Goal: Information Seeking & Learning: Learn about a topic

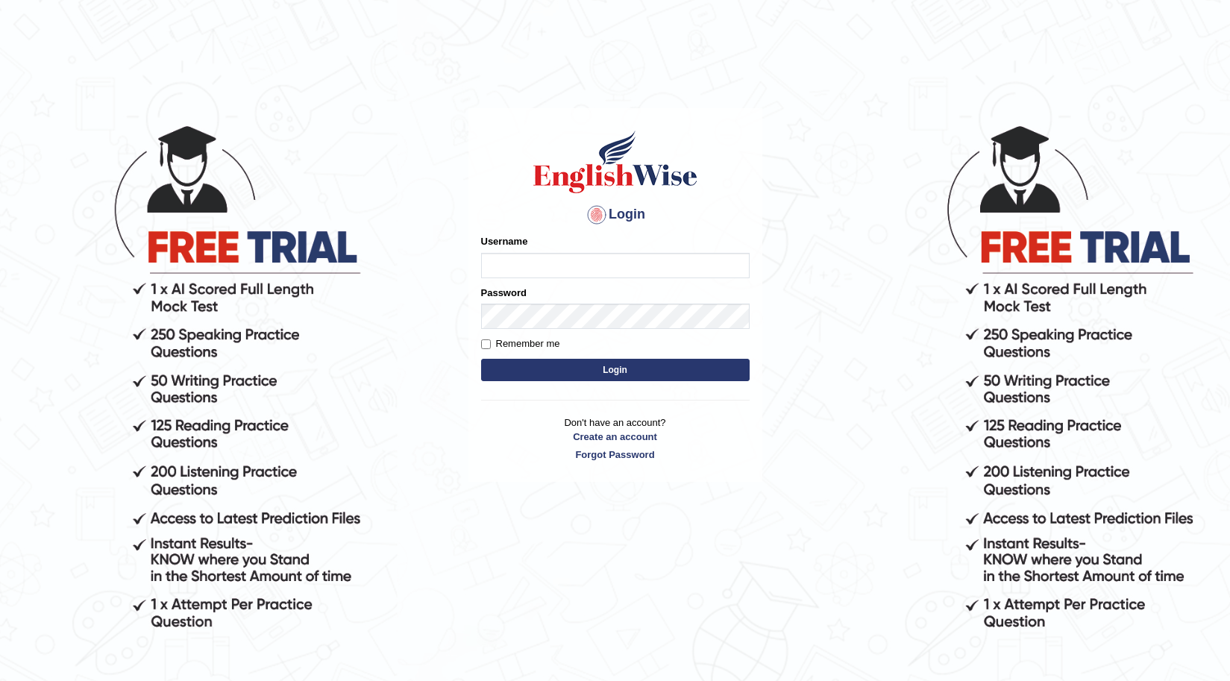
click at [610, 268] on input "Username" at bounding box center [615, 265] width 269 height 25
type input "0411980057"
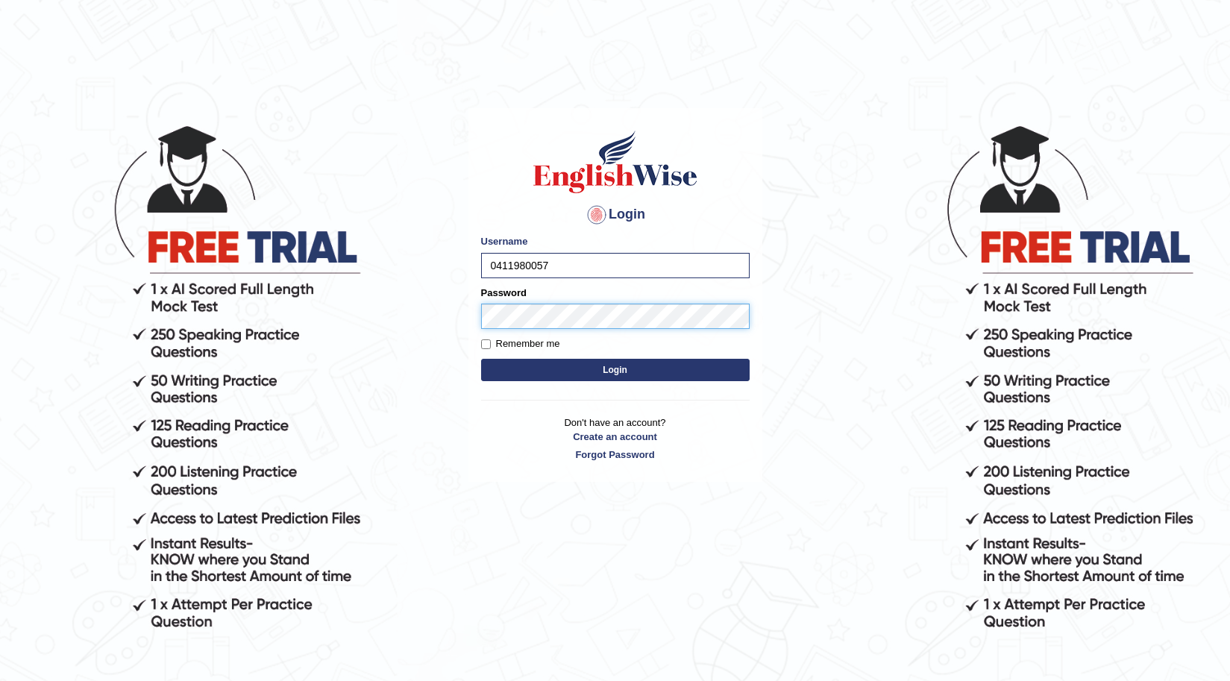
click at [481, 359] on button "Login" at bounding box center [615, 370] width 269 height 22
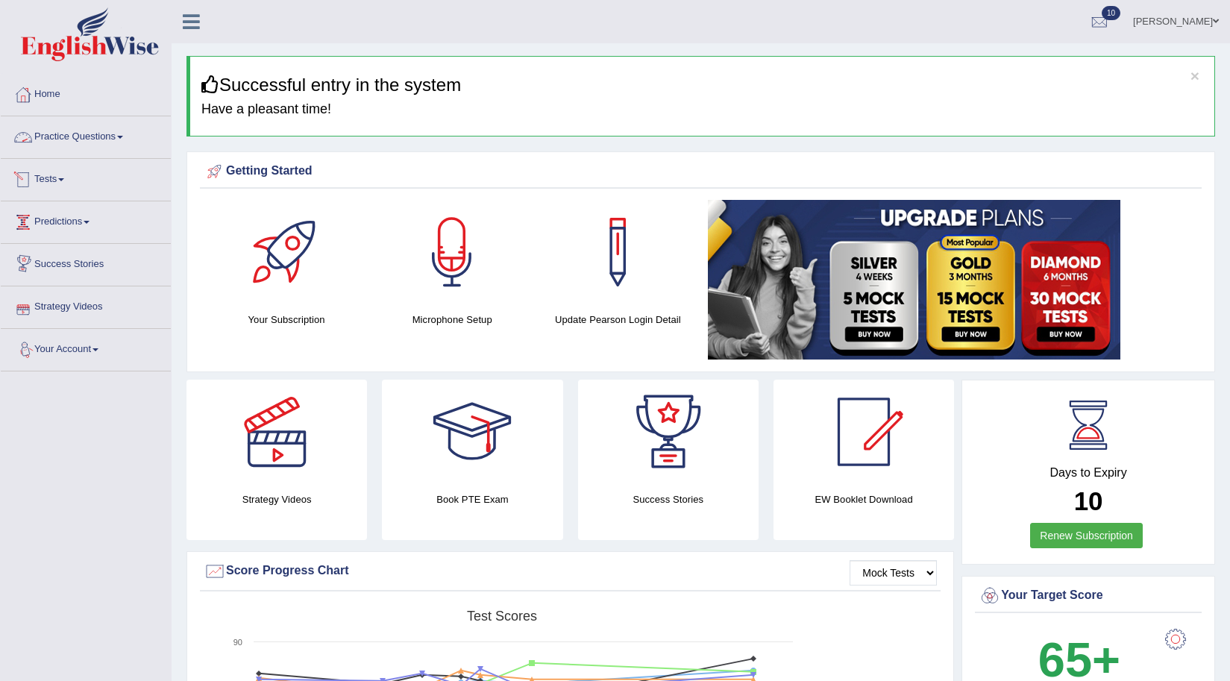
click at [65, 140] on link "Practice Questions" at bounding box center [86, 134] width 170 height 37
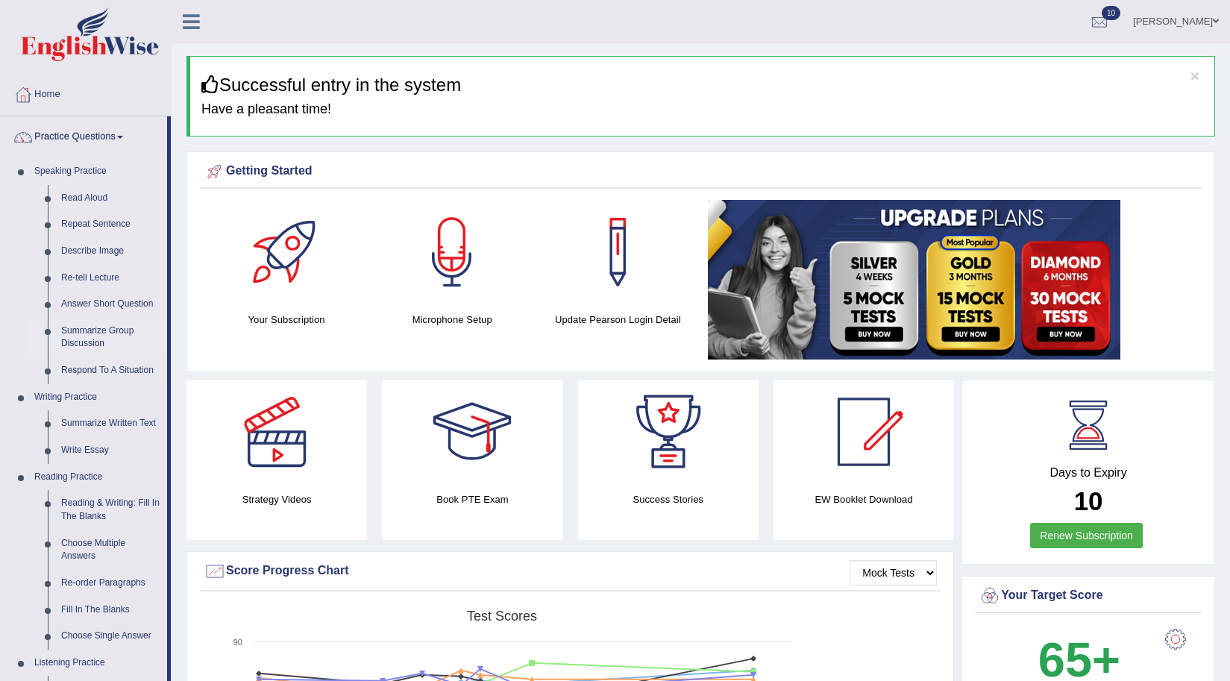
click at [91, 332] on link "Summarize Group Discussion" at bounding box center [110, 338] width 113 height 40
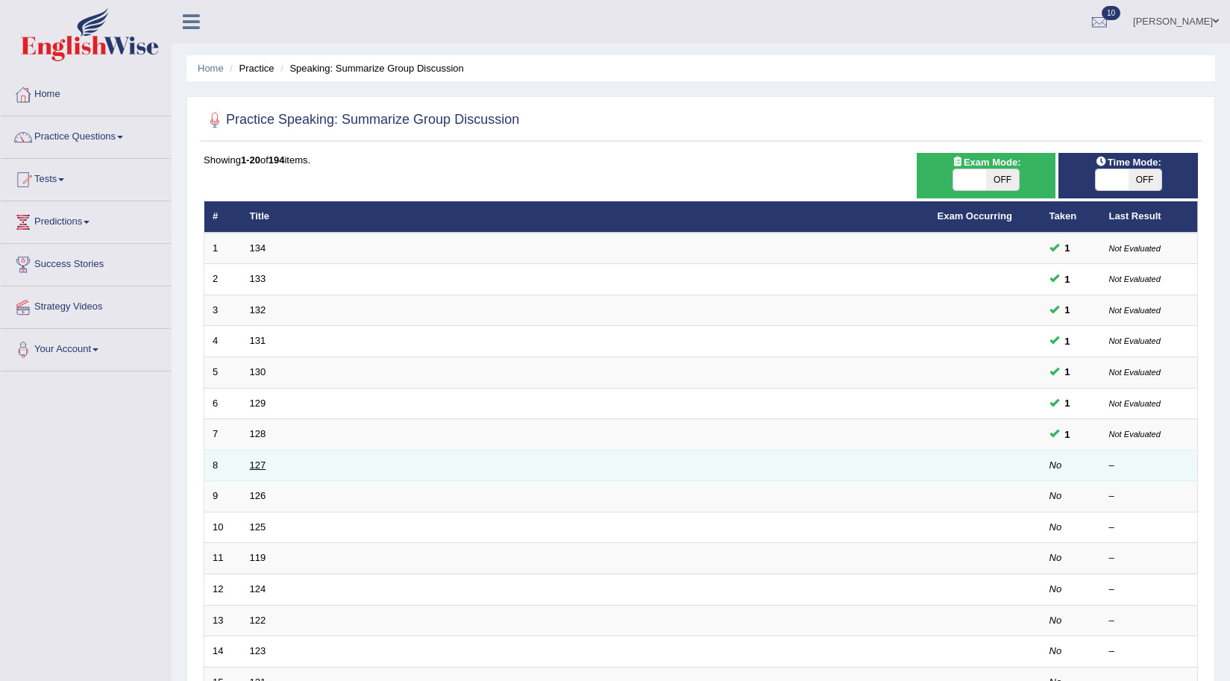
click at [259, 461] on link "127" at bounding box center [258, 465] width 16 height 11
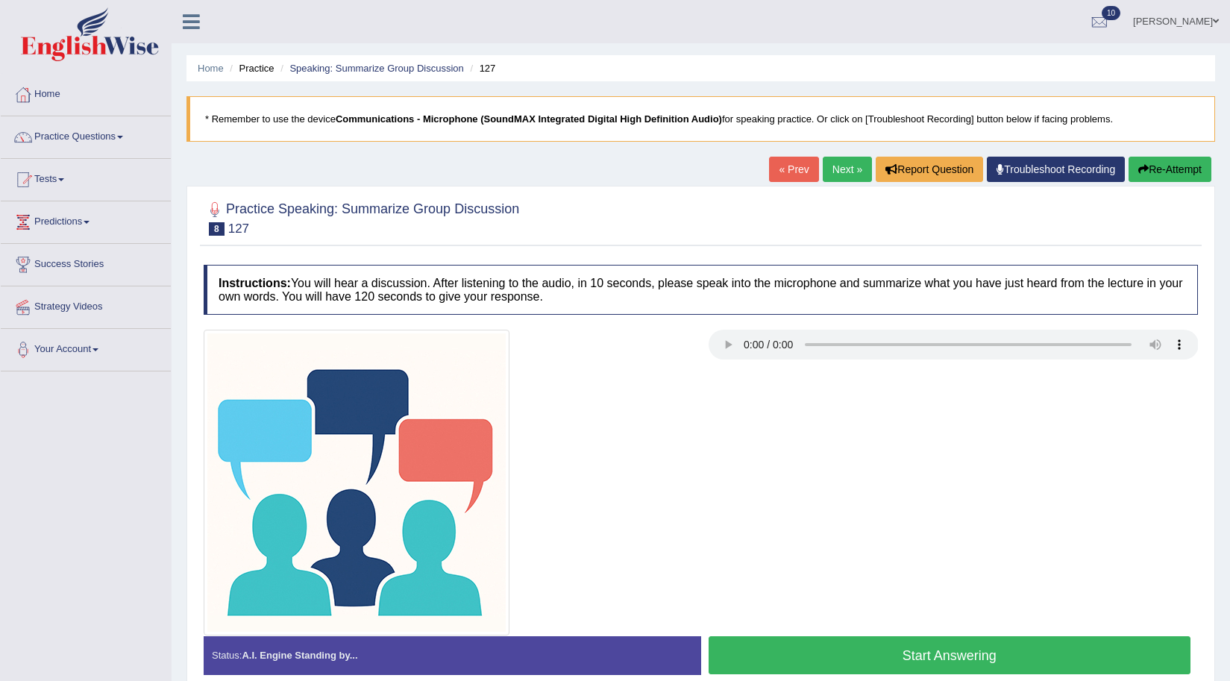
click at [931, 648] on button "Start Answering" at bounding box center [950, 655] width 483 height 38
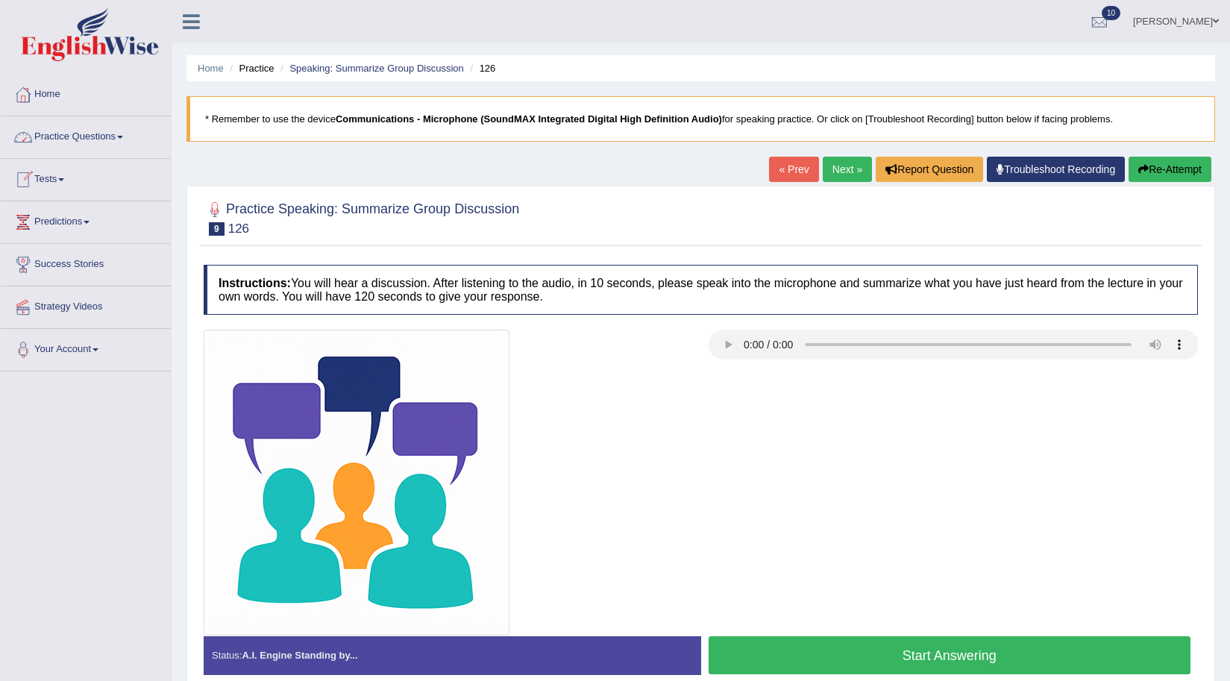
click at [775, 164] on link "« Prev" at bounding box center [793, 169] width 49 height 25
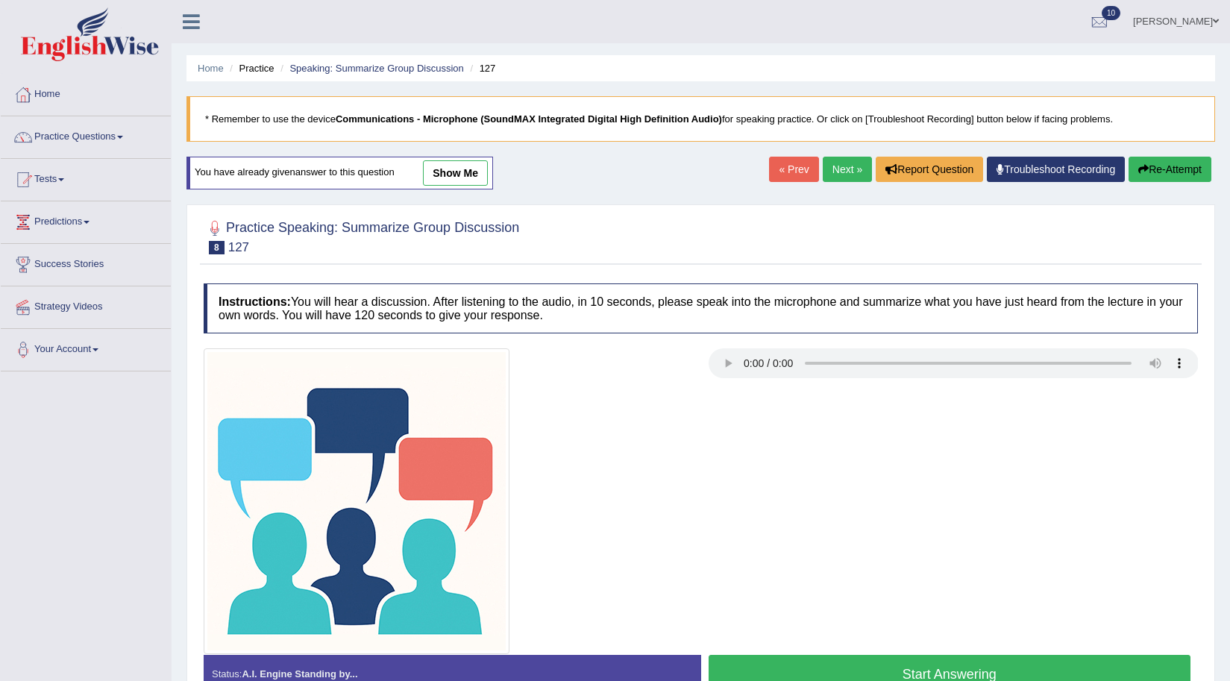
click at [457, 174] on link "show me" at bounding box center [455, 172] width 65 height 25
click at [445, 164] on div "Home Practice Speaking: Summarize Group Discussion 127 * Remember to use the de…" at bounding box center [701, 373] width 1059 height 746
click at [454, 176] on div "Home Practice Speaking: Summarize Group Discussion 127 * Remember to use the de…" at bounding box center [701, 373] width 1059 height 746
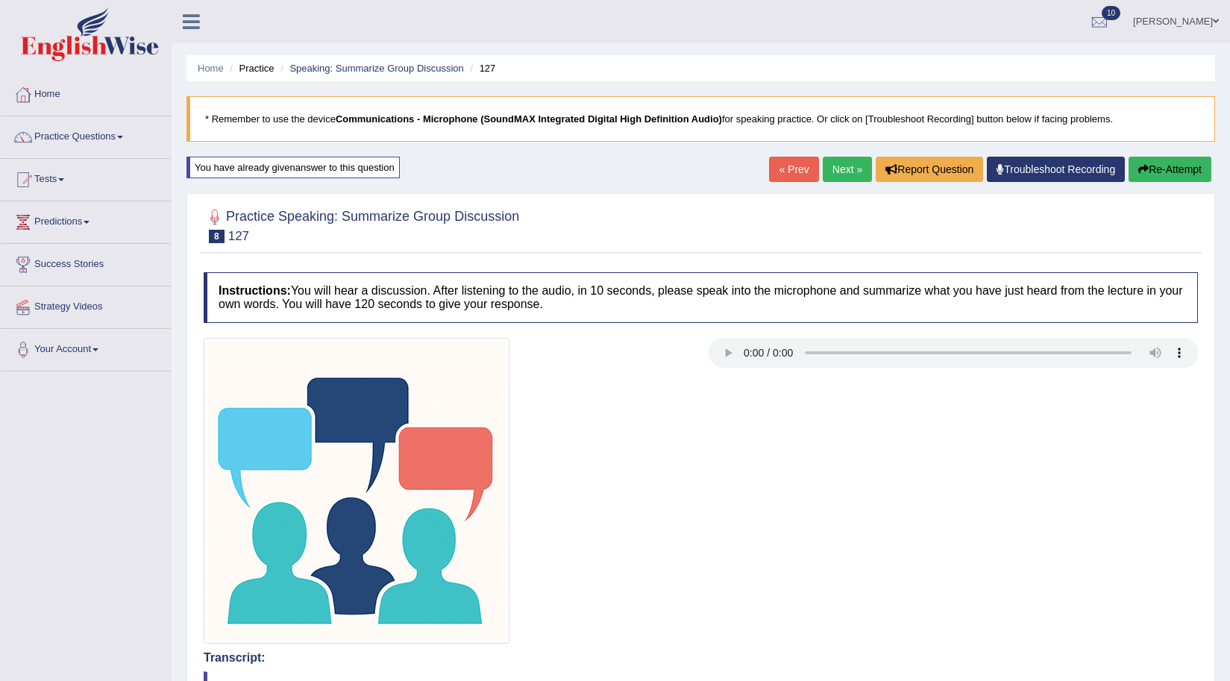
click at [833, 172] on link "Next »" at bounding box center [847, 169] width 49 height 25
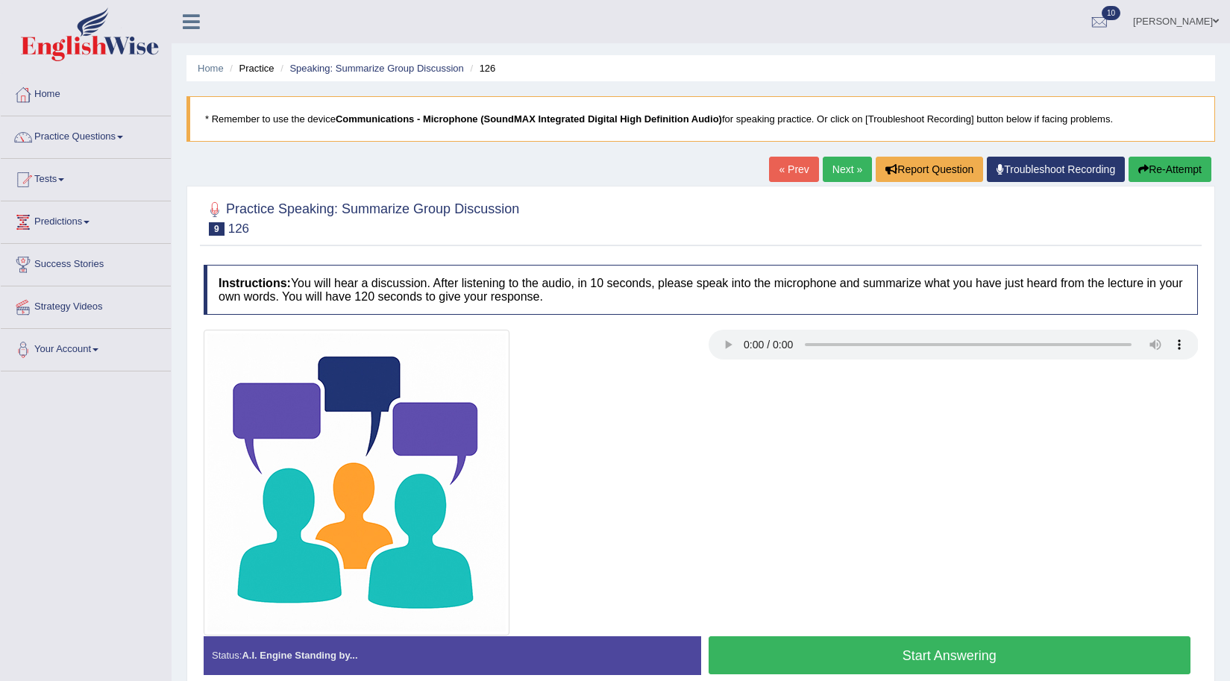
scroll to position [75, 0]
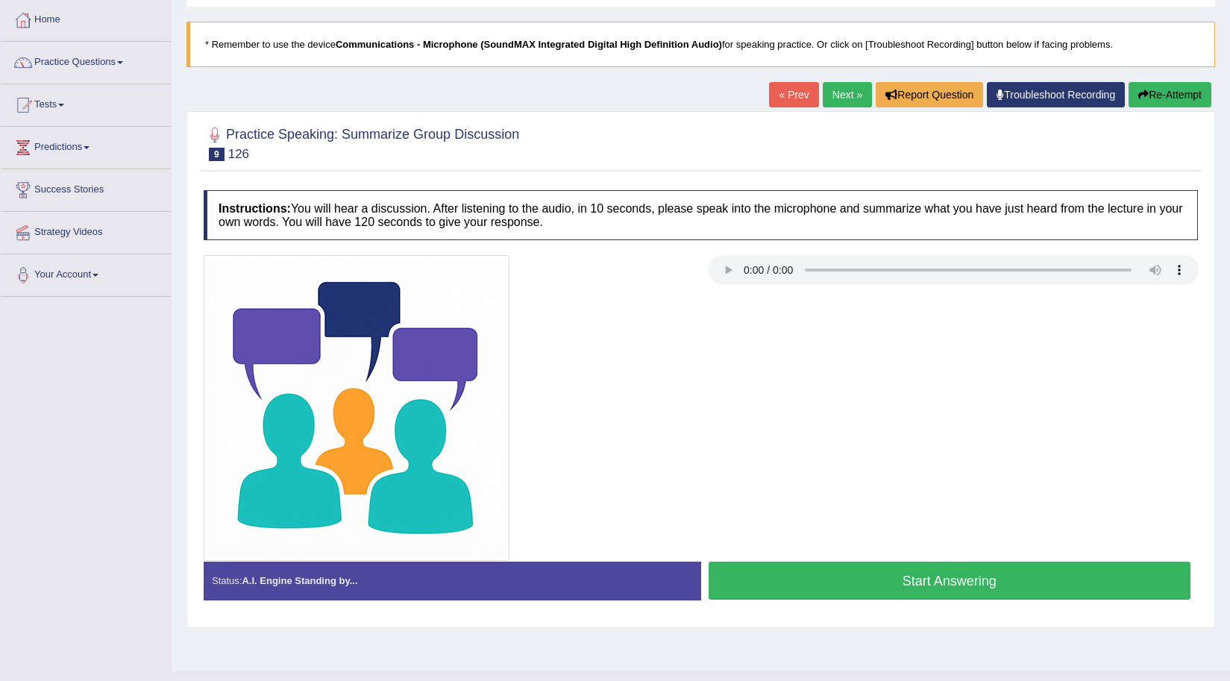
click at [901, 581] on button "Start Answering" at bounding box center [950, 581] width 483 height 38
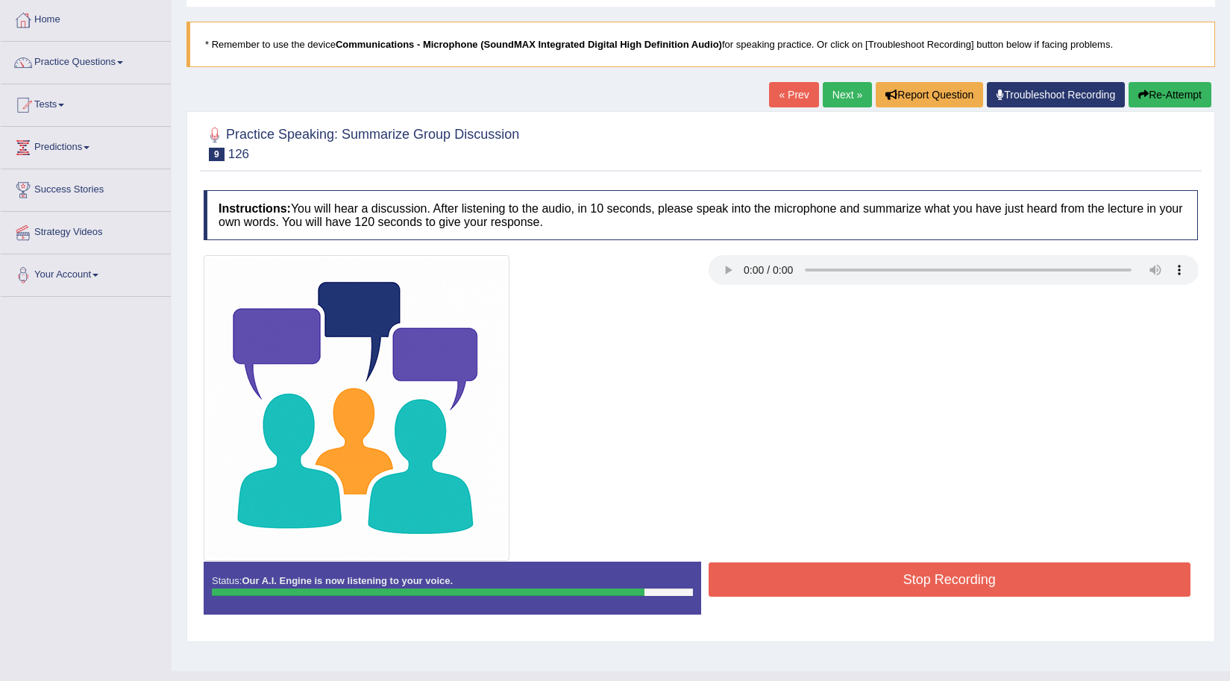
click at [898, 581] on button "Stop Recording" at bounding box center [950, 580] width 483 height 34
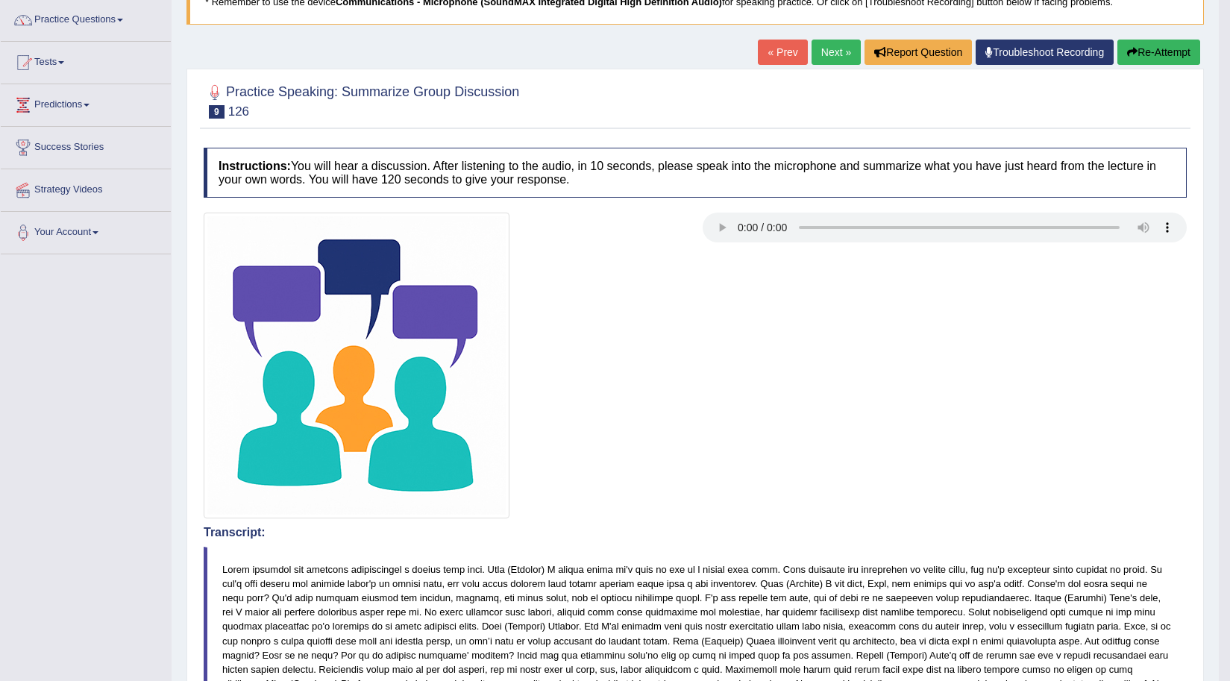
scroll to position [0, 0]
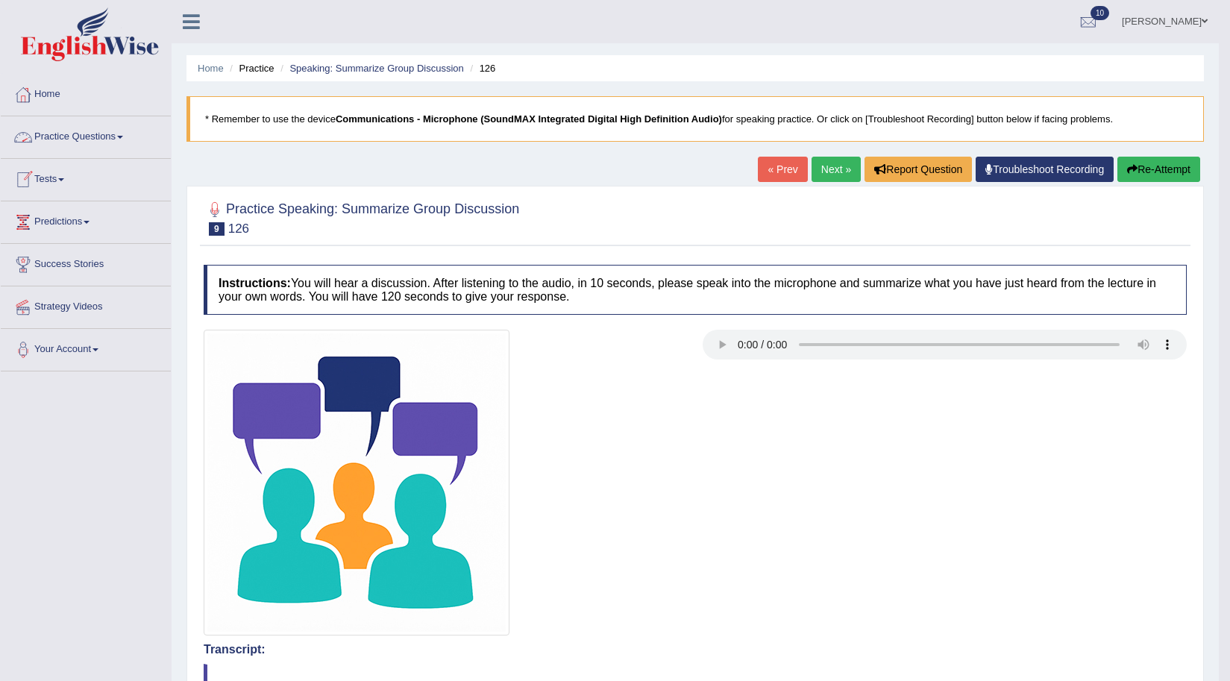
click at [81, 132] on link "Practice Questions" at bounding box center [86, 134] width 170 height 37
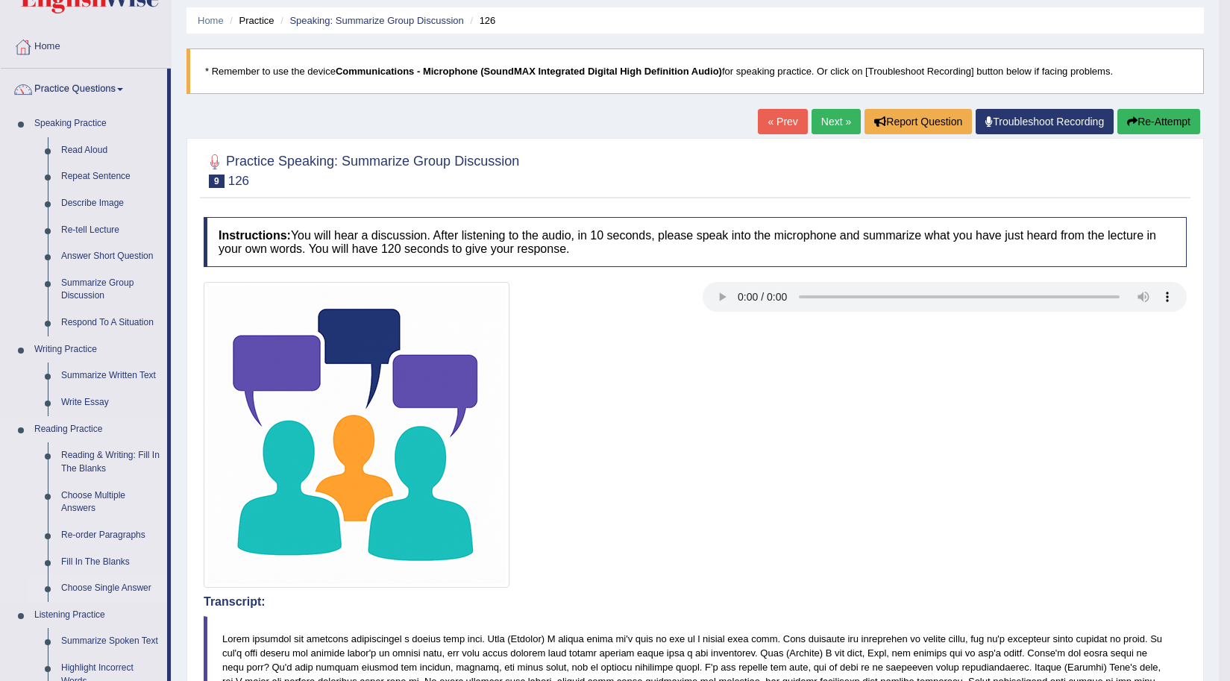
scroll to position [75, 0]
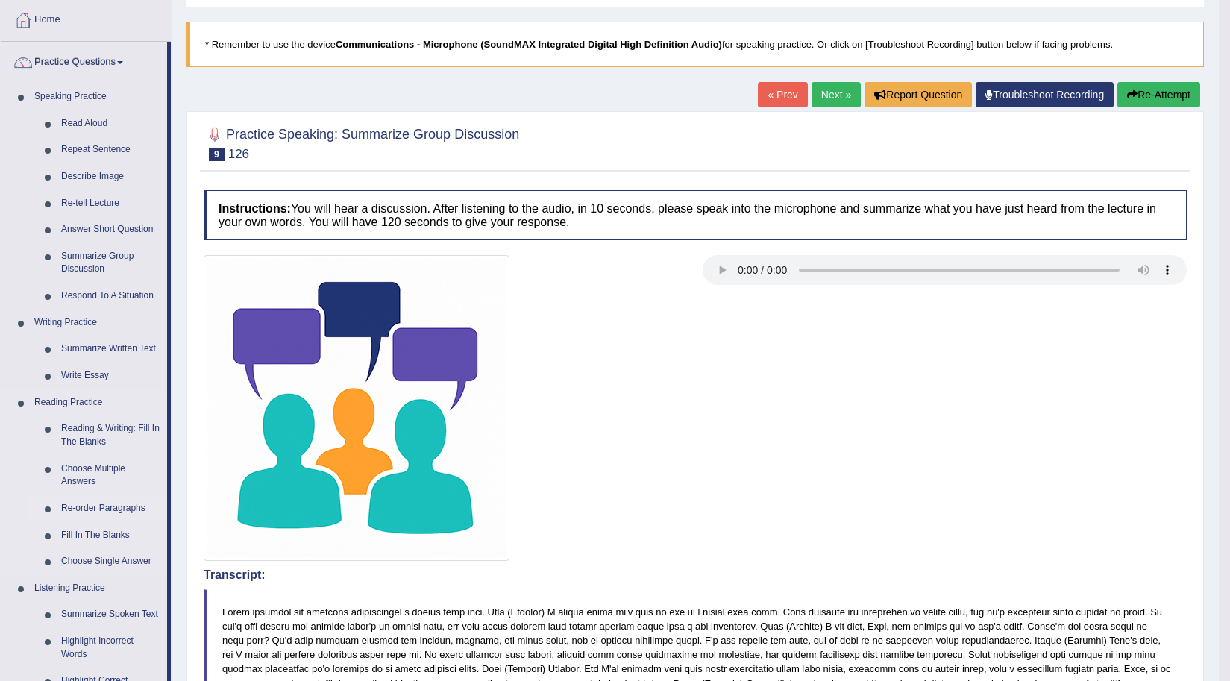
click at [94, 510] on link "Re-order Paragraphs" at bounding box center [110, 508] width 113 height 27
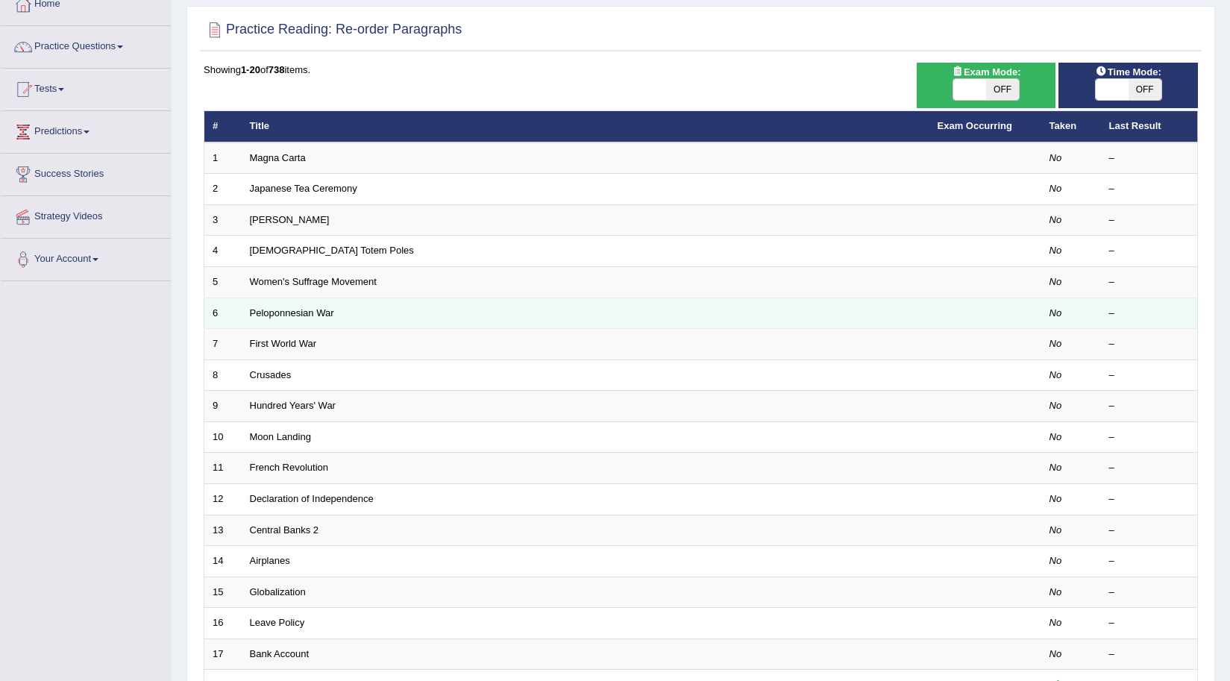
scroll to position [298, 0]
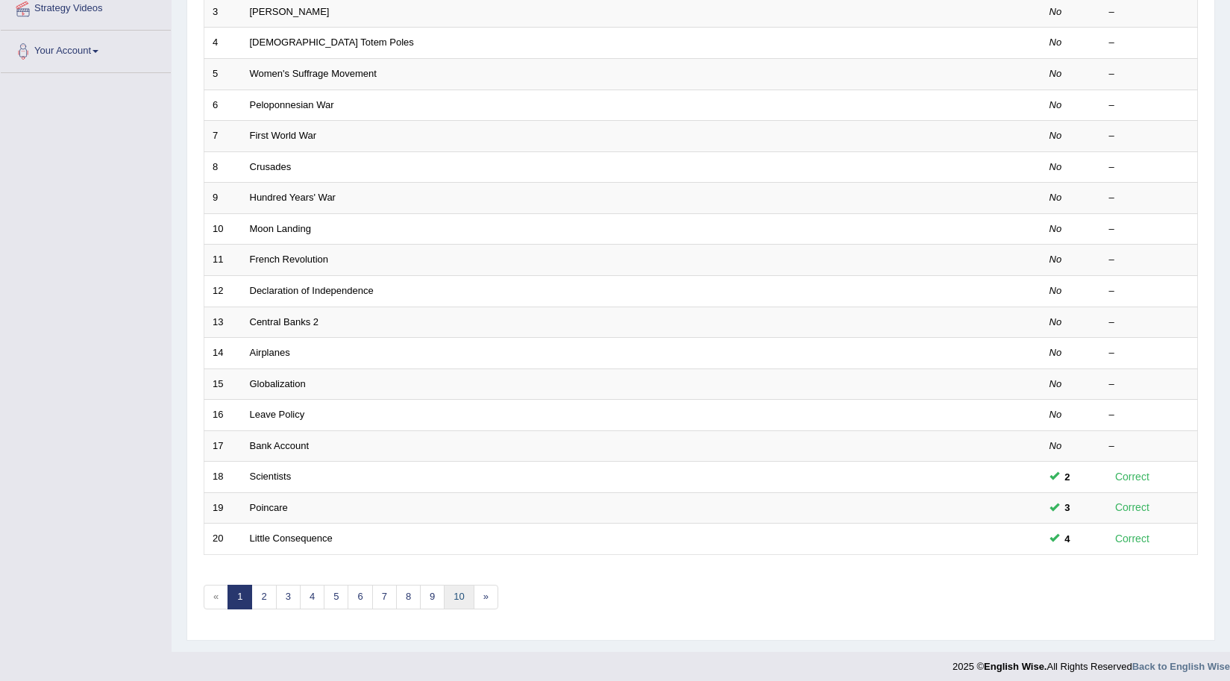
click at [460, 597] on link "10" at bounding box center [459, 597] width 30 height 25
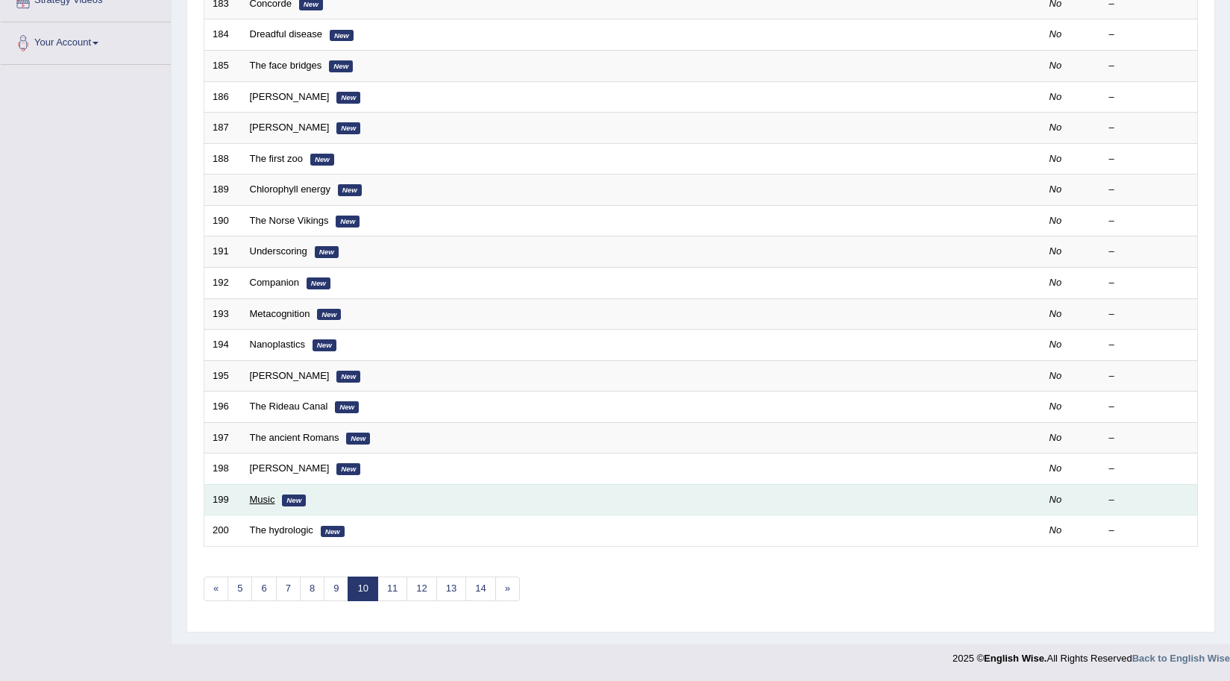
click at [270, 502] on link "Music" at bounding box center [262, 499] width 25 height 11
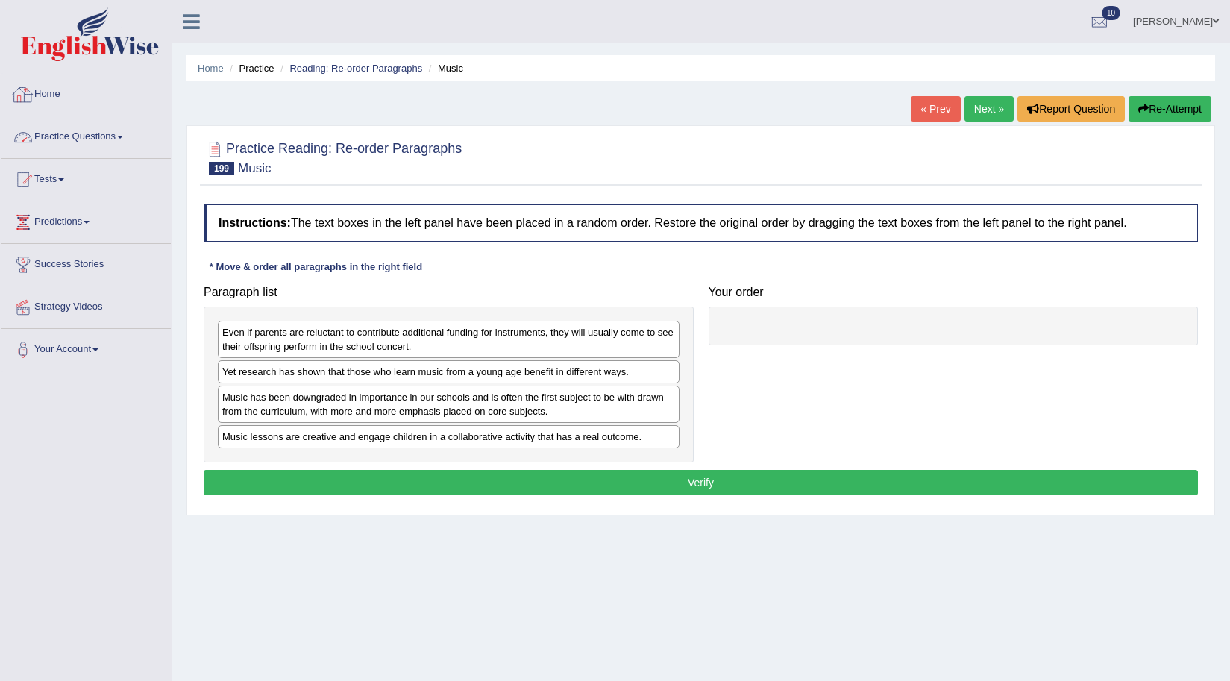
click at [91, 140] on link "Practice Questions" at bounding box center [86, 134] width 170 height 37
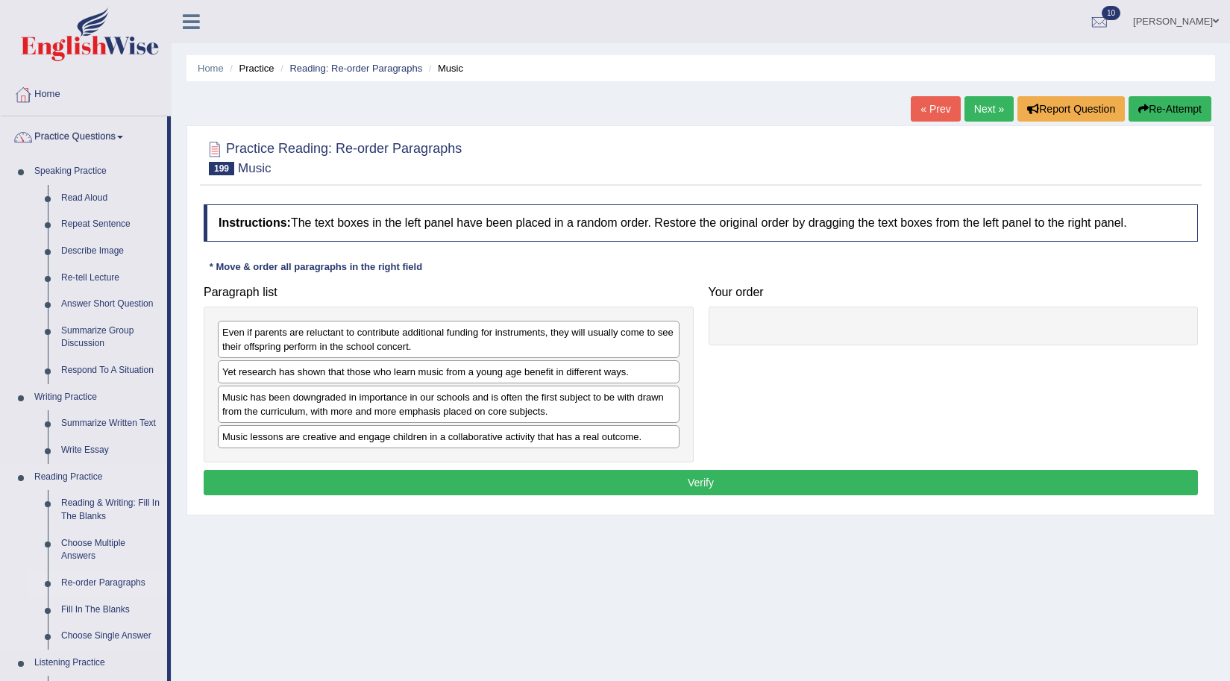
click at [82, 580] on link "Re-order Paragraphs" at bounding box center [110, 583] width 113 height 27
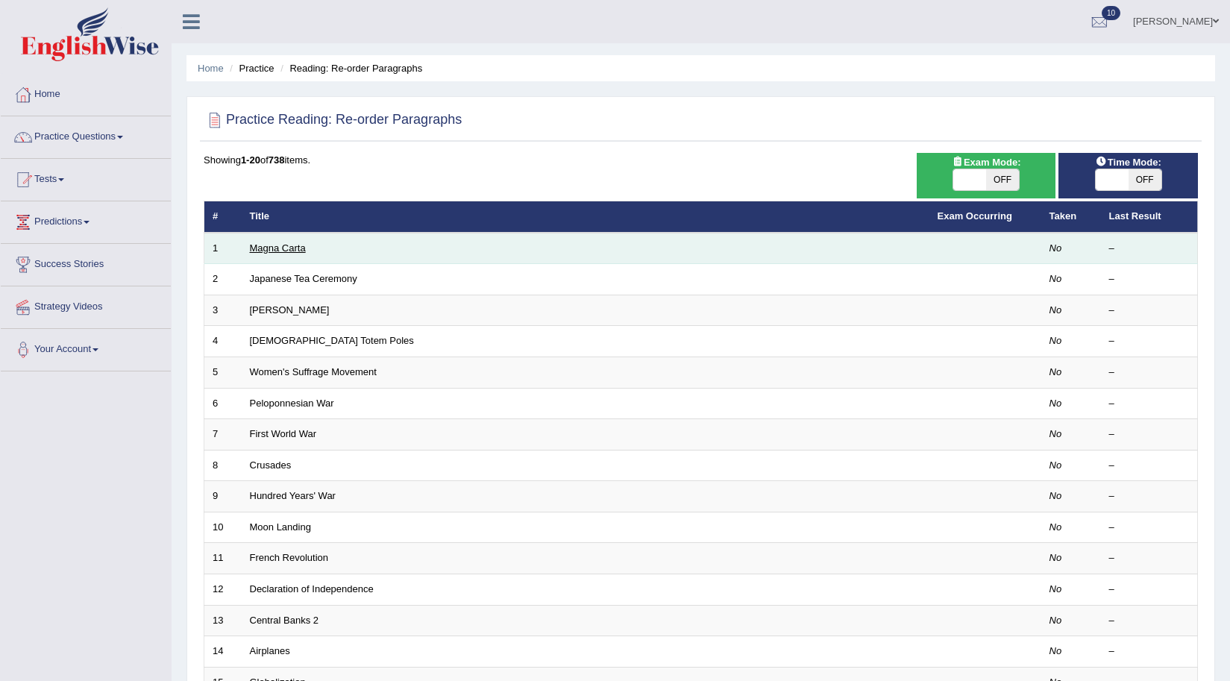
click at [291, 243] on link "Magna Carta" at bounding box center [278, 247] width 56 height 11
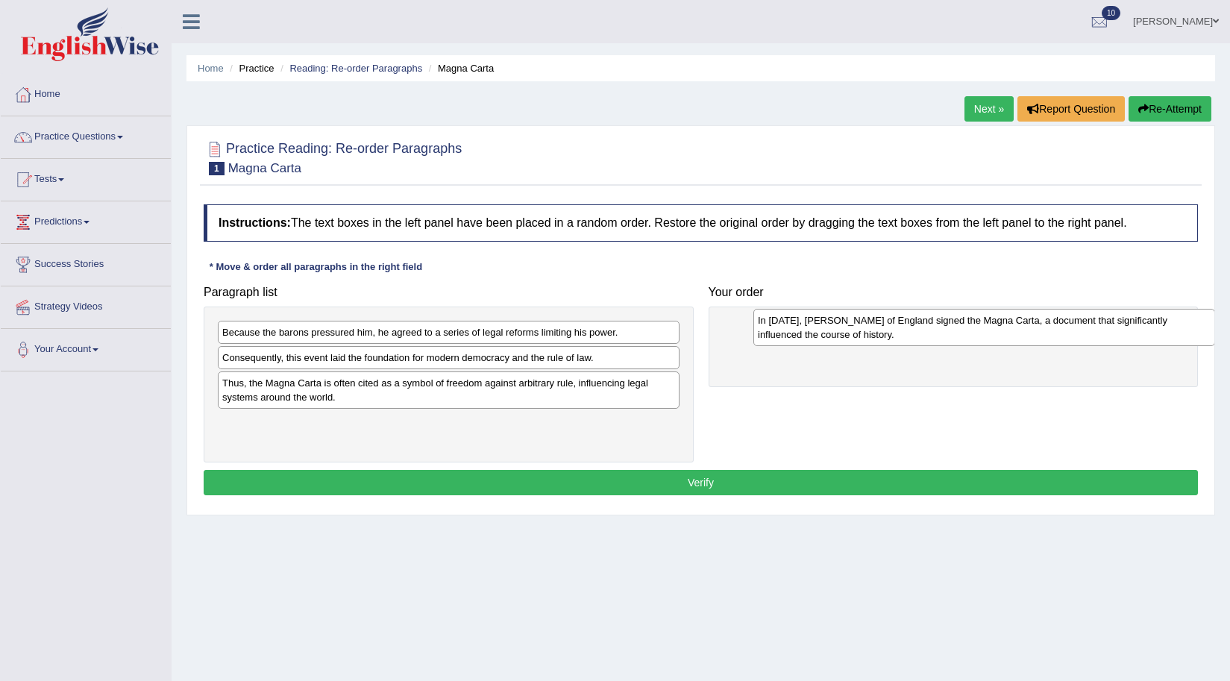
drag, startPoint x: 305, startPoint y: 369, endPoint x: 815, endPoint y: 327, distance: 511.3
click at [815, 327] on div "In [DATE], [PERSON_NAME] of England signed the Magna Carta, a document that sig…" at bounding box center [985, 327] width 462 height 37
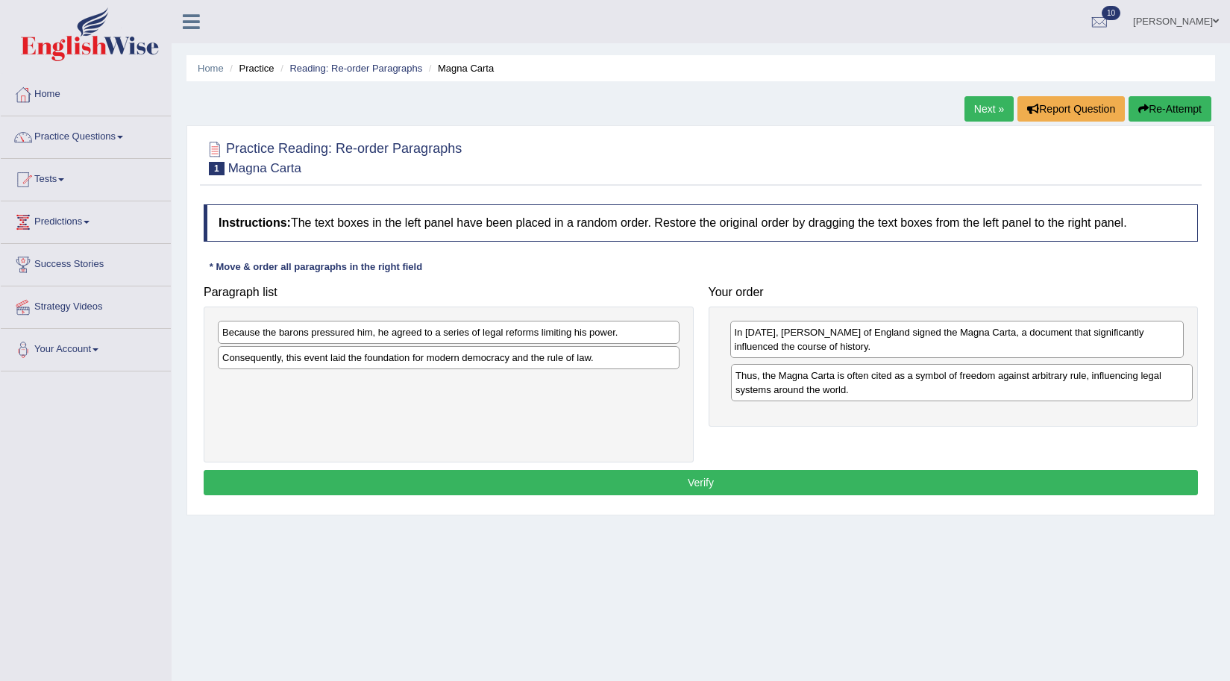
drag, startPoint x: 358, startPoint y: 395, endPoint x: 871, endPoint y: 387, distance: 513.4
click at [871, 387] on div "Thus, the Magna Carta is often cited as a symbol of freedom against arbitrary r…" at bounding box center [962, 382] width 462 height 37
click at [339, 361] on div "Consequently, this event laid the foundation for modern democracy and the rule …" at bounding box center [449, 357] width 462 height 23
click at [334, 348] on div "Consequently, this event laid the foundation for modern democracy and the rule …" at bounding box center [449, 357] width 462 height 23
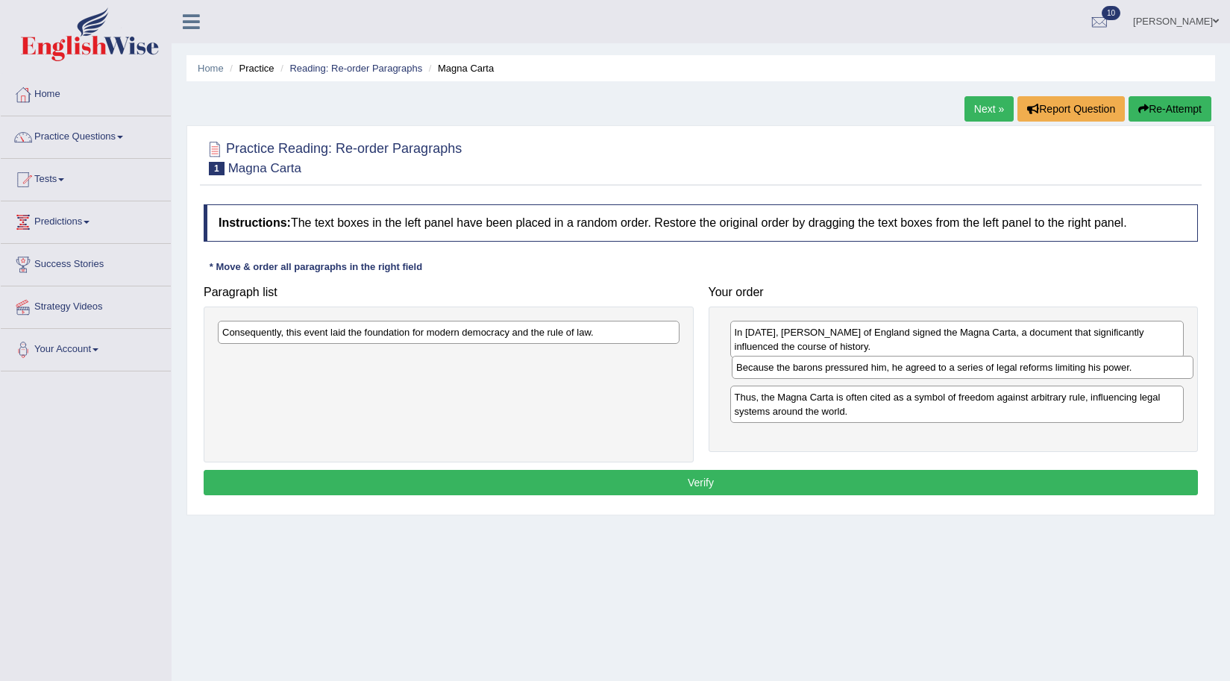
drag, startPoint x: 332, startPoint y: 337, endPoint x: 846, endPoint y: 372, distance: 515.3
click at [846, 372] on div "Because the barons pressured him, he agreed to a series of legal reforms limiti…" at bounding box center [963, 367] width 462 height 23
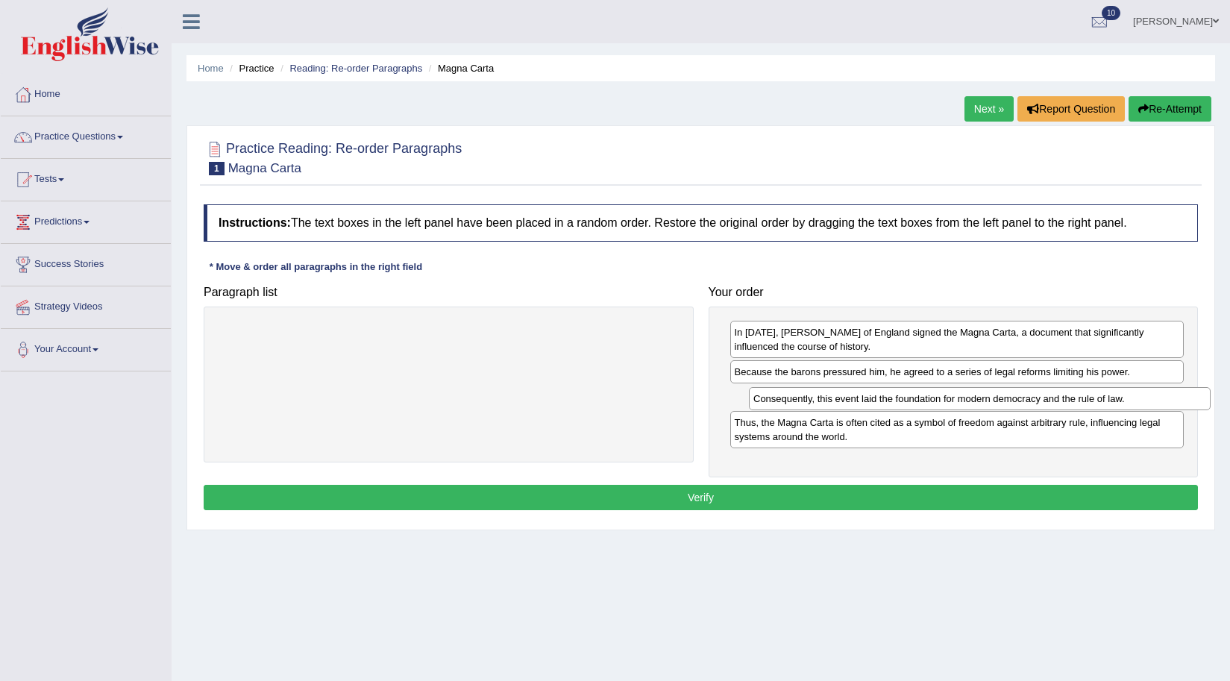
drag, startPoint x: 414, startPoint y: 333, endPoint x: 945, endPoint y: 399, distance: 535.4
click at [945, 399] on div "Consequently, this event laid the foundation for modern democracy and the rule …" at bounding box center [980, 398] width 462 height 23
drag, startPoint x: 820, startPoint y: 404, endPoint x: 815, endPoint y: 378, distance: 25.9
click at [815, 378] on div "Consequently, this event laid the foundation for modern democracy and the rule …" at bounding box center [952, 371] width 454 height 23
drag, startPoint x: 815, startPoint y: 396, endPoint x: 815, endPoint y: 365, distance: 31.3
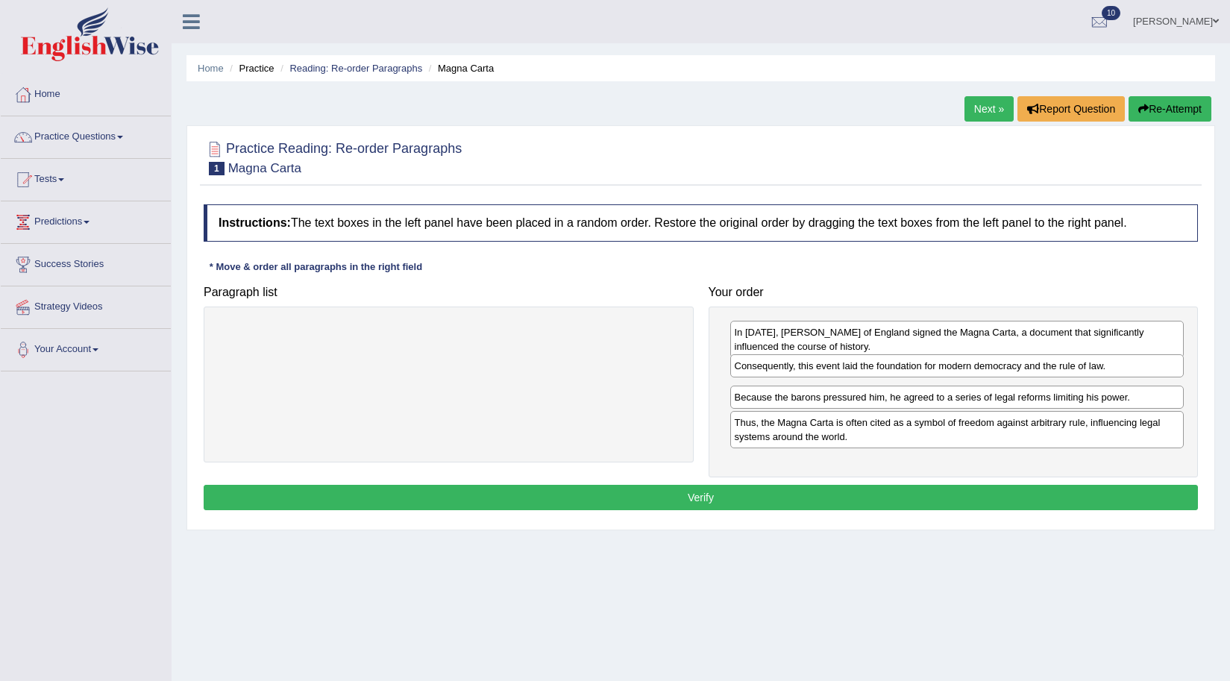
click at [815, 365] on div "Consequently, this event laid the foundation for modern democracy and the rule …" at bounding box center [957, 365] width 454 height 23
click at [703, 501] on button "Verify" at bounding box center [701, 497] width 995 height 25
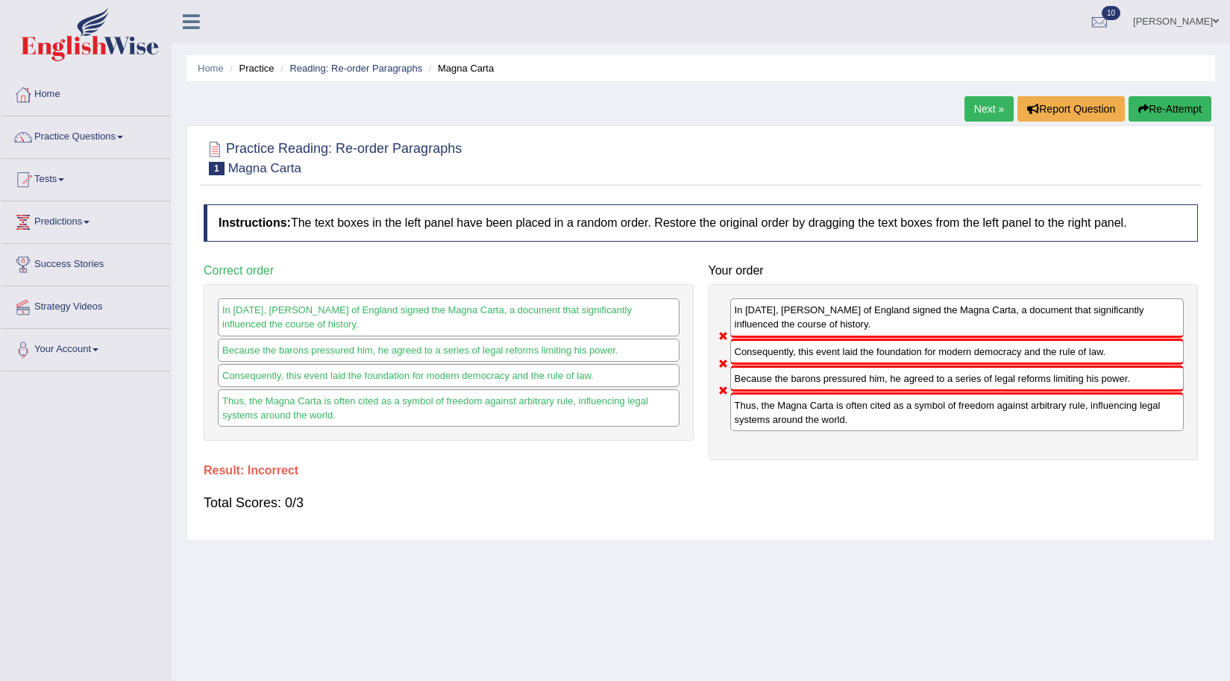
click at [1186, 104] on button "Re-Attempt" at bounding box center [1170, 108] width 83 height 25
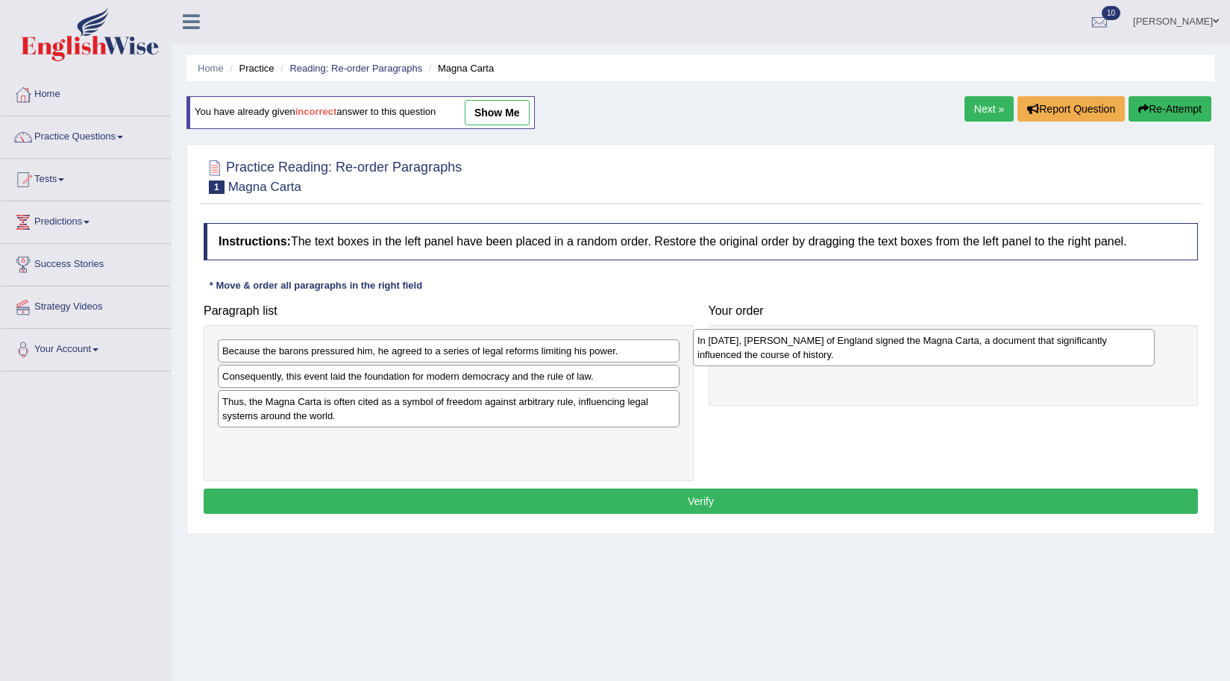
drag, startPoint x: 0, startPoint y: 0, endPoint x: 727, endPoint y: 348, distance: 805.6
click at [727, 348] on div "In [DATE], [PERSON_NAME] of England signed the Magna Carta, a document that sig…" at bounding box center [924, 347] width 462 height 37
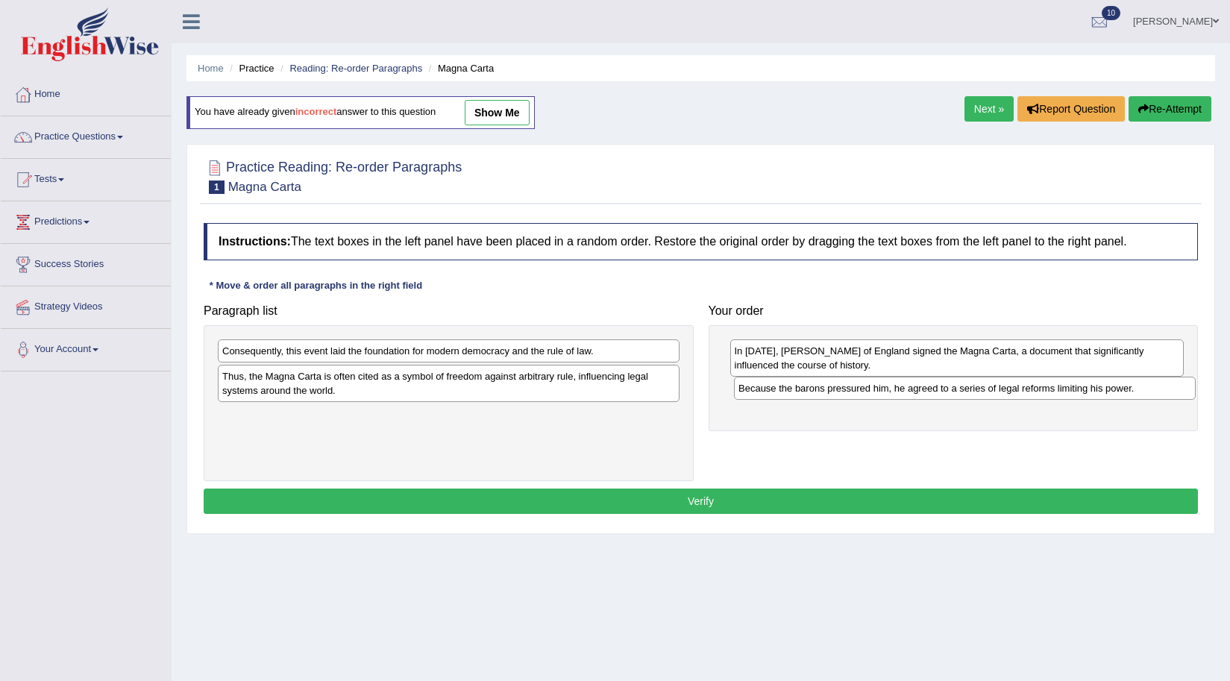
drag, startPoint x: 293, startPoint y: 356, endPoint x: 810, endPoint y: 393, distance: 517.7
click at [810, 393] on div "Because the barons pressured him, he agreed to a series of legal reforms limiti…" at bounding box center [965, 388] width 462 height 23
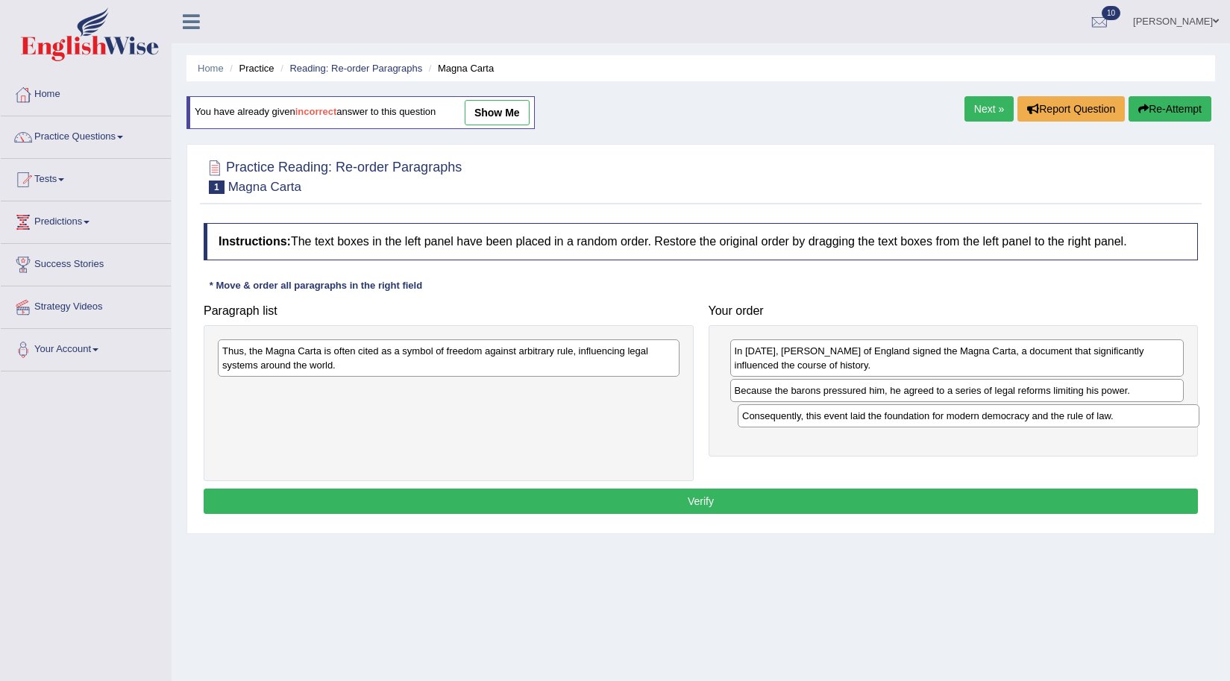
drag, startPoint x: 310, startPoint y: 358, endPoint x: 830, endPoint y: 423, distance: 524.1
click at [830, 423] on div "Consequently, this event laid the foundation for modern democracy and the rule …" at bounding box center [969, 415] width 462 height 23
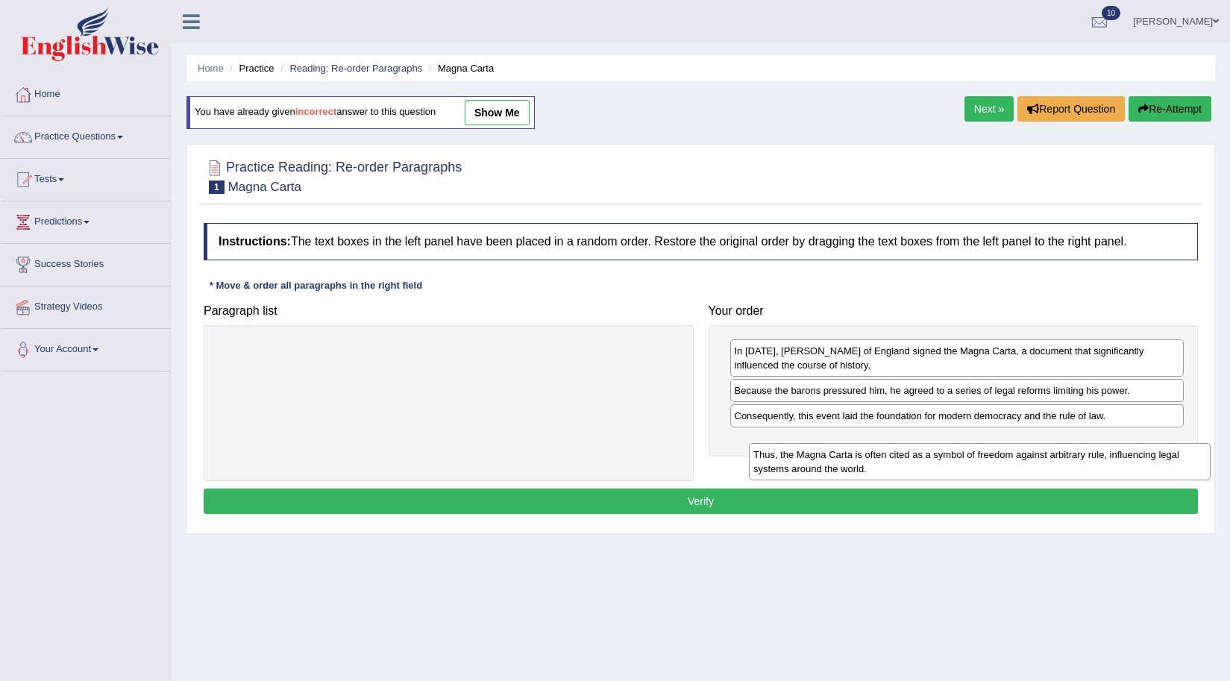
drag, startPoint x: 485, startPoint y: 363, endPoint x: 979, endPoint y: 457, distance: 502.7
click at [1000, 460] on div "Thus, the Magna Carta is often cited as a symbol of freedom against arbitrary r…" at bounding box center [980, 461] width 462 height 37
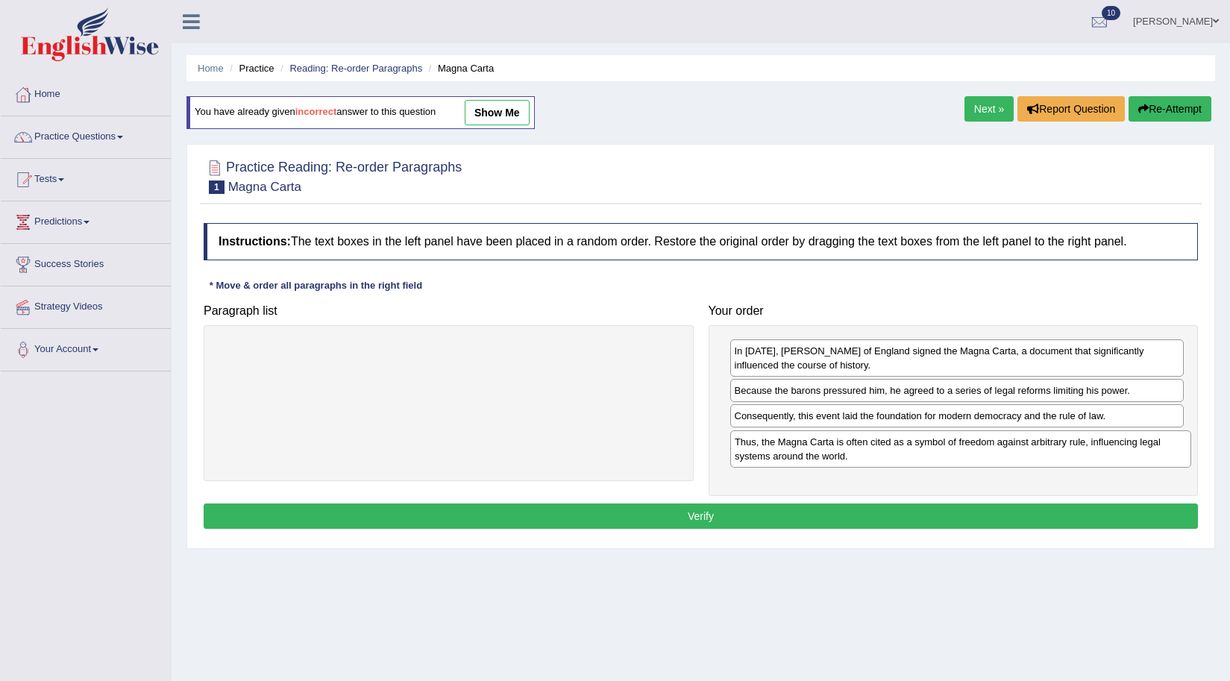
click at [1003, 460] on div "Thus, the Magna Carta is often cited as a symbol of freedom against arbitrary r…" at bounding box center [961, 449] width 462 height 37
click at [727, 526] on button "Verify" at bounding box center [701, 516] width 995 height 25
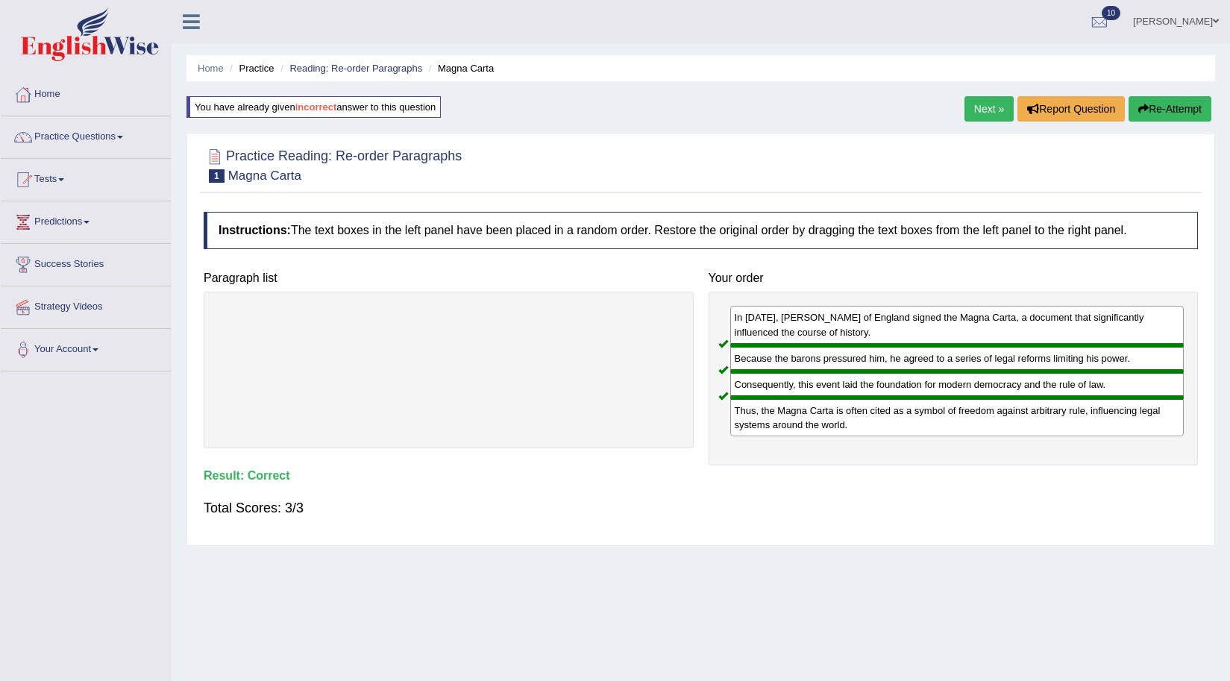
click at [969, 116] on link "Next »" at bounding box center [989, 108] width 49 height 25
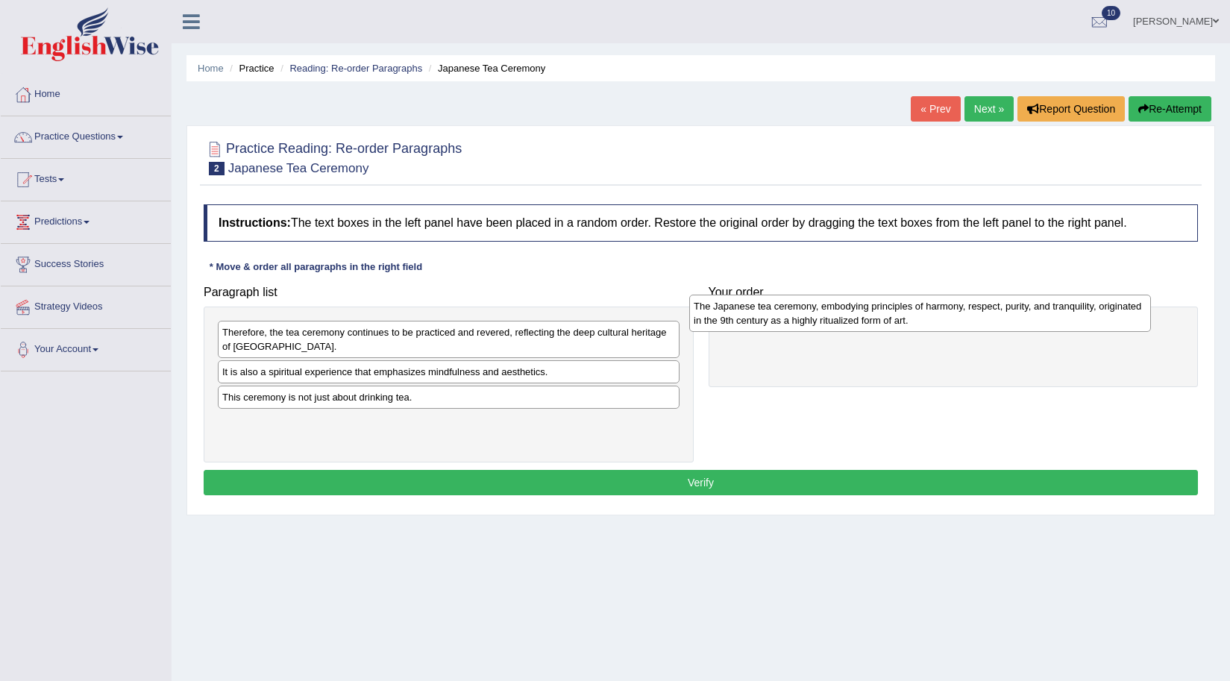
drag, startPoint x: 304, startPoint y: 388, endPoint x: 775, endPoint y: 322, distance: 476.1
click at [775, 322] on div "The Japanese tea ceremony, embodying principles of harmony, respect, purity, an…" at bounding box center [920, 313] width 462 height 37
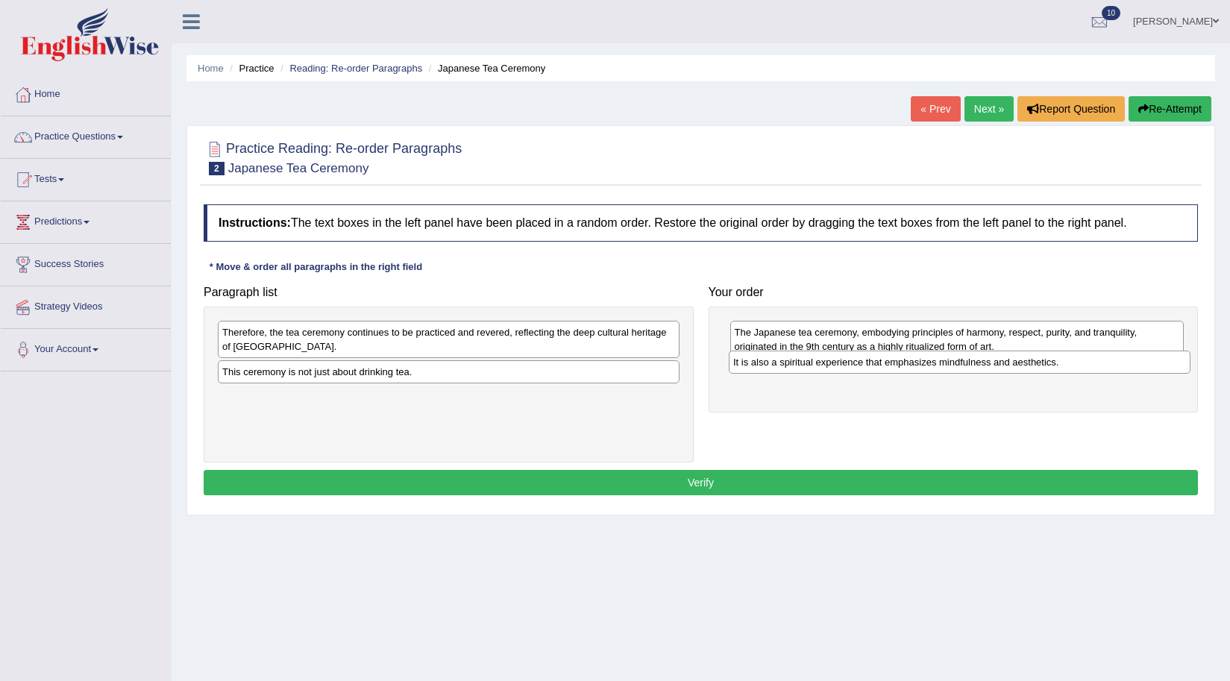
drag, startPoint x: 293, startPoint y: 382, endPoint x: 804, endPoint y: 372, distance: 511.2
click at [804, 372] on div "It is also a spiritual experience that emphasizes mindfulness and aesthetics." at bounding box center [960, 362] width 462 height 23
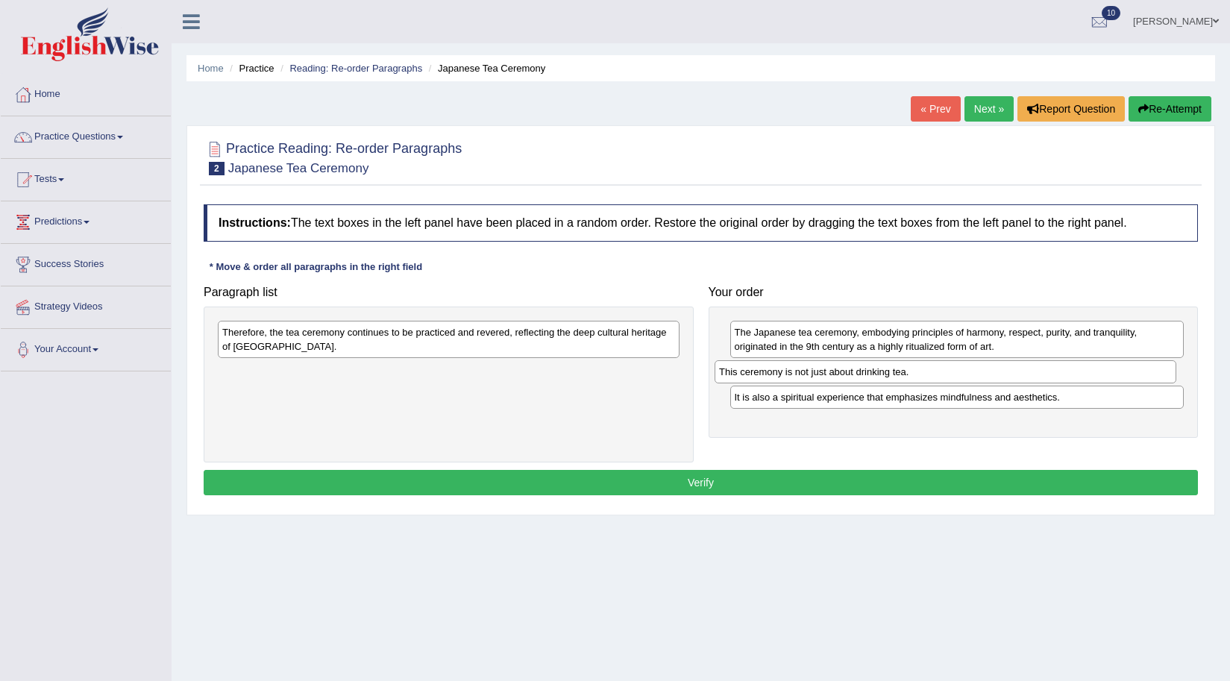
drag, startPoint x: 313, startPoint y: 377, endPoint x: 813, endPoint y: 377, distance: 499.2
click at [813, 377] on div "This ceremony is not just about drinking tea." at bounding box center [946, 371] width 462 height 23
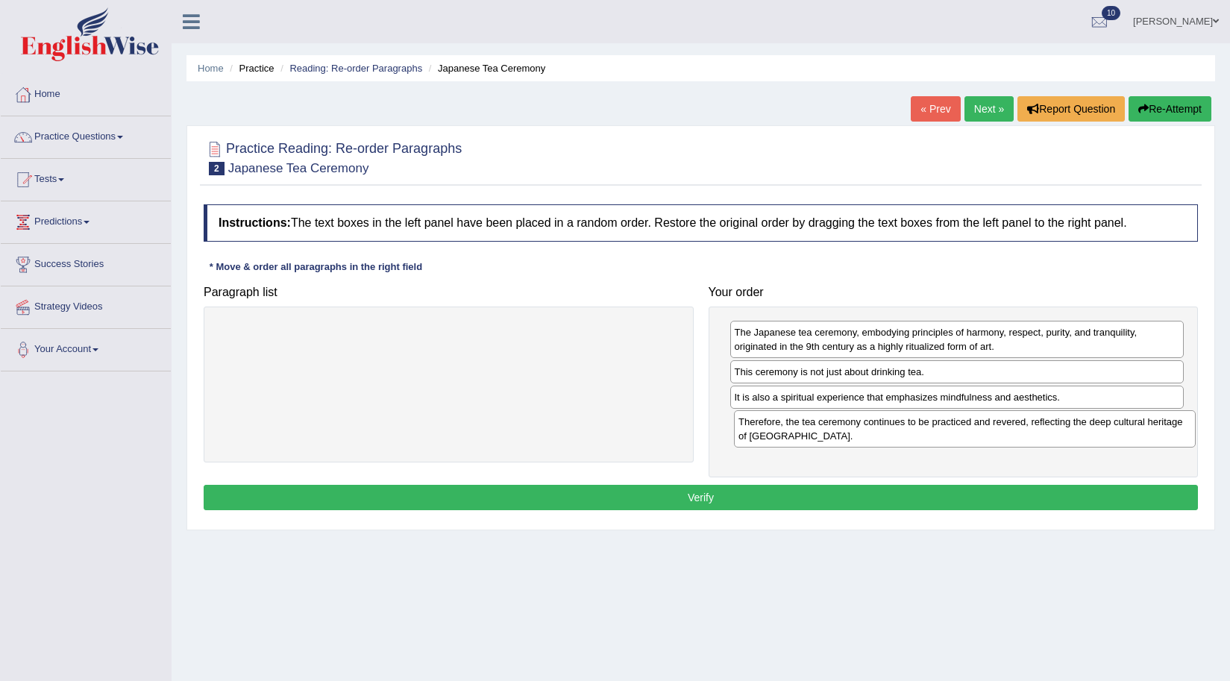
drag, startPoint x: 343, startPoint y: 340, endPoint x: 860, endPoint y: 430, distance: 524.0
click at [860, 430] on div "Therefore, the tea ceremony continues to be practiced and revered, reflecting t…" at bounding box center [965, 428] width 462 height 37
click at [708, 492] on button "Verify" at bounding box center [701, 497] width 995 height 25
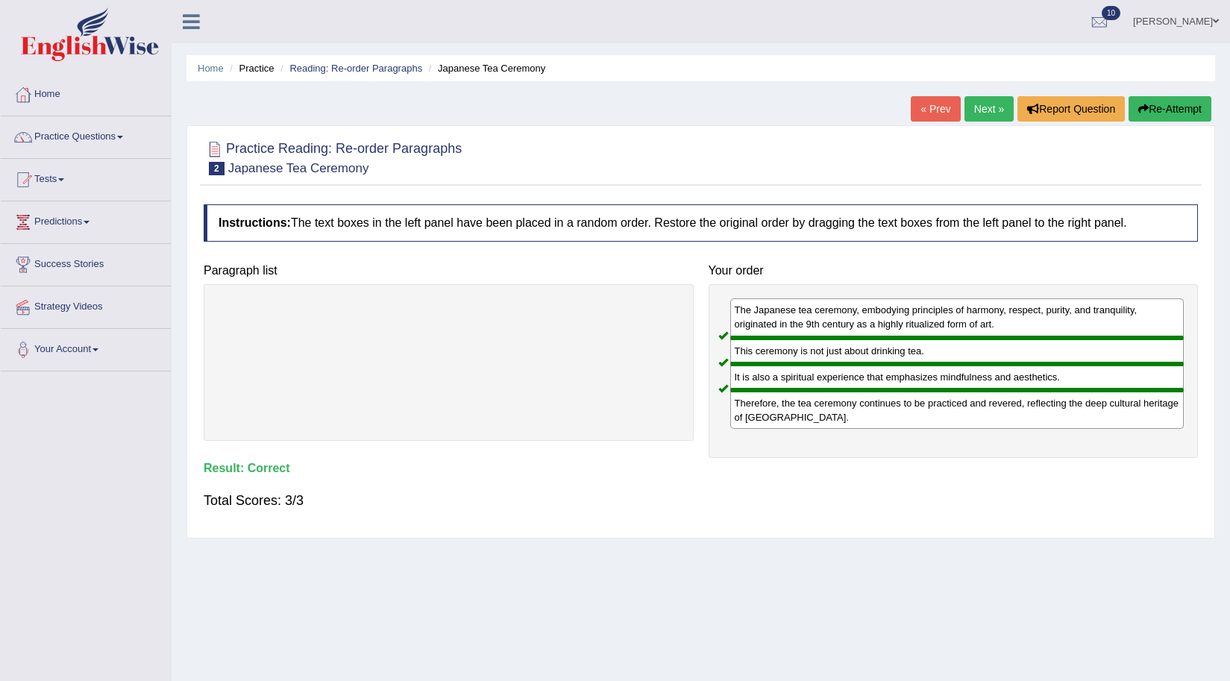
click at [992, 103] on link "Next »" at bounding box center [989, 108] width 49 height 25
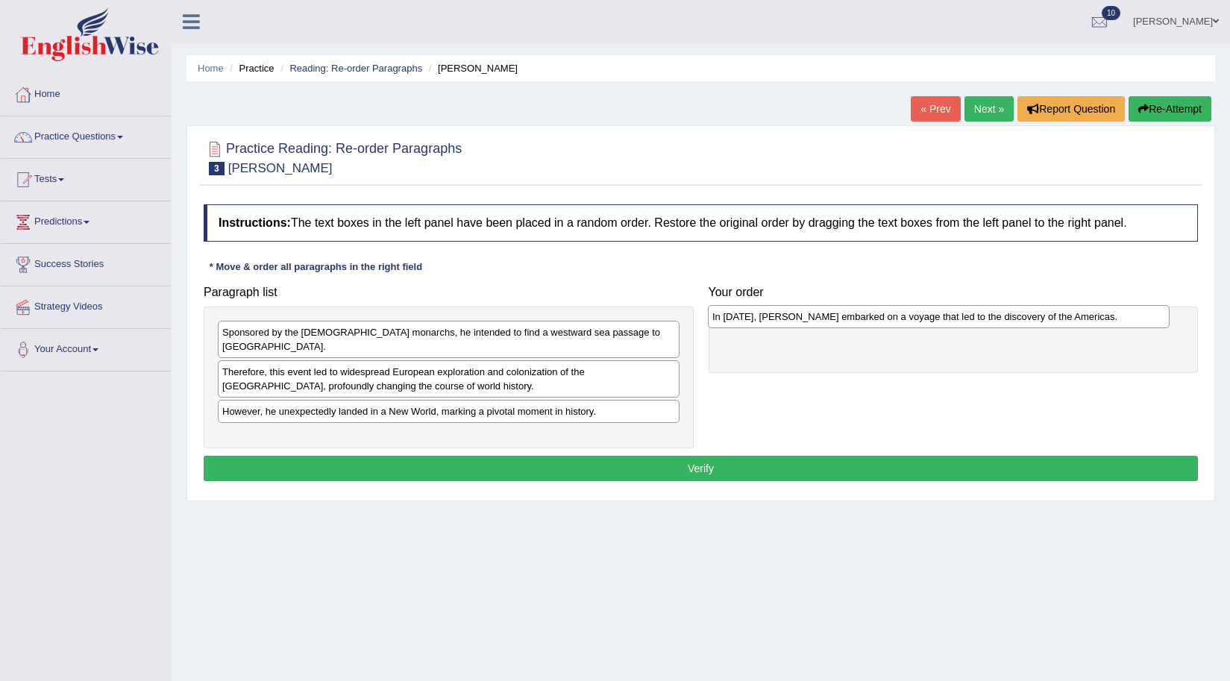
drag, startPoint x: 242, startPoint y: 427, endPoint x: 733, endPoint y: 321, distance: 501.5
click at [733, 321] on div "In [DATE], [PERSON_NAME] embarked on a voyage that led to the discovery of the …" at bounding box center [939, 316] width 462 height 23
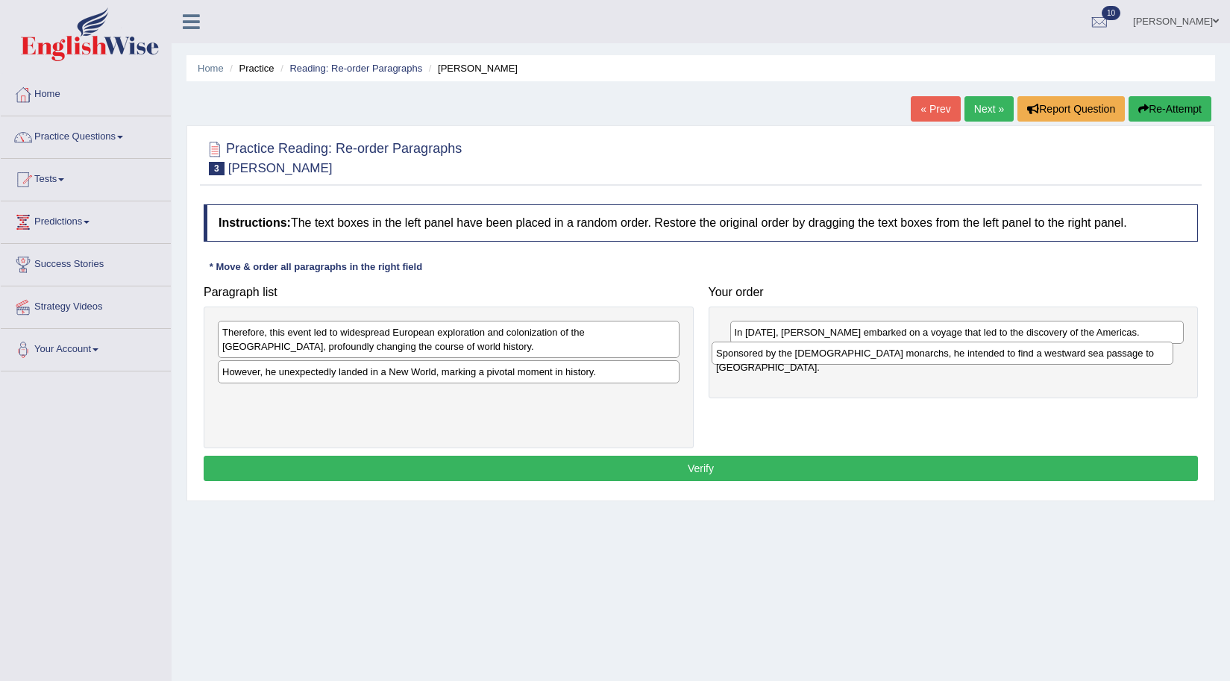
drag, startPoint x: 331, startPoint y: 333, endPoint x: 825, endPoint y: 354, distance: 495.2
click at [825, 354] on div "Sponsored by the [DEMOGRAPHIC_DATA] monarchs, he intended to find a westward se…" at bounding box center [943, 353] width 462 height 23
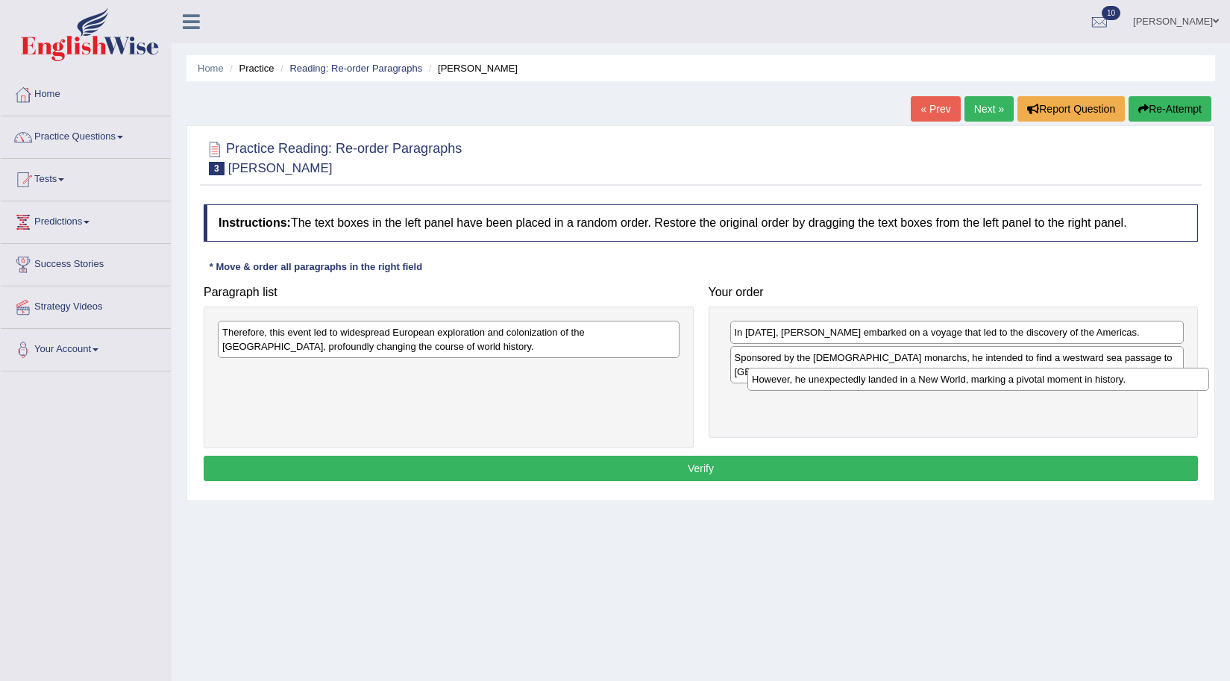
drag, startPoint x: 309, startPoint y: 380, endPoint x: 839, endPoint y: 387, distance: 529.8
click at [839, 387] on div "However, he unexpectedly landed in a New World, marking a pivotal moment in his…" at bounding box center [979, 379] width 462 height 23
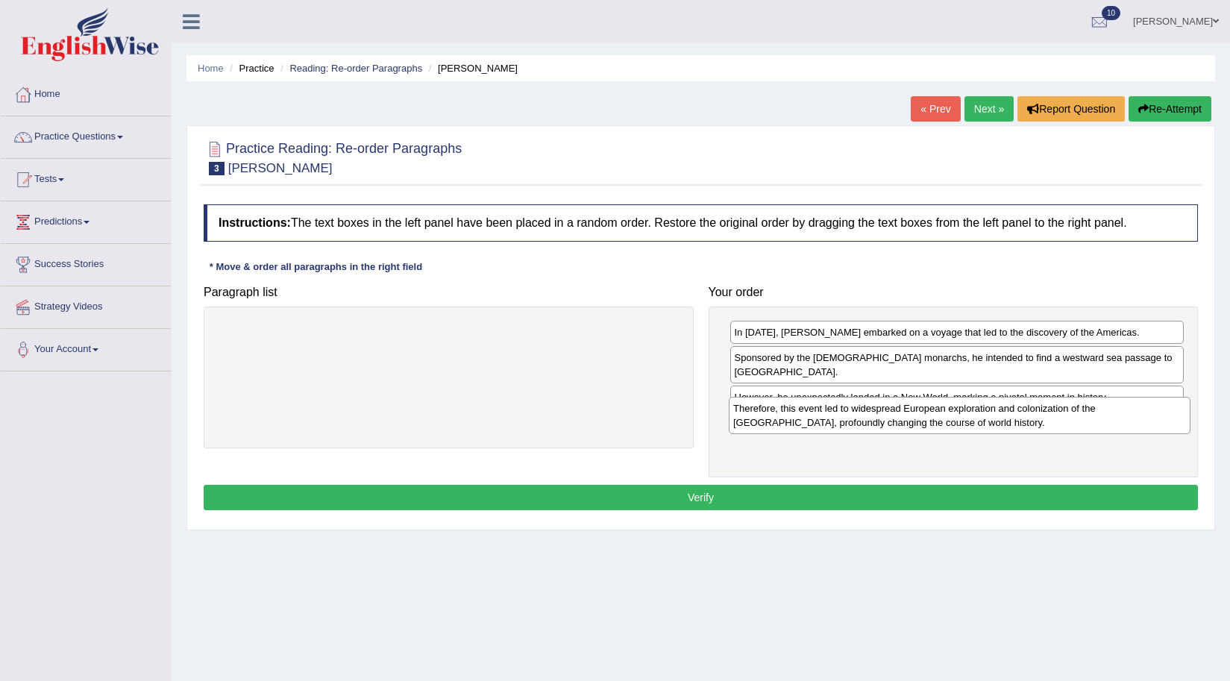
drag, startPoint x: 319, startPoint y: 348, endPoint x: 830, endPoint y: 424, distance: 516.7
click at [830, 424] on div "Therefore, this event led to widespread European exploration and colonization o…" at bounding box center [960, 415] width 462 height 37
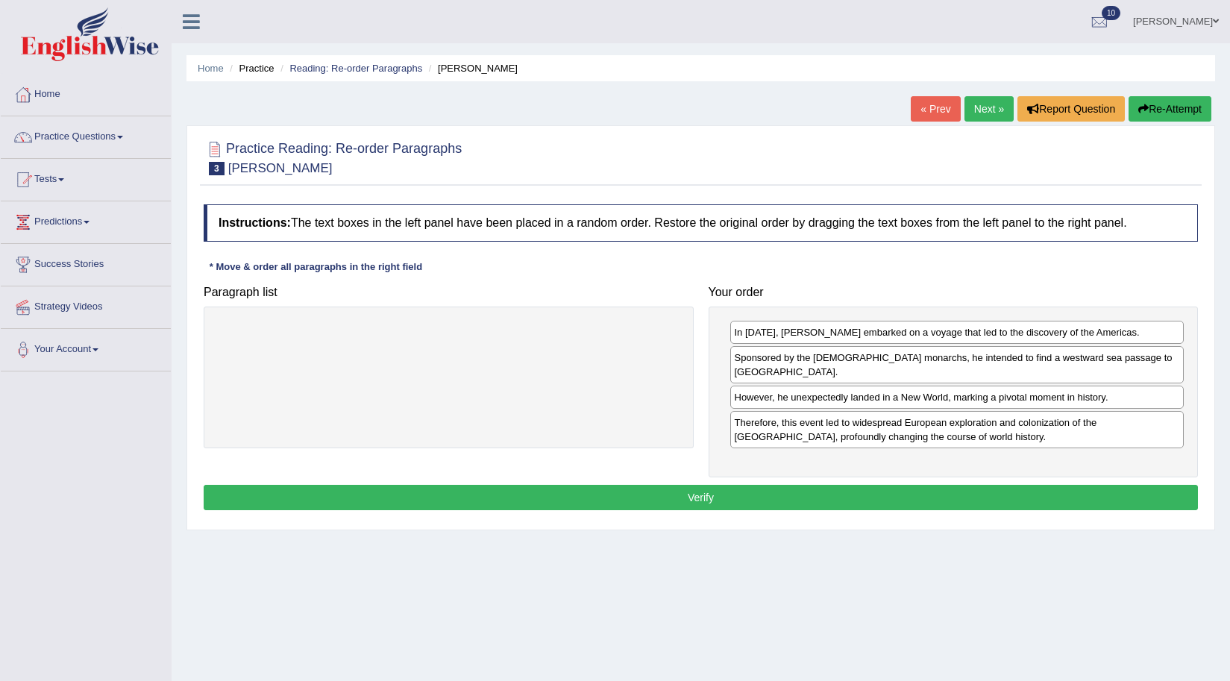
click at [749, 485] on button "Verify" at bounding box center [701, 497] width 995 height 25
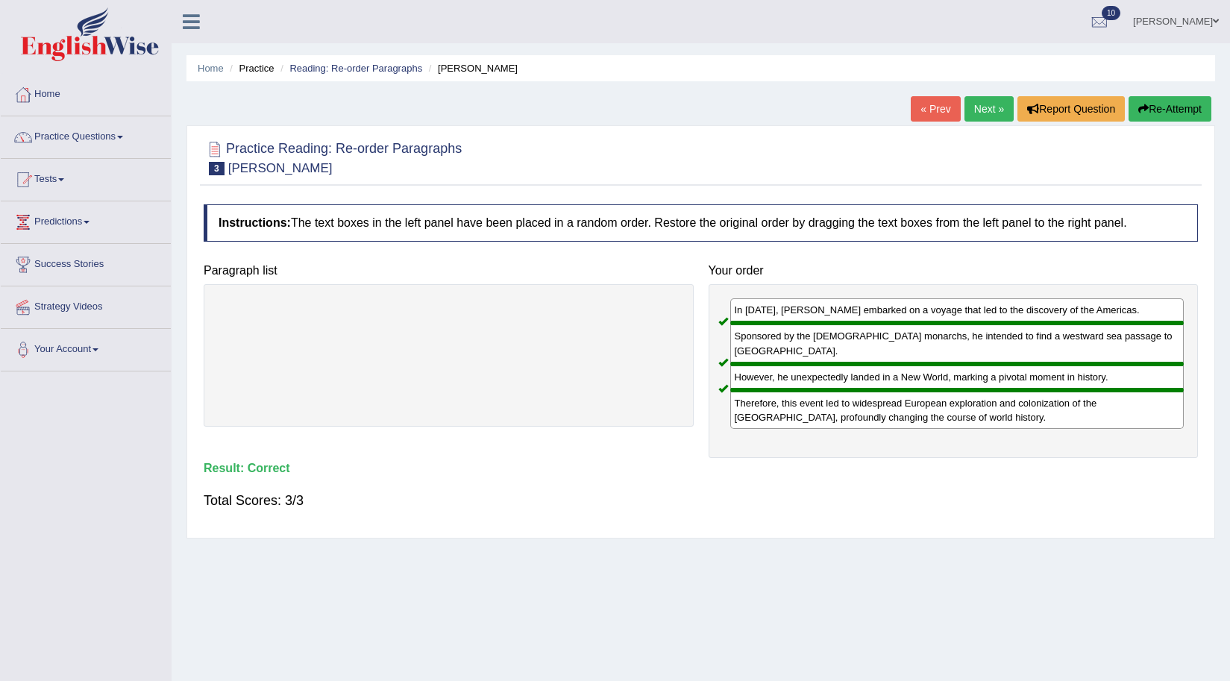
click at [975, 112] on link "Next »" at bounding box center [989, 108] width 49 height 25
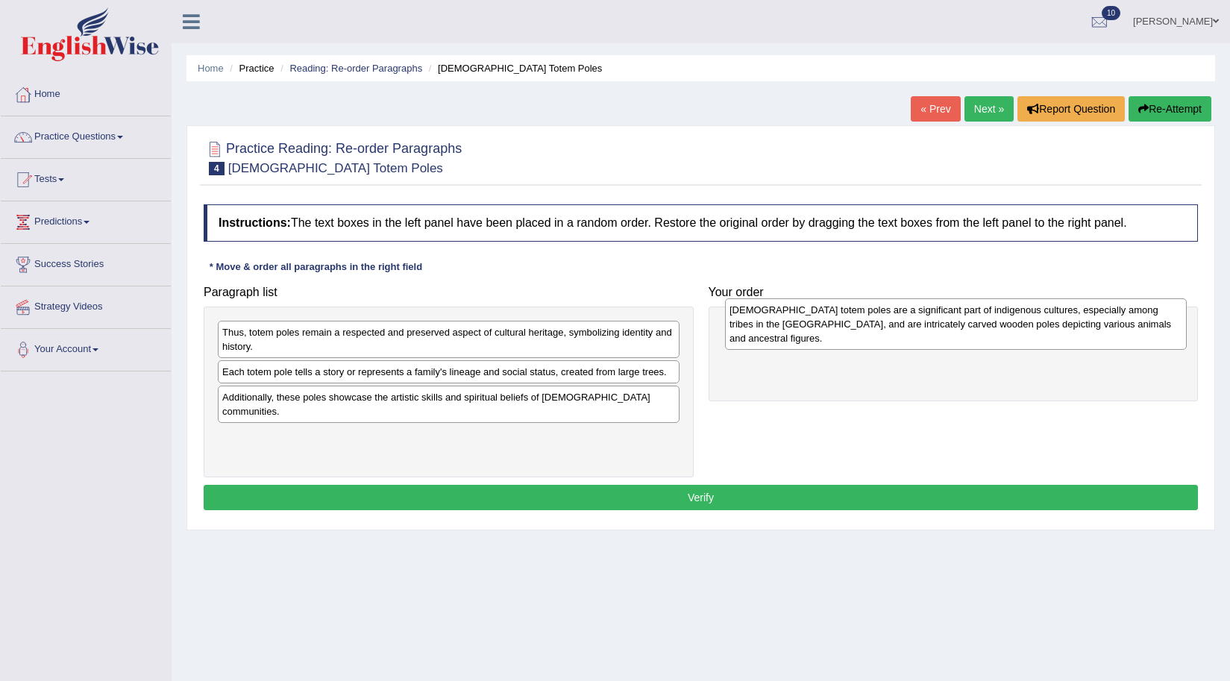
drag, startPoint x: 303, startPoint y: 362, endPoint x: 810, endPoint y: 339, distance: 507.9
click at [810, 339] on div "[DEMOGRAPHIC_DATA] totem poles are a significant part of indigenous cultures, e…" at bounding box center [956, 323] width 462 height 51
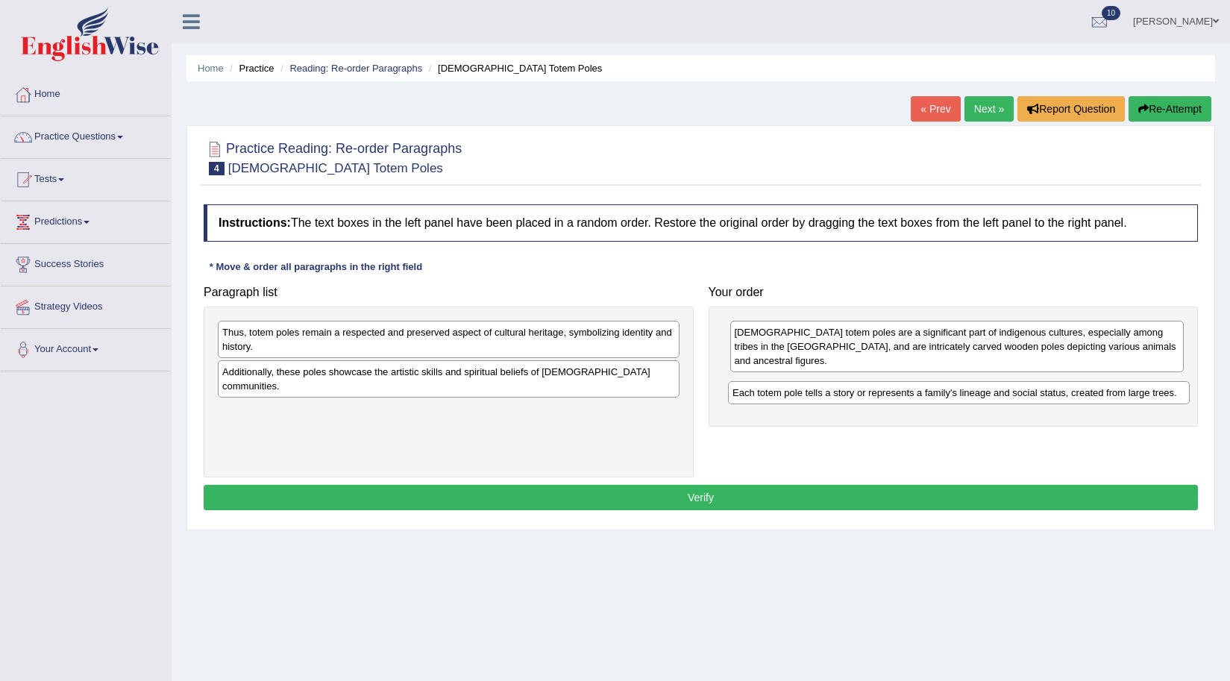
drag, startPoint x: 287, startPoint y: 381, endPoint x: 797, endPoint y: 402, distance: 510.8
click at [797, 402] on div "Each totem pole tells a story or represents a family's lineage and social statu…" at bounding box center [959, 392] width 462 height 23
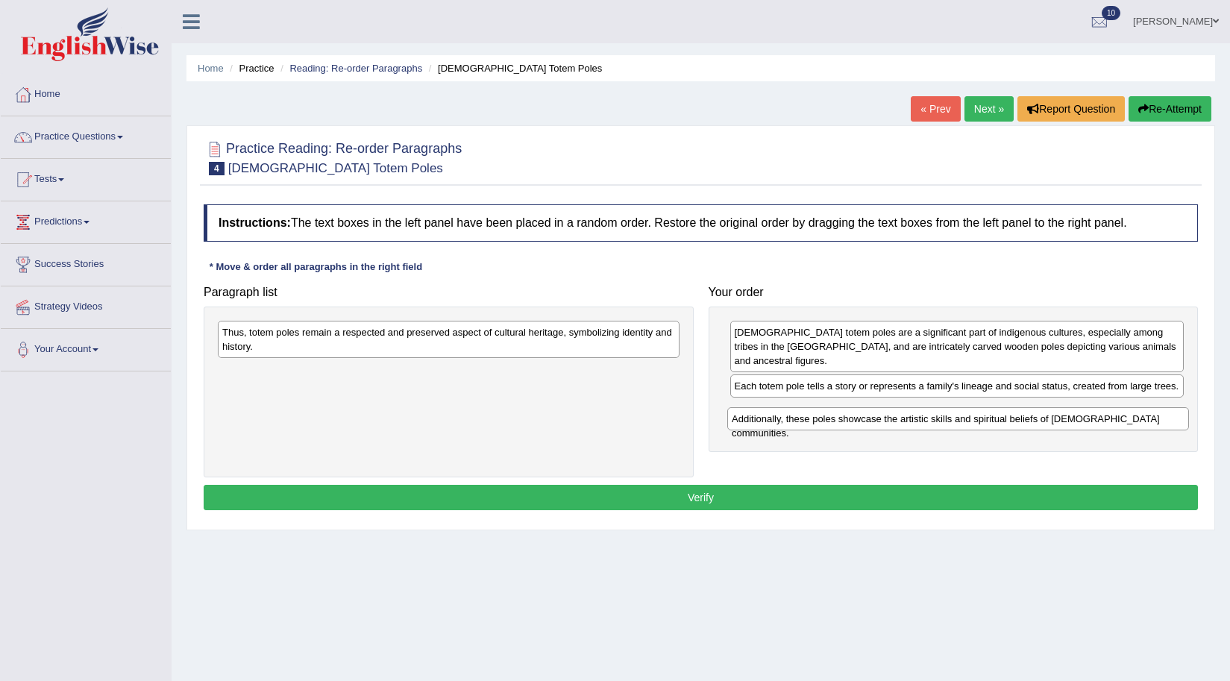
drag, startPoint x: 245, startPoint y: 378, endPoint x: 755, endPoint y: 425, distance: 511.8
click at [755, 425] on div "Additionally, these poles showcase the artistic skills and spiritual beliefs of…" at bounding box center [958, 418] width 462 height 23
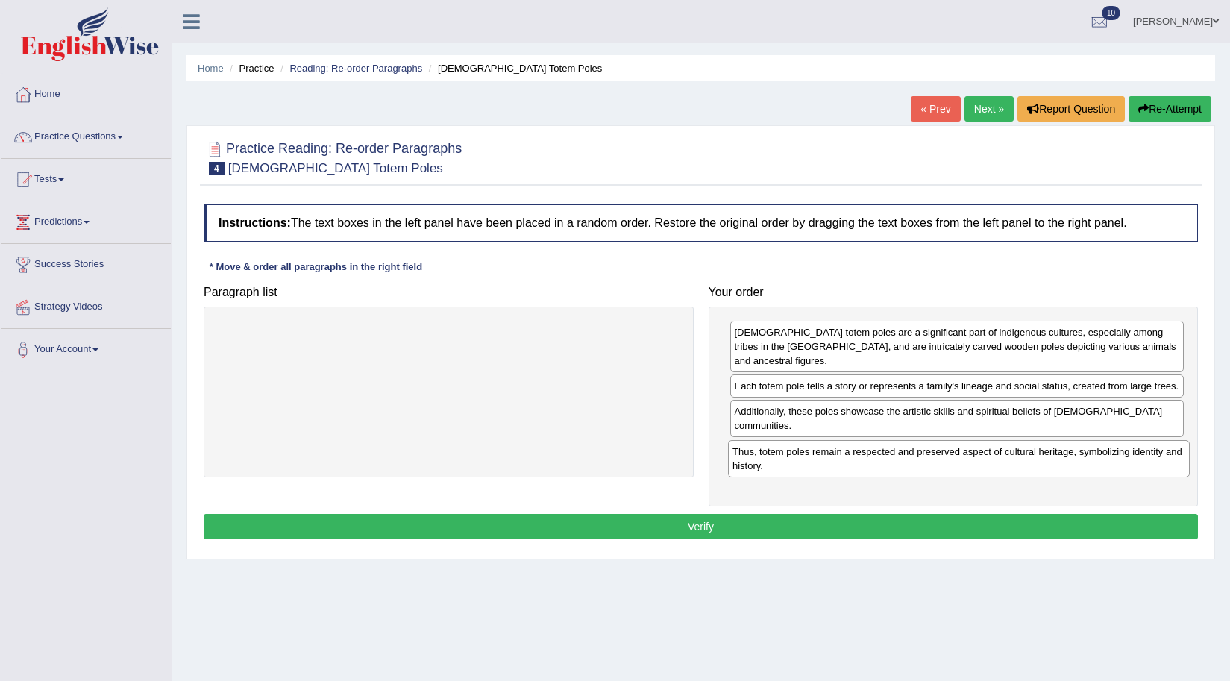
drag, startPoint x: 278, startPoint y: 342, endPoint x: 789, endPoint y: 461, distance: 524.1
click at [789, 461] on div "Thus, totem poles remain a respected and preserved aspect of cultural heritage,…" at bounding box center [959, 458] width 462 height 37
click at [700, 521] on button "Verify" at bounding box center [701, 526] width 995 height 25
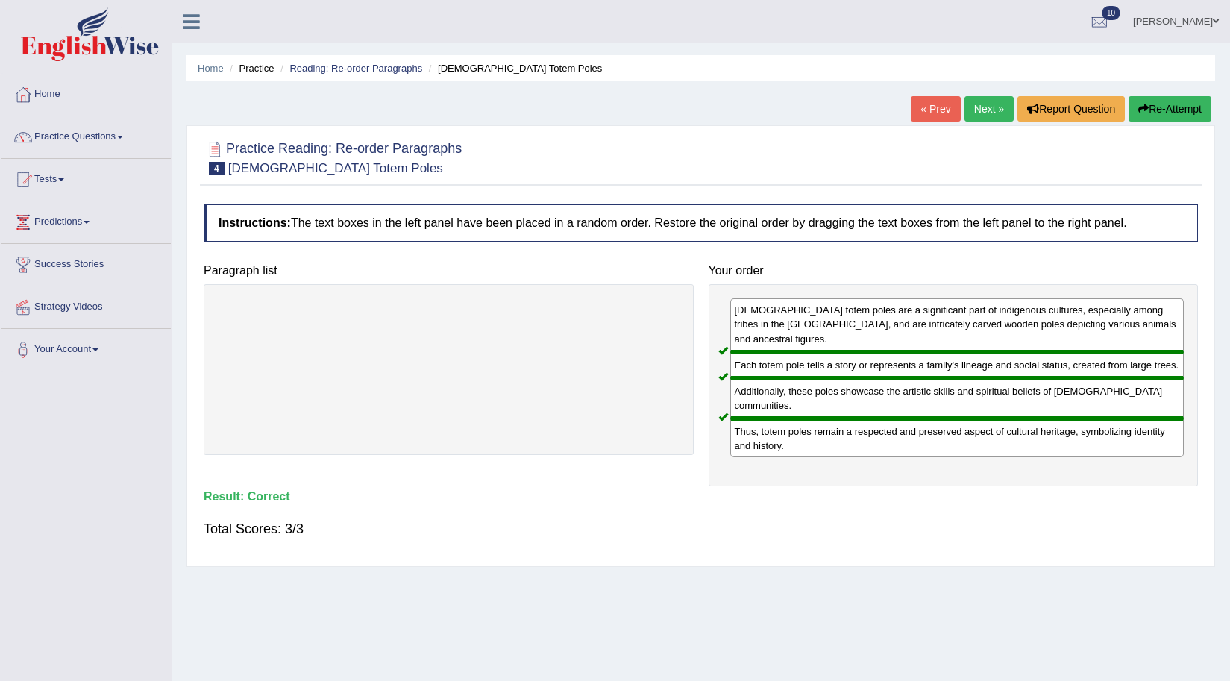
click at [974, 107] on link "Next »" at bounding box center [989, 108] width 49 height 25
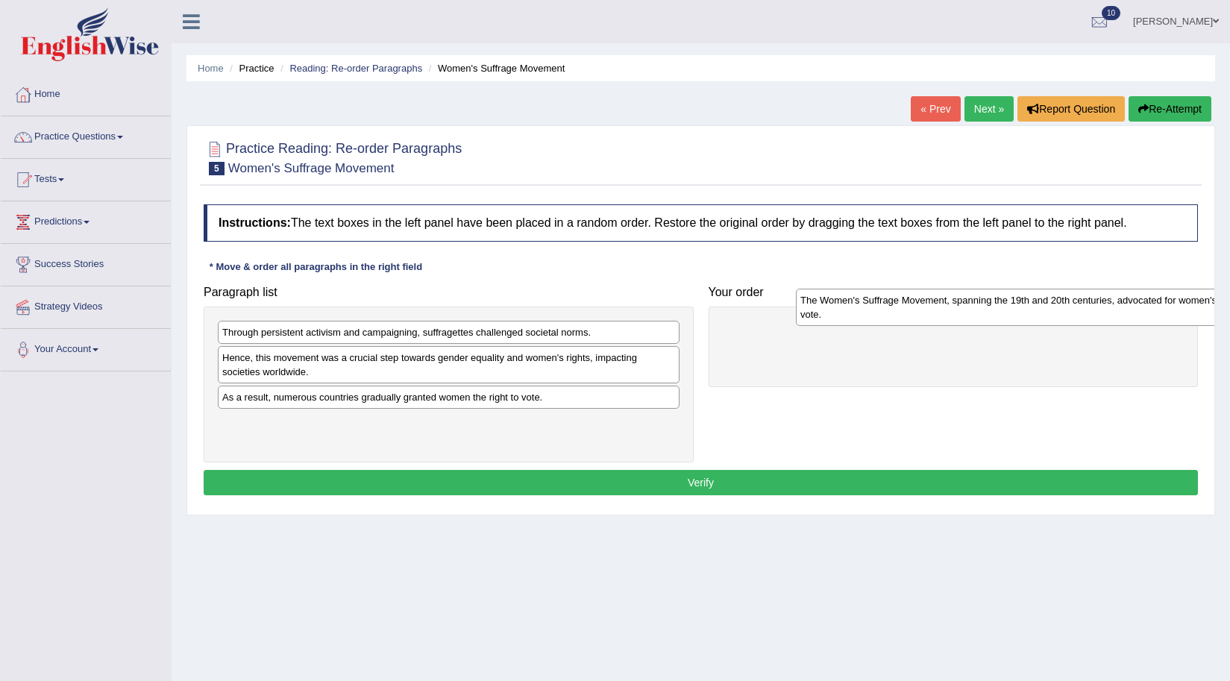
drag, startPoint x: 295, startPoint y: 431, endPoint x: 874, endPoint y: 308, distance: 591.1
click at [874, 308] on div "The Women's Suffrage Movement, spanning the 19th and 20th centuries, advocated …" at bounding box center [1027, 307] width 462 height 37
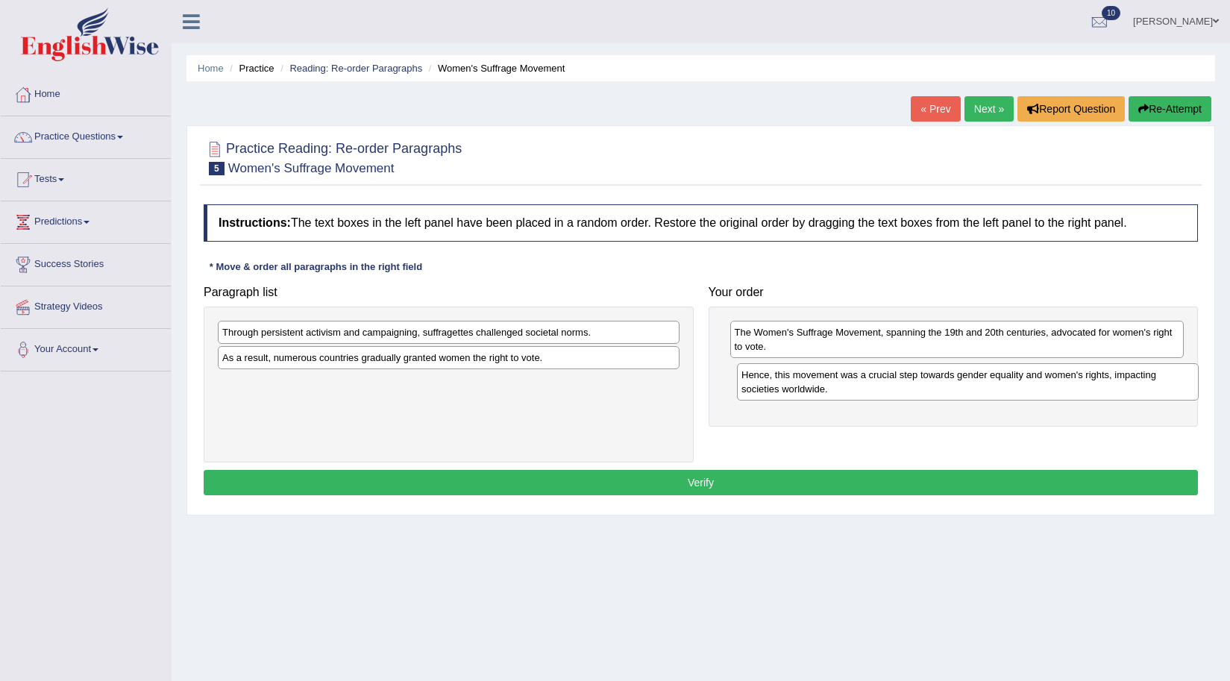
drag, startPoint x: 286, startPoint y: 371, endPoint x: 805, endPoint y: 388, distance: 519.6
click at [805, 388] on div "Hence, this movement was a crucial step towards gender equality and women's rig…" at bounding box center [968, 381] width 462 height 37
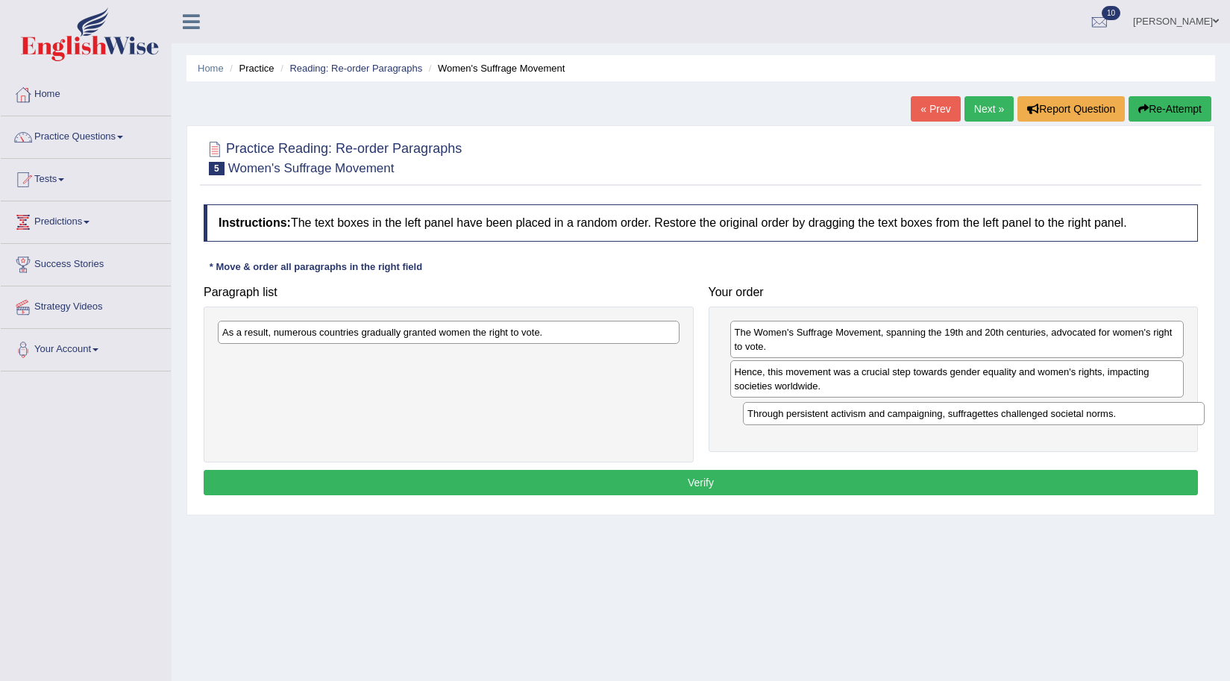
drag, startPoint x: 243, startPoint y: 340, endPoint x: 769, endPoint y: 422, distance: 531.5
click at [769, 422] on div "Through persistent activism and campaigning, suffragettes challenged societal n…" at bounding box center [974, 413] width 462 height 23
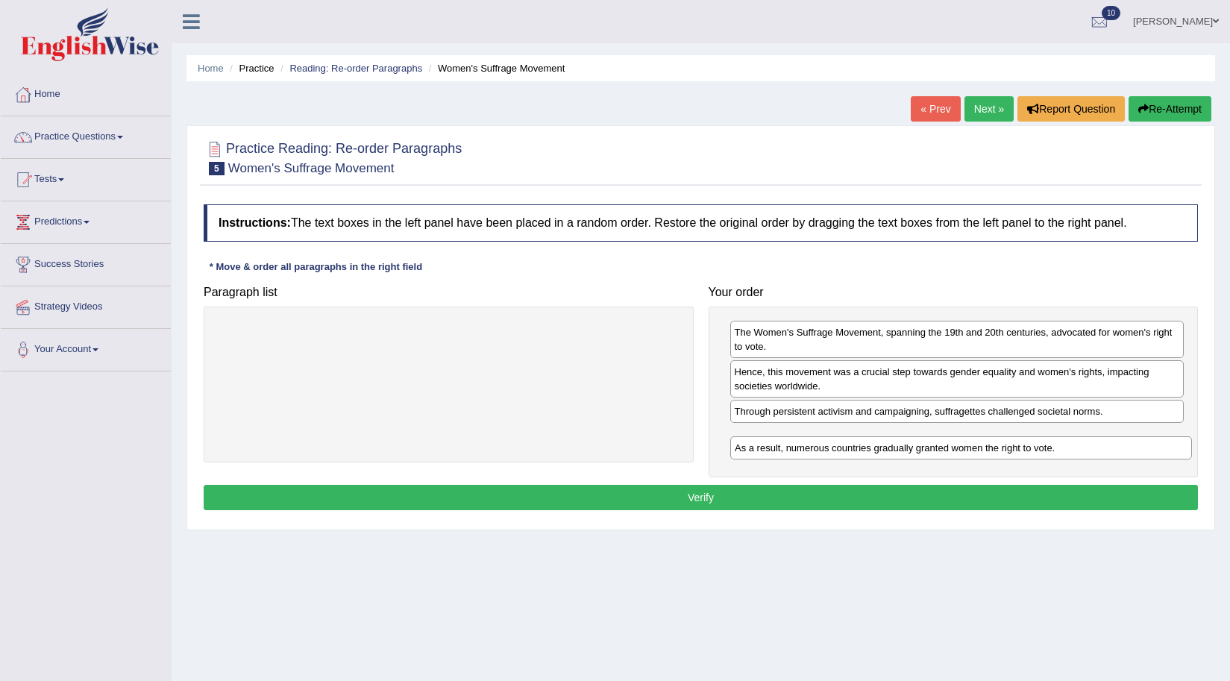
drag, startPoint x: 269, startPoint y: 339, endPoint x: 781, endPoint y: 454, distance: 525.5
click at [781, 454] on div "As a result, numerous countries gradually granted women the right to vote." at bounding box center [961, 447] width 462 height 23
click at [888, 501] on button "Verify" at bounding box center [701, 497] width 995 height 25
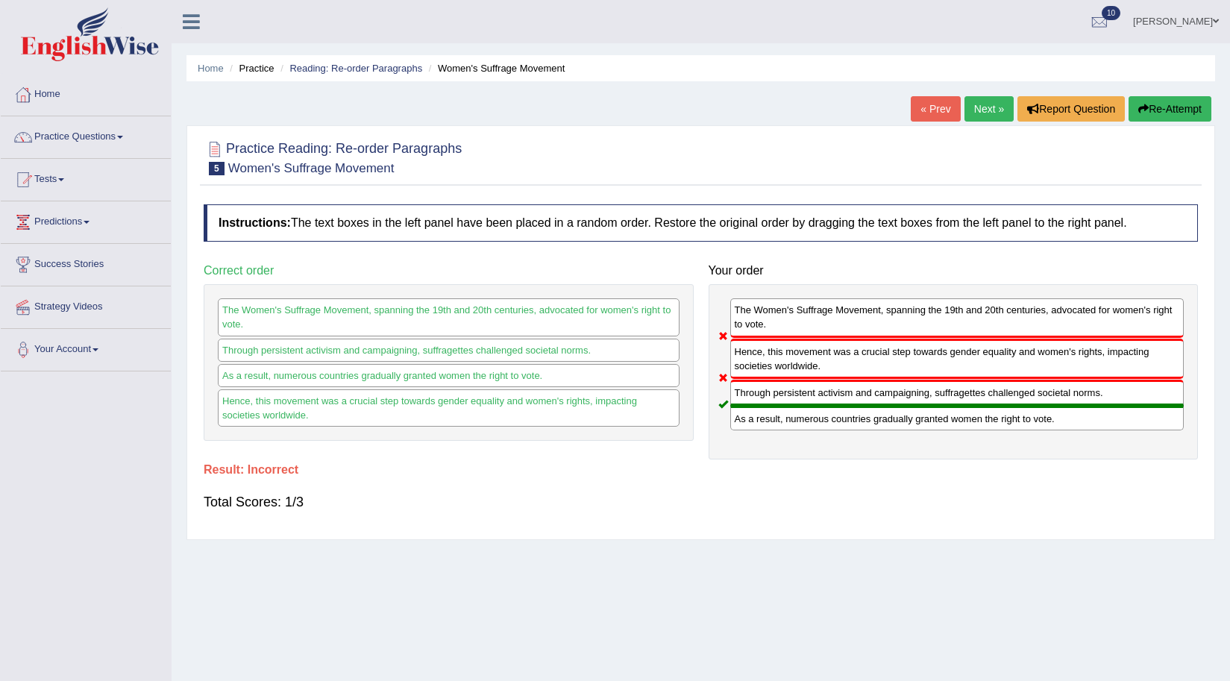
click at [1183, 109] on button "Re-Attempt" at bounding box center [1170, 108] width 83 height 25
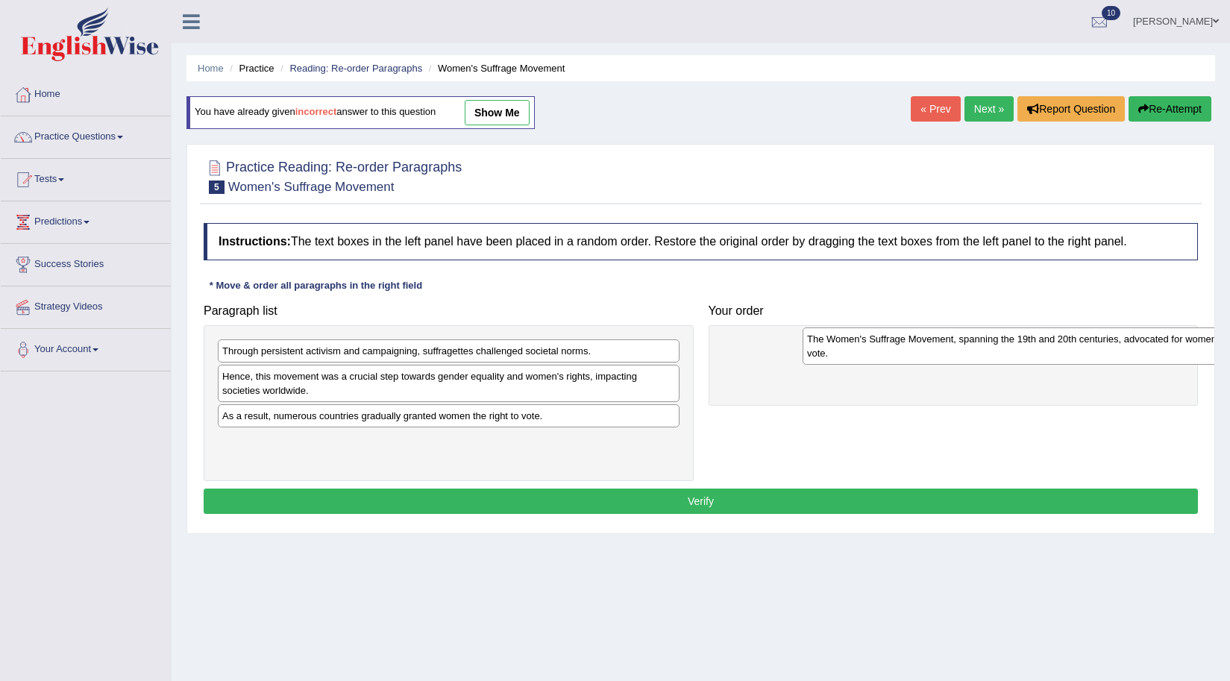
drag, startPoint x: 0, startPoint y: 0, endPoint x: 895, endPoint y: 348, distance: 960.1
click at [895, 348] on div "The Women's Suffrage Movement, spanning the 19th and 20th centuries, advocated …" at bounding box center [1034, 346] width 462 height 37
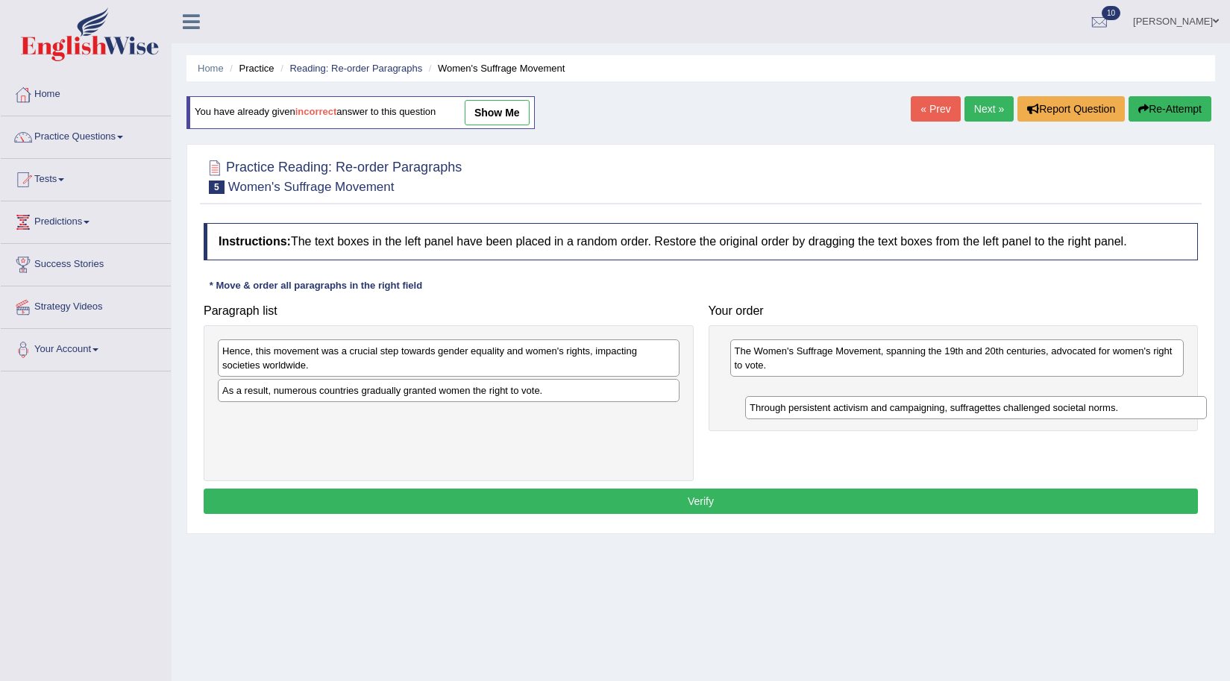
drag, startPoint x: 360, startPoint y: 357, endPoint x: 888, endPoint y: 413, distance: 530.6
click at [888, 413] on div "Through persistent activism and campaigning, suffragettes challenged societal n…" at bounding box center [976, 407] width 462 height 23
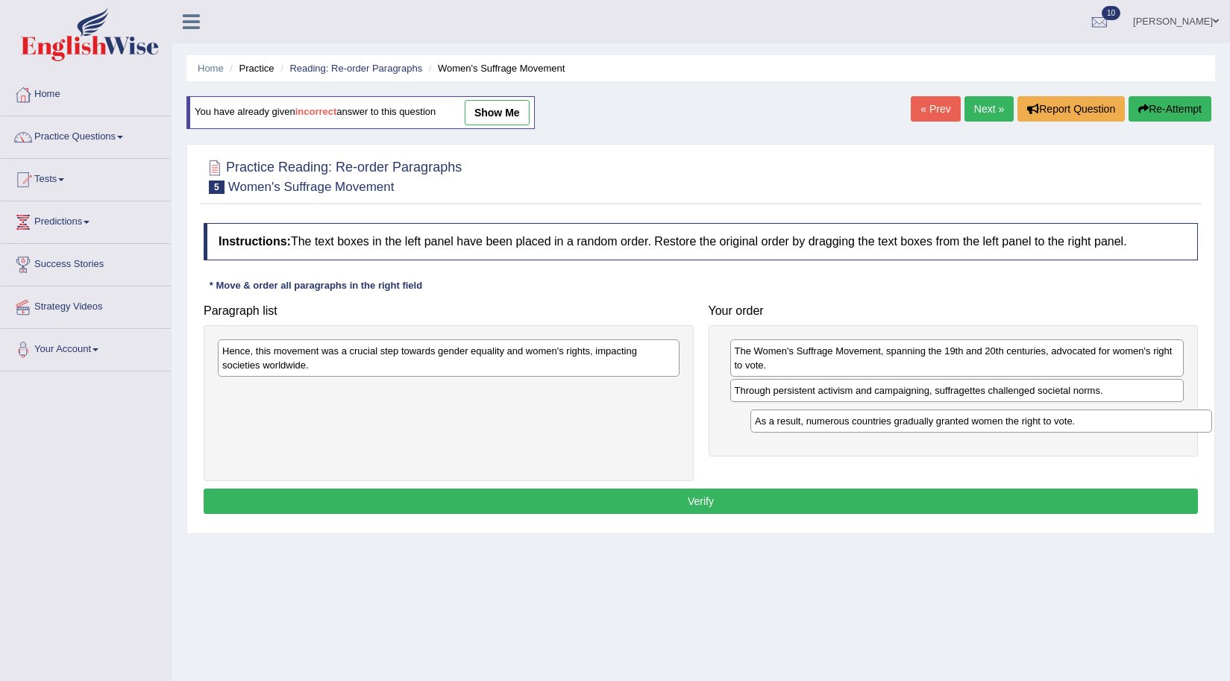
drag, startPoint x: 339, startPoint y: 392, endPoint x: 871, endPoint y: 423, distance: 533.6
click at [871, 423] on div "As a result, numerous countries gradually granted women the right to vote." at bounding box center [982, 421] width 462 height 23
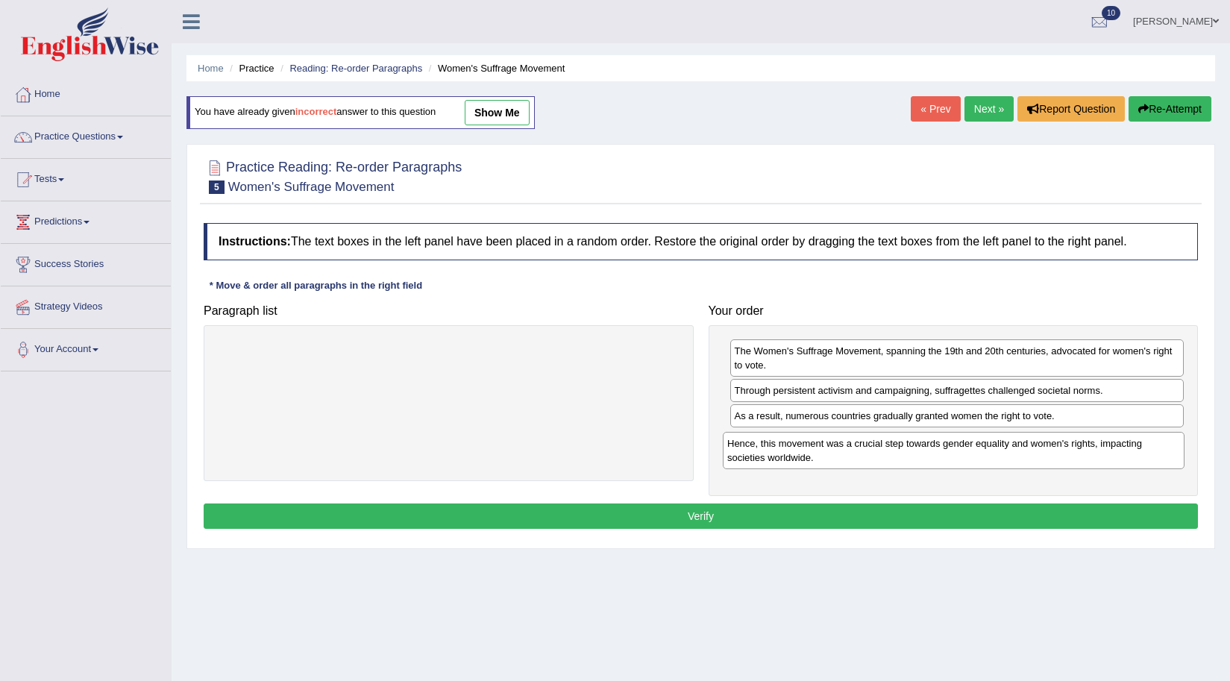
drag, startPoint x: 316, startPoint y: 360, endPoint x: 821, endPoint y: 452, distance: 513.5
click at [821, 452] on div "Hence, this movement was a crucial step towards gender equality and women's rig…" at bounding box center [954, 450] width 462 height 37
click at [722, 519] on button "Verify" at bounding box center [701, 516] width 995 height 25
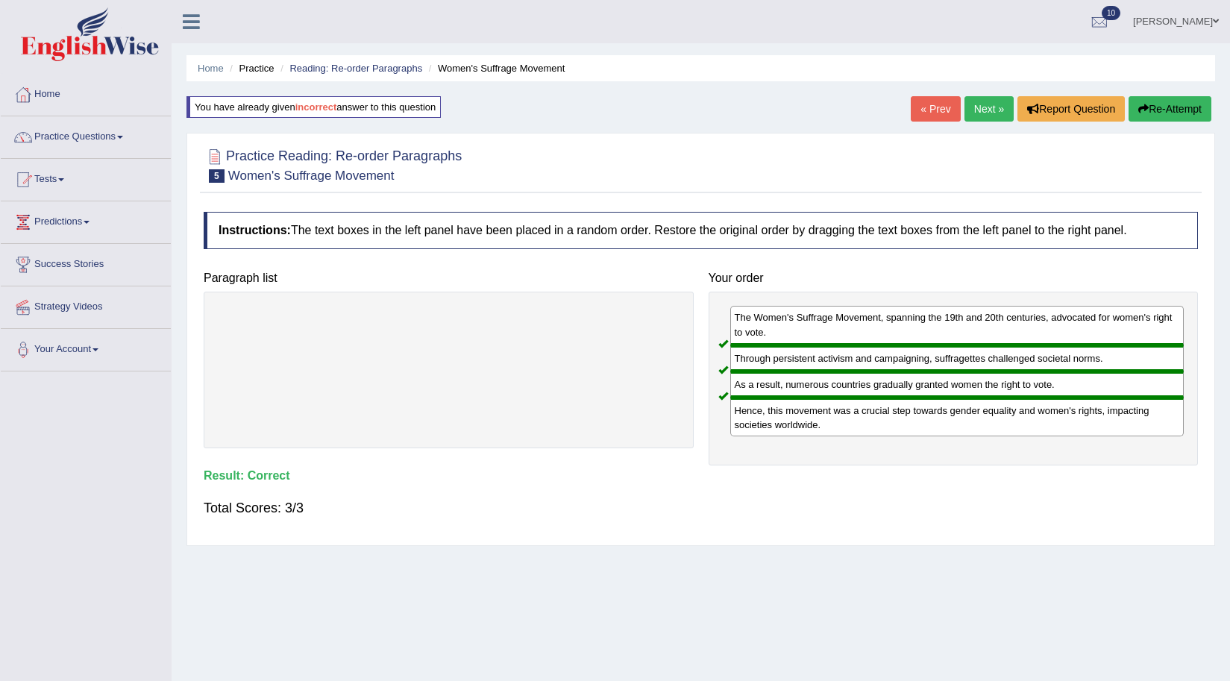
click at [983, 116] on link "Next »" at bounding box center [989, 108] width 49 height 25
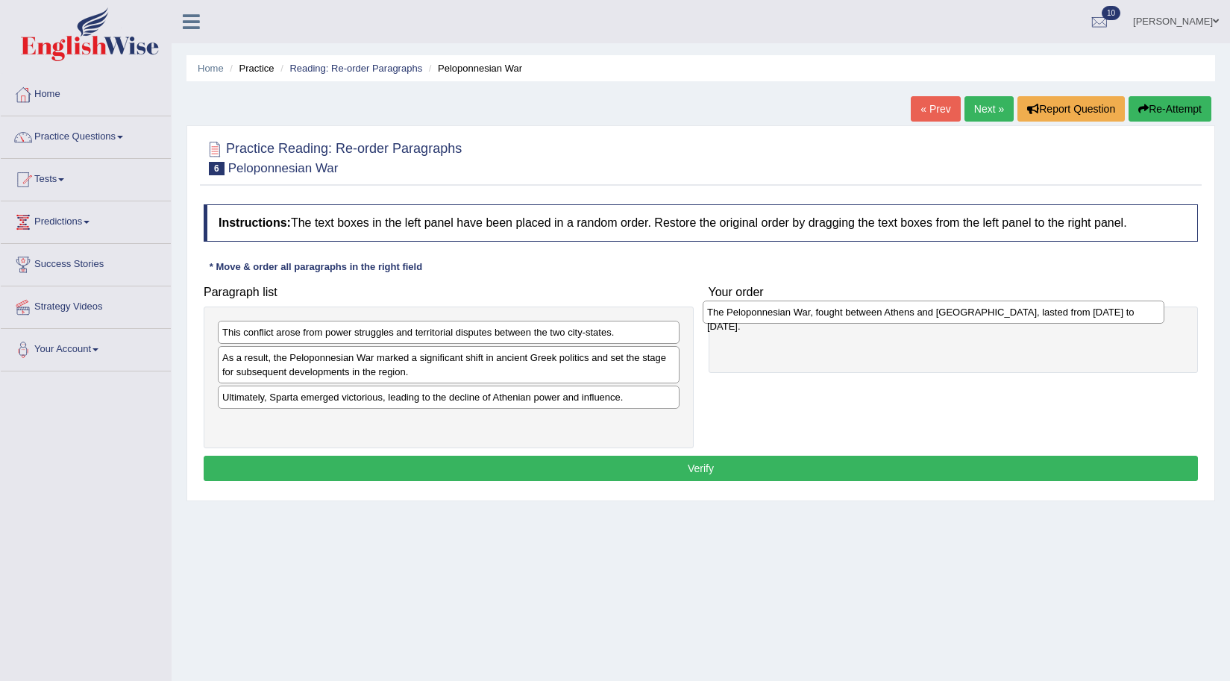
drag, startPoint x: 289, startPoint y: 434, endPoint x: 774, endPoint y: 323, distance: 497.4
click at [774, 323] on div "The Peloponnesian War, fought between Athens and [GEOGRAPHIC_DATA], lasted from…" at bounding box center [934, 312] width 462 height 23
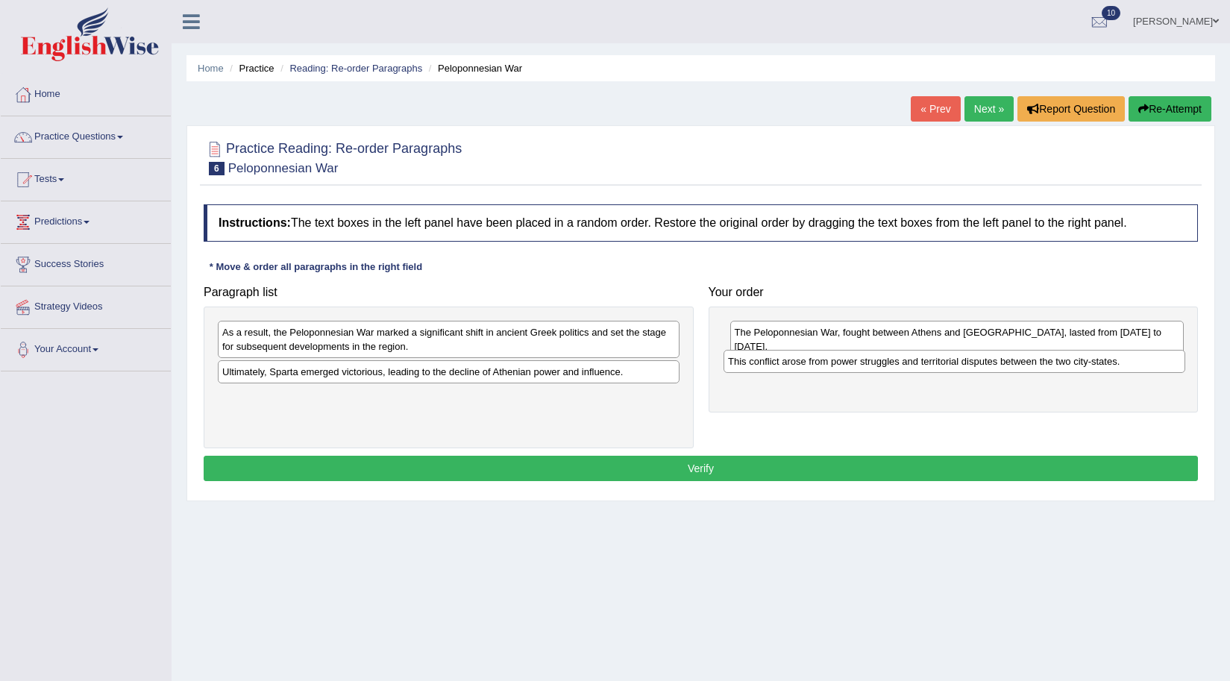
drag, startPoint x: 298, startPoint y: 334, endPoint x: 804, endPoint y: 363, distance: 506.7
click at [804, 363] on div "This conflict arose from power struggles and territorial disputes between the t…" at bounding box center [955, 361] width 462 height 23
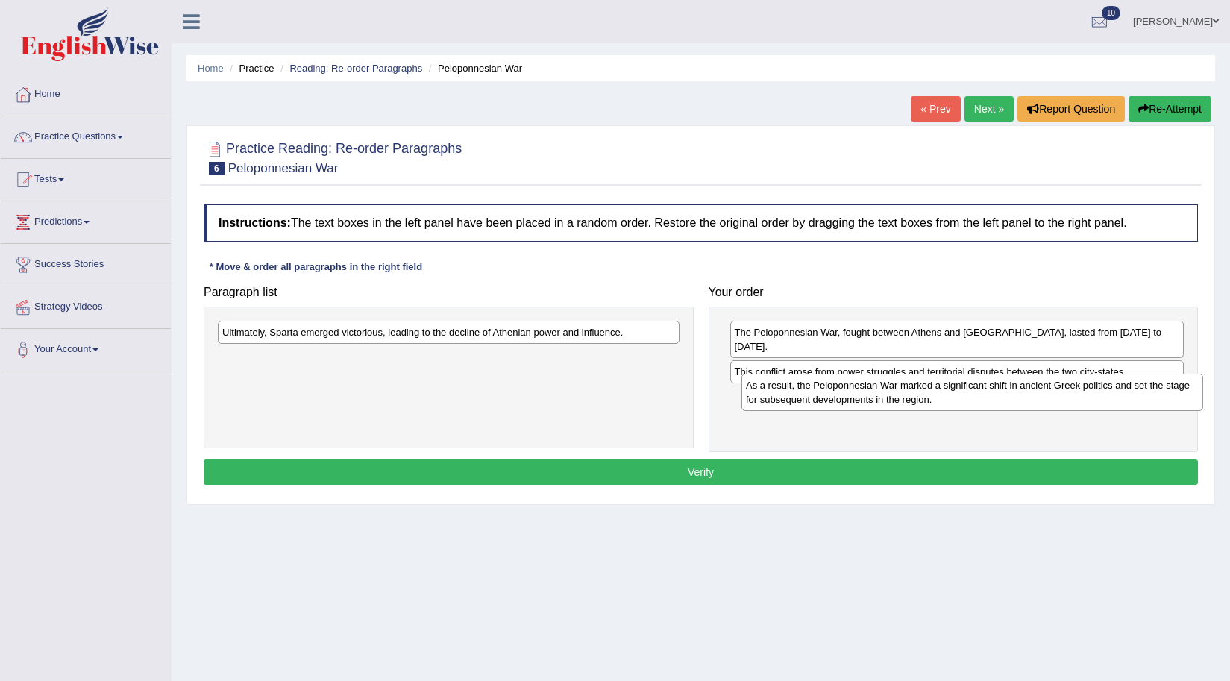
drag, startPoint x: 276, startPoint y: 345, endPoint x: 800, endPoint y: 398, distance: 526.5
click at [800, 398] on div "As a result, the Peloponnesian War marked a significant shift in ancient Greek …" at bounding box center [973, 392] width 462 height 37
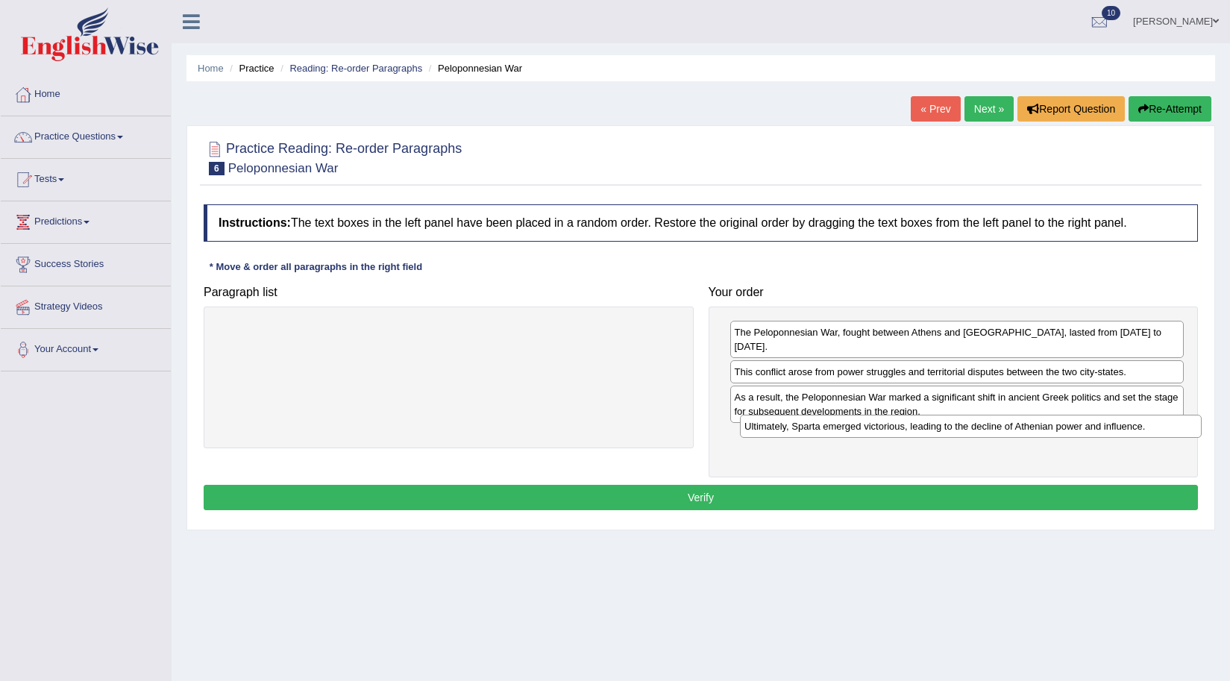
drag, startPoint x: 310, startPoint y: 342, endPoint x: 832, endPoint y: 436, distance: 530.7
click at [832, 436] on div "Ultimately, Sparta emerged victorious, leading to the decline of Athenian power…" at bounding box center [971, 426] width 462 height 23
click at [612, 485] on button "Verify" at bounding box center [701, 497] width 995 height 25
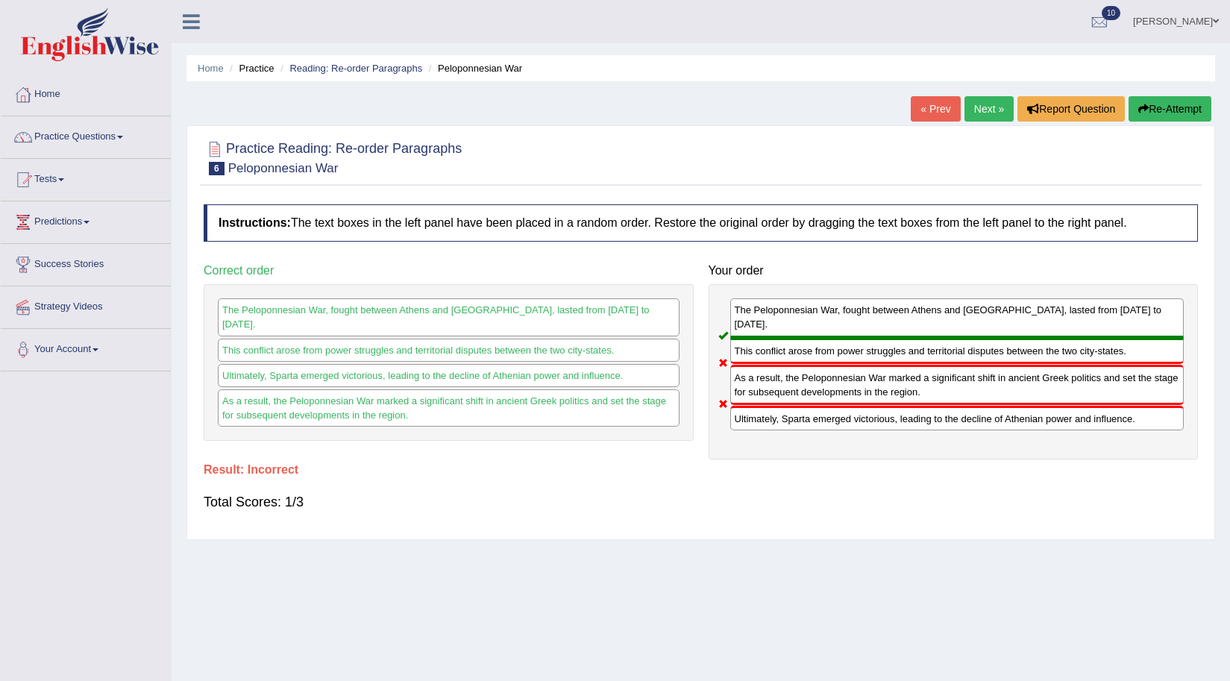
click at [1166, 96] on button "Re-Attempt" at bounding box center [1170, 108] width 83 height 25
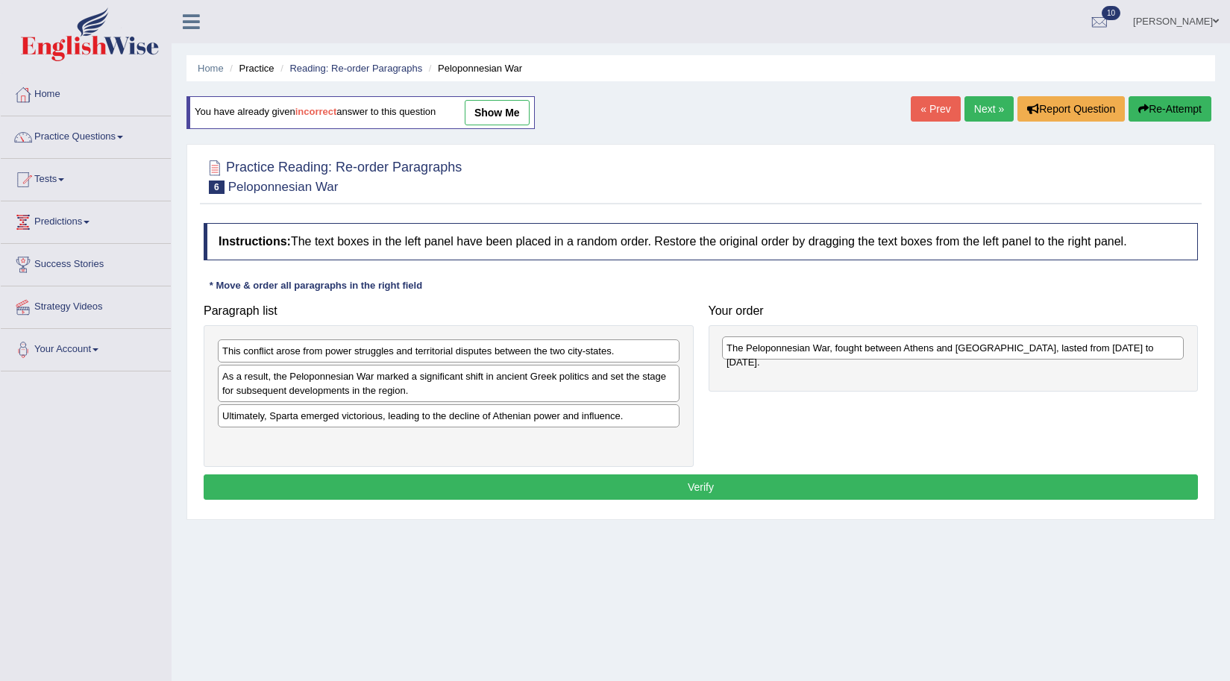
drag, startPoint x: 269, startPoint y: 445, endPoint x: 773, endPoint y: 352, distance: 512.9
click at [773, 352] on div "The Peloponnesian War, fought between Athens and Sparta, lasted from 431 to 404…" at bounding box center [953, 348] width 462 height 23
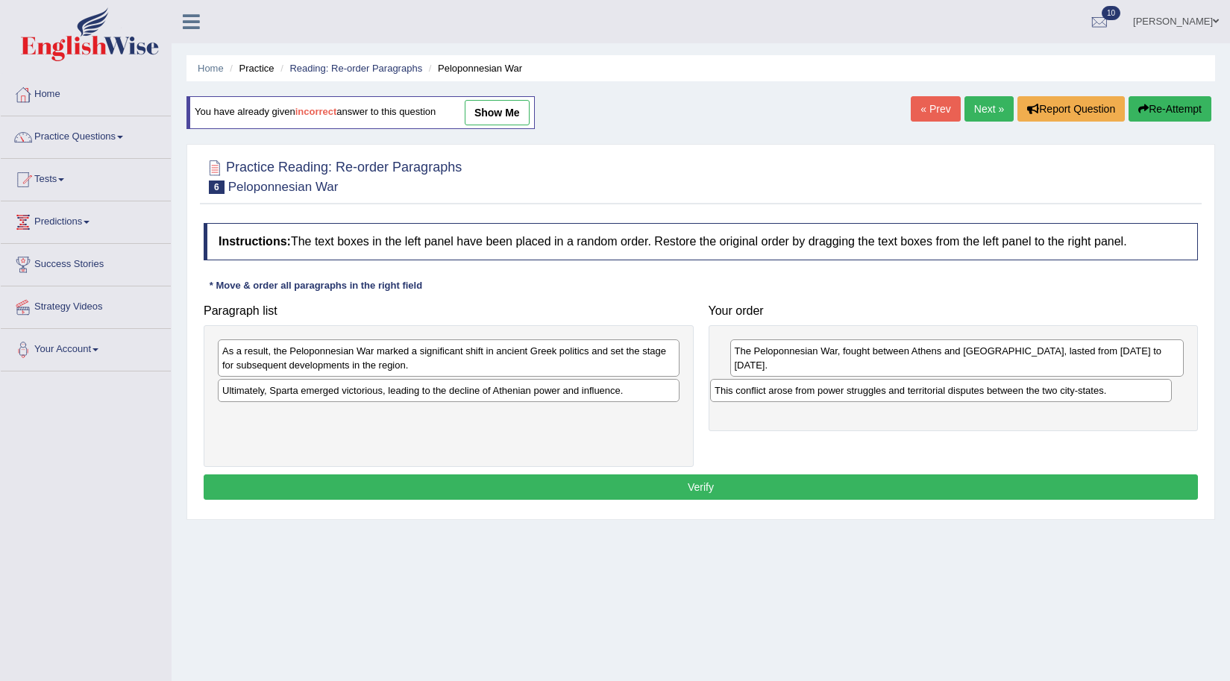
drag, startPoint x: 254, startPoint y: 357, endPoint x: 747, endPoint y: 396, distance: 494.0
click at [747, 396] on div "This conflict arose from power struggles and territorial disputes between the t…" at bounding box center [941, 390] width 462 height 23
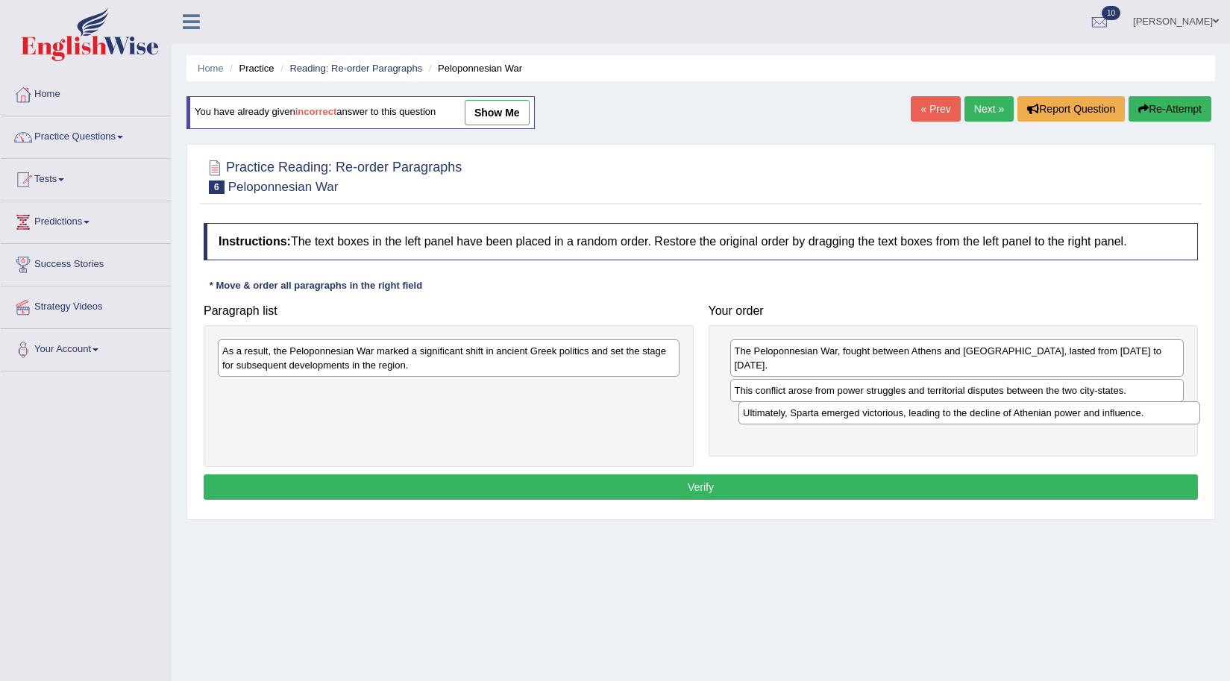
drag, startPoint x: 248, startPoint y: 398, endPoint x: 769, endPoint y: 420, distance: 521.3
click at [769, 420] on div "Ultimately, Sparta emerged victorious, leading to the decline of Athenian power…" at bounding box center [970, 412] width 462 height 23
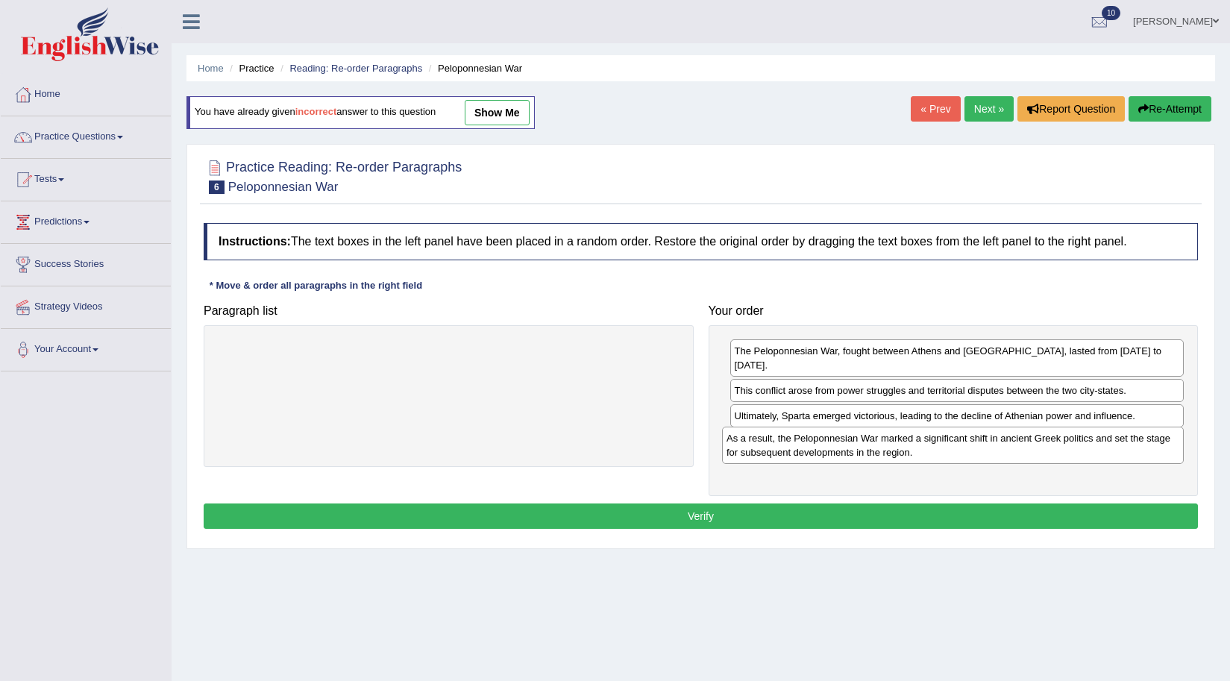
drag, startPoint x: 342, startPoint y: 369, endPoint x: 846, endPoint y: 456, distance: 511.9
click at [846, 456] on div "As a result, the Peloponnesian War marked a significant shift in ancient Greek …" at bounding box center [953, 445] width 462 height 37
click at [481, 105] on link "show me" at bounding box center [497, 112] width 65 height 25
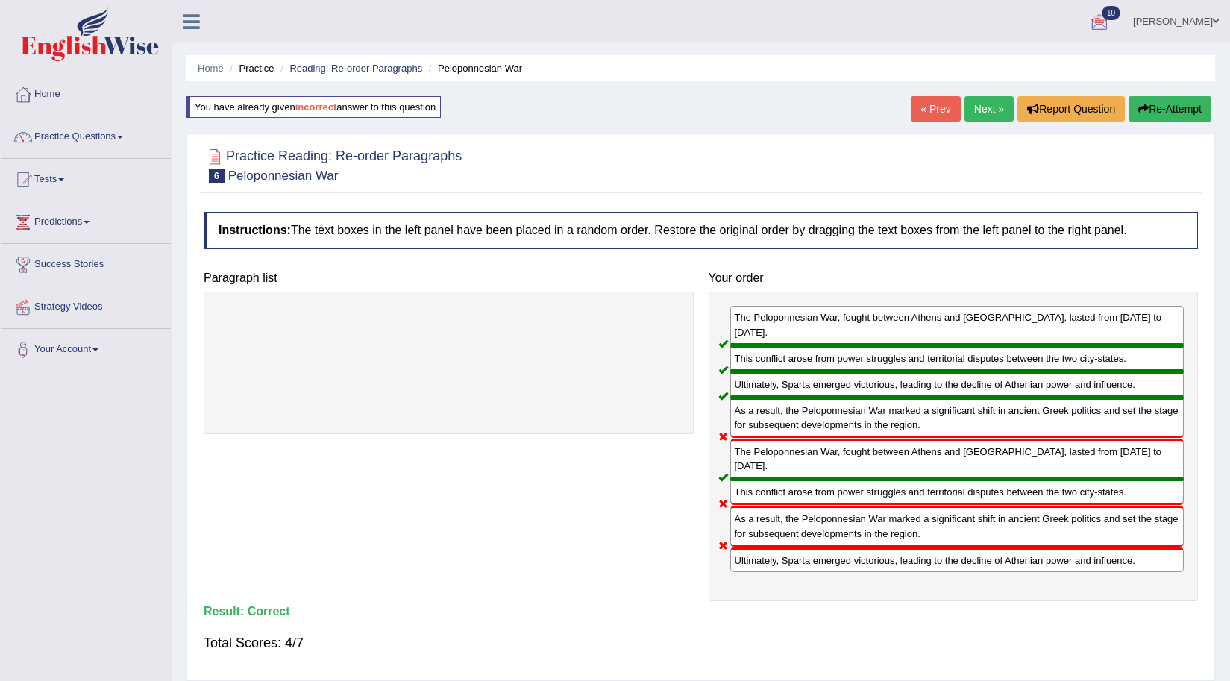
click at [988, 122] on link "Next »" at bounding box center [989, 108] width 49 height 25
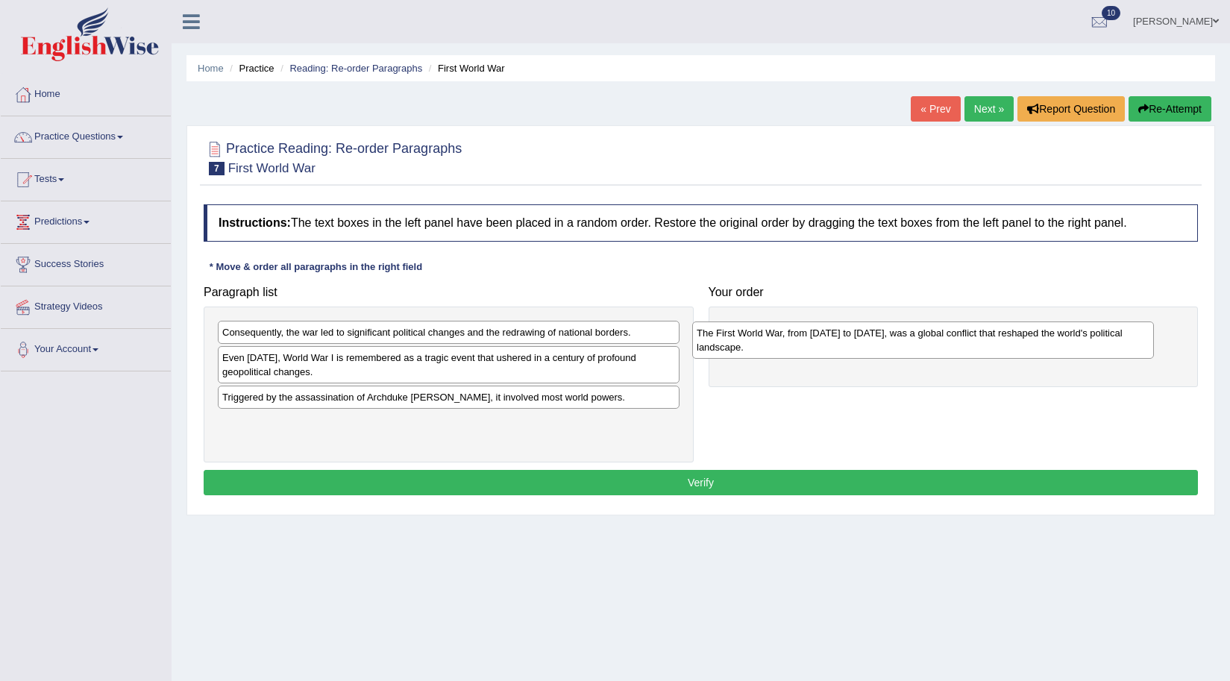
drag, startPoint x: 375, startPoint y: 429, endPoint x: 850, endPoint y: 339, distance: 483.1
click at [850, 339] on div "The First World War, from [DATE] to [DATE], was a global conflict that reshaped…" at bounding box center [923, 340] width 462 height 37
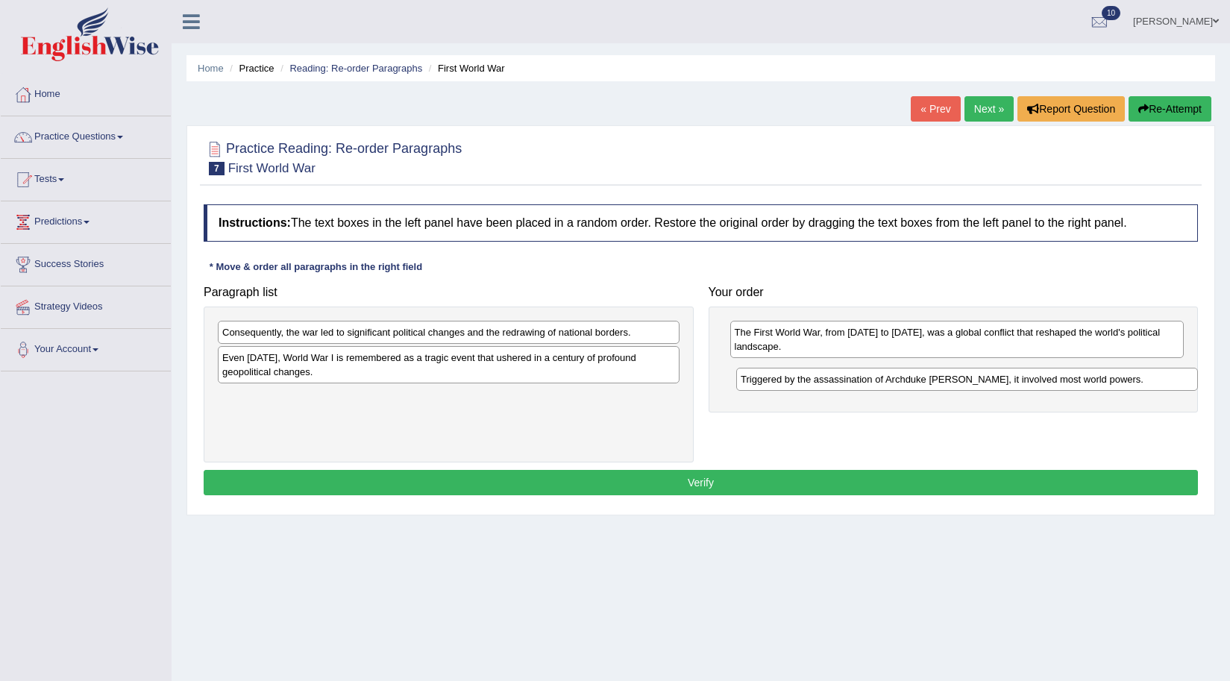
drag, startPoint x: 262, startPoint y: 401, endPoint x: 780, endPoint y: 384, distance: 518.9
click at [780, 384] on div "Triggered by the assassination of Archduke [PERSON_NAME], it involved most worl…" at bounding box center [967, 379] width 462 height 23
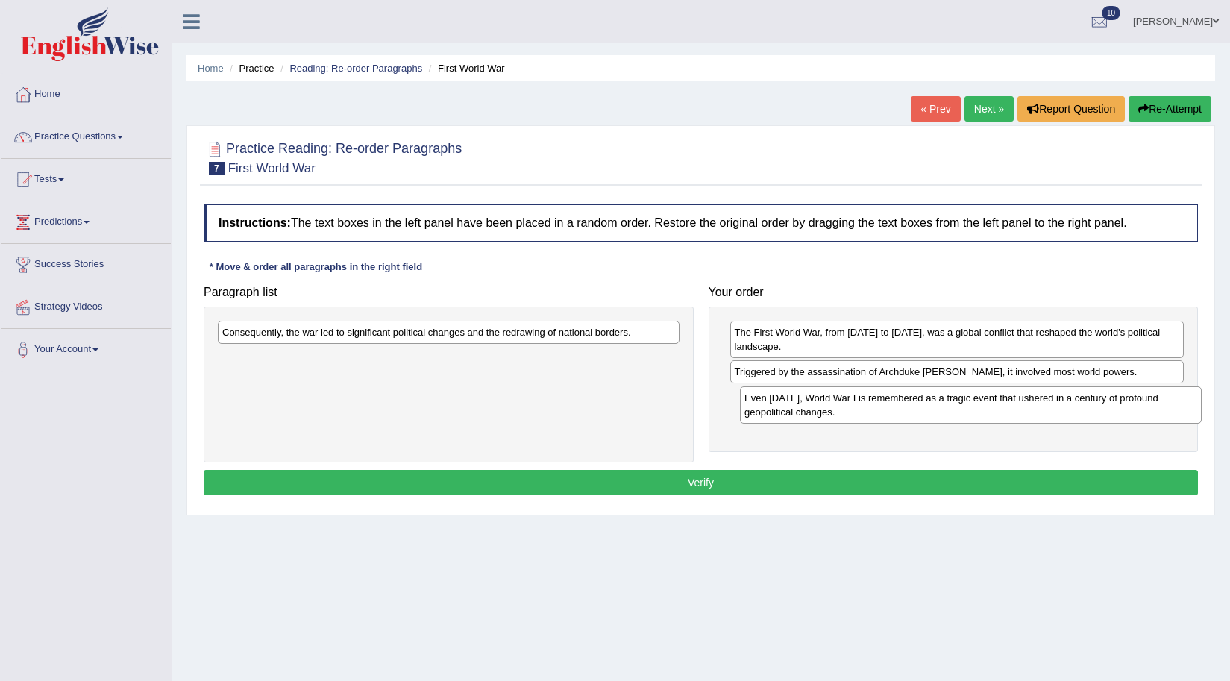
drag, startPoint x: 307, startPoint y: 345, endPoint x: 825, endPoint y: 387, distance: 519.5
click at [825, 387] on div "Even [DATE], World War I is remembered as a tragic event that ushered in a cent…" at bounding box center [971, 404] width 462 height 37
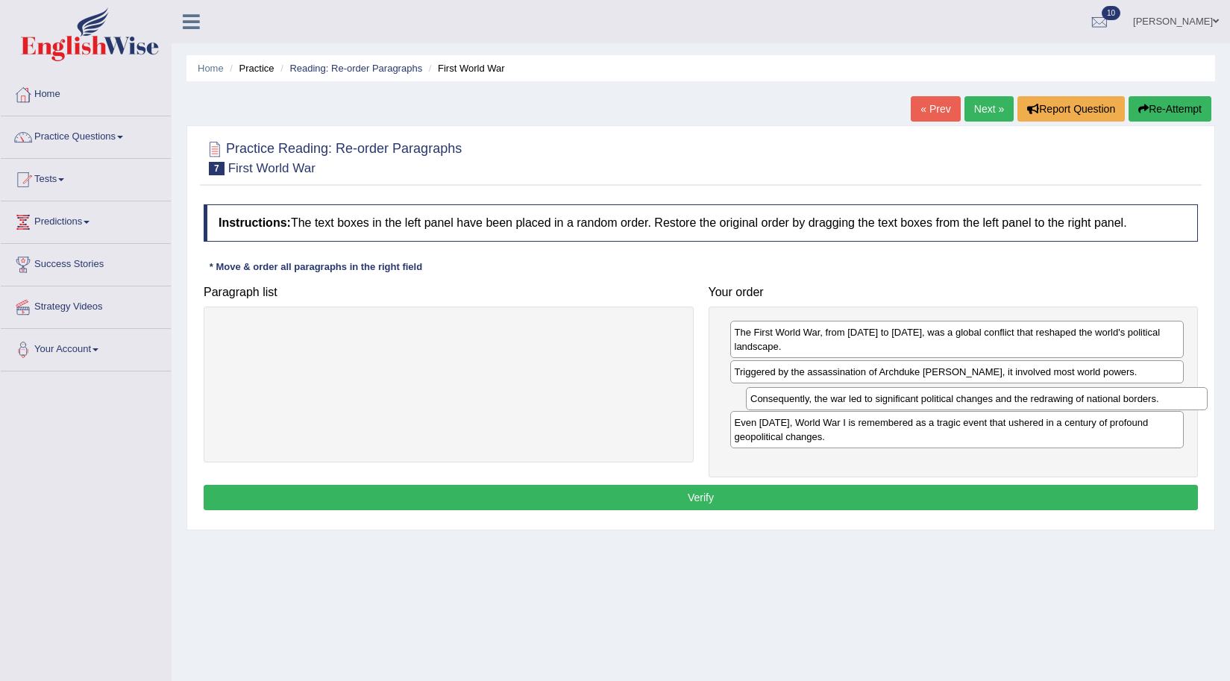
drag, startPoint x: 328, startPoint y: 339, endPoint x: 856, endPoint y: 405, distance: 532.4
click at [856, 405] on div "Consequently, the war led to significant political changes and the redrawing of…" at bounding box center [977, 398] width 462 height 23
click at [878, 483] on div "Instructions: The text boxes in the left panel have been placed in a random ord…" at bounding box center [701, 359] width 1002 height 325
click at [877, 495] on button "Verify" at bounding box center [701, 497] width 995 height 25
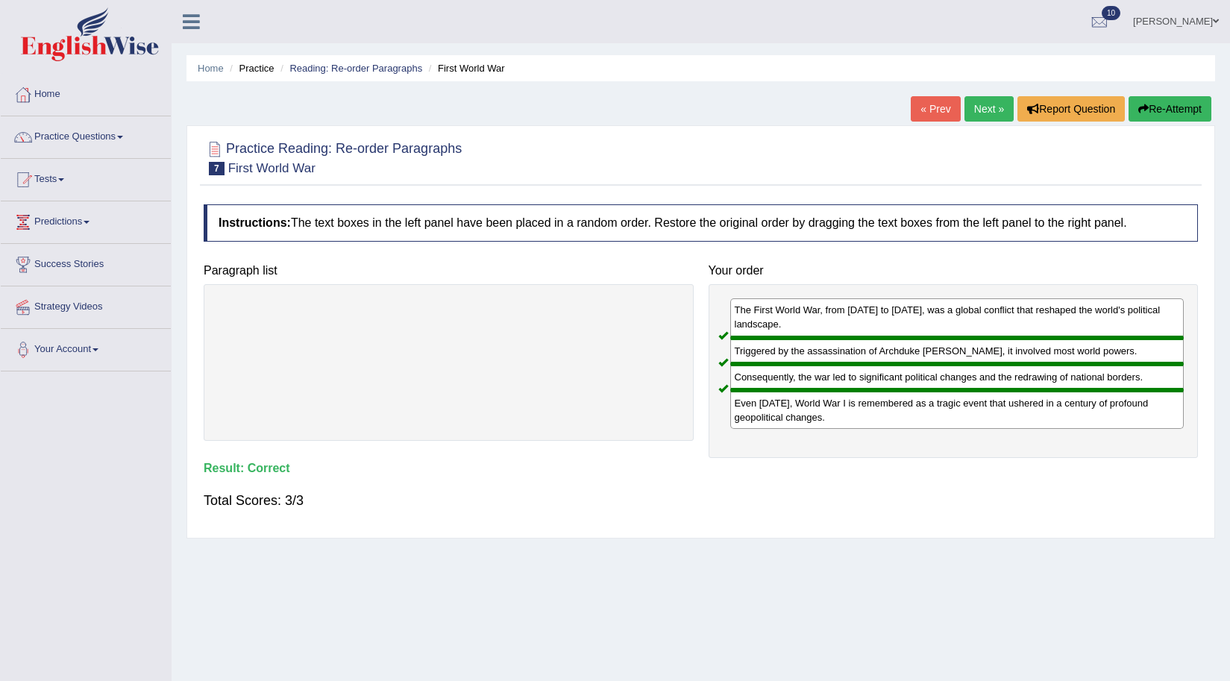
click at [984, 107] on link "Next »" at bounding box center [989, 108] width 49 height 25
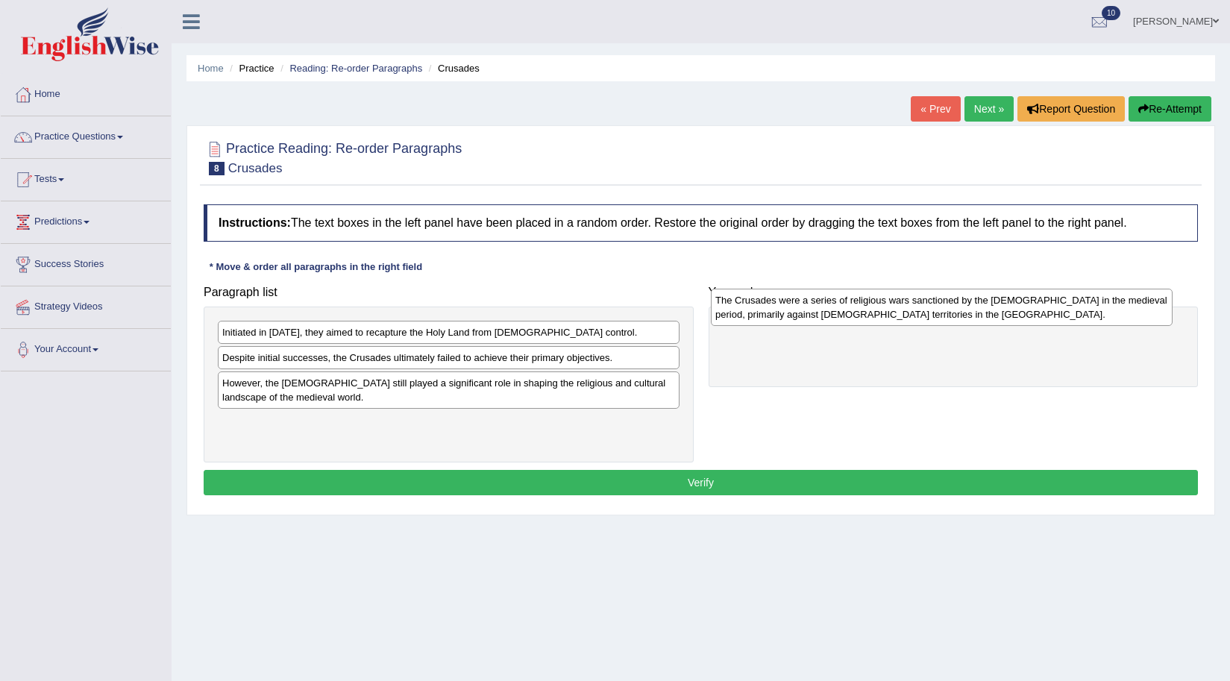
drag, startPoint x: 278, startPoint y: 391, endPoint x: 772, endPoint y: 308, distance: 500.1
click at [772, 308] on div "The Crusades were a series of religious wars sanctioned by the Latin Church in …" at bounding box center [942, 307] width 462 height 37
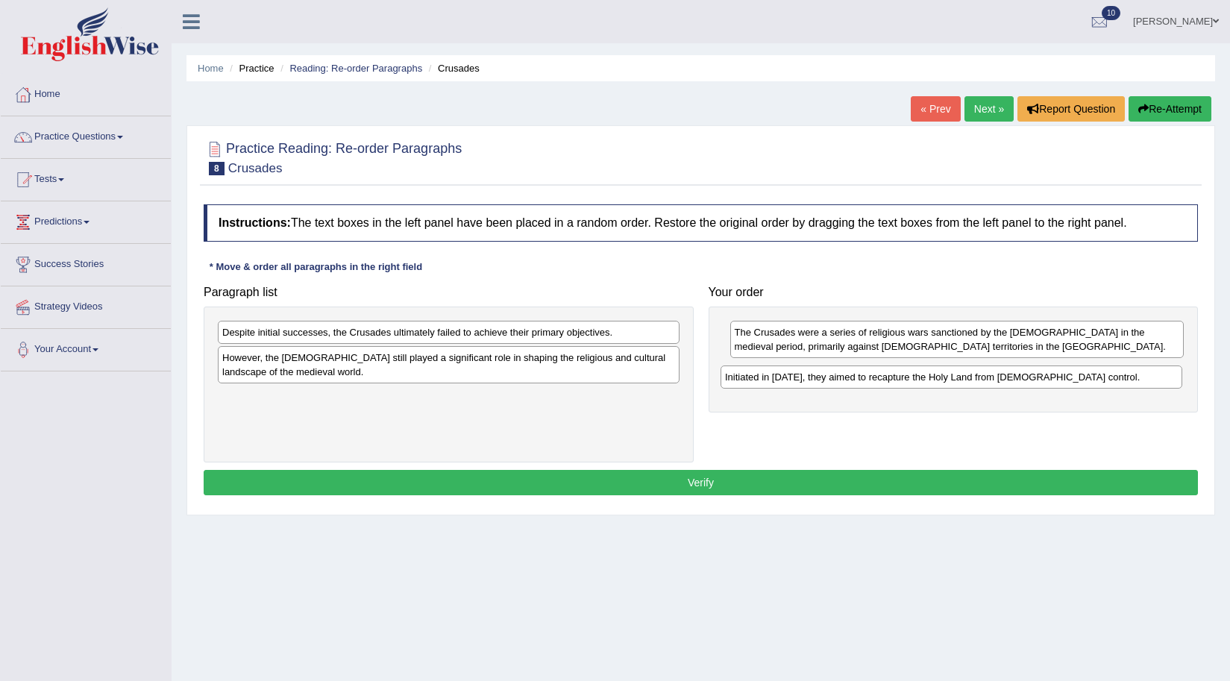
drag, startPoint x: 305, startPoint y: 337, endPoint x: 808, endPoint y: 381, distance: 504.9
click at [808, 381] on div "Initiated in 1095, they aimed to recapture the Holy Land from Muslim control." at bounding box center [952, 377] width 462 height 23
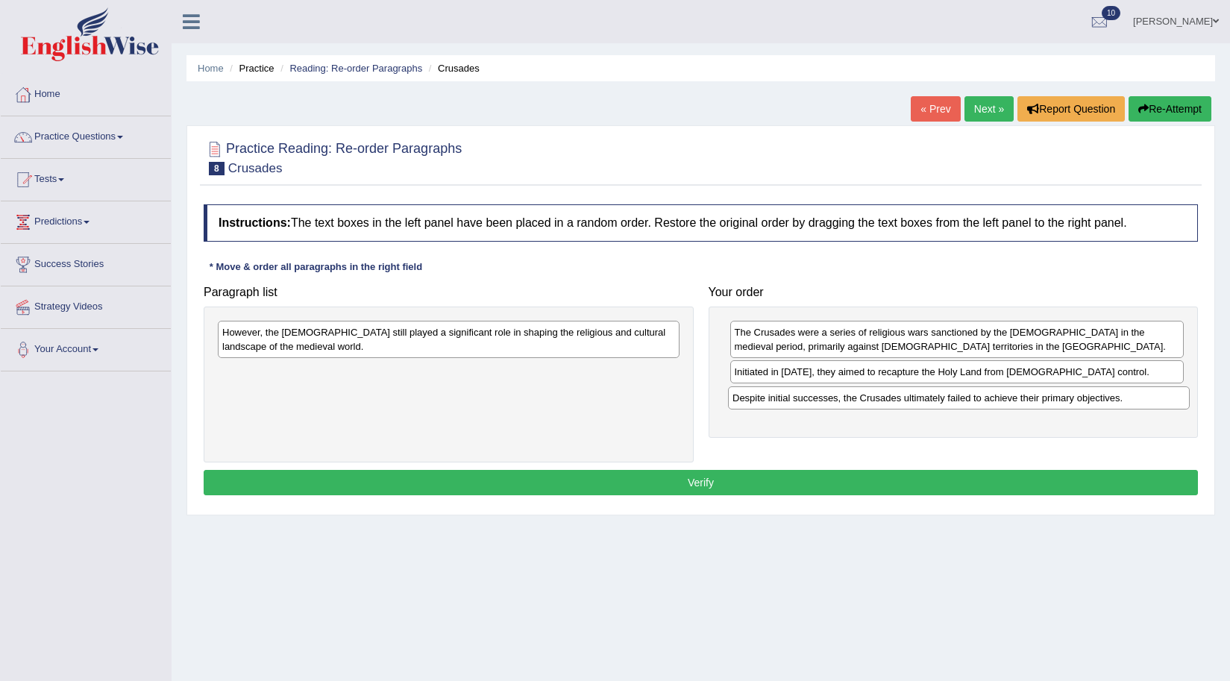
drag, startPoint x: 327, startPoint y: 337, endPoint x: 837, endPoint y: 403, distance: 514.6
click at [837, 403] on div "Despite initial successes, the Crusades ultimately failed to achieve their prim…" at bounding box center [959, 397] width 462 height 23
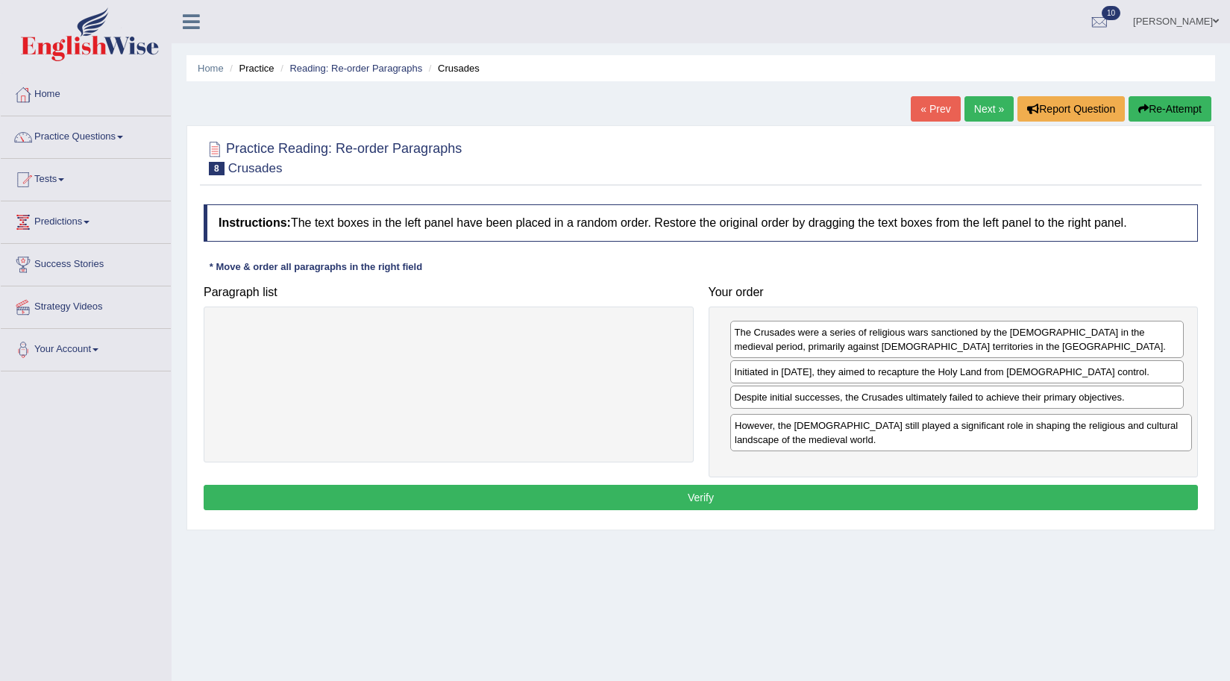
drag, startPoint x: 312, startPoint y: 345, endPoint x: 824, endPoint y: 438, distance: 521.0
click at [824, 438] on div "However, the Crusades still played a significant role in shaping the religious …" at bounding box center [961, 432] width 462 height 37
click at [751, 494] on button "Verify" at bounding box center [701, 497] width 995 height 25
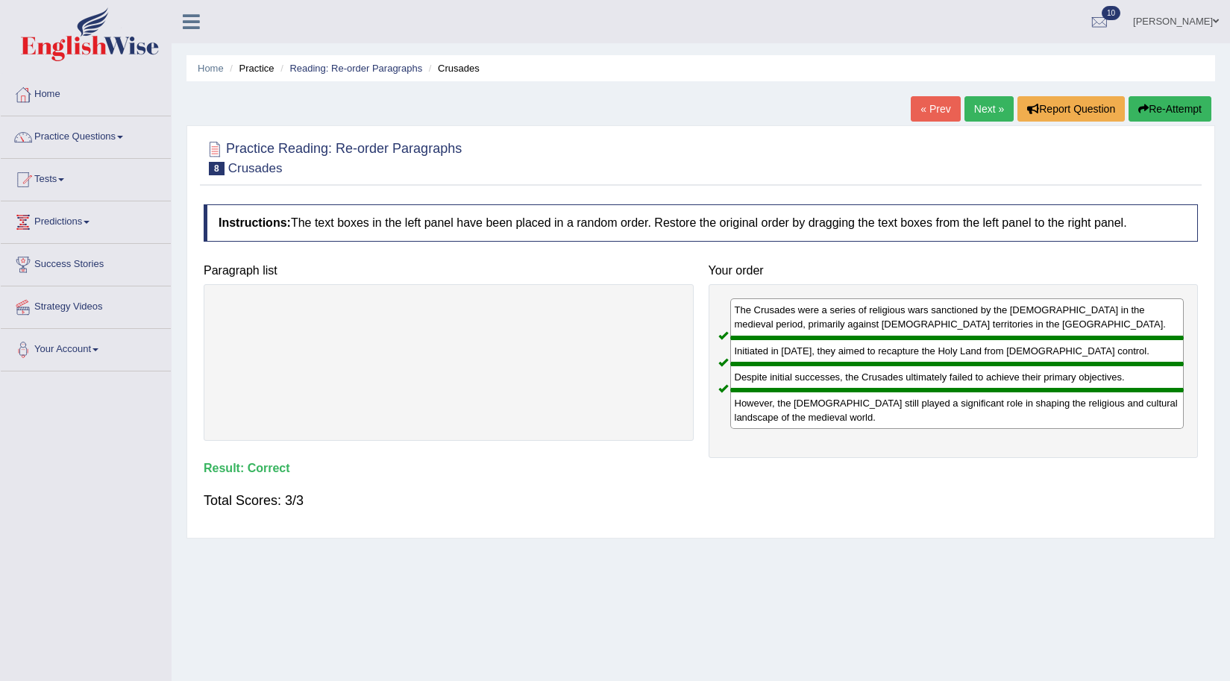
click at [980, 108] on link "Next »" at bounding box center [989, 108] width 49 height 25
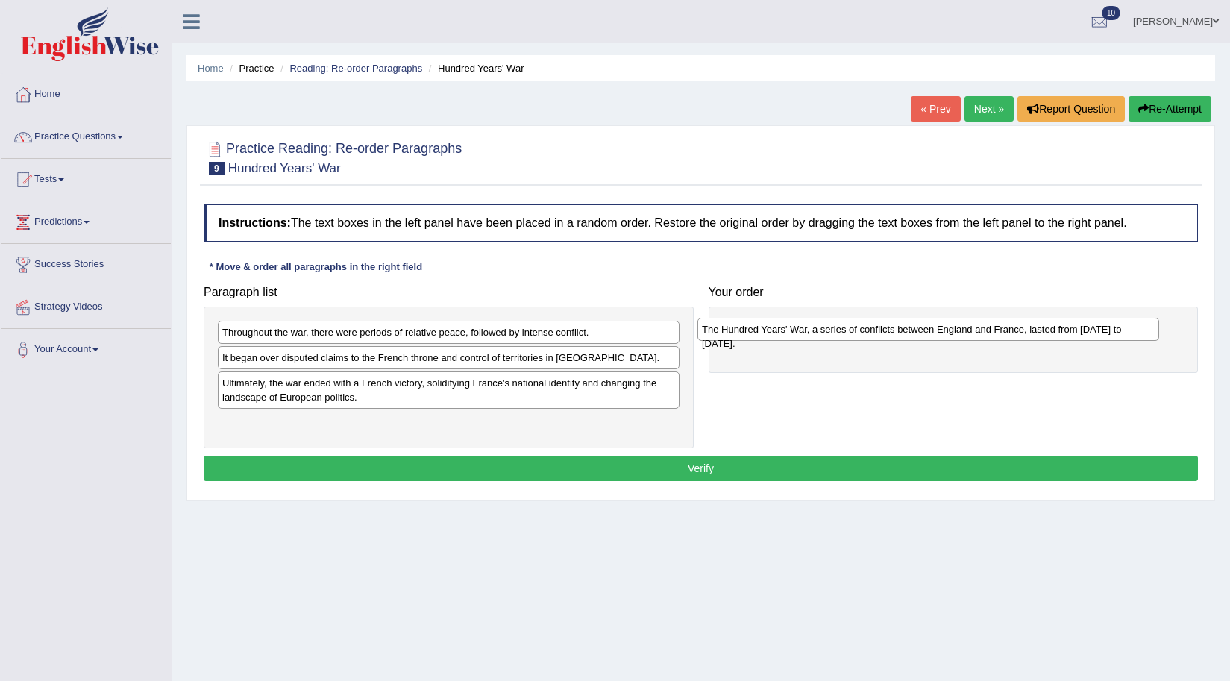
drag, startPoint x: 263, startPoint y: 429, endPoint x: 743, endPoint y: 336, distance: 488.7
click at [743, 336] on div "The Hundred Years' War, a series of conflicts between England and France, laste…" at bounding box center [929, 329] width 462 height 23
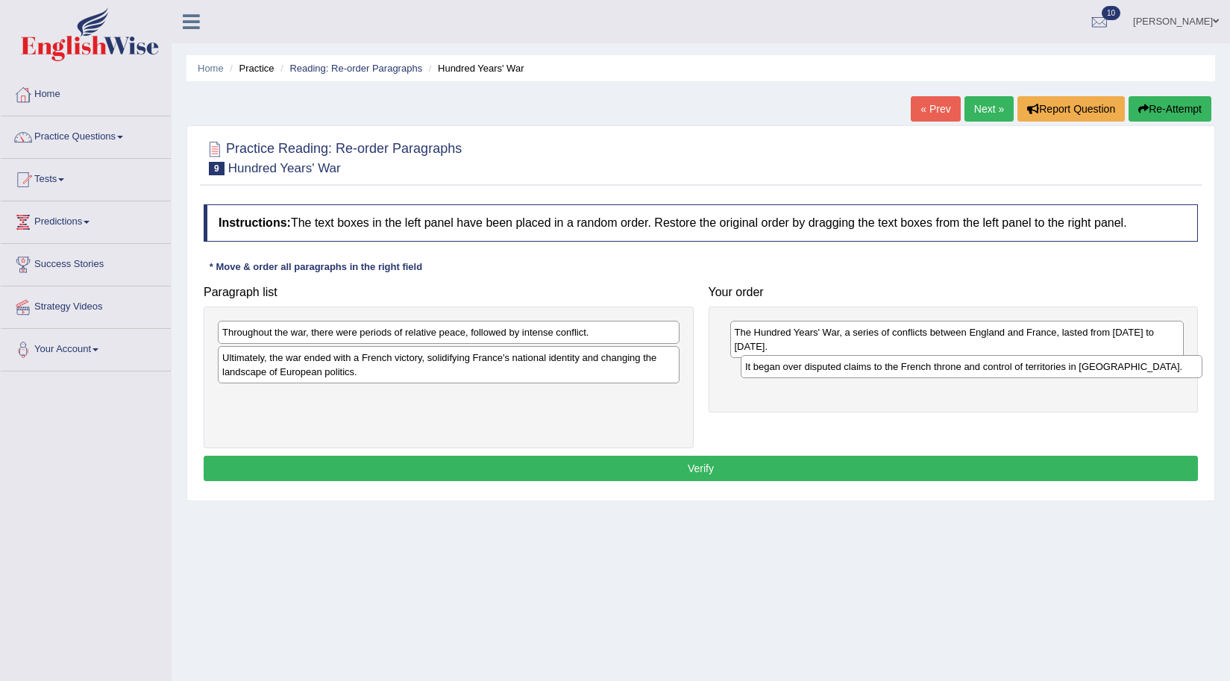
drag, startPoint x: 241, startPoint y: 360, endPoint x: 764, endPoint y: 369, distance: 523.1
click at [764, 369] on div "It began over disputed claims to the French throne and control of territories i…" at bounding box center [972, 366] width 462 height 23
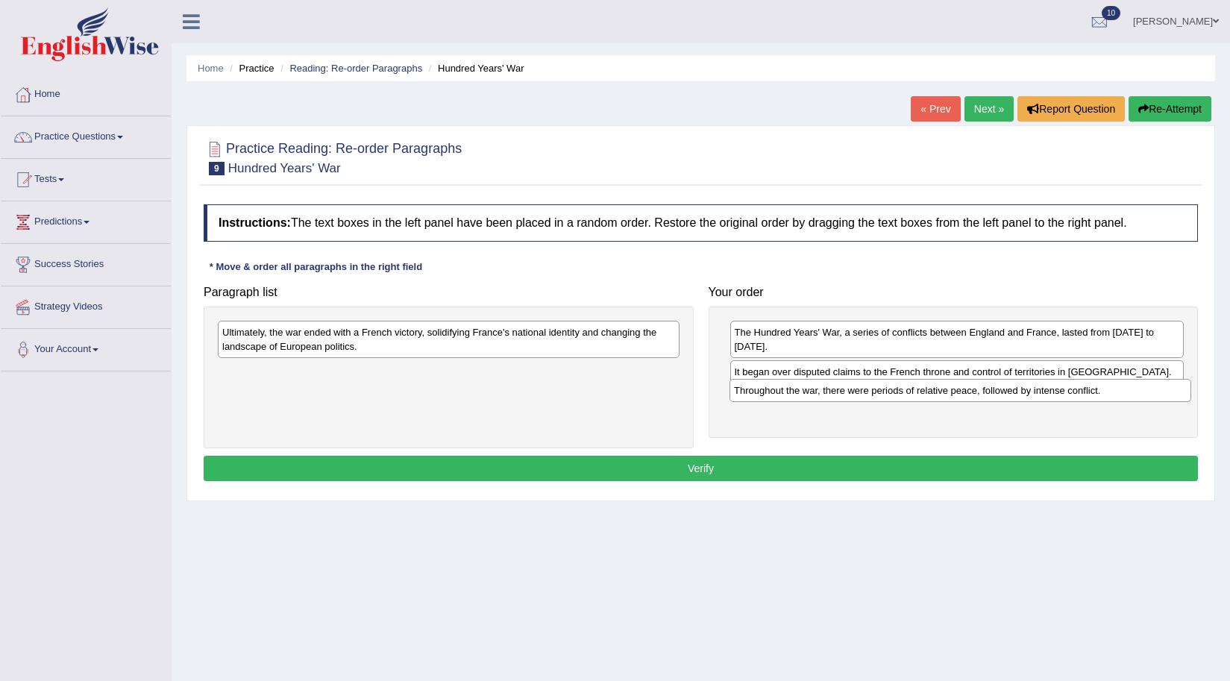
drag, startPoint x: 322, startPoint y: 339, endPoint x: 833, endPoint y: 397, distance: 515.1
click at [833, 397] on div "Throughout the war, there were periods of relative peace, followed by intense c…" at bounding box center [961, 390] width 462 height 23
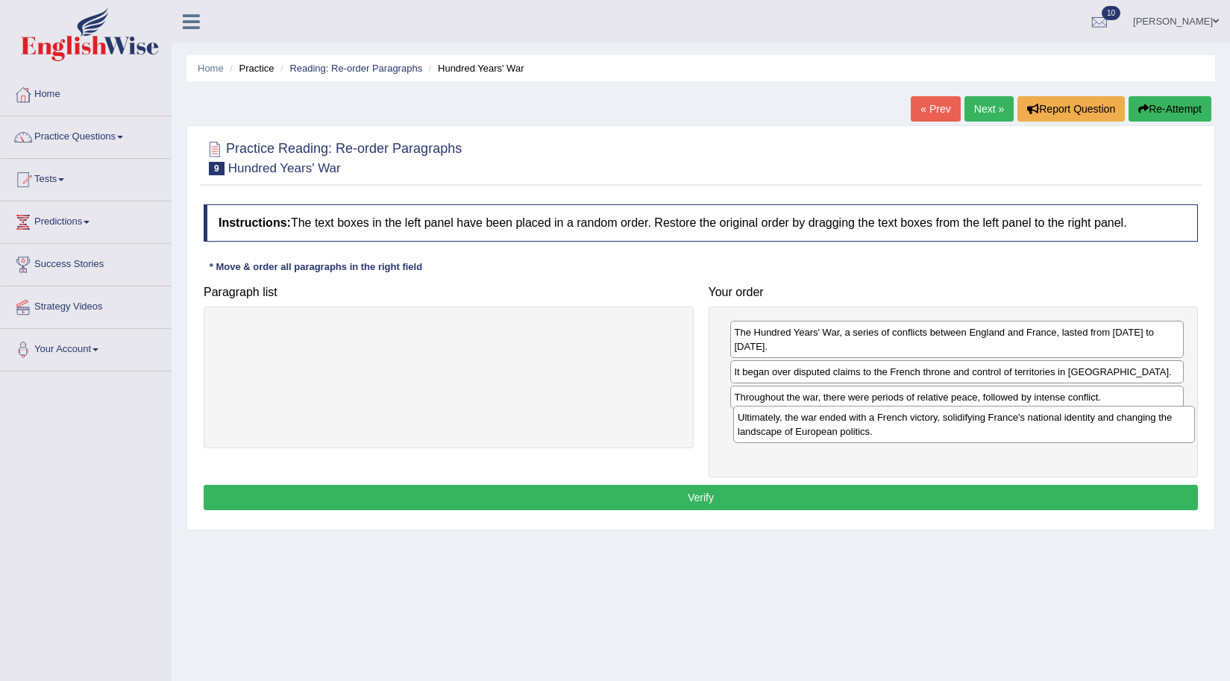
drag, startPoint x: 325, startPoint y: 351, endPoint x: 840, endPoint y: 436, distance: 522.5
click at [840, 436] on div "Ultimately, the war ended with a French victory, solidifying France's national …" at bounding box center [964, 424] width 462 height 37
click at [756, 485] on button "Verify" at bounding box center [701, 497] width 995 height 25
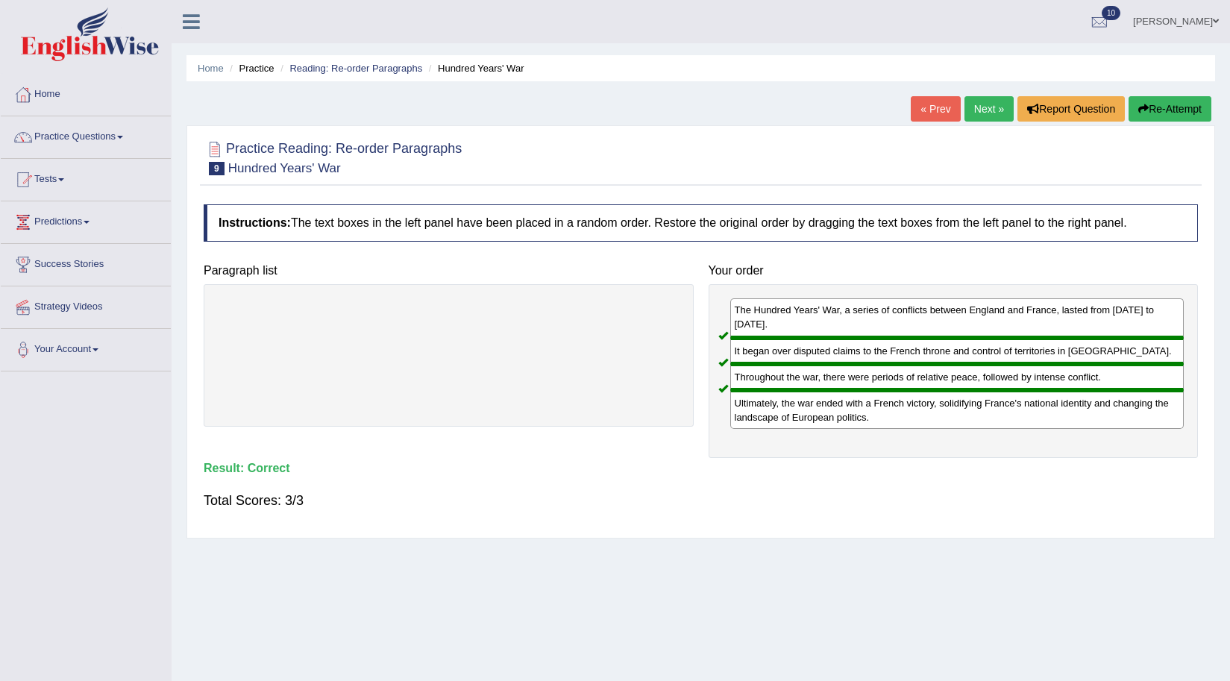
click at [977, 107] on link "Next »" at bounding box center [989, 108] width 49 height 25
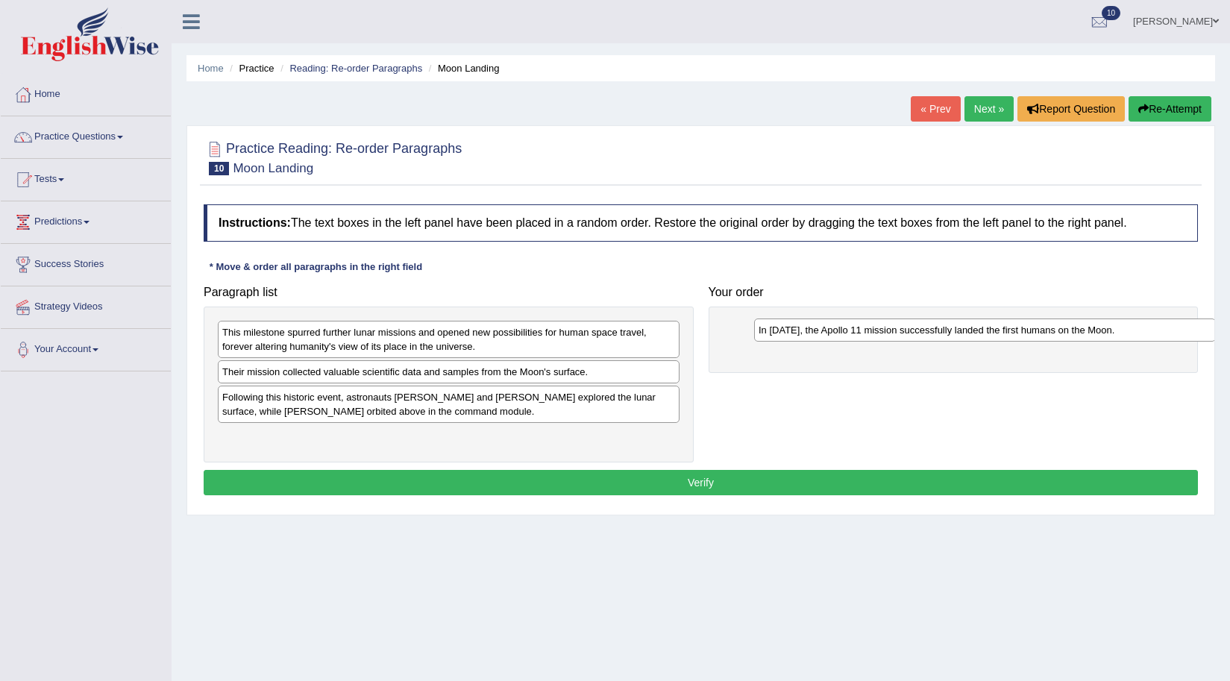
drag, startPoint x: 248, startPoint y: 408, endPoint x: 785, endPoint y: 341, distance: 540.7
click at [785, 341] on div "In [DATE], the Apollo 11 mission successfully landed the first humans on the Mo…" at bounding box center [985, 330] width 462 height 23
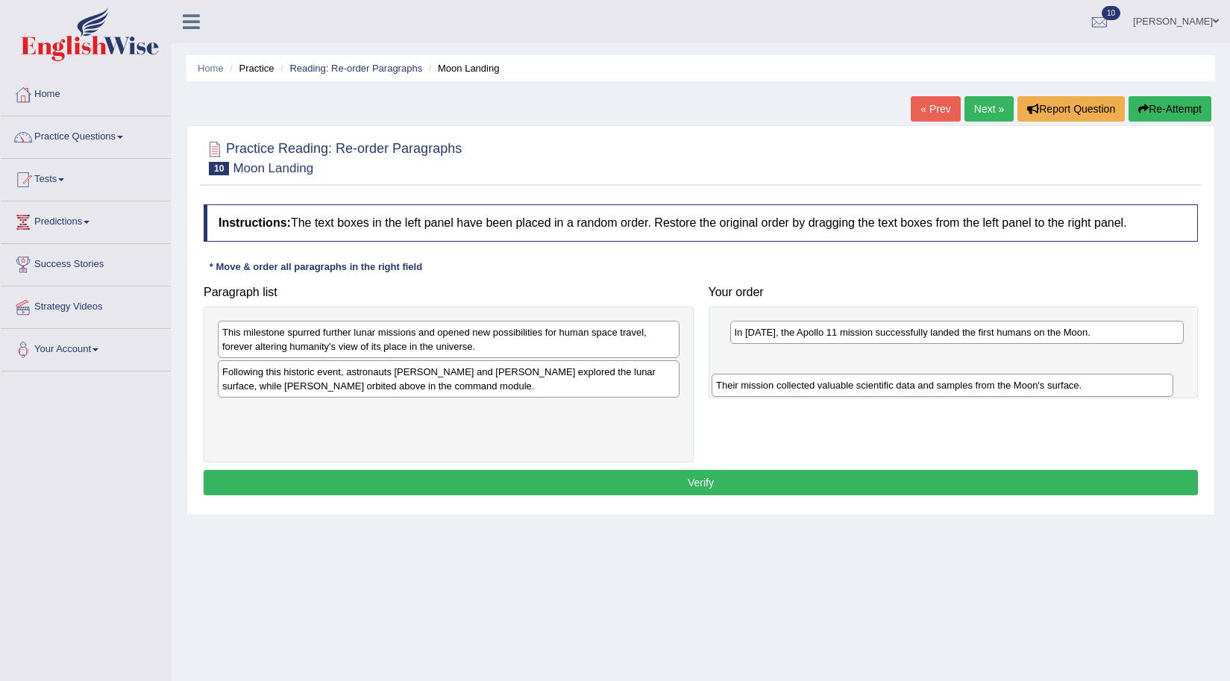
drag, startPoint x: 261, startPoint y: 380, endPoint x: 755, endPoint y: 393, distance: 494.1
click at [755, 393] on div "Their mission collected valuable scientific data and samples from the Moon's su…" at bounding box center [943, 385] width 462 height 23
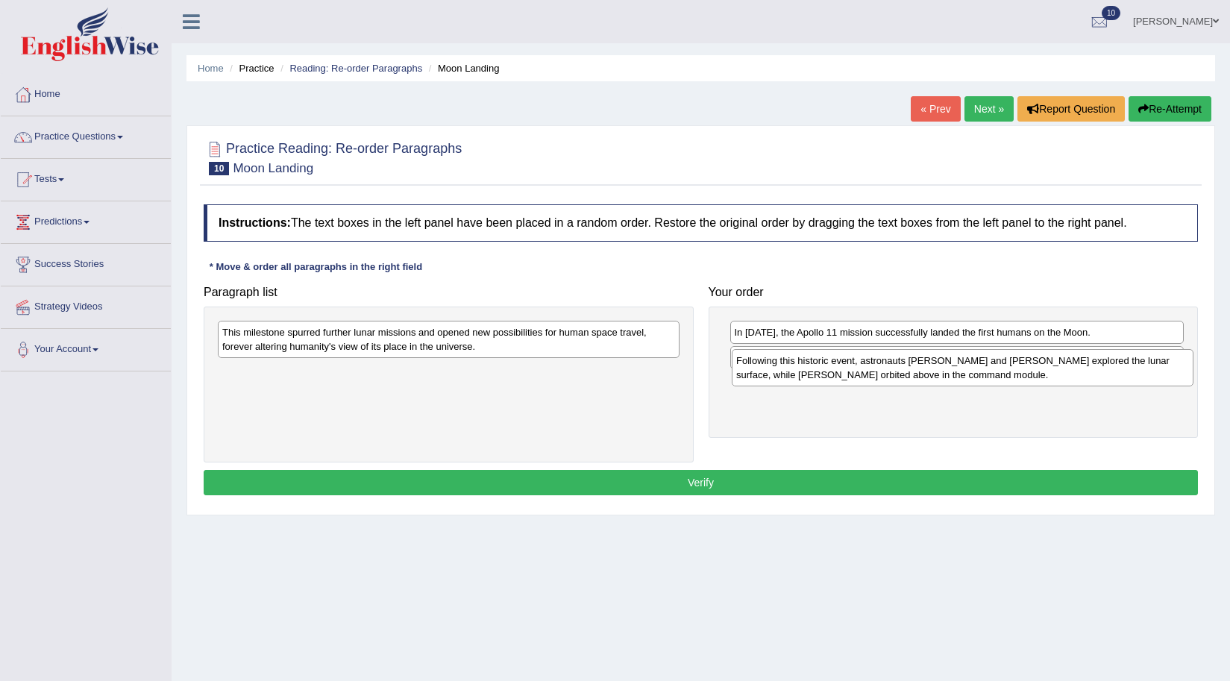
drag, startPoint x: 263, startPoint y: 381, endPoint x: 777, endPoint y: 370, distance: 514.2
click at [777, 370] on div "Following this historic event, astronauts Neil Armstrong and Buzz Aldrin explor…" at bounding box center [963, 367] width 462 height 37
drag, startPoint x: 831, startPoint y: 375, endPoint x: 829, endPoint y: 397, distance: 22.5
click at [829, 397] on div "Their mission collected valuable scientific data and samples from the Moon's su…" at bounding box center [962, 392] width 454 height 23
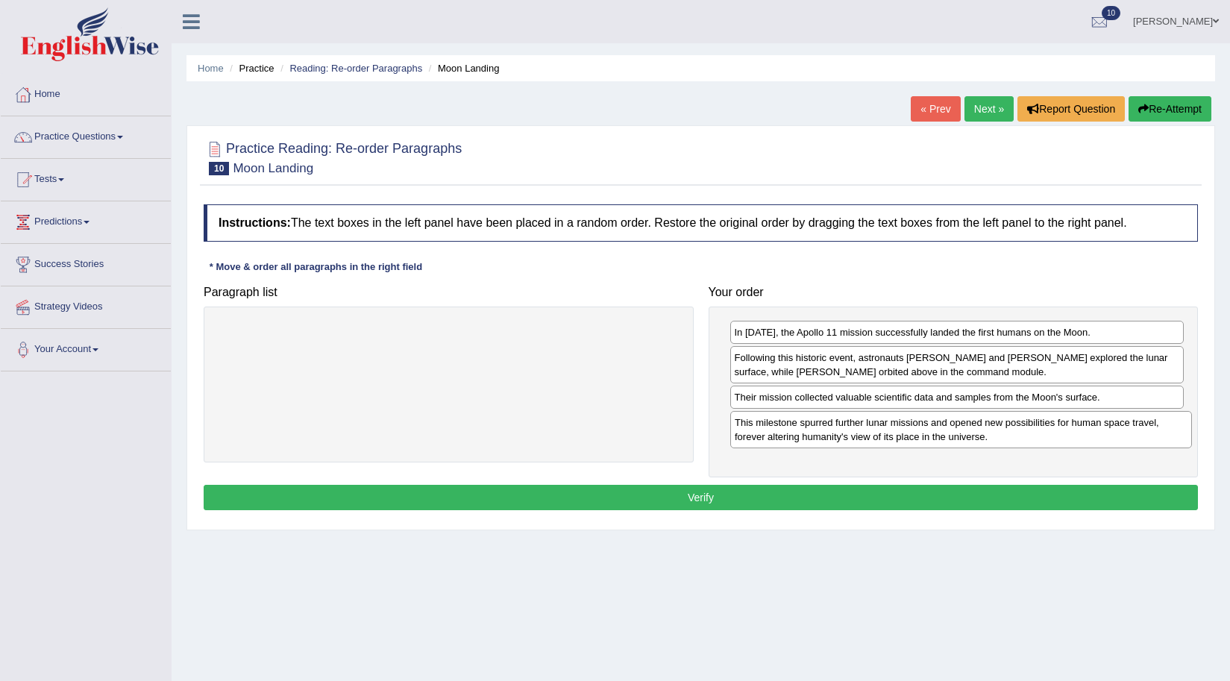
drag, startPoint x: 291, startPoint y: 342, endPoint x: 804, endPoint y: 433, distance: 520.5
click at [804, 433] on div "This milestone spurred further lunar missions and opened new possibilities for …" at bounding box center [961, 429] width 462 height 37
click at [956, 486] on button "Verify" at bounding box center [701, 497] width 995 height 25
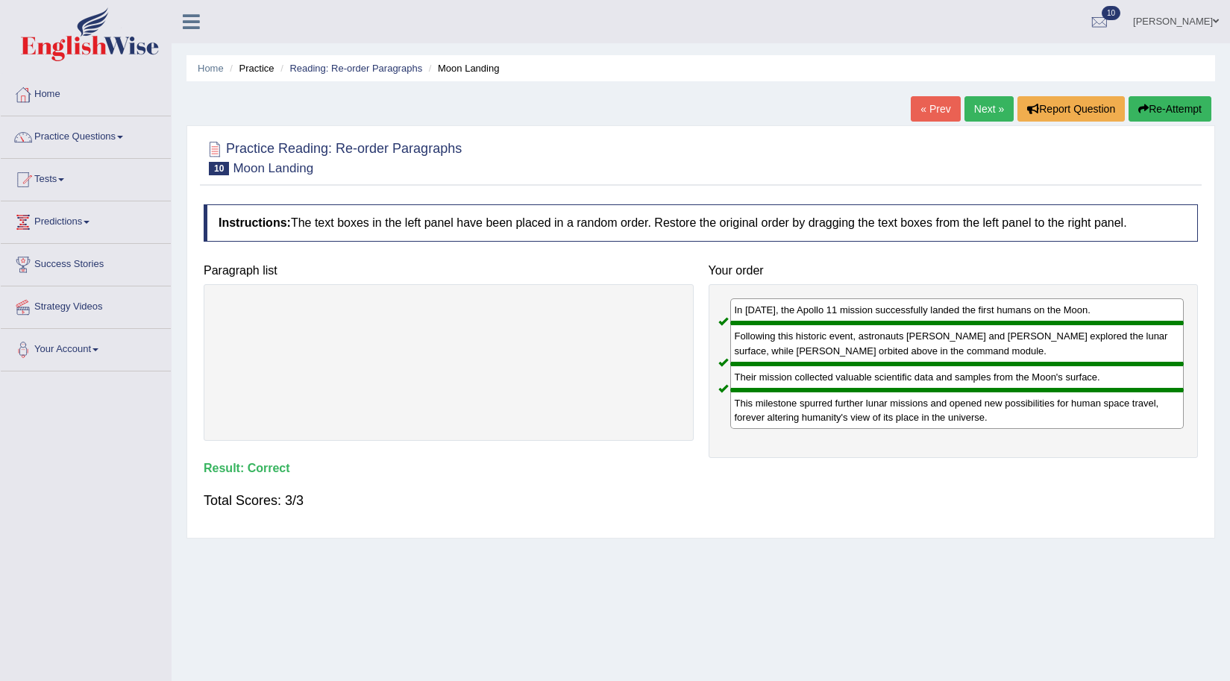
click at [971, 112] on link "Next »" at bounding box center [989, 108] width 49 height 25
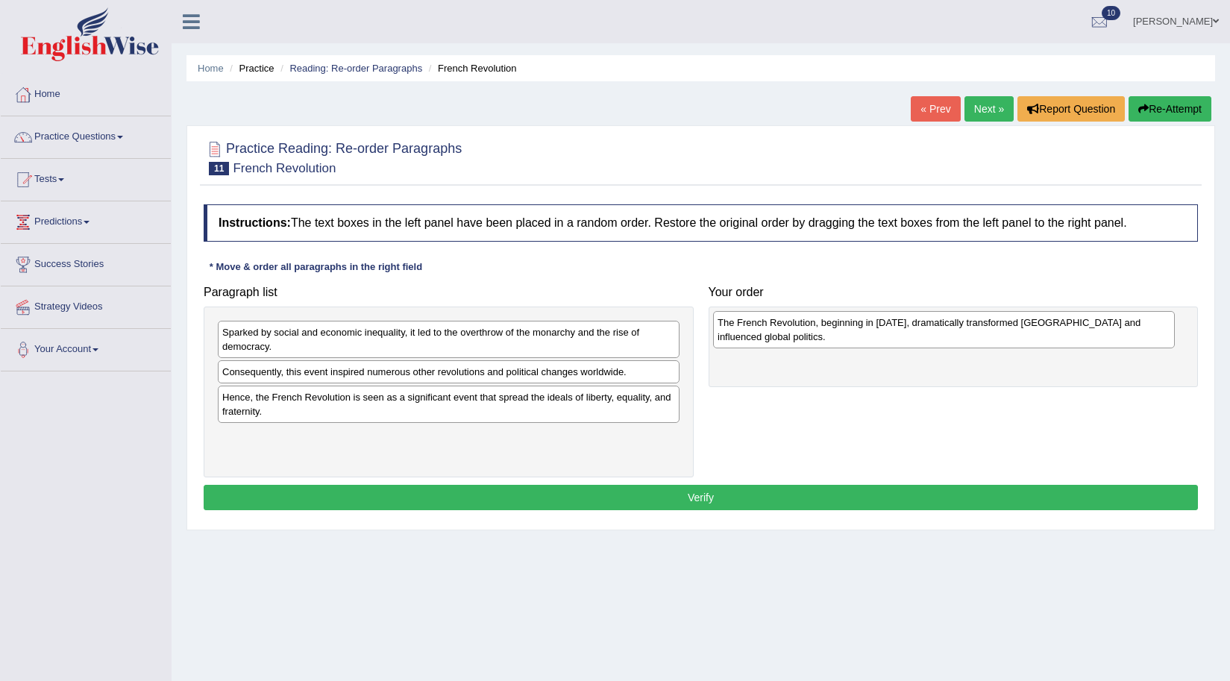
drag, startPoint x: 281, startPoint y: 384, endPoint x: 756, endPoint y: 333, distance: 478.0
click at [777, 339] on div "The French Revolution, beginning in [DATE], dramatically transformed [GEOGRAPHI…" at bounding box center [944, 329] width 462 height 37
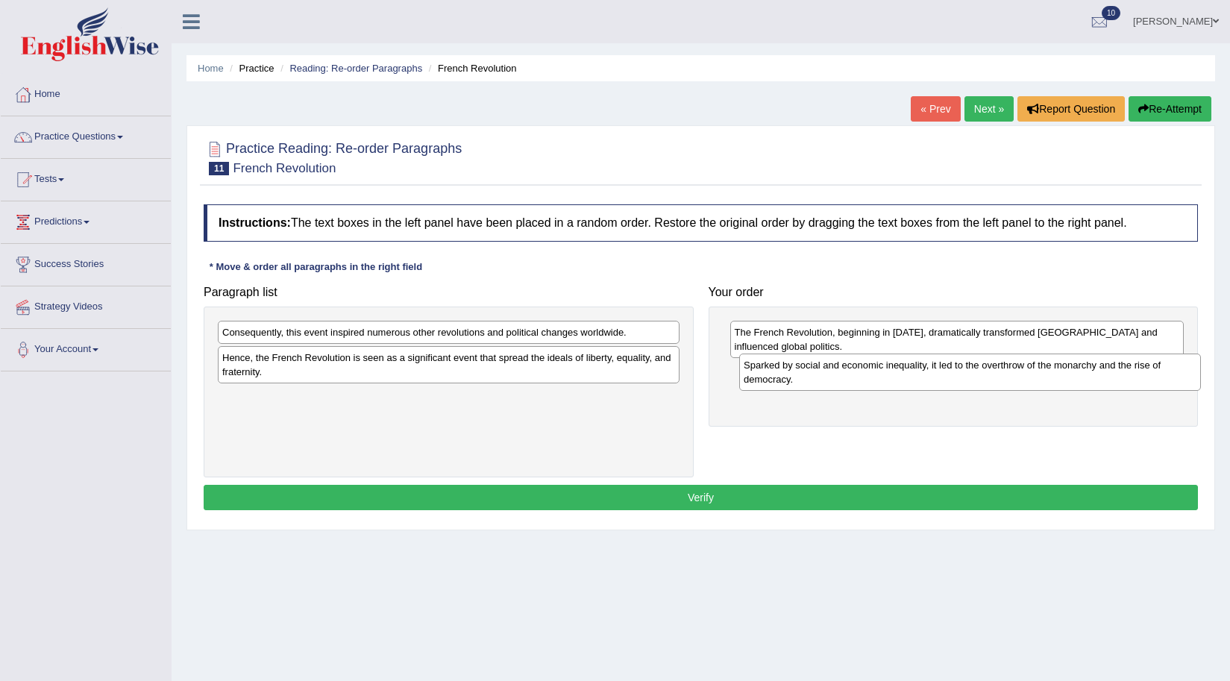
drag, startPoint x: 266, startPoint y: 343, endPoint x: 789, endPoint y: 375, distance: 524.0
click at [789, 375] on div "Sparked by social and economic inequality, it led to the overthrow of the monar…" at bounding box center [970, 372] width 462 height 37
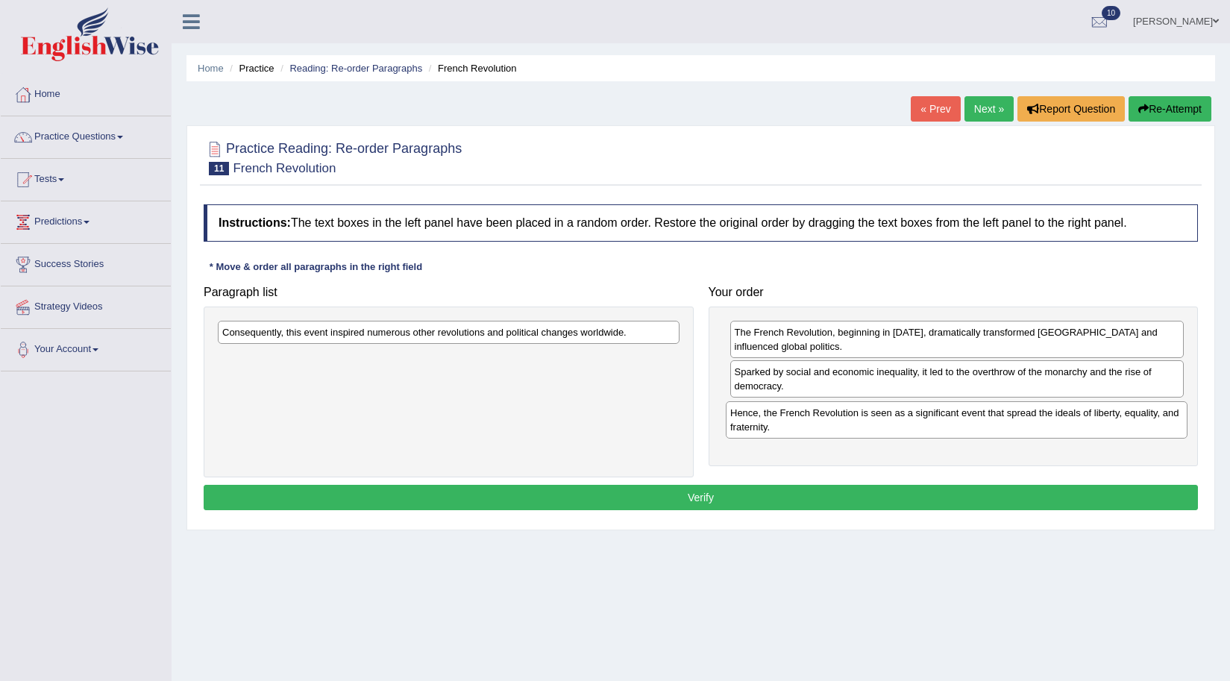
drag, startPoint x: 375, startPoint y: 367, endPoint x: 883, endPoint y: 422, distance: 511.1
click at [883, 422] on div "Hence, the French Revolution is seen as a significant event that spread the ide…" at bounding box center [957, 419] width 462 height 37
click at [347, 334] on div "Consequently, this event inspired numerous other revolutions and political chan…" at bounding box center [449, 332] width 462 height 23
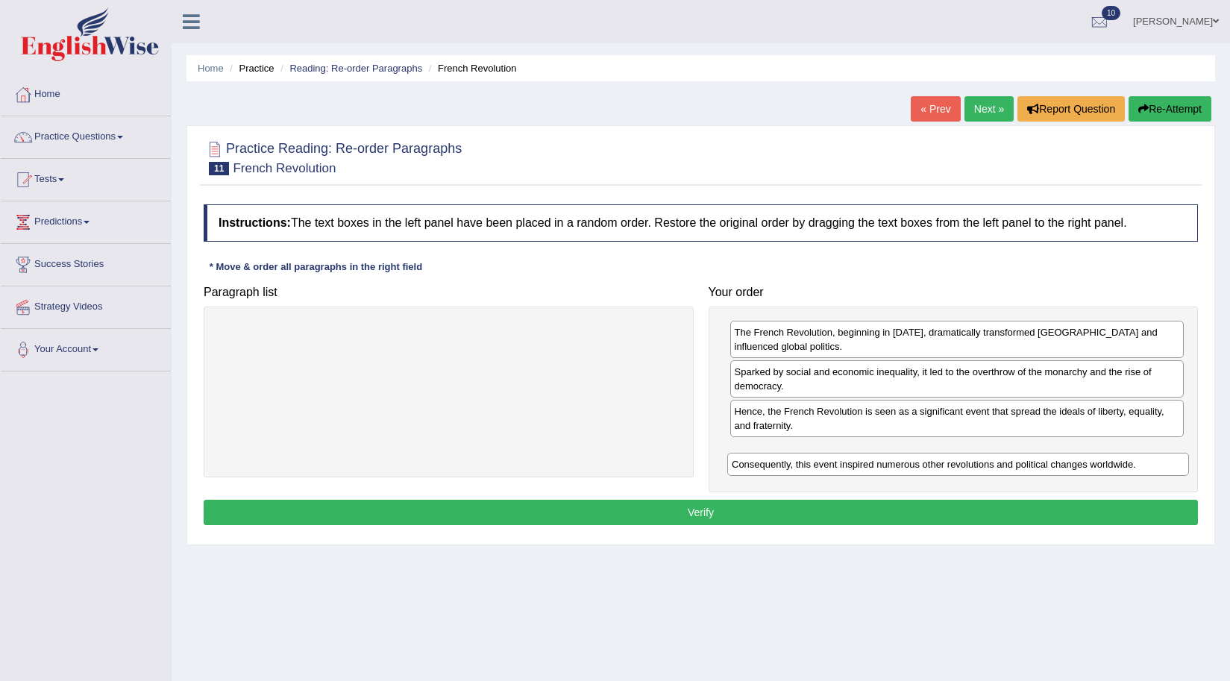
drag, startPoint x: 294, startPoint y: 334, endPoint x: 808, endPoint y: 454, distance: 527.8
click at [804, 463] on div "Consequently, this event inspired numerous other revolutions and political chan…" at bounding box center [958, 464] width 462 height 23
drag, startPoint x: 808, startPoint y: 454, endPoint x: 809, endPoint y: 419, distance: 34.3
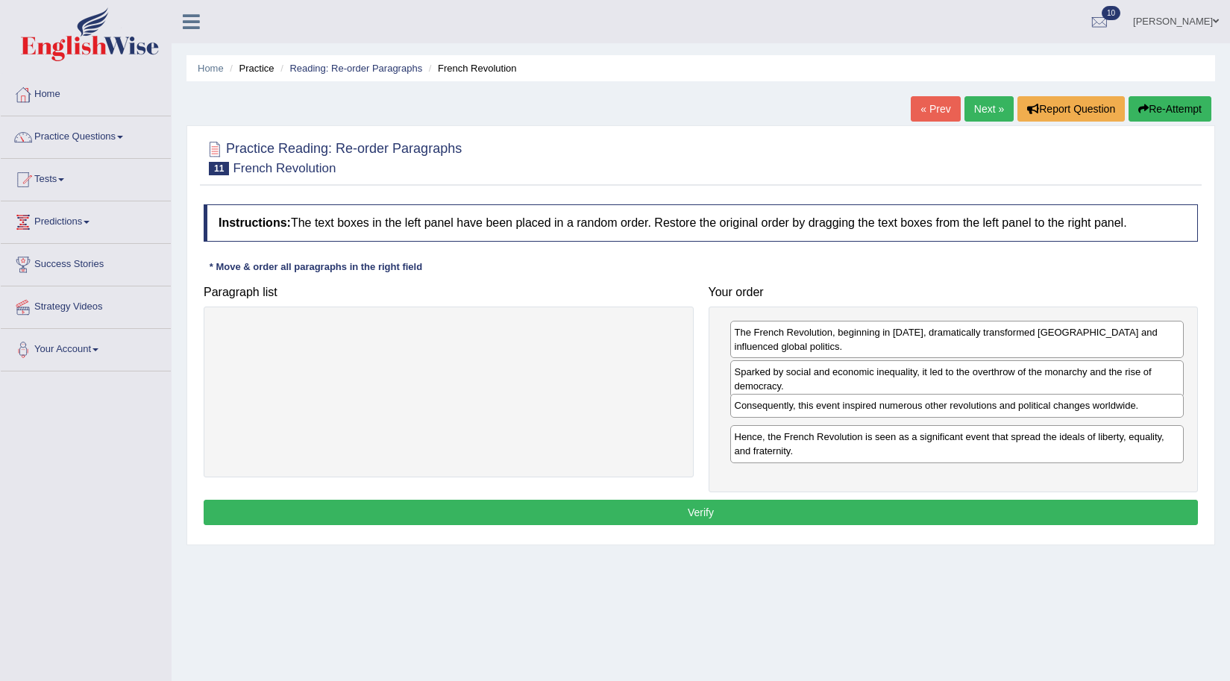
drag, startPoint x: 806, startPoint y: 454, endPoint x: 806, endPoint y: 409, distance: 45.5
click at [806, 409] on div "Consequently, this event inspired numerous other revolutions and political chan…" at bounding box center [957, 405] width 454 height 23
click at [822, 508] on button "Verify" at bounding box center [701, 512] width 995 height 25
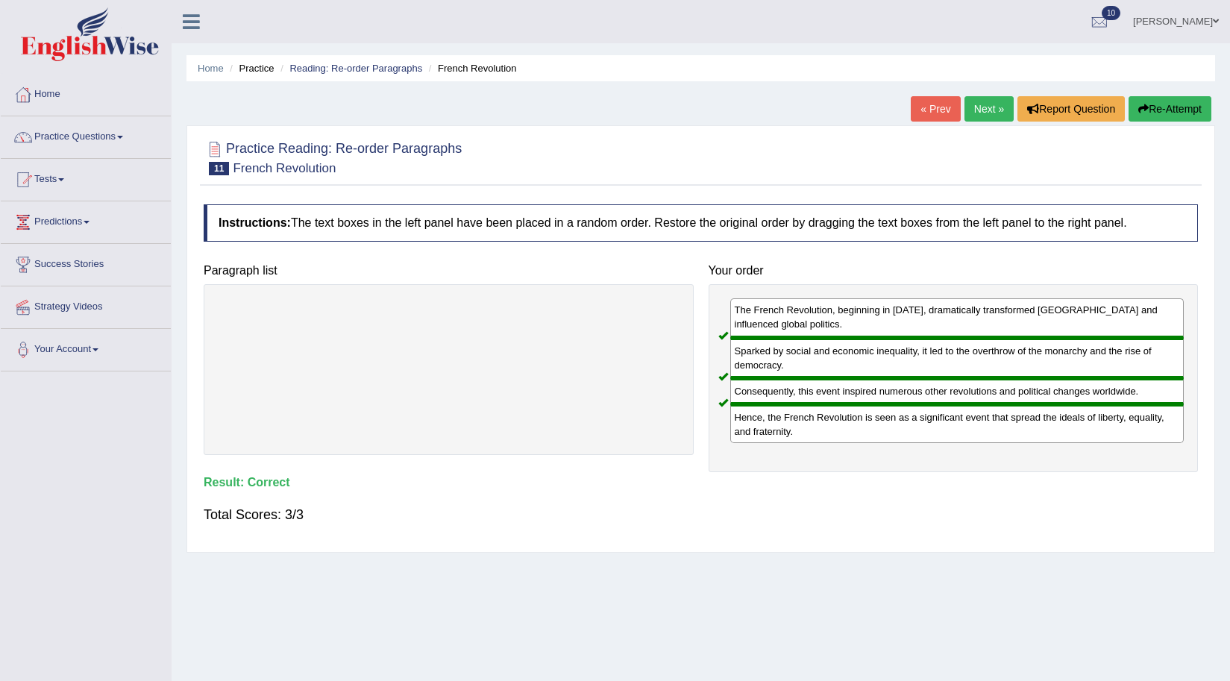
click at [986, 107] on link "Next »" at bounding box center [989, 108] width 49 height 25
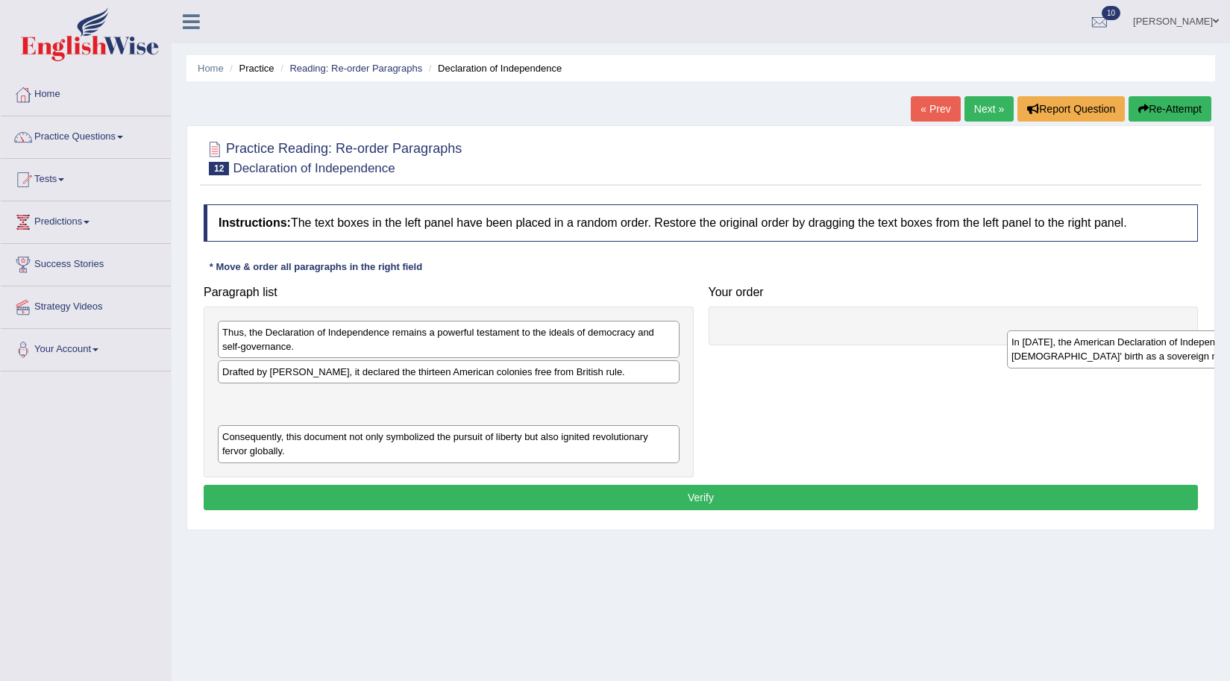
drag, startPoint x: 251, startPoint y: 444, endPoint x: 1040, endPoint y: 349, distance: 795.1
click at [1040, 349] on div "In 1776, the American Declaration of Independence was adopted, marking the Unit…" at bounding box center [1238, 349] width 462 height 37
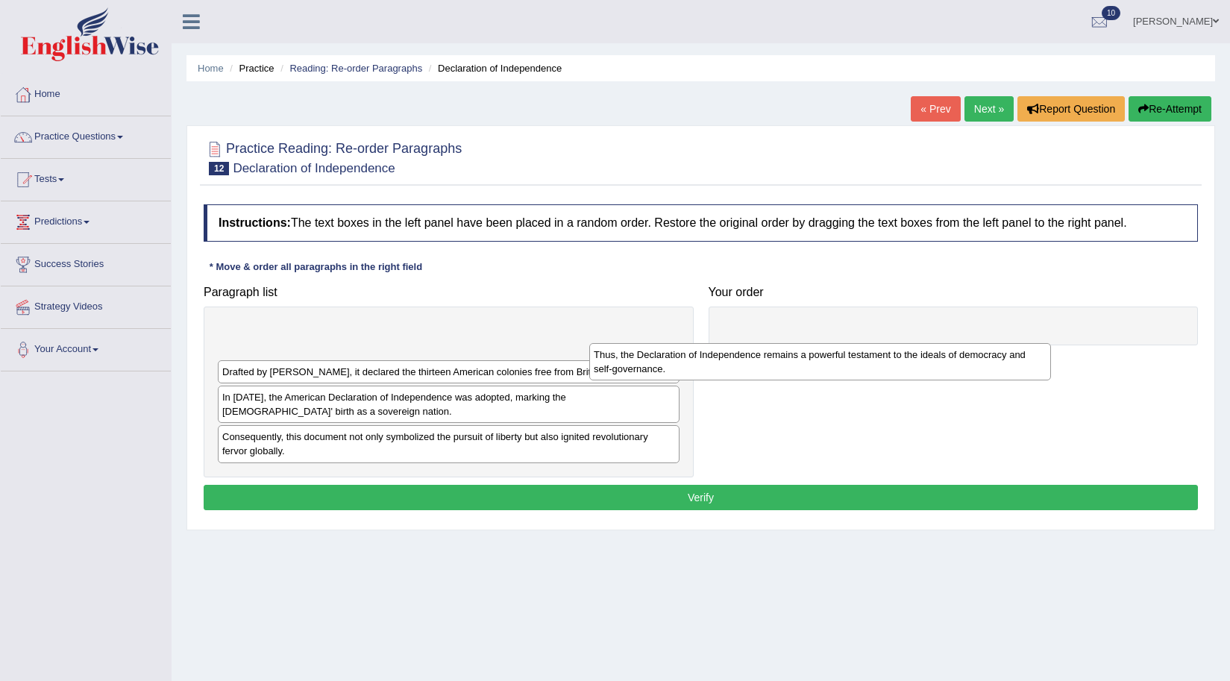
drag, startPoint x: 657, startPoint y: 354, endPoint x: 1056, endPoint y: 325, distance: 400.3
click at [1050, 343] on div "Thus, the Declaration of Independence remains a powerful testament to the ideal…" at bounding box center [820, 361] width 462 height 37
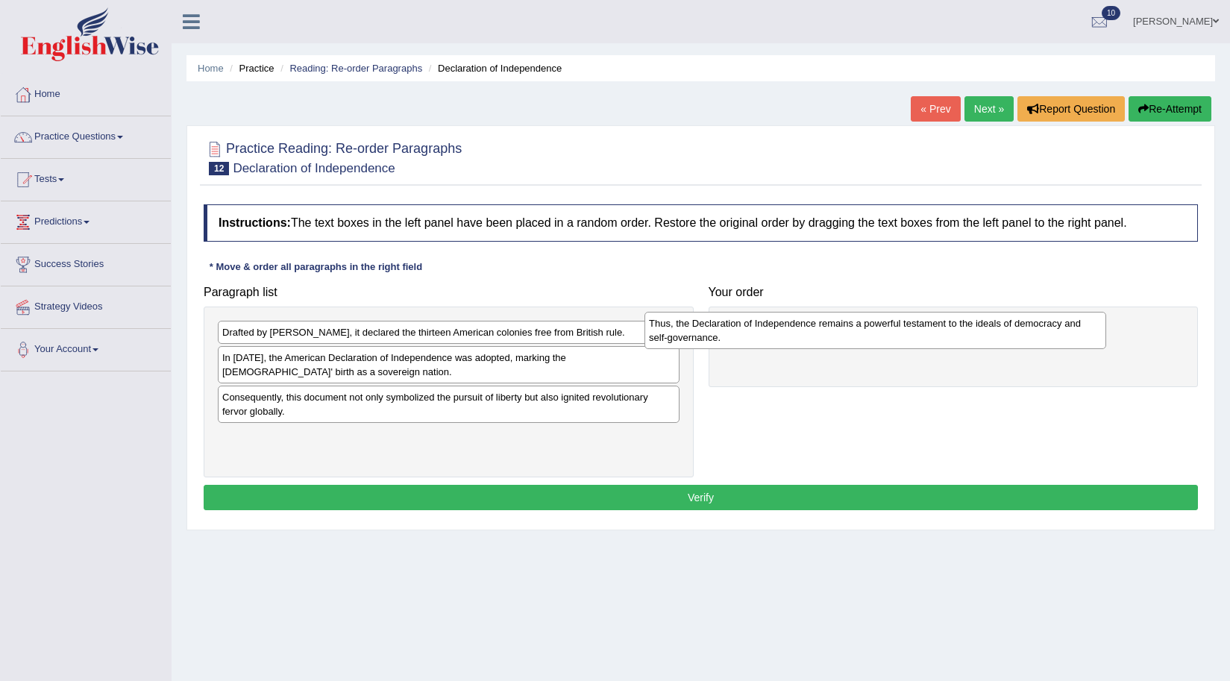
drag, startPoint x: 1056, startPoint y: 325, endPoint x: 1160, endPoint y: 342, distance: 105.9
click at [1107, 342] on div "Thus, the Declaration of Independence remains a powerful testament to the ideal…" at bounding box center [876, 330] width 462 height 37
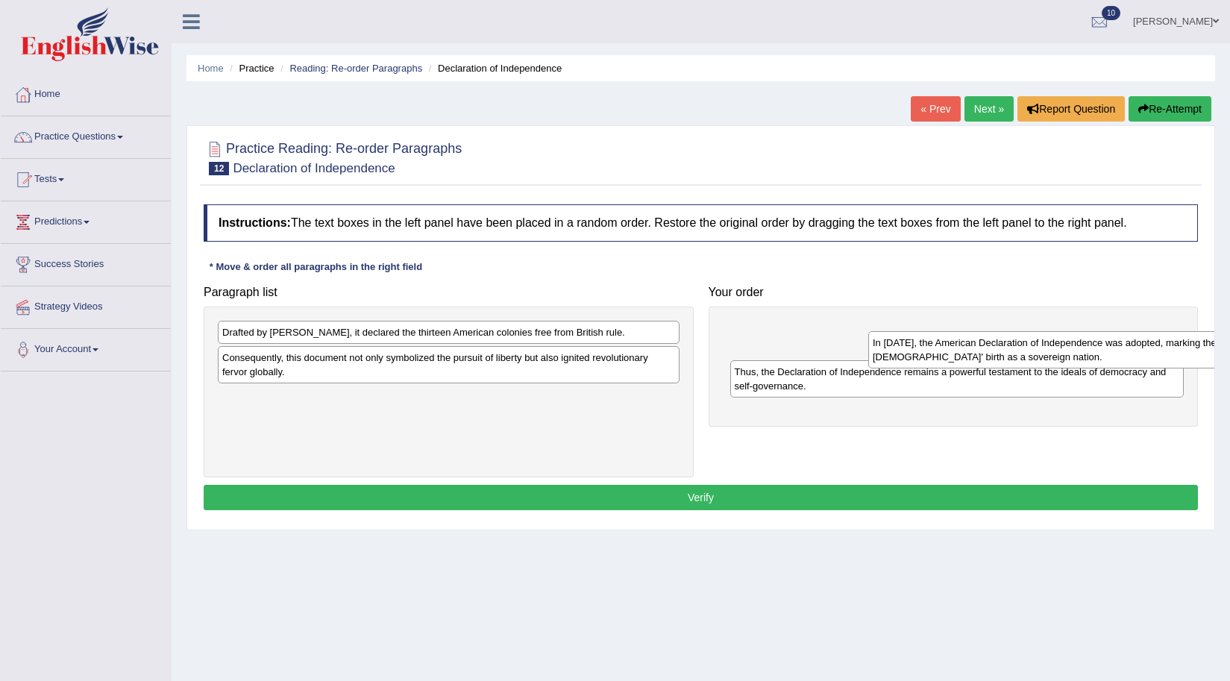
drag, startPoint x: 290, startPoint y: 372, endPoint x: 941, endPoint y: 357, distance: 650.8
click at [941, 357] on div "In 1776, the American Declaration of Independence was adopted, marking the Unit…" at bounding box center [1100, 349] width 462 height 37
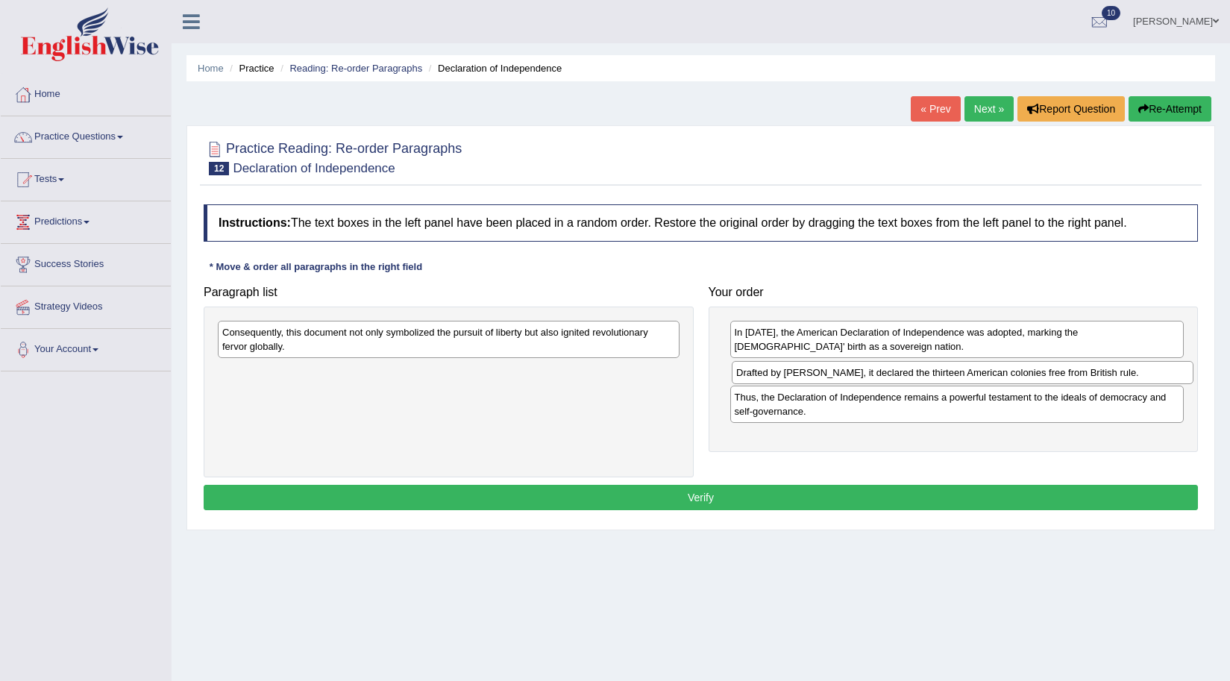
drag, startPoint x: 289, startPoint y: 338, endPoint x: 803, endPoint y: 378, distance: 515.7
click at [803, 378] on div "Drafted by Thomas Jefferson, it declared the thirteen American colonies free fr…" at bounding box center [963, 372] width 462 height 23
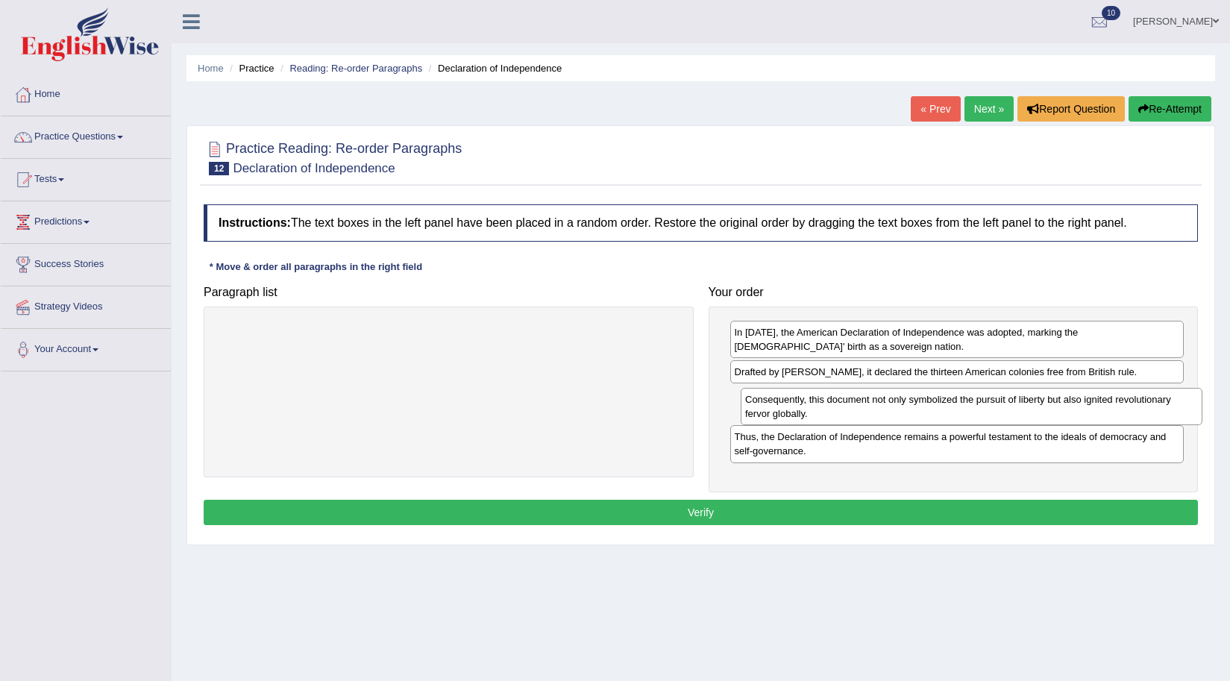
drag, startPoint x: 265, startPoint y: 343, endPoint x: 787, endPoint y: 410, distance: 526.6
click at [787, 410] on div "Consequently, this document not only symbolized the pursuit of liberty but also…" at bounding box center [972, 406] width 462 height 37
click at [855, 511] on button "Verify" at bounding box center [701, 512] width 995 height 25
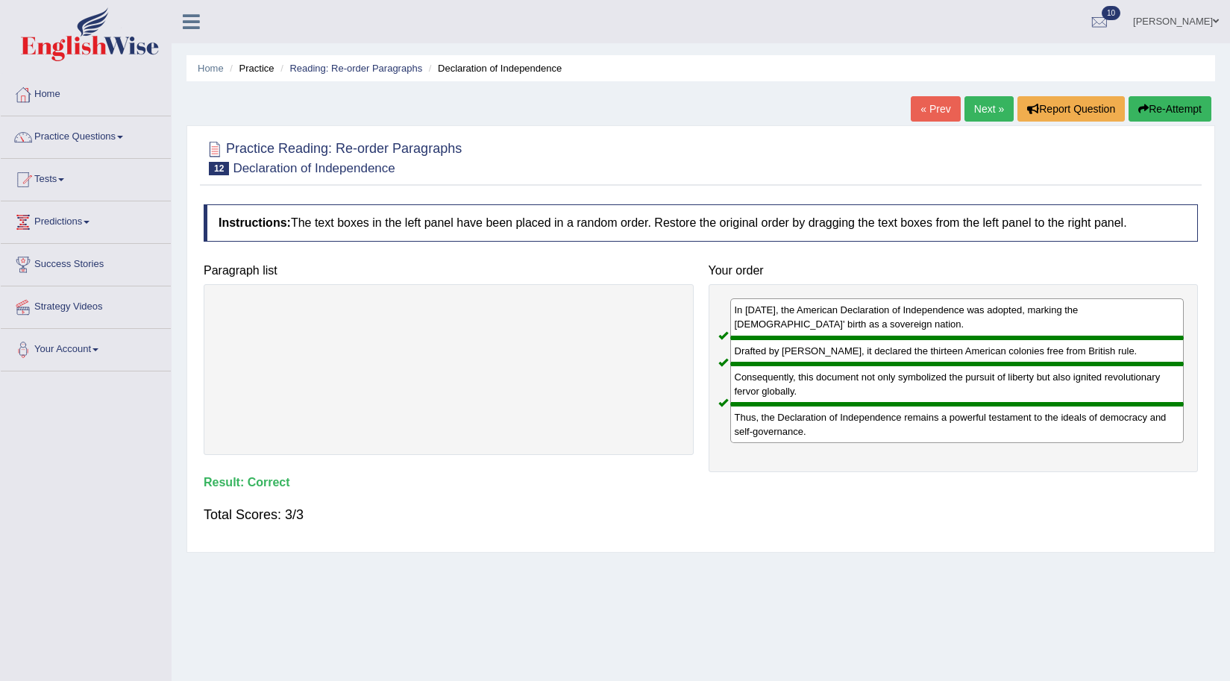
click at [994, 112] on link "Next »" at bounding box center [989, 108] width 49 height 25
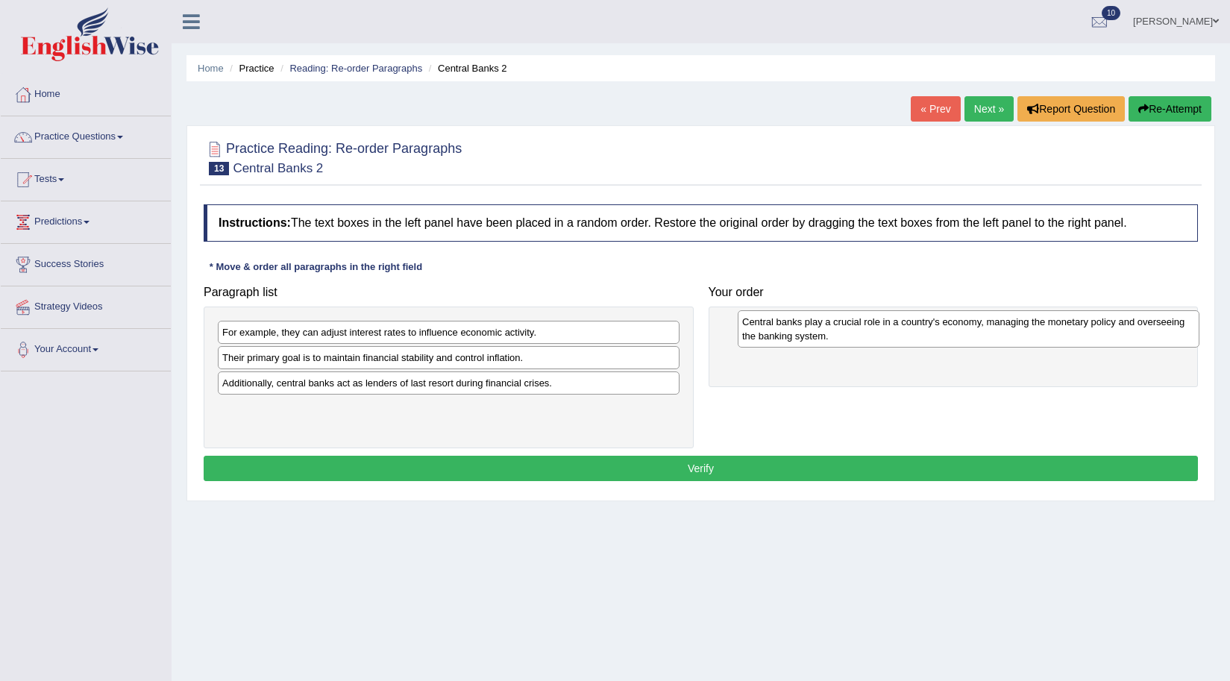
drag, startPoint x: 339, startPoint y: 366, endPoint x: 859, endPoint y: 330, distance: 521.3
click at [859, 330] on div "Central banks play a crucial role in a country's economy, managing the monetary…" at bounding box center [969, 328] width 462 height 37
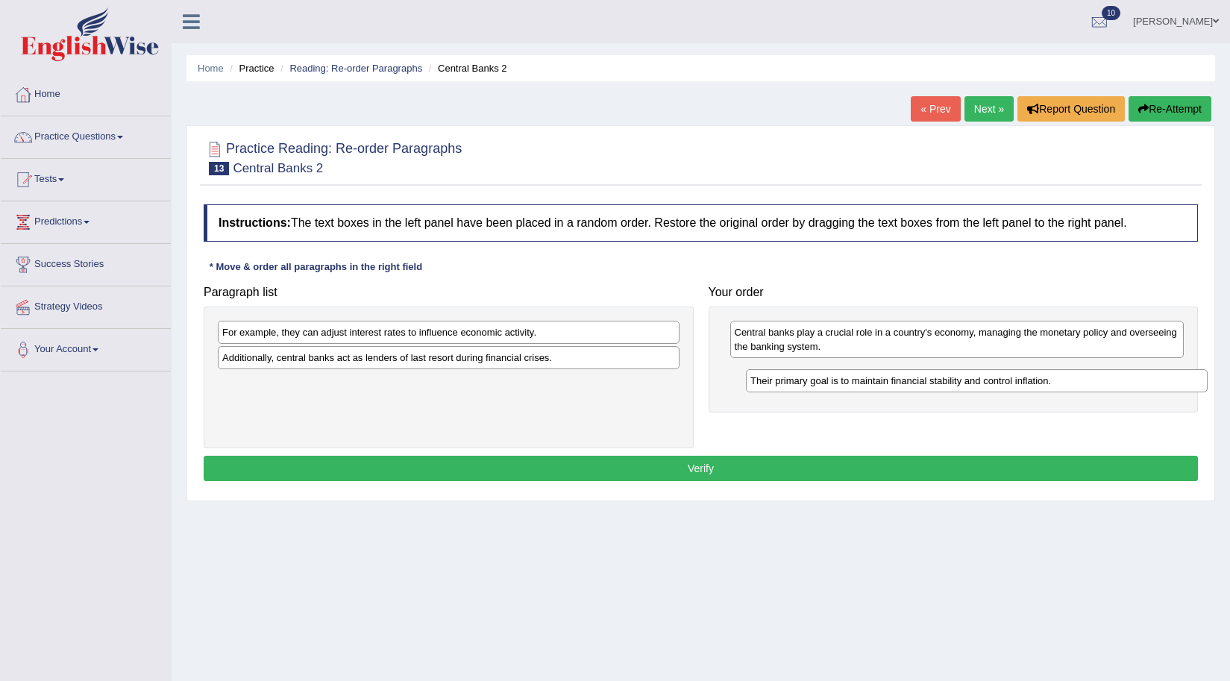
drag, startPoint x: 295, startPoint y: 362, endPoint x: 824, endPoint y: 385, distance: 528.8
click at [824, 385] on div "Their primary goal is to maintain financial stability and control inflation." at bounding box center [977, 380] width 462 height 23
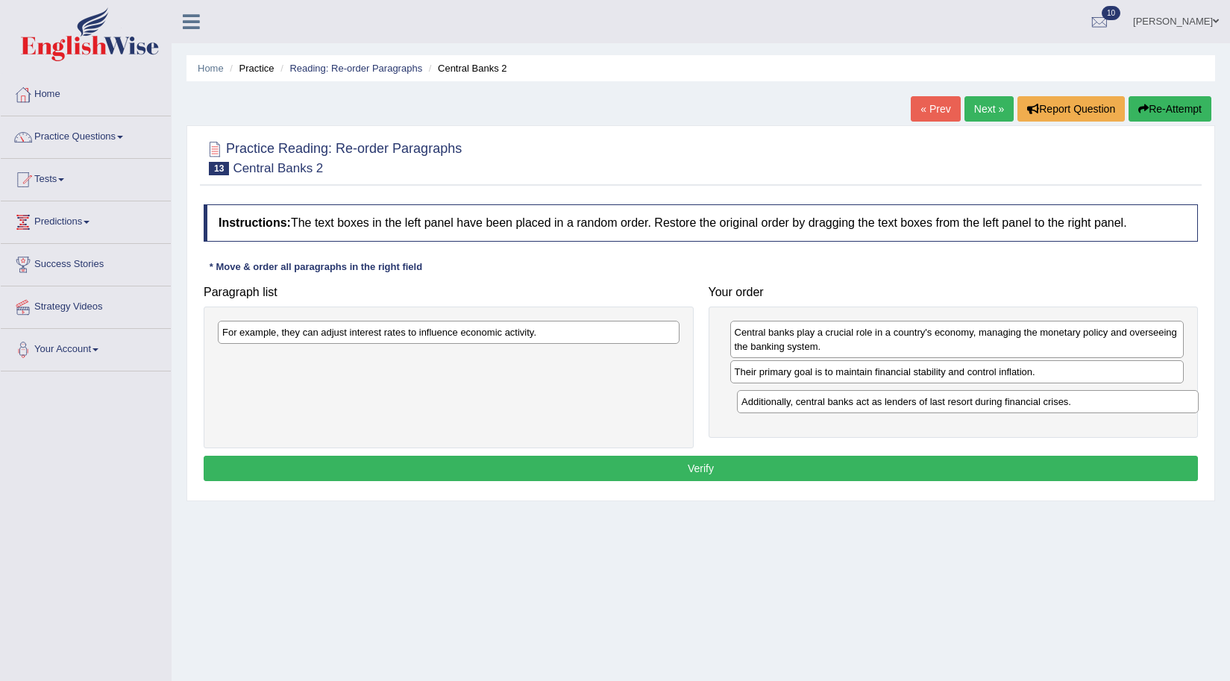
drag, startPoint x: 264, startPoint y: 365, endPoint x: 783, endPoint y: 409, distance: 521.2
click at [783, 409] on div "Additionally, central banks act as lenders of last resort during financial cris…" at bounding box center [968, 401] width 462 height 23
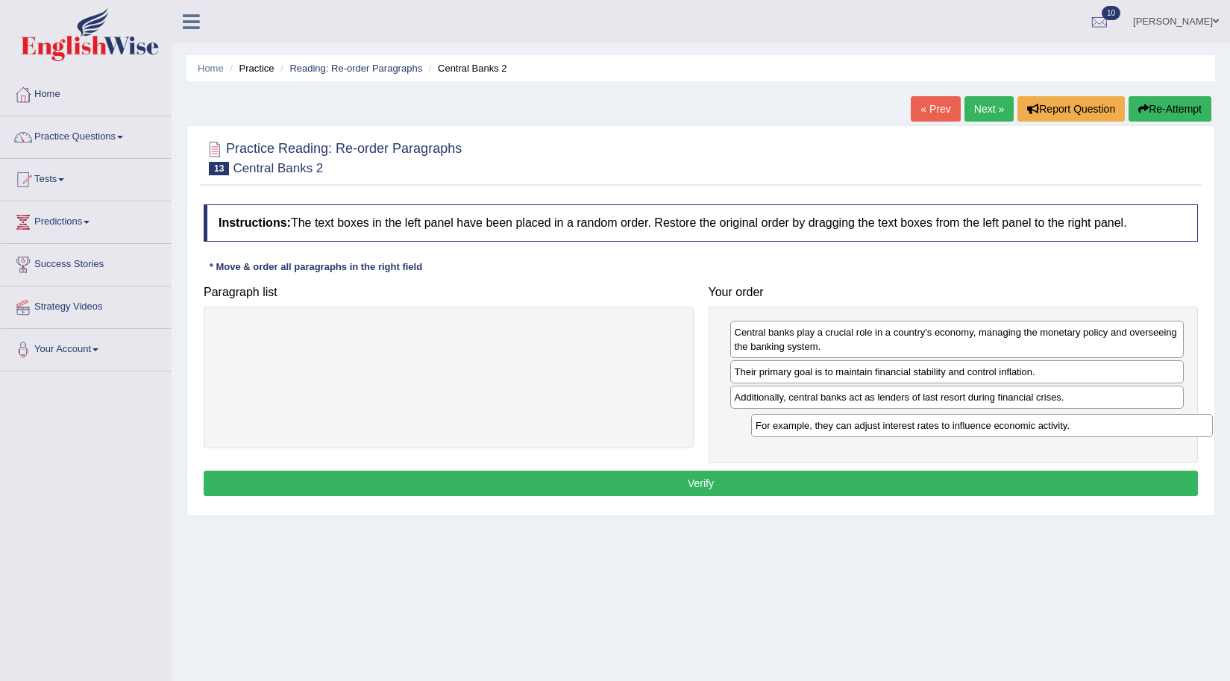
drag, startPoint x: 273, startPoint y: 340, endPoint x: 807, endPoint y: 434, distance: 541.6
click at [807, 434] on div "For example, they can adjust interest rates to influence economic activity." at bounding box center [982, 425] width 462 height 23
click at [839, 485] on button "Verify" at bounding box center [701, 483] width 995 height 25
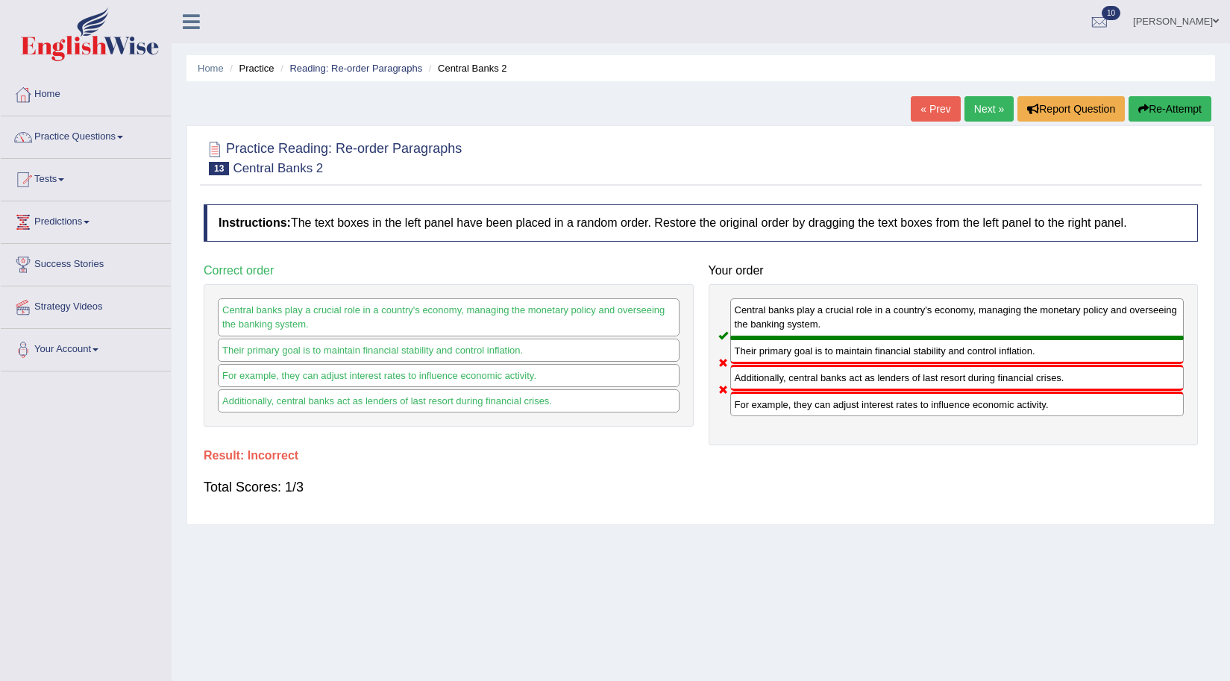
click at [1168, 114] on button "Re-Attempt" at bounding box center [1170, 108] width 83 height 25
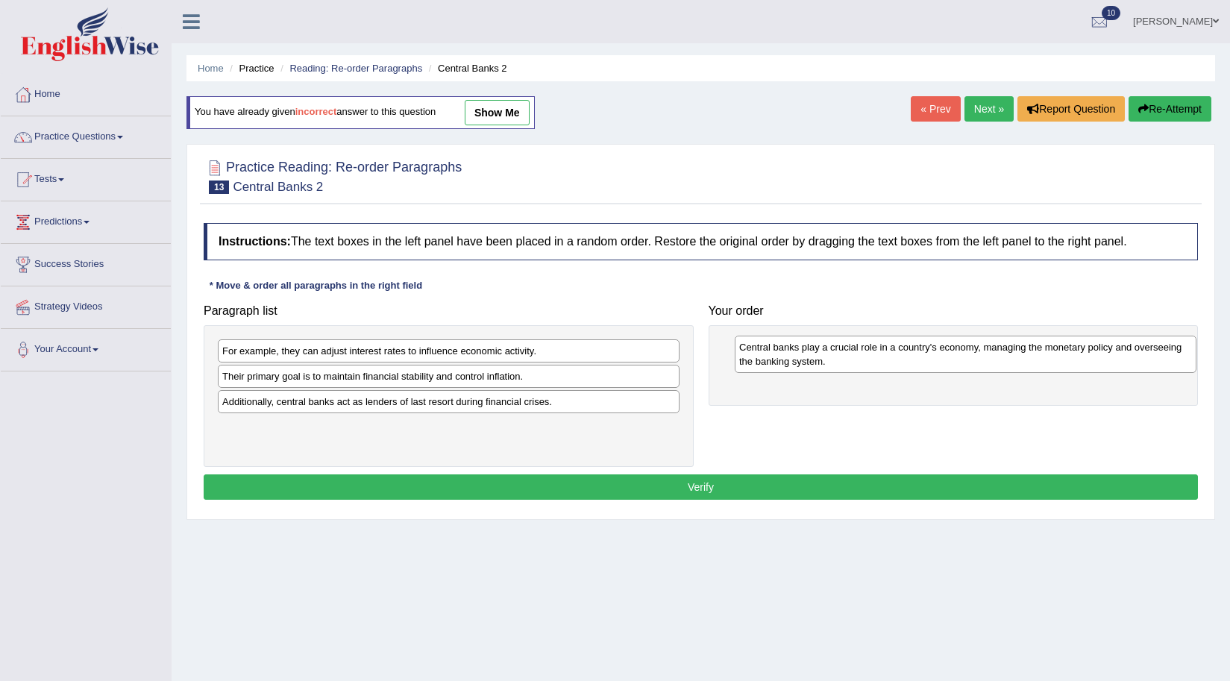
drag, startPoint x: 260, startPoint y: 386, endPoint x: 760, endPoint y: 341, distance: 501.2
click at [775, 351] on div "Central banks play a crucial role in a country's economy, managing the monetary…" at bounding box center [966, 354] width 462 height 37
click at [760, 341] on div "Central banks play a crucial role in a country's economy, managing the monetary…" at bounding box center [962, 354] width 462 height 37
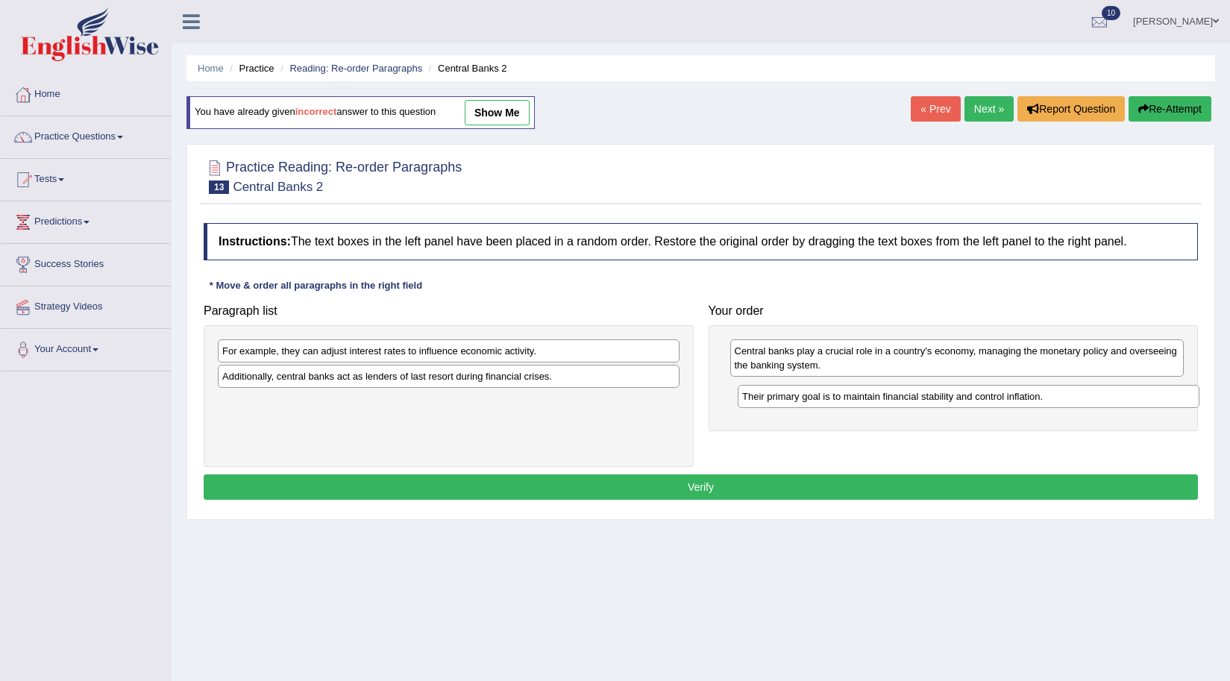
drag, startPoint x: 286, startPoint y: 384, endPoint x: 804, endPoint y: 397, distance: 518.7
click at [804, 397] on div "Their primary goal is to maintain financial stability and control inflation." at bounding box center [969, 396] width 462 height 23
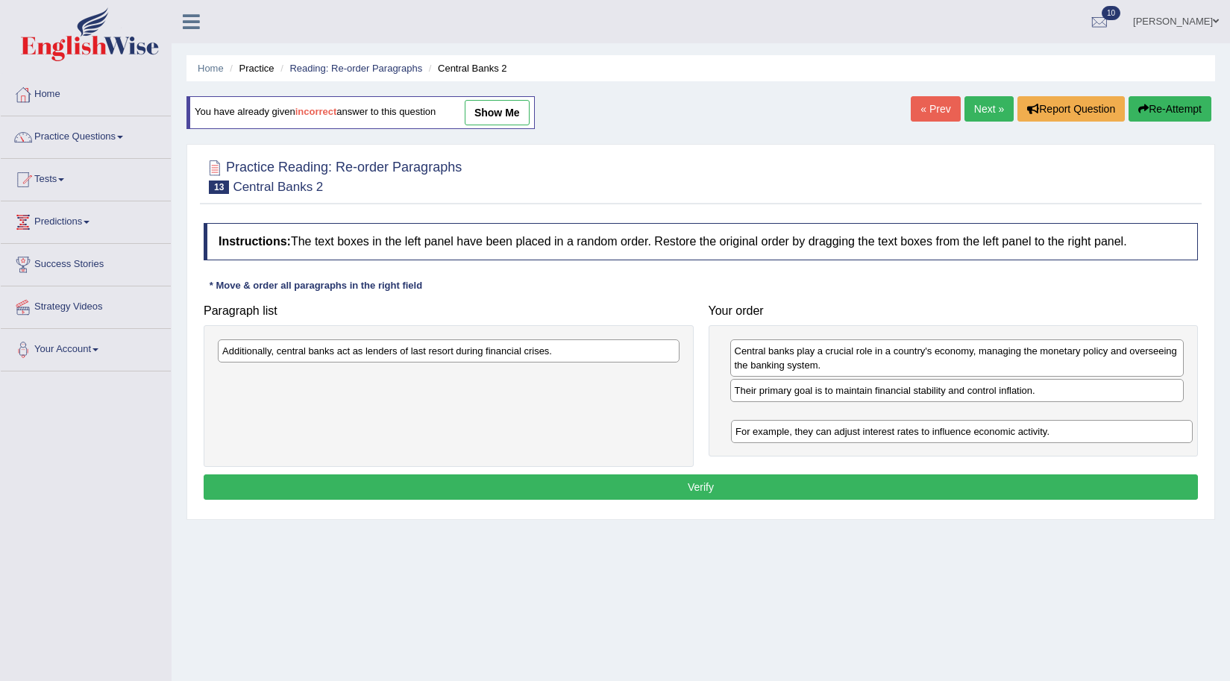
drag, startPoint x: 351, startPoint y: 354, endPoint x: 865, endPoint y: 434, distance: 519.6
click at [865, 434] on div "For example, they can adjust interest rates to influence economic activity." at bounding box center [962, 431] width 462 height 23
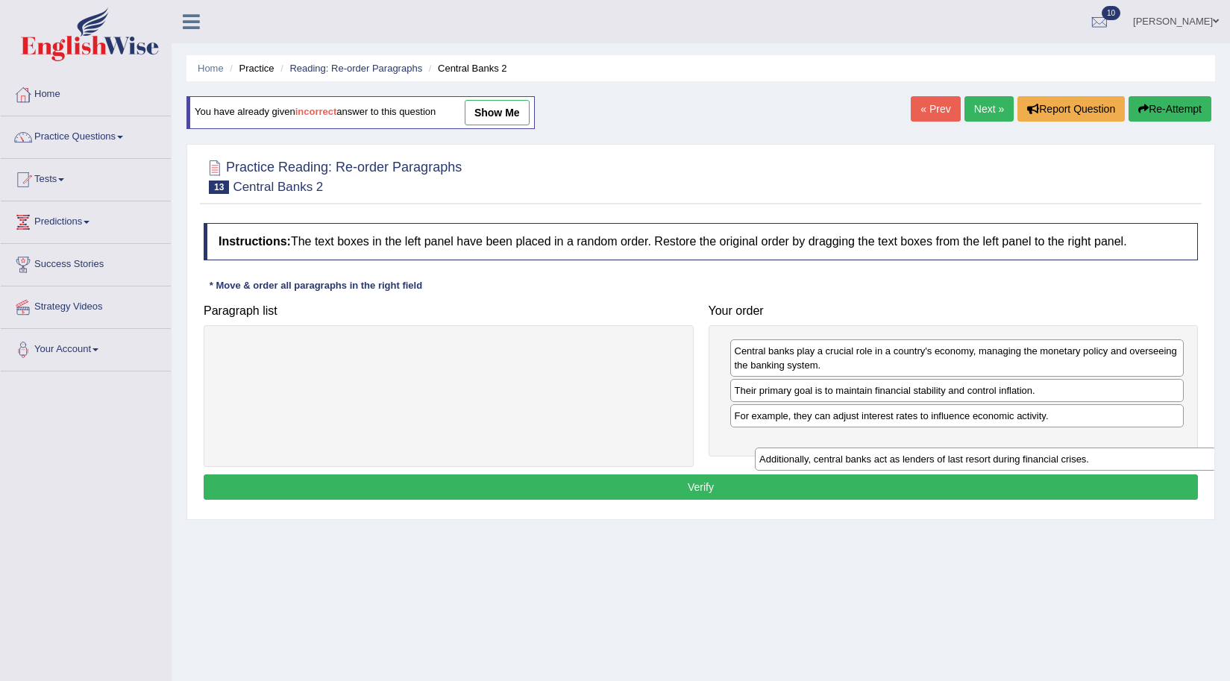
drag, startPoint x: 378, startPoint y: 357, endPoint x: 916, endPoint y: 465, distance: 548.0
click at [916, 465] on div "Additionally, central banks act as lenders of last resort during financial cris…" at bounding box center [986, 459] width 462 height 23
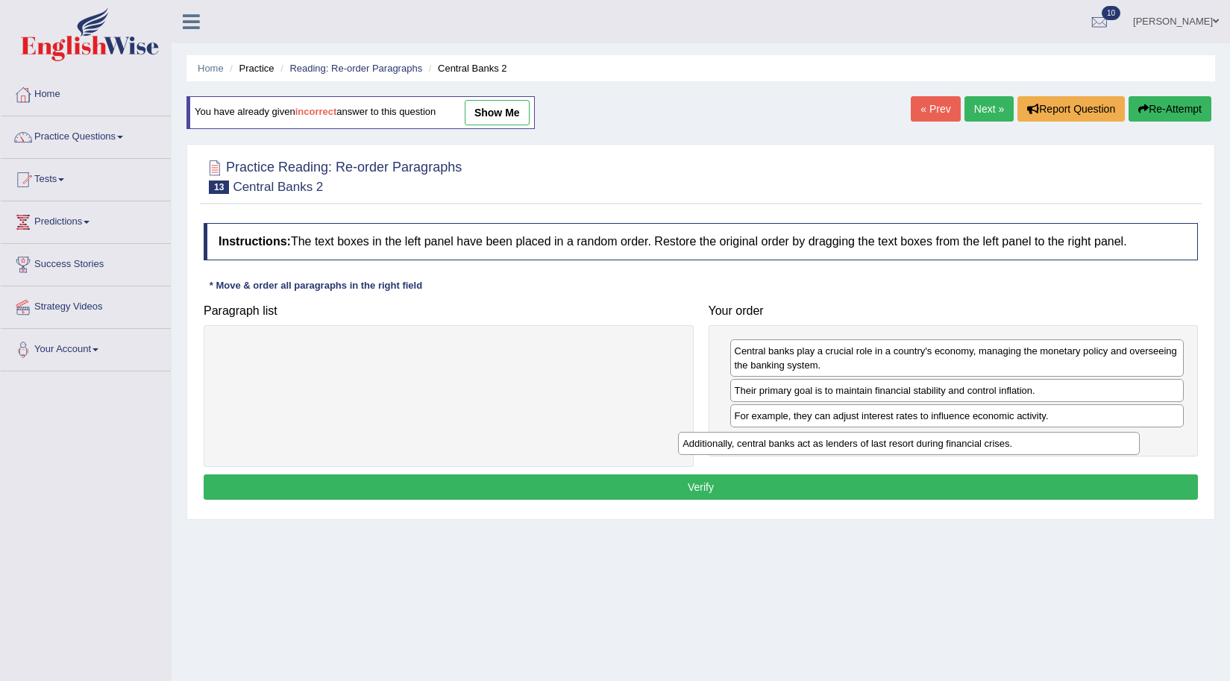
click at [915, 464] on div "Paragraph list Additionally, central banks act as lenders of last resort during…" at bounding box center [701, 382] width 1010 height 170
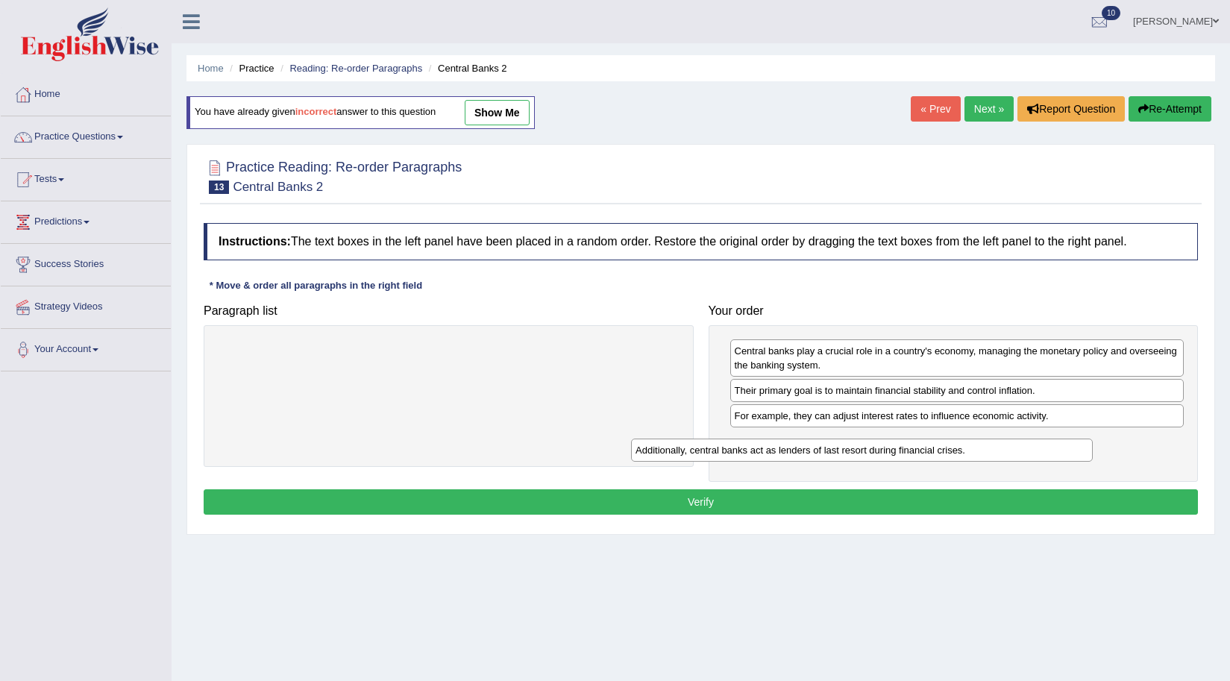
drag, startPoint x: 451, startPoint y: 362, endPoint x: 1028, endPoint y: 492, distance: 591.9
click at [1028, 462] on div "Additionally, central banks act as lenders of last resort during financial cris…" at bounding box center [862, 450] width 462 height 23
click at [742, 510] on button "Verify" at bounding box center [701, 501] width 995 height 25
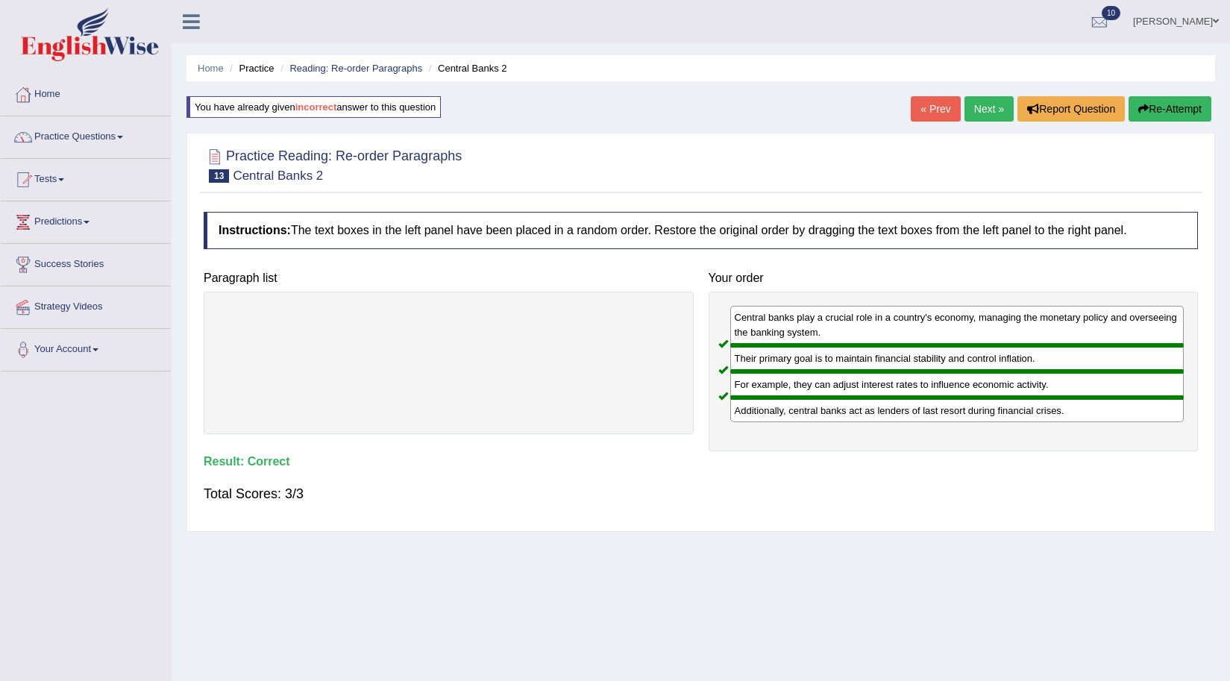
click at [40, 137] on link "Practice Questions" at bounding box center [86, 134] width 170 height 37
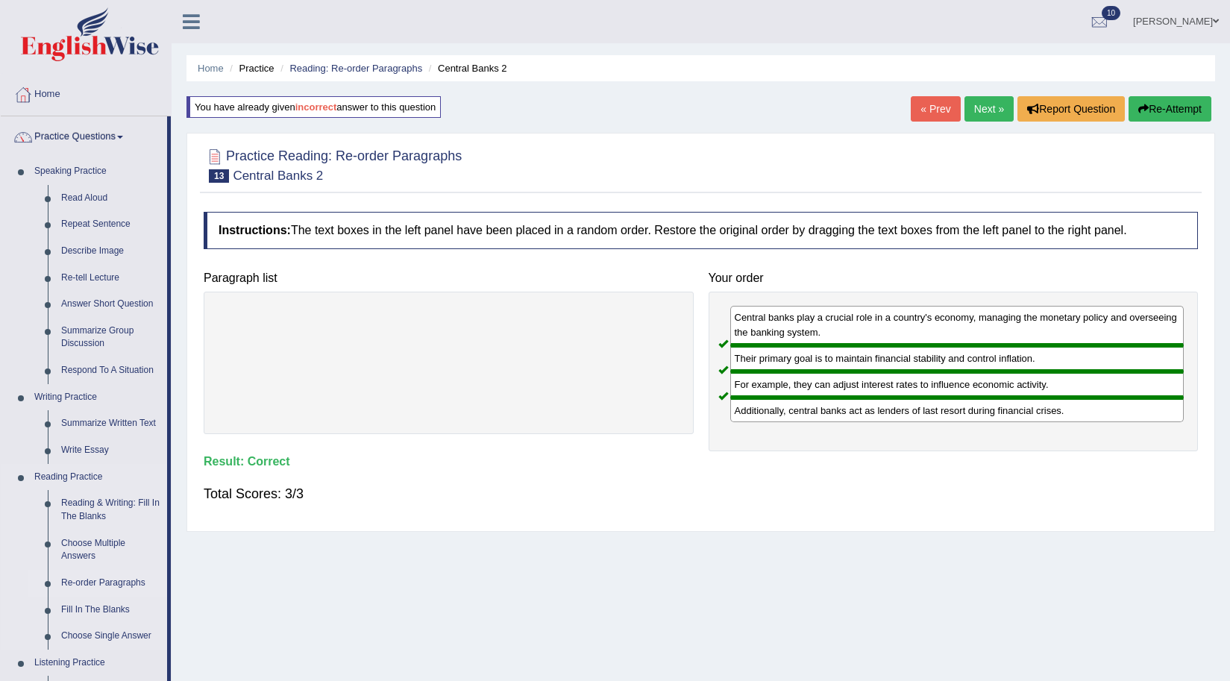
click at [96, 581] on link "Re-order Paragraphs" at bounding box center [110, 583] width 113 height 27
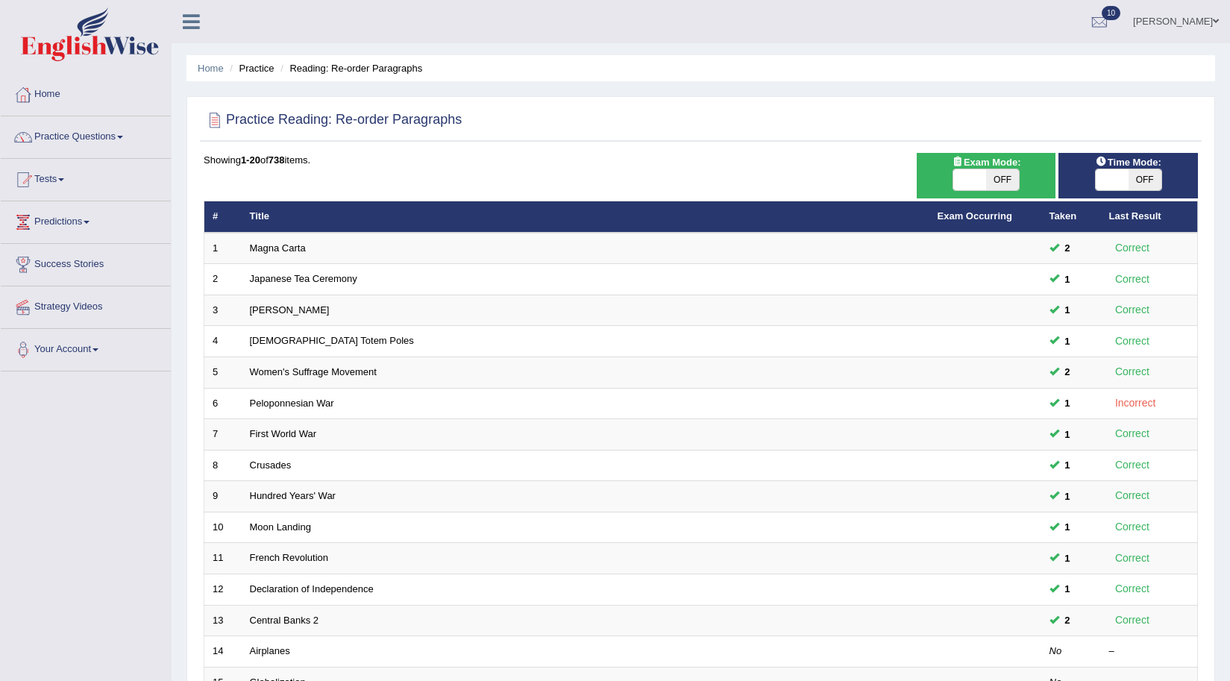
click at [82, 134] on link "Practice Questions" at bounding box center [86, 134] width 170 height 37
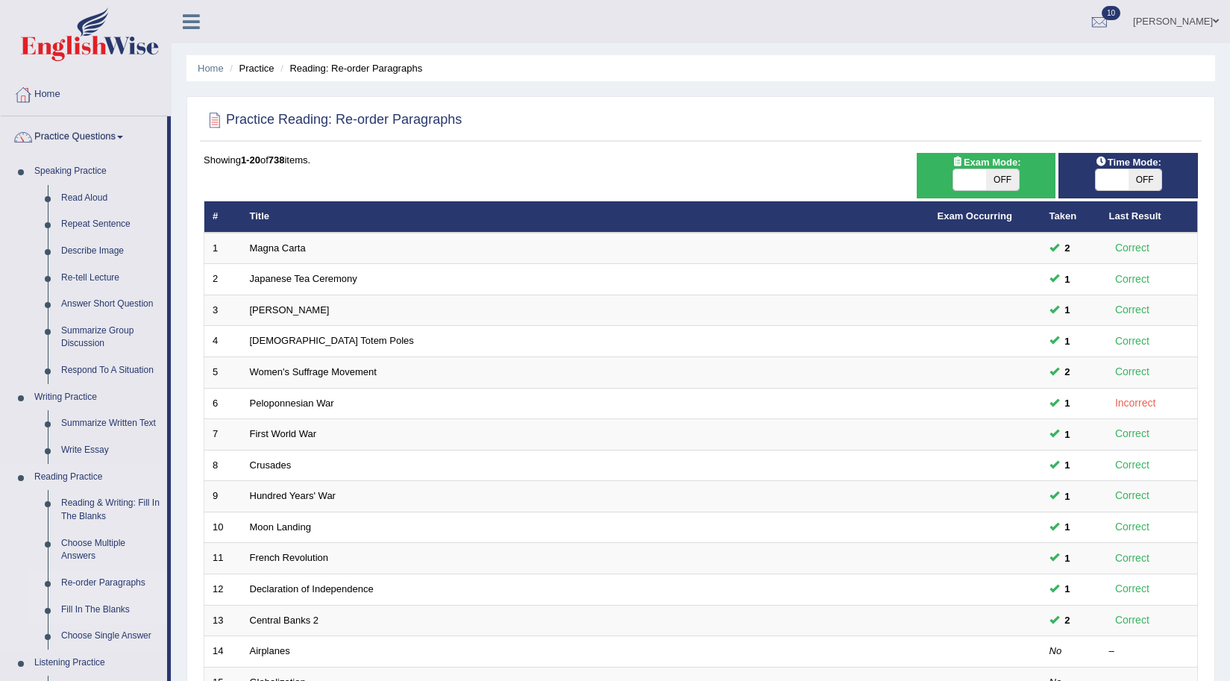
click at [87, 609] on link "Fill In The Blanks" at bounding box center [110, 610] width 113 height 27
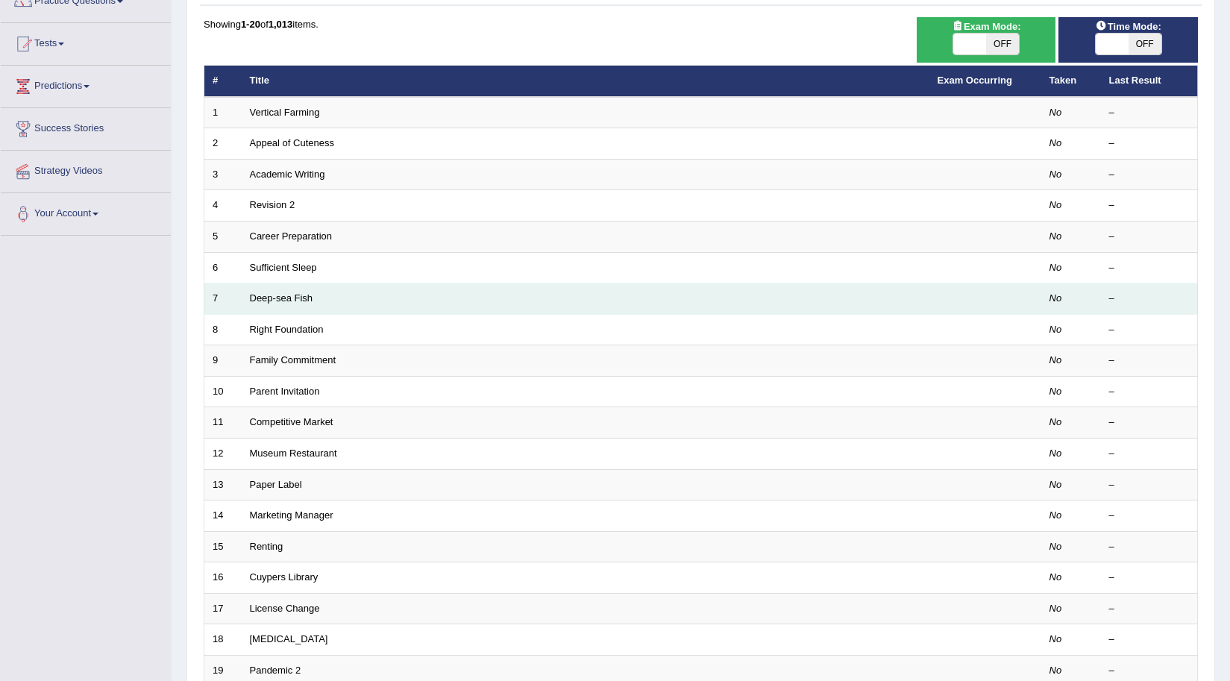
scroll to position [307, 0]
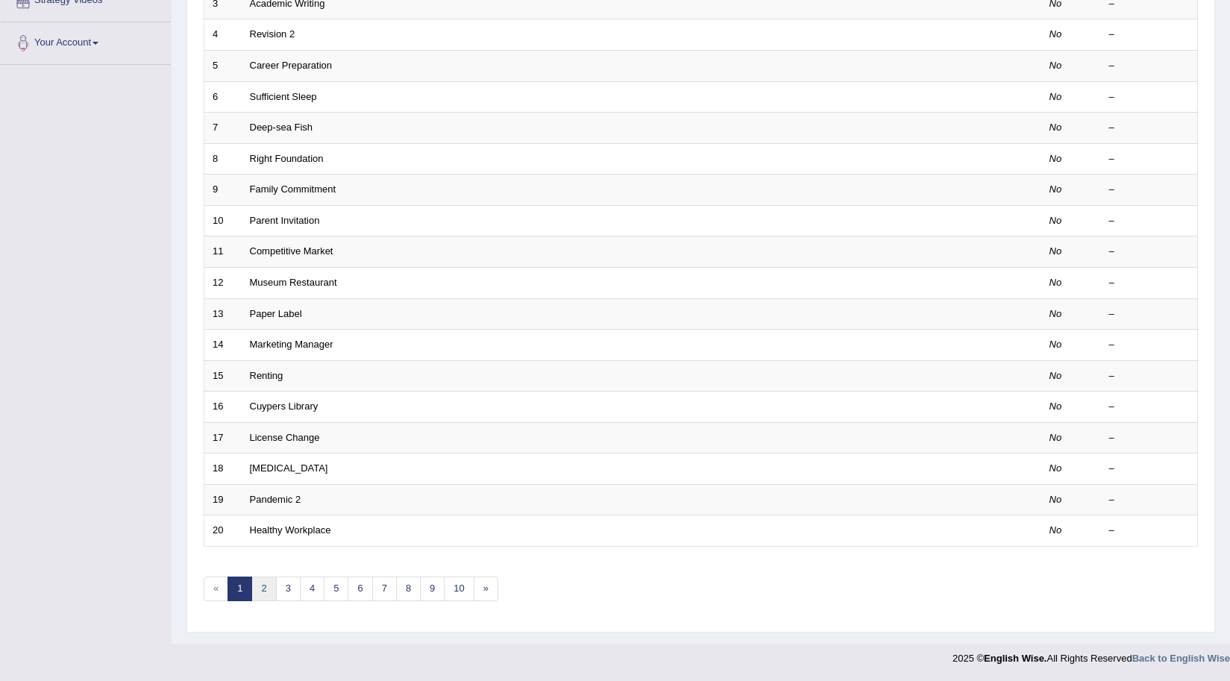
click at [257, 589] on link "2" at bounding box center [263, 589] width 25 height 25
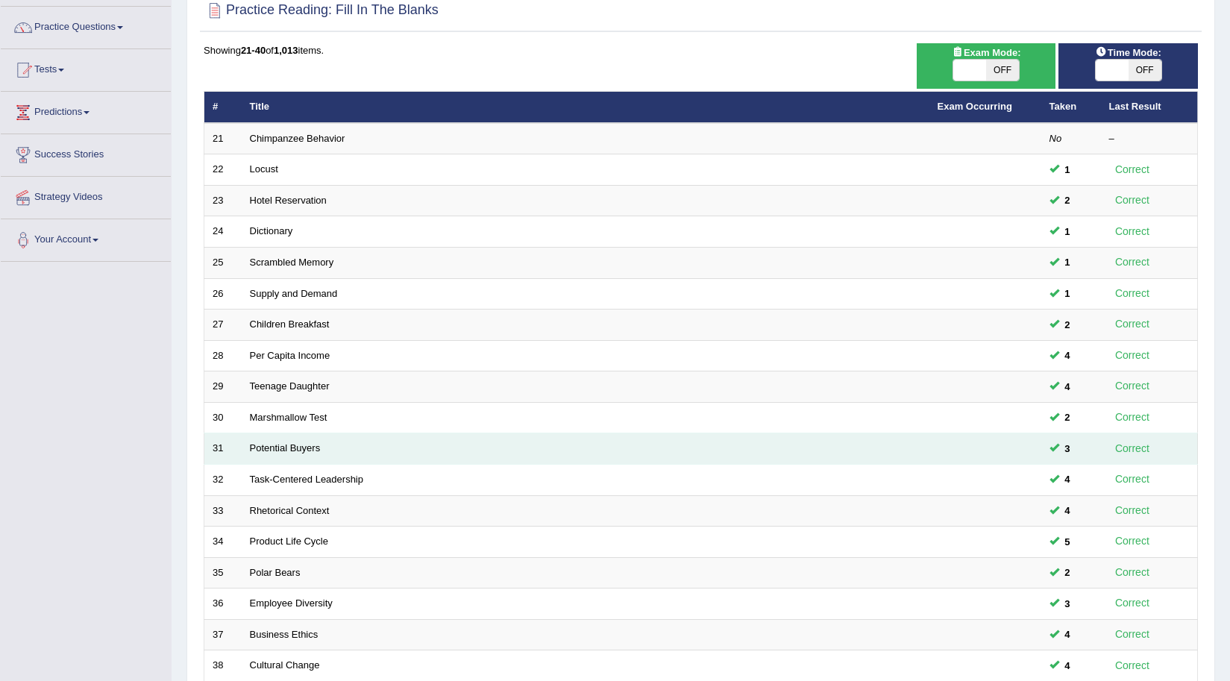
scroll to position [298, 0]
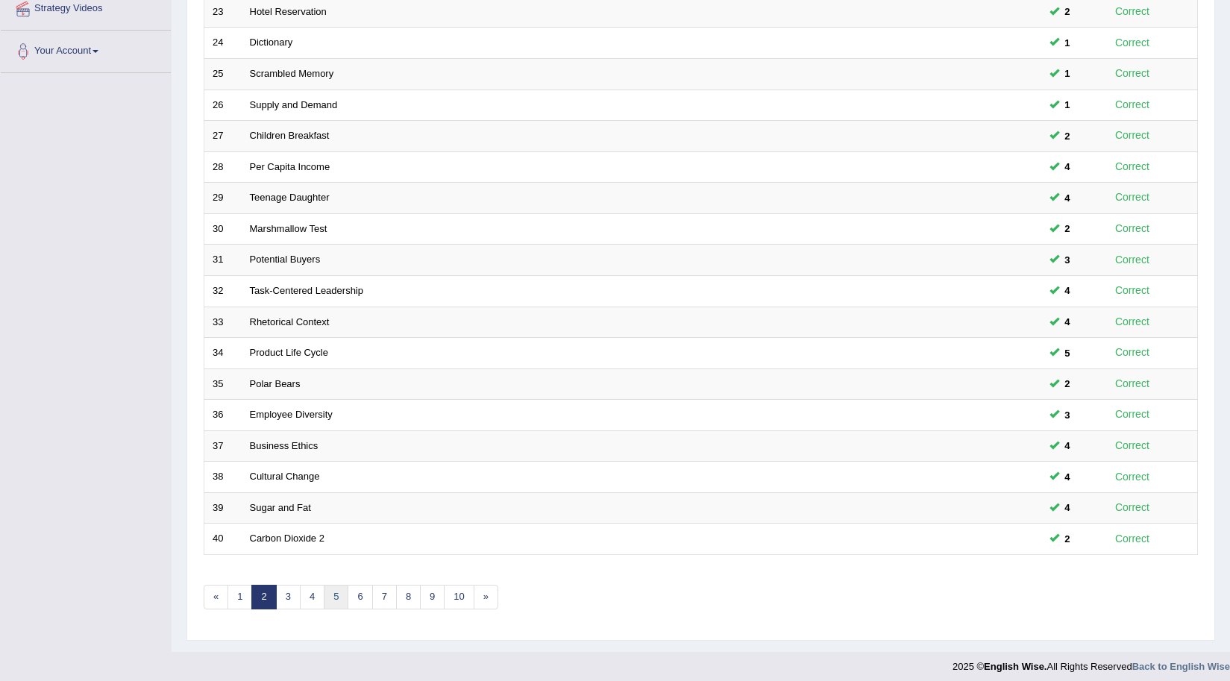
click at [334, 596] on link "5" at bounding box center [336, 597] width 25 height 25
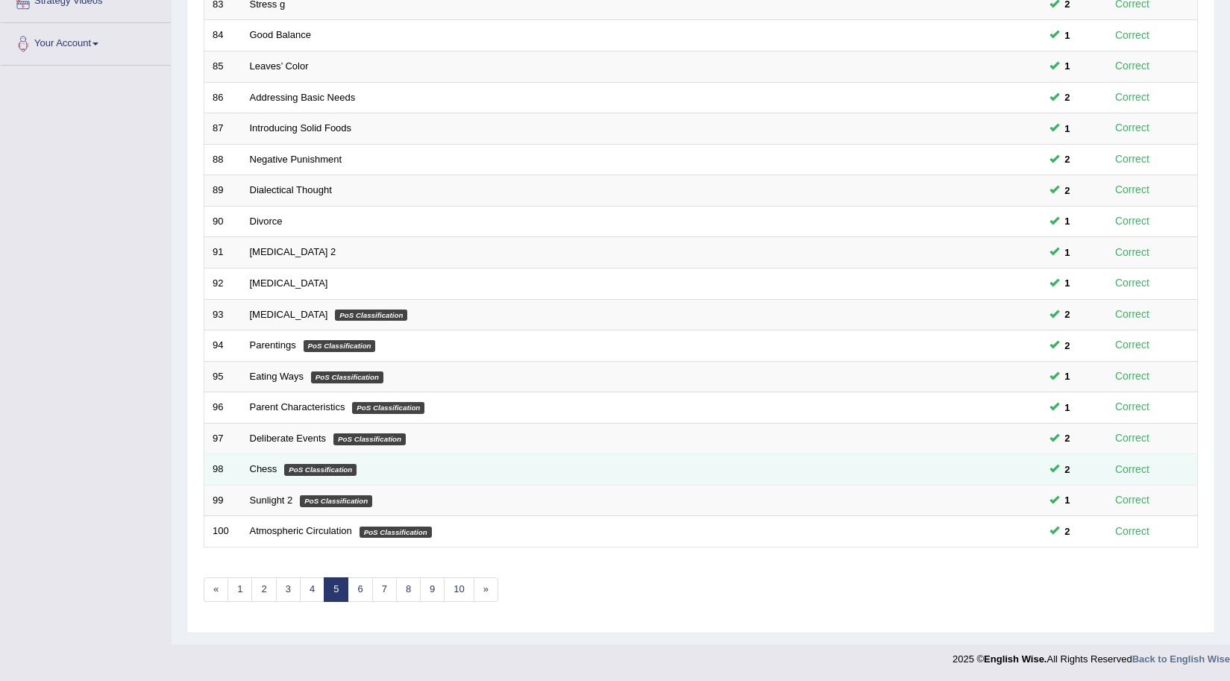
scroll to position [307, 0]
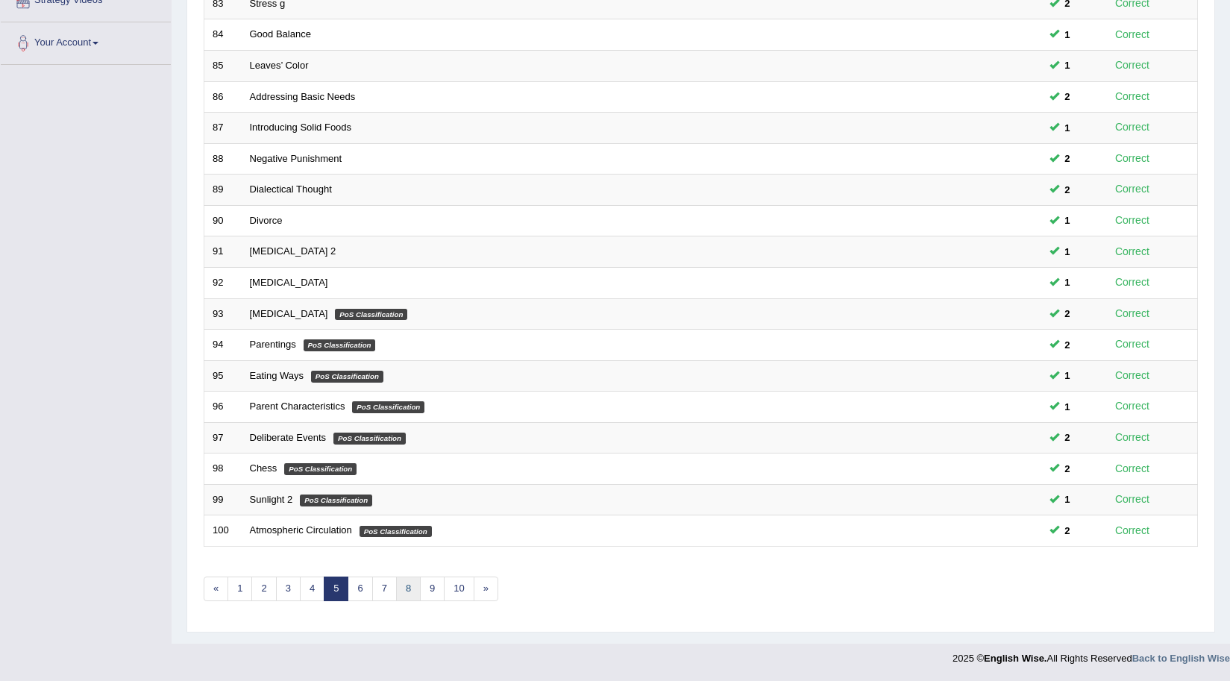
click at [404, 589] on link "8" at bounding box center [408, 589] width 25 height 25
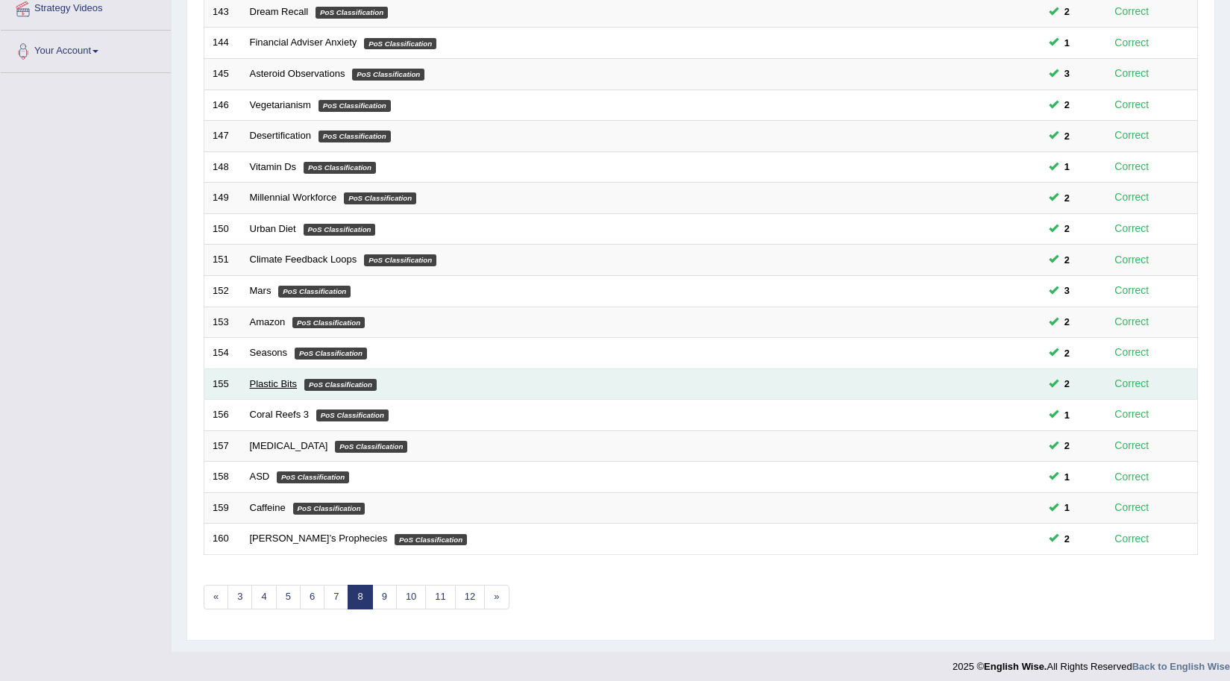
click at [275, 382] on link "Plastic Bits" at bounding box center [274, 383] width 48 height 11
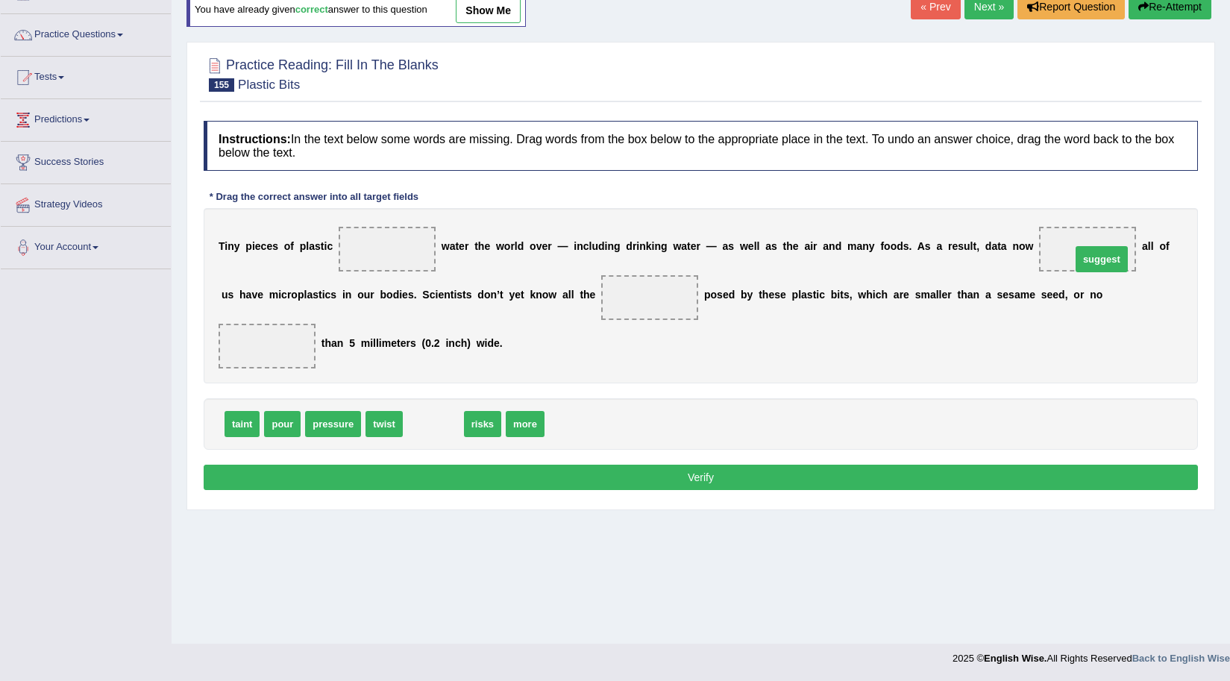
drag, startPoint x: 444, startPoint y: 422, endPoint x: 1112, endPoint y: 257, distance: 688.6
drag, startPoint x: 419, startPoint y: 425, endPoint x: 663, endPoint y: 295, distance: 275.7
drag, startPoint x: 421, startPoint y: 420, endPoint x: 251, endPoint y: 346, distance: 185.5
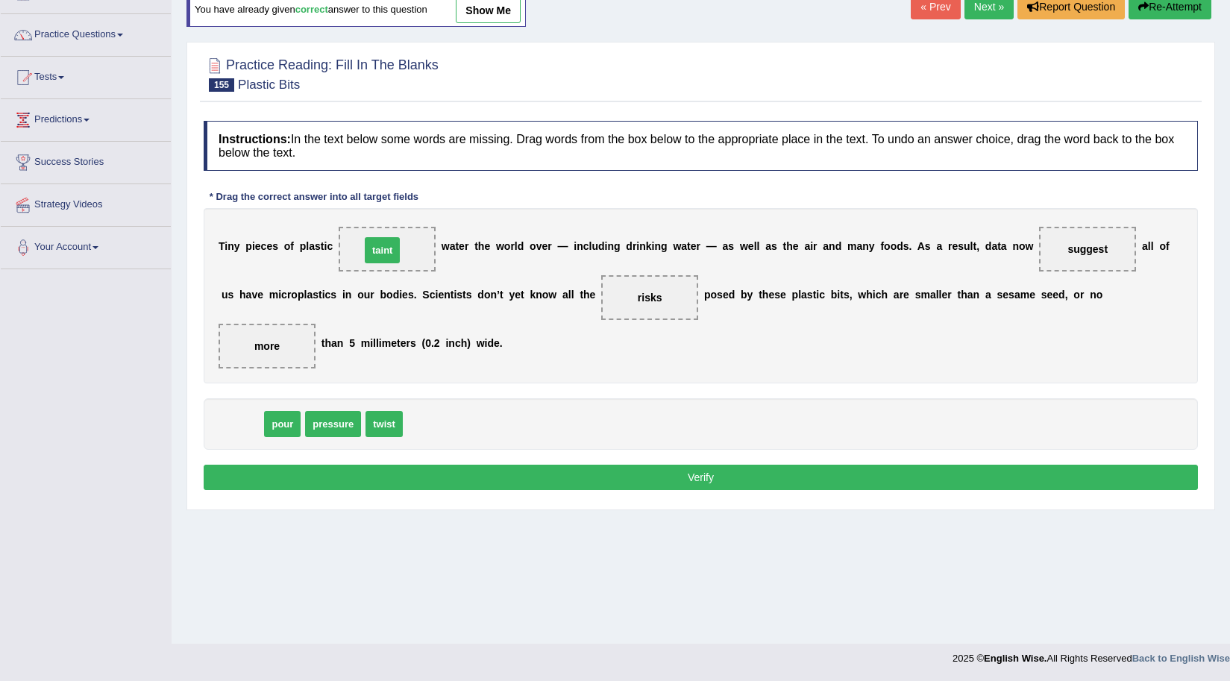
drag, startPoint x: 241, startPoint y: 424, endPoint x: 381, endPoint y: 250, distance: 223.4
click at [525, 475] on button "Verify" at bounding box center [701, 477] width 995 height 25
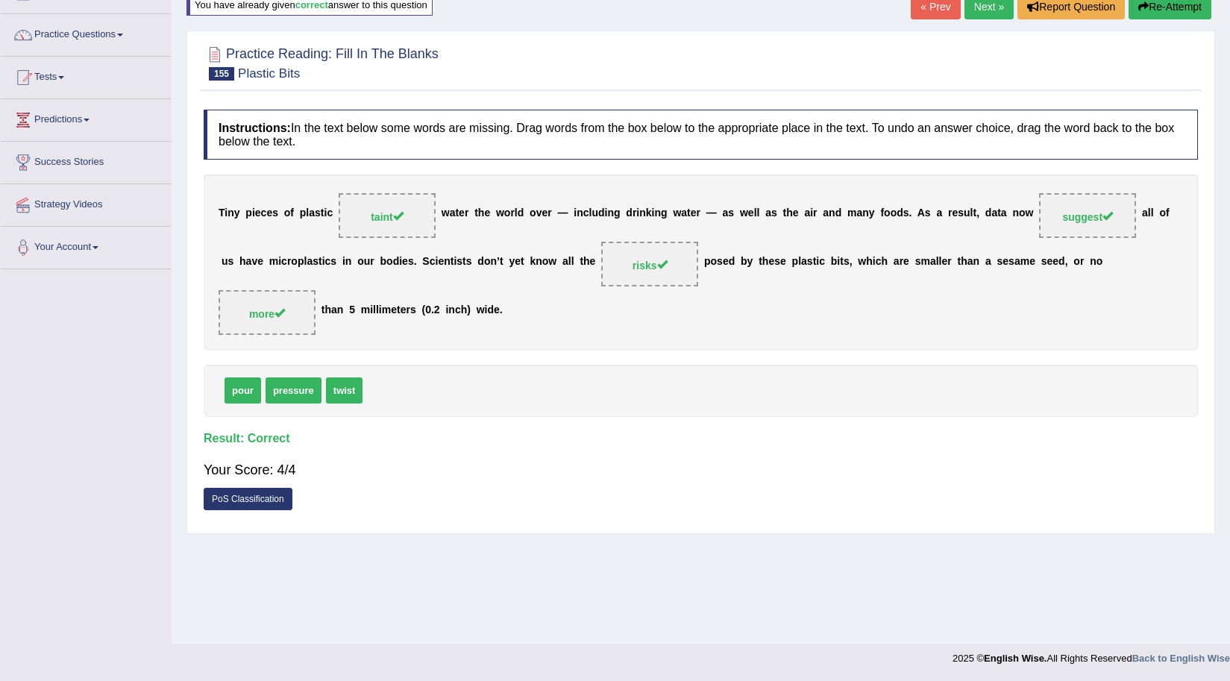
click at [234, 495] on link "PoS Classification" at bounding box center [248, 499] width 89 height 22
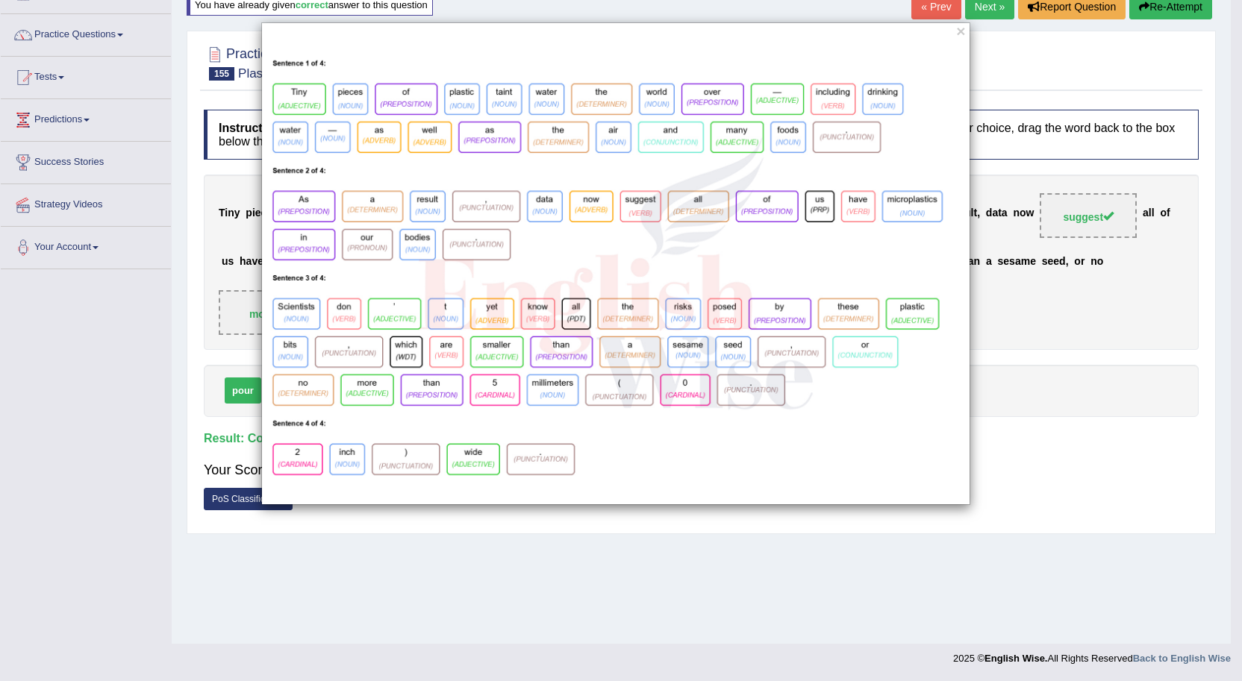
click at [347, 579] on div "×" at bounding box center [621, 340] width 1242 height 681
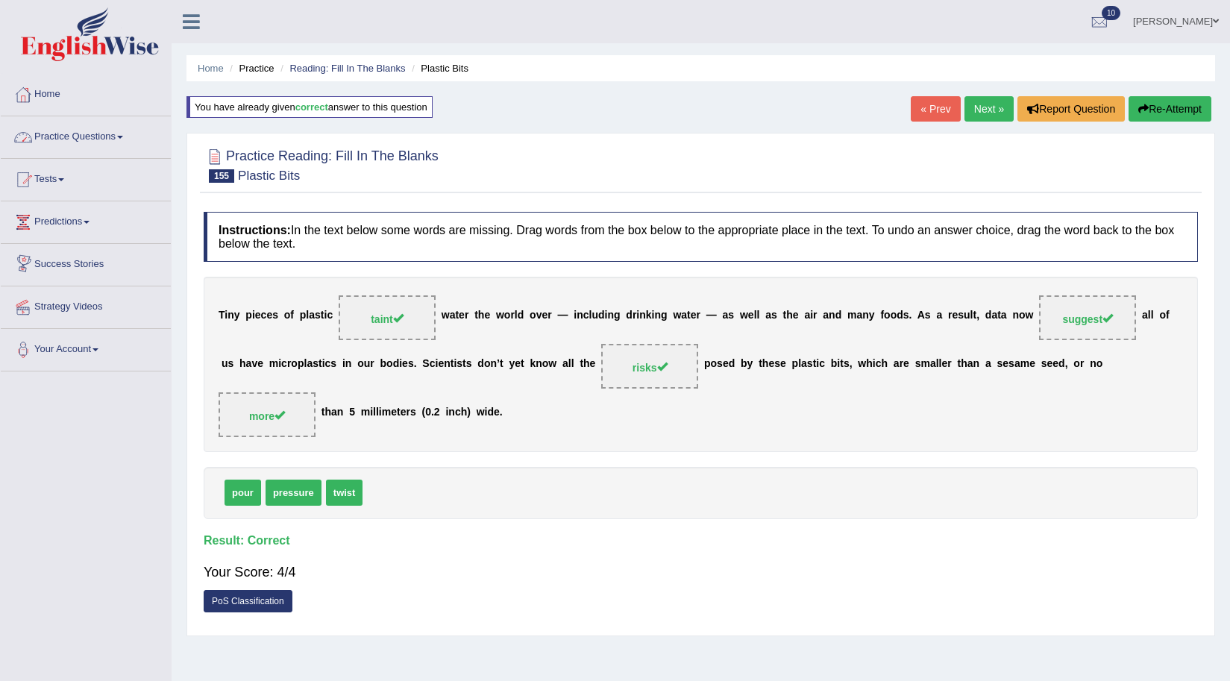
click at [52, 141] on link "Practice Questions" at bounding box center [86, 134] width 170 height 37
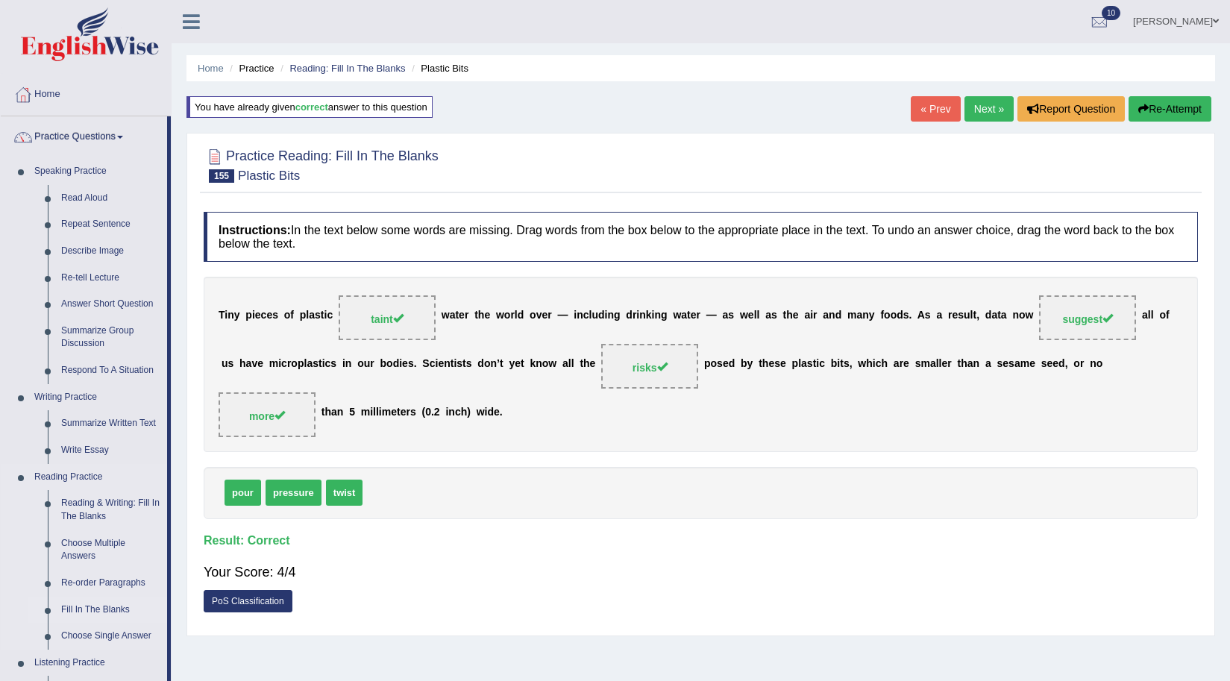
click at [90, 600] on link "Fill In The Blanks" at bounding box center [110, 610] width 113 height 27
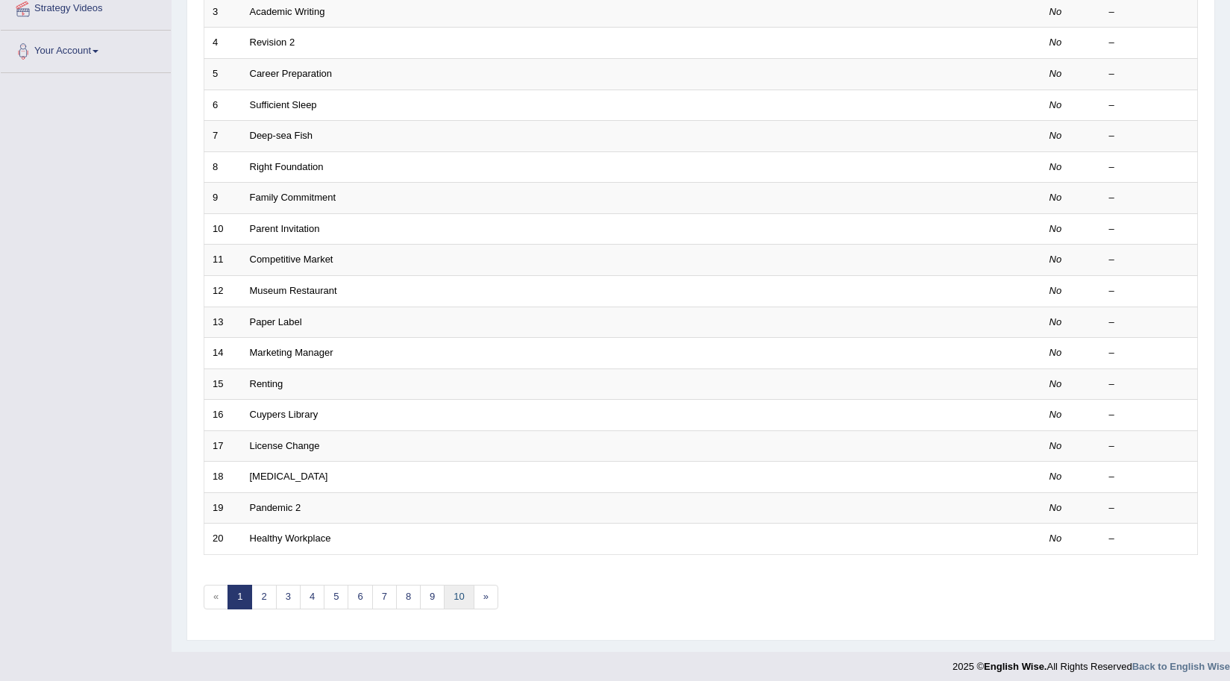
click at [460, 599] on link "10" at bounding box center [459, 597] width 30 height 25
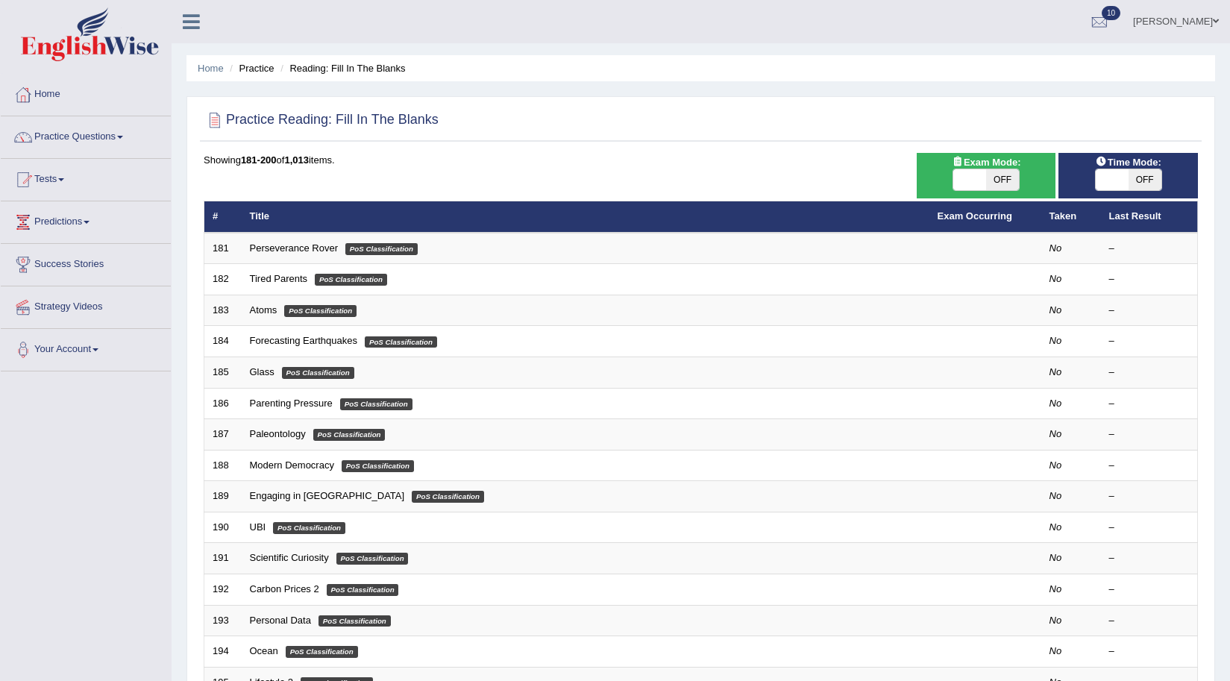
scroll to position [298, 0]
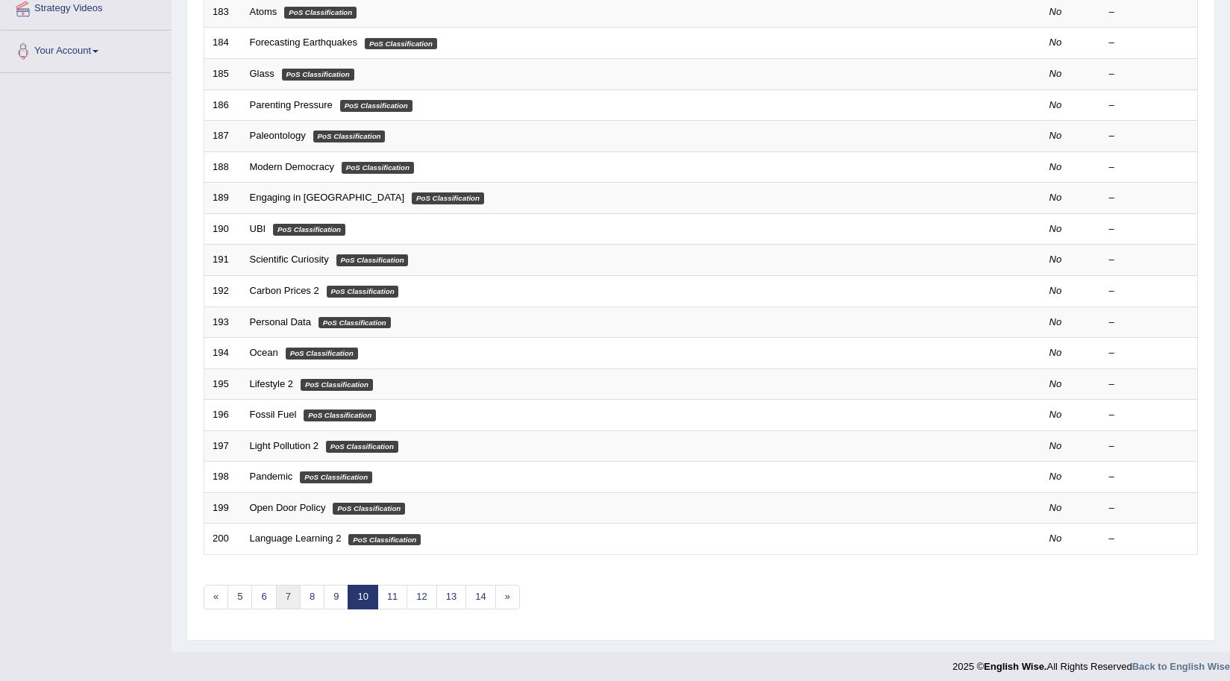
click at [290, 607] on link "7" at bounding box center [288, 597] width 25 height 25
click at [287, 601] on link "7" at bounding box center [288, 597] width 25 height 25
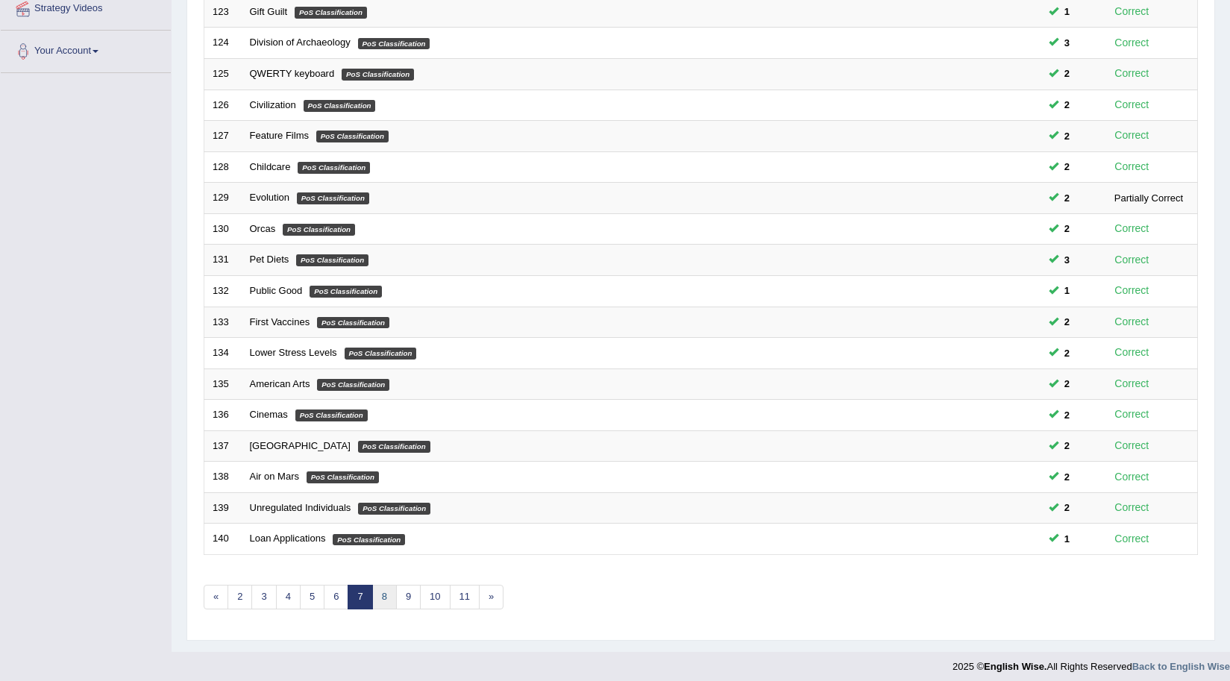
click at [386, 602] on link "8" at bounding box center [384, 597] width 25 height 25
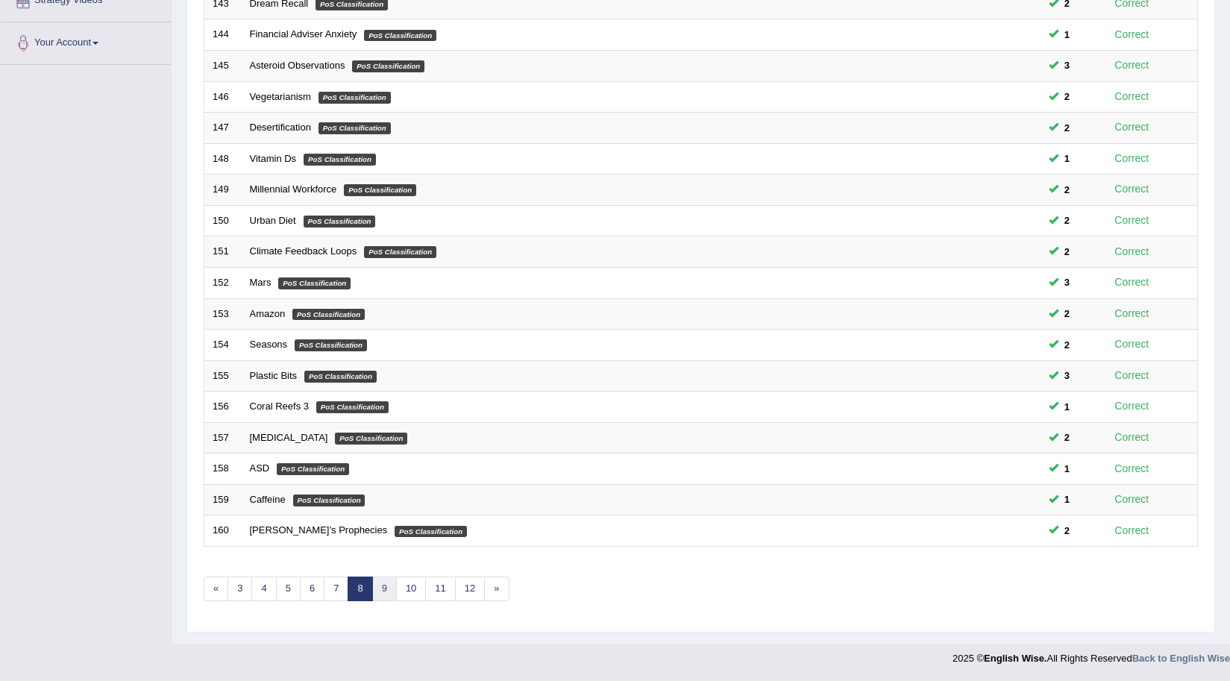
click at [384, 596] on link "9" at bounding box center [384, 589] width 25 height 25
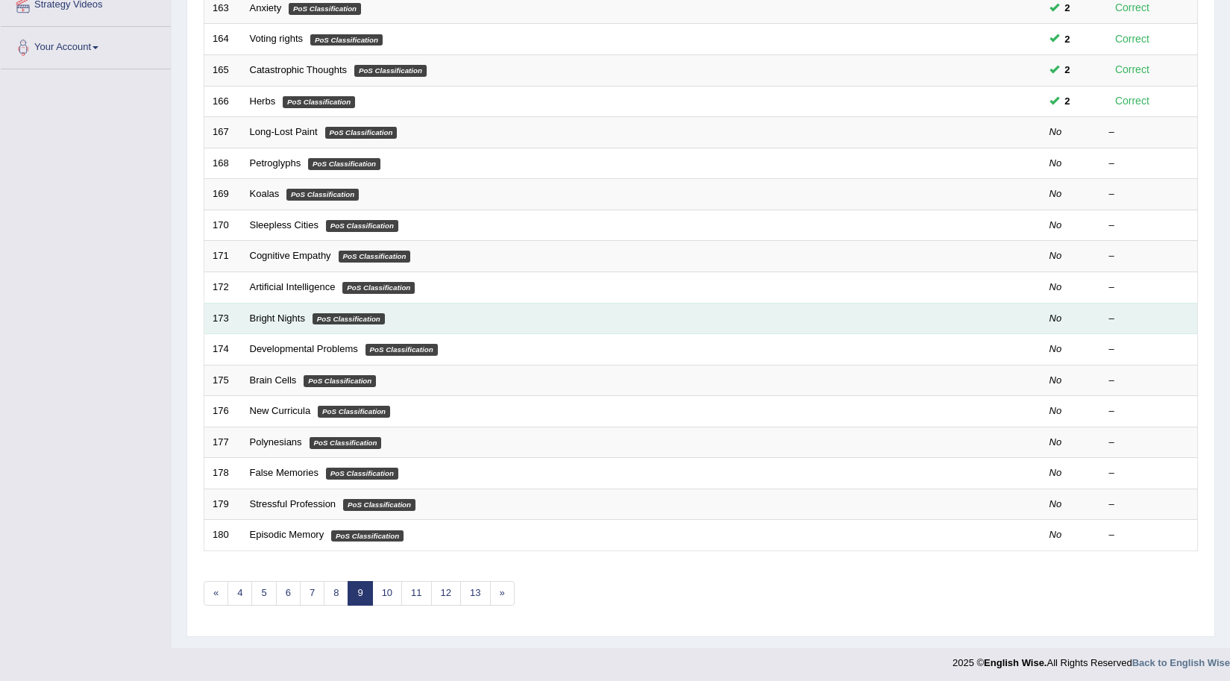
scroll to position [232, 0]
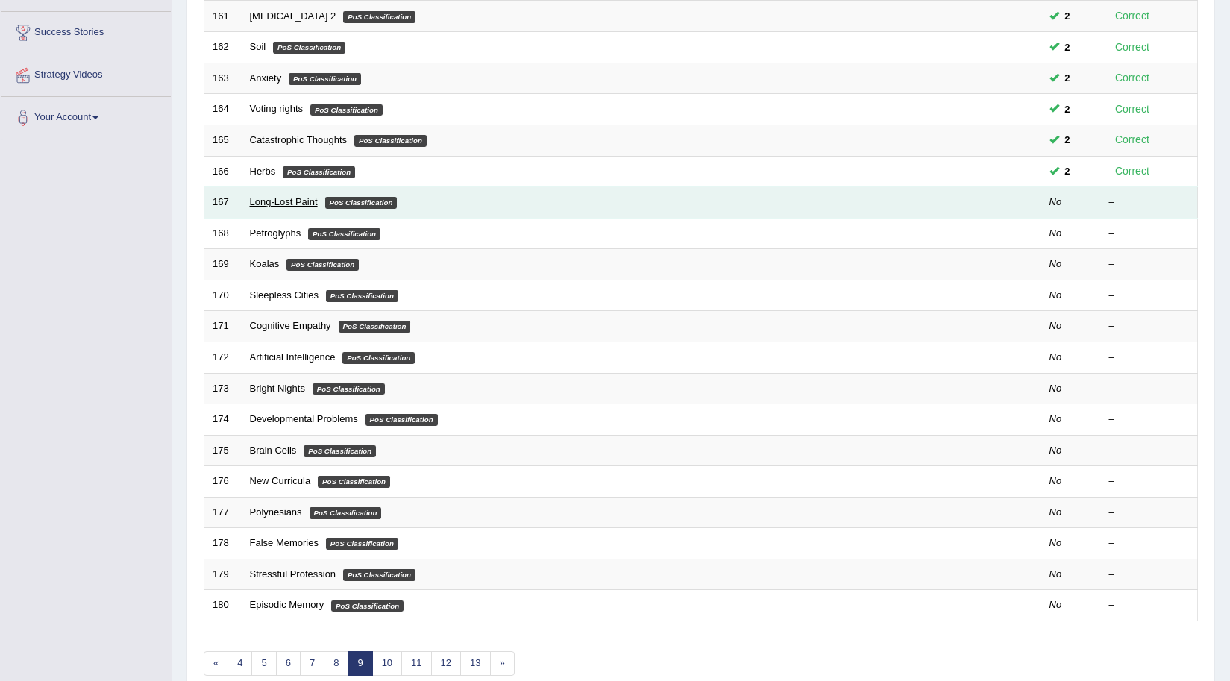
click at [268, 200] on link "Long-Lost Paint" at bounding box center [284, 201] width 68 height 11
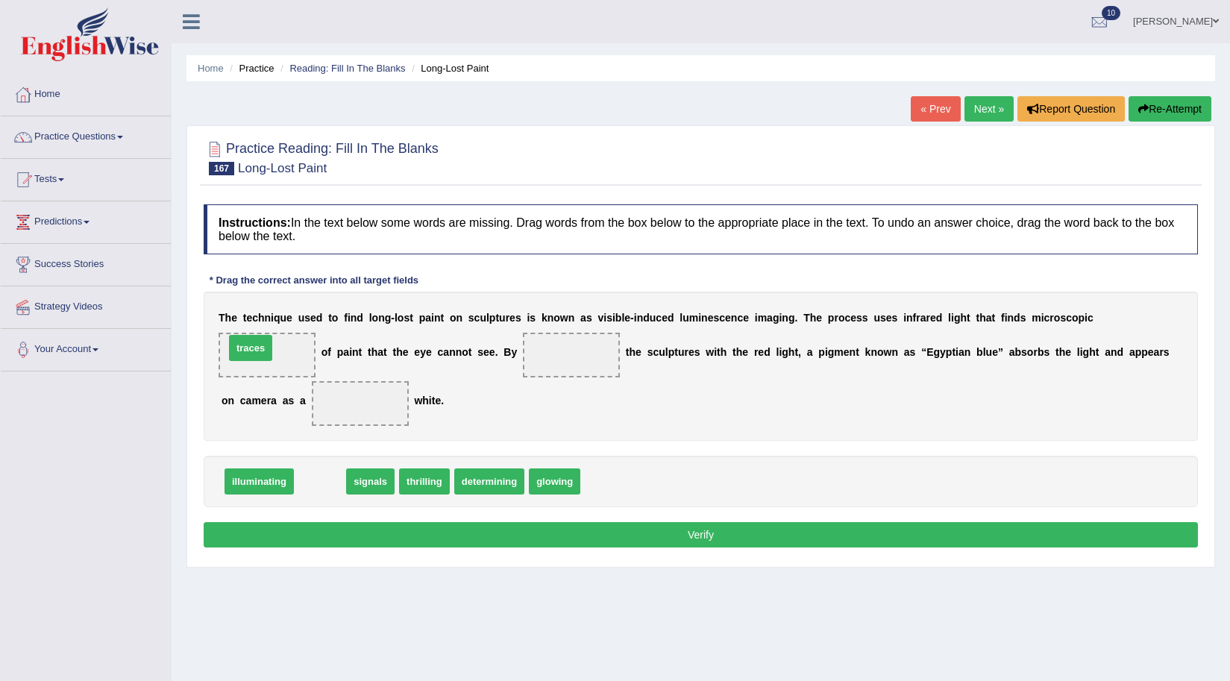
drag, startPoint x: 313, startPoint y: 490, endPoint x: 244, endPoint y: 357, distance: 150.5
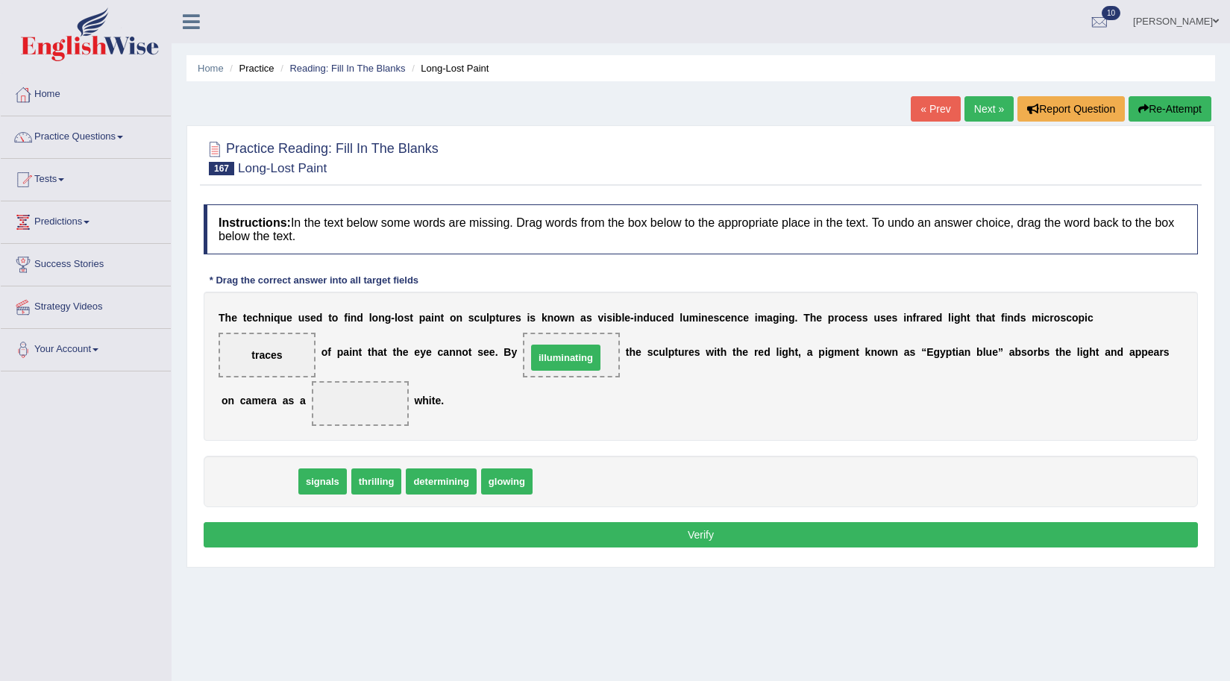
drag, startPoint x: 248, startPoint y: 483, endPoint x: 554, endPoint y: 359, distance: 330.7
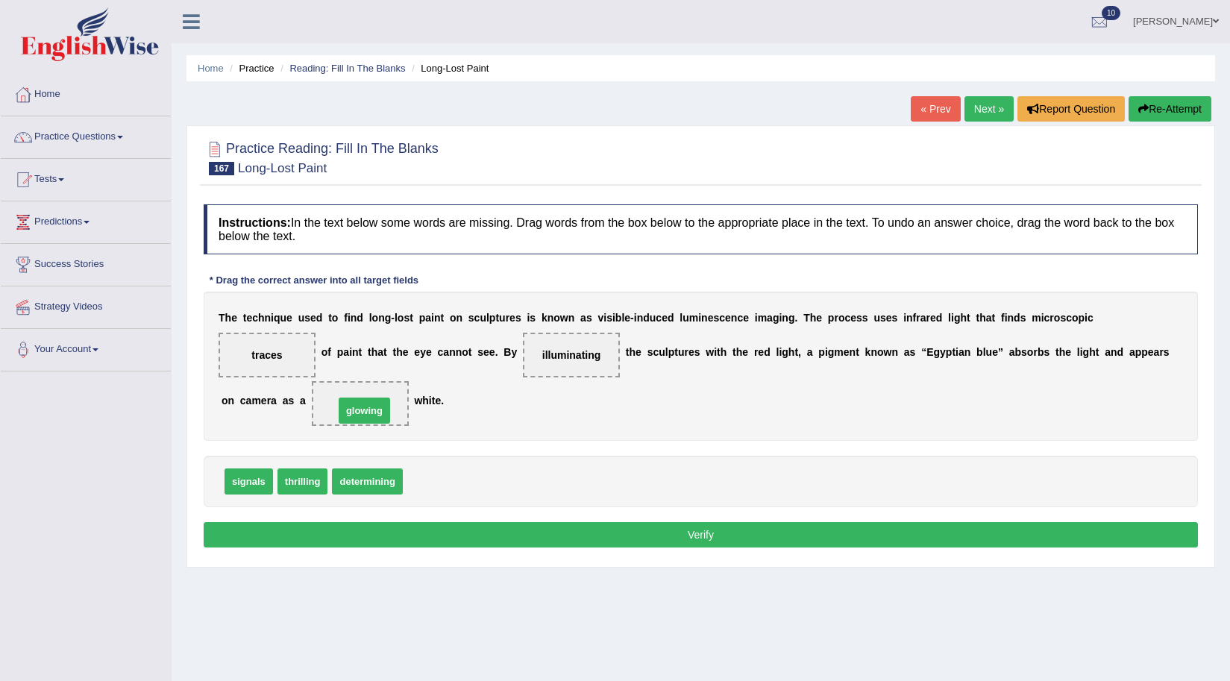
drag, startPoint x: 434, startPoint y: 481, endPoint x: 366, endPoint y: 410, distance: 98.7
click at [407, 525] on button "Verify" at bounding box center [701, 534] width 995 height 25
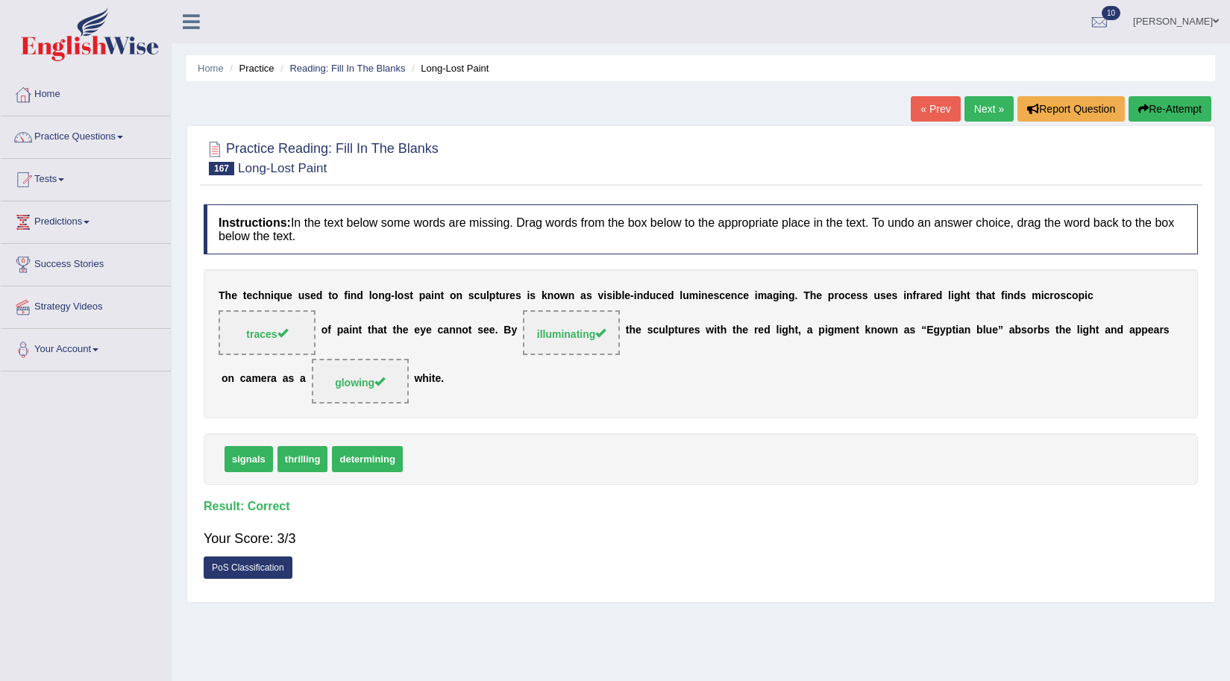
click at [562, 334] on span "illuminating" at bounding box center [571, 334] width 69 height 12
click at [990, 96] on div "Home Practice Reading: Fill In The Blanks Long-Lost Paint « Prev Next » Report …" at bounding box center [701, 373] width 1059 height 746
click at [988, 113] on link "Next »" at bounding box center [989, 108] width 49 height 25
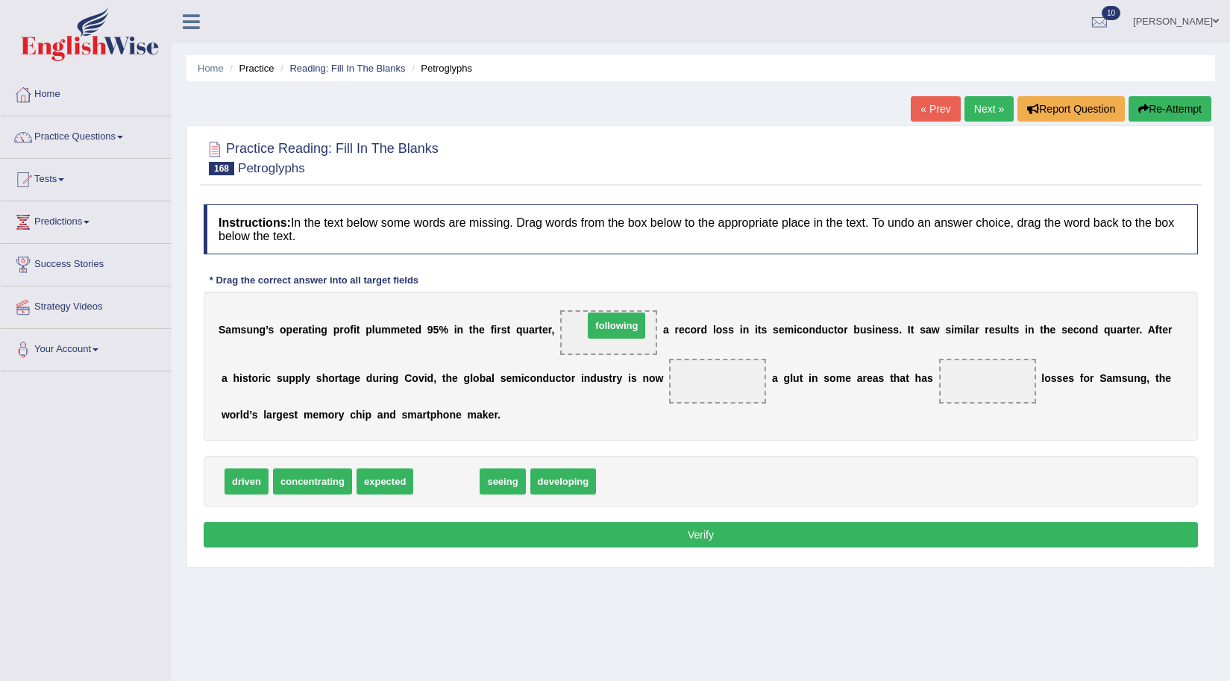
drag, startPoint x: 446, startPoint y: 481, endPoint x: 616, endPoint y: 325, distance: 230.8
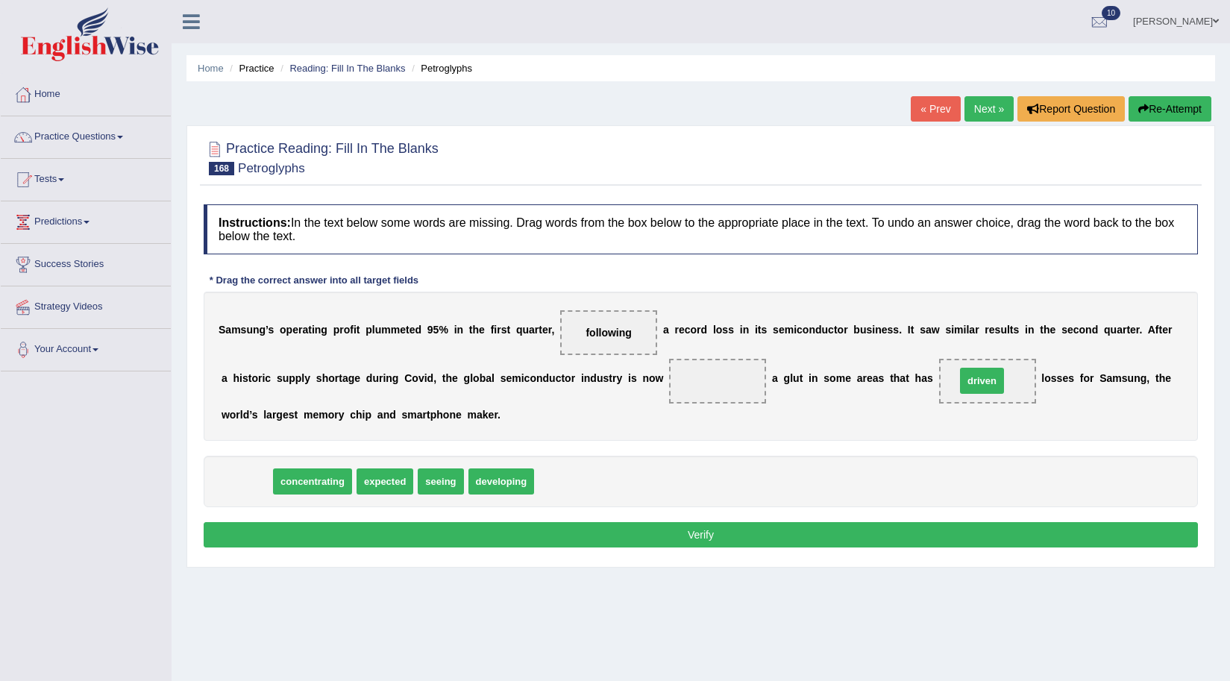
drag, startPoint x: 238, startPoint y: 477, endPoint x: 977, endPoint y: 377, distance: 745.4
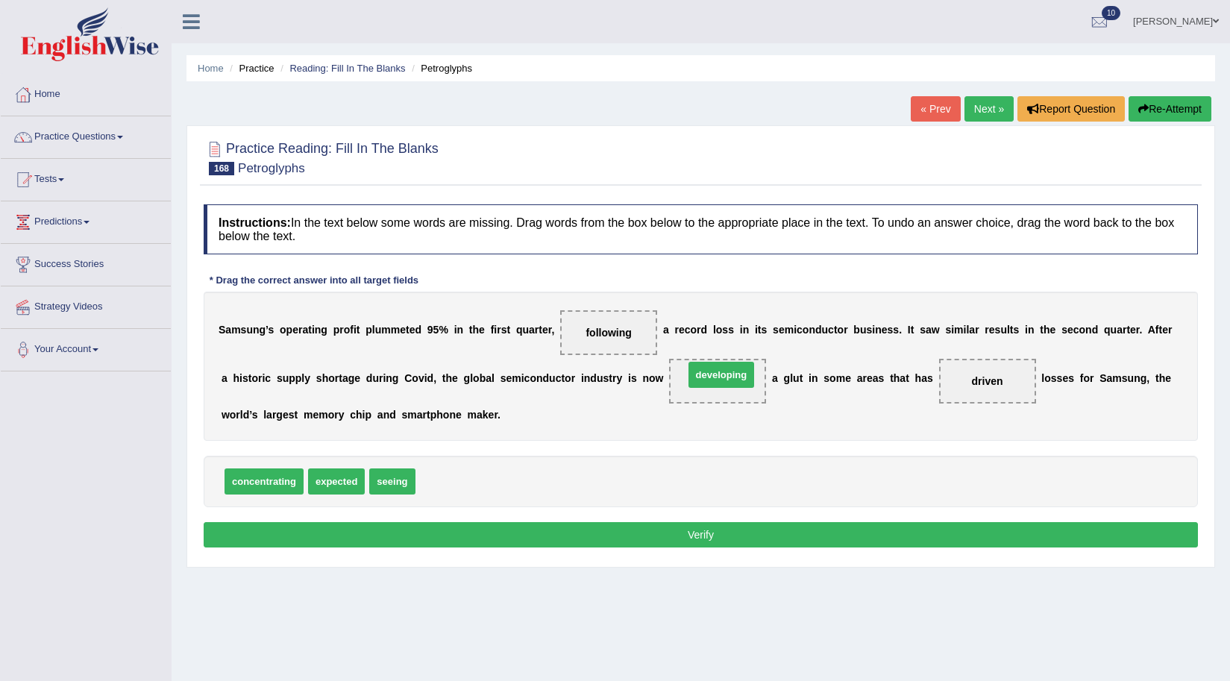
drag, startPoint x: 454, startPoint y: 486, endPoint x: 722, endPoint y: 379, distance: 289.0
click at [438, 534] on button "Verify" at bounding box center [701, 534] width 995 height 25
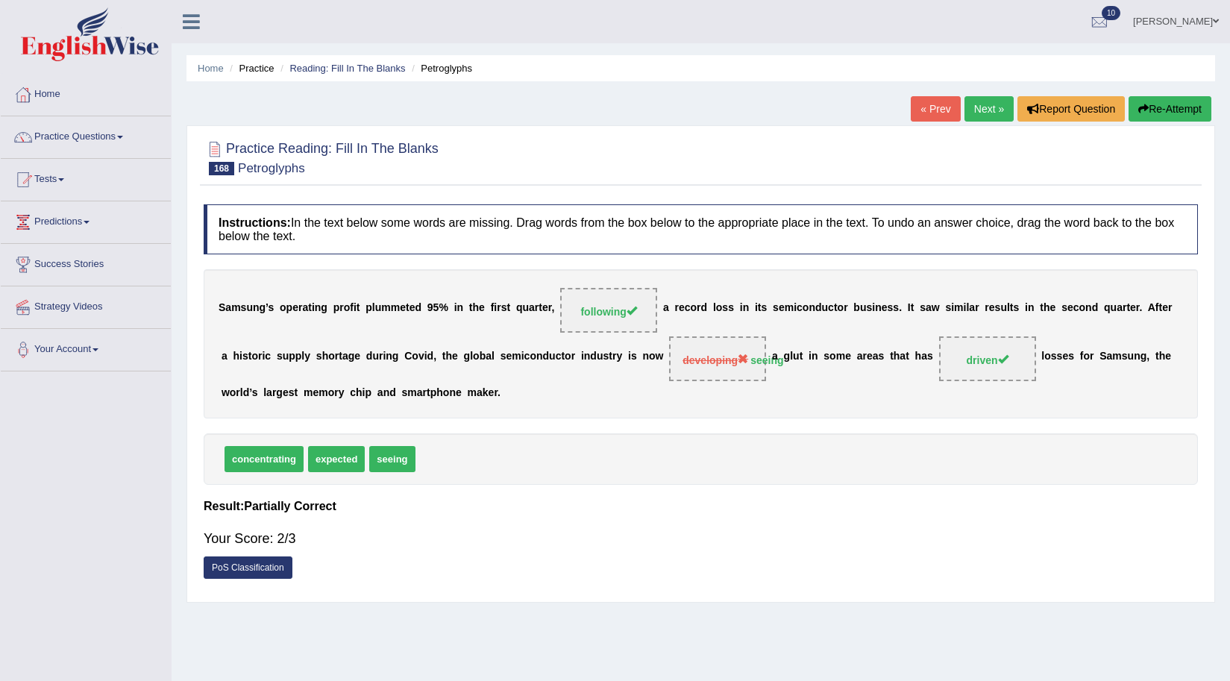
click at [1166, 105] on button "Re-Attempt" at bounding box center [1170, 108] width 83 height 25
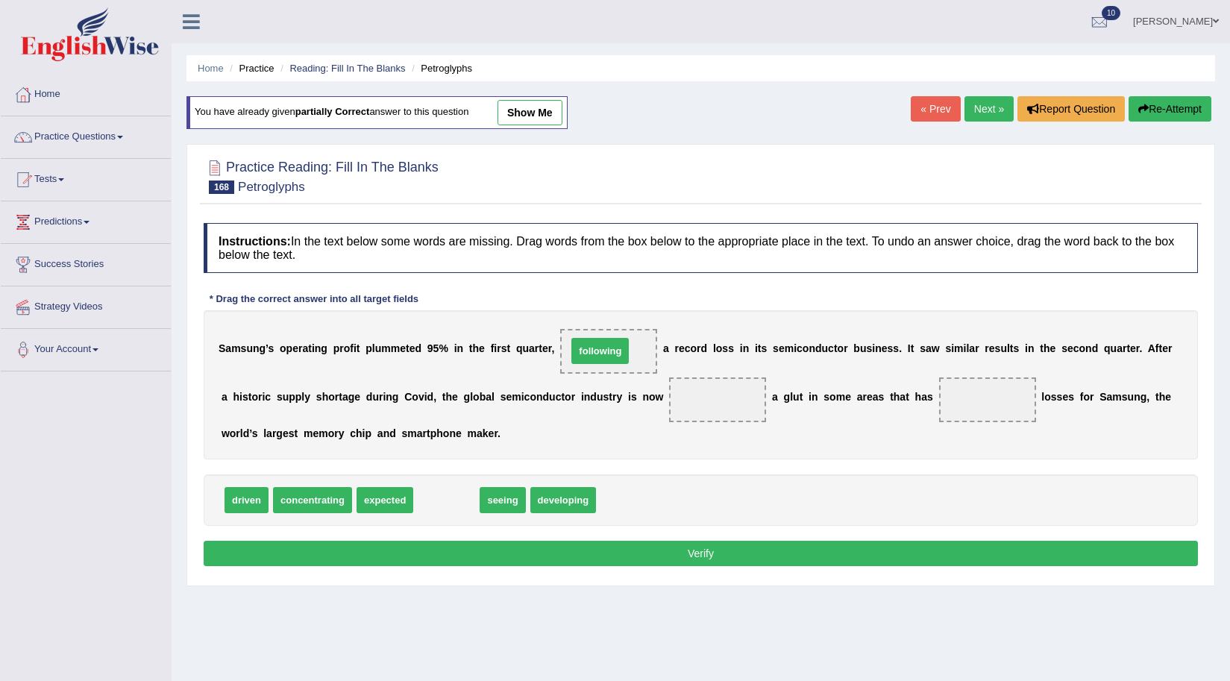
drag, startPoint x: 435, startPoint y: 502, endPoint x: 589, endPoint y: 353, distance: 214.2
drag, startPoint x: 436, startPoint y: 503, endPoint x: 722, endPoint y: 398, distance: 303.6
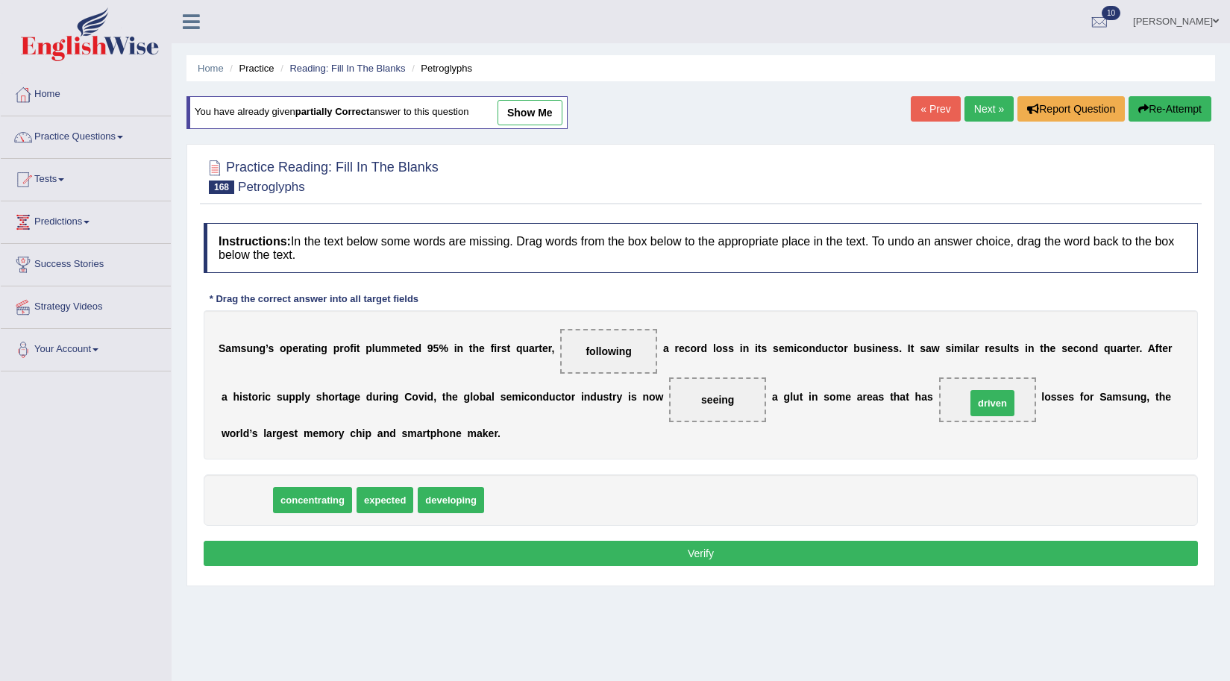
drag, startPoint x: 231, startPoint y: 497, endPoint x: 977, endPoint y: 400, distance: 752.4
click at [723, 554] on button "Verify" at bounding box center [701, 553] width 995 height 25
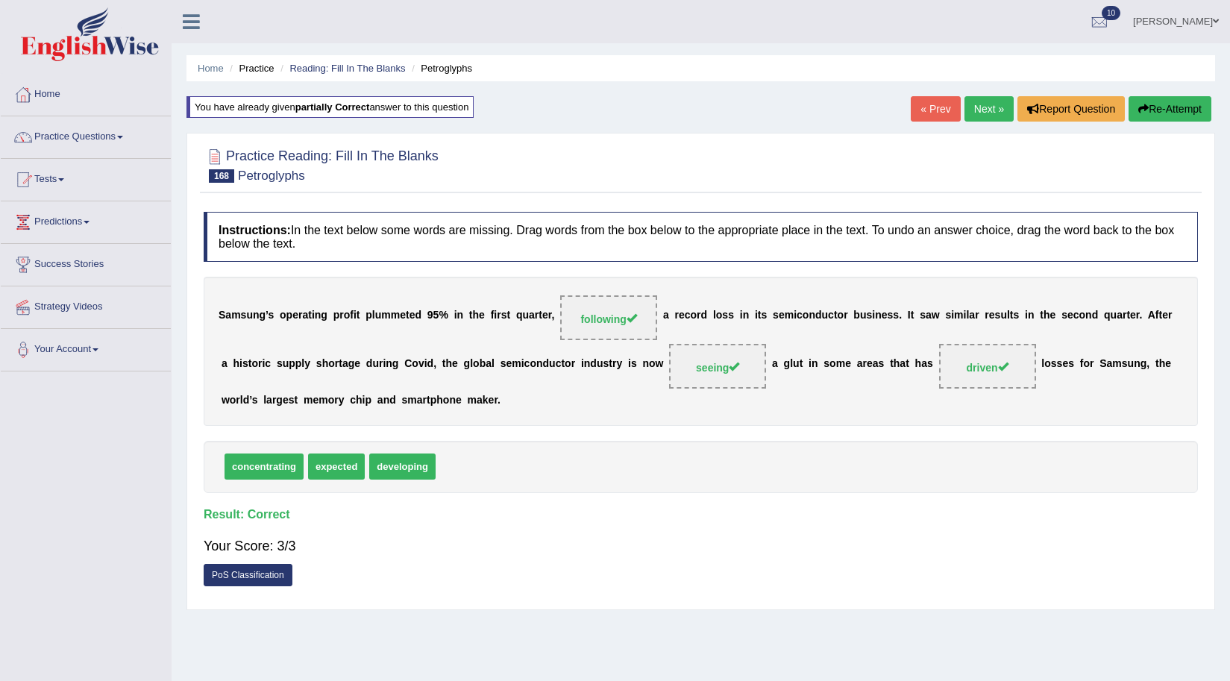
click at [1001, 106] on link "Next »" at bounding box center [989, 108] width 49 height 25
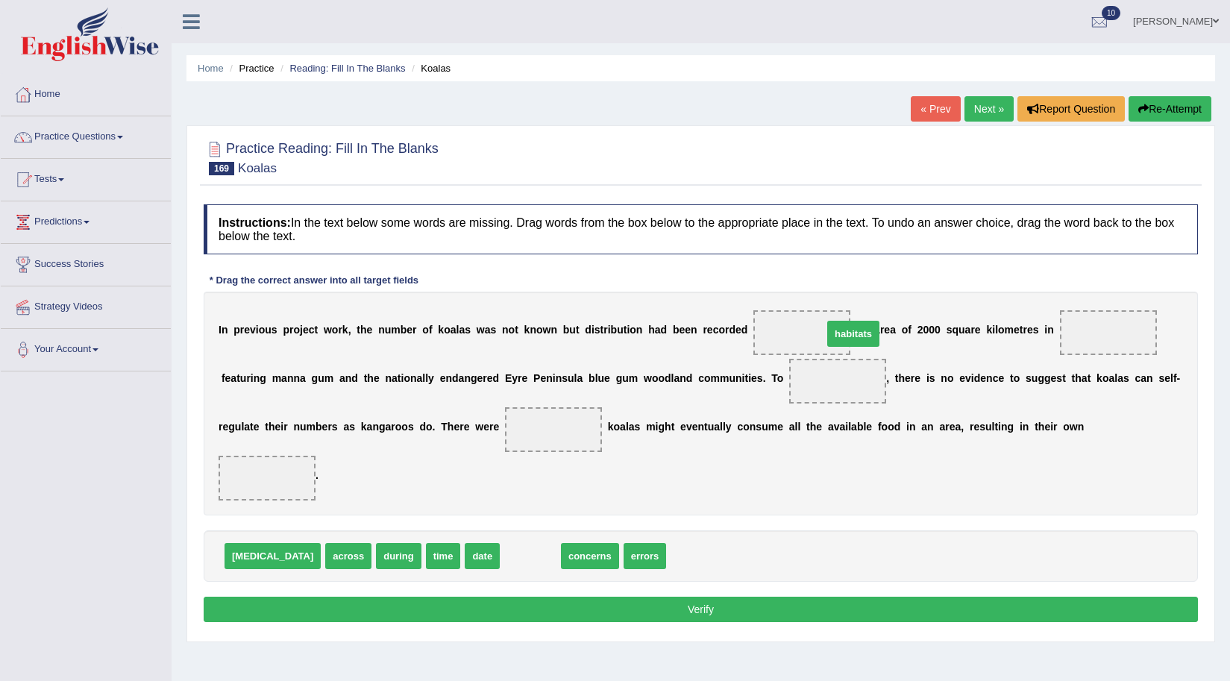
drag, startPoint x: 489, startPoint y: 556, endPoint x: 812, endPoint y: 334, distance: 392.2
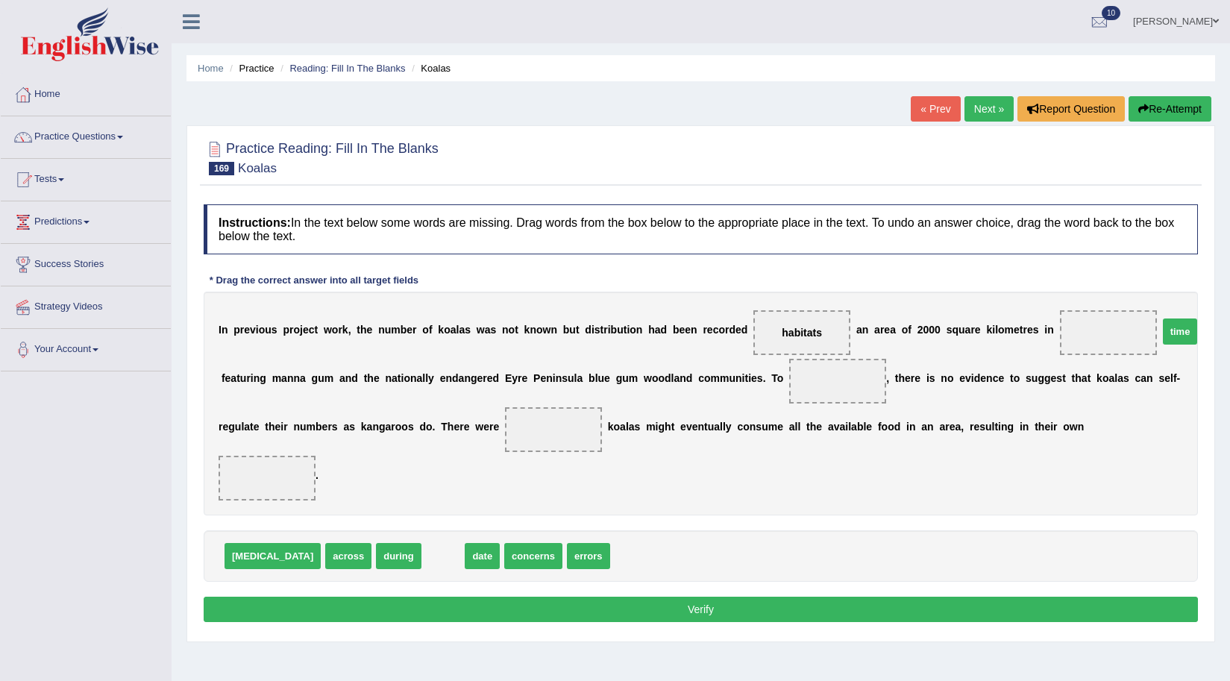
drag, startPoint x: 397, startPoint y: 560, endPoint x: 1134, endPoint y: 335, distance: 770.6
drag, startPoint x: 418, startPoint y: 562, endPoint x: 871, endPoint y: 389, distance: 485.3
drag, startPoint x: 419, startPoint y: 559, endPoint x: 570, endPoint y: 431, distance: 197.5
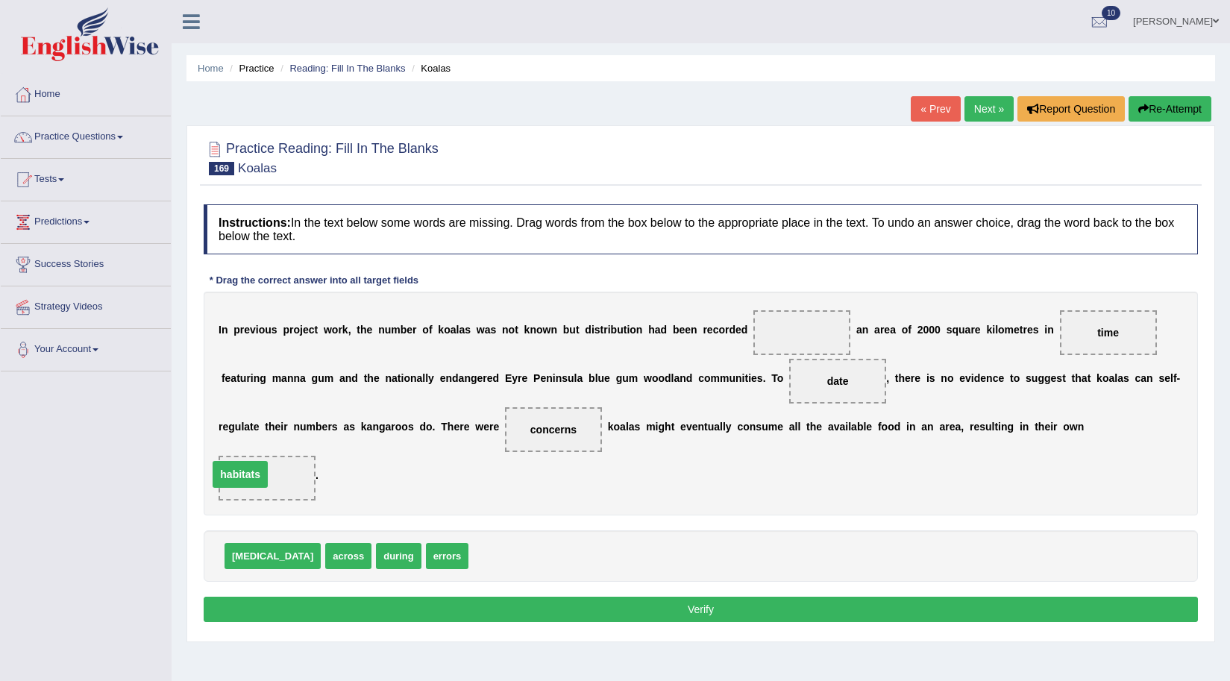
drag, startPoint x: 798, startPoint y: 336, endPoint x: 236, endPoint y: 478, distance: 579.5
drag, startPoint x: 360, startPoint y: 552, endPoint x: 370, endPoint y: 557, distance: 11.0
drag, startPoint x: 310, startPoint y: 558, endPoint x: 816, endPoint y: 328, distance: 555.9
click at [698, 611] on button "Verify" at bounding box center [701, 609] width 995 height 25
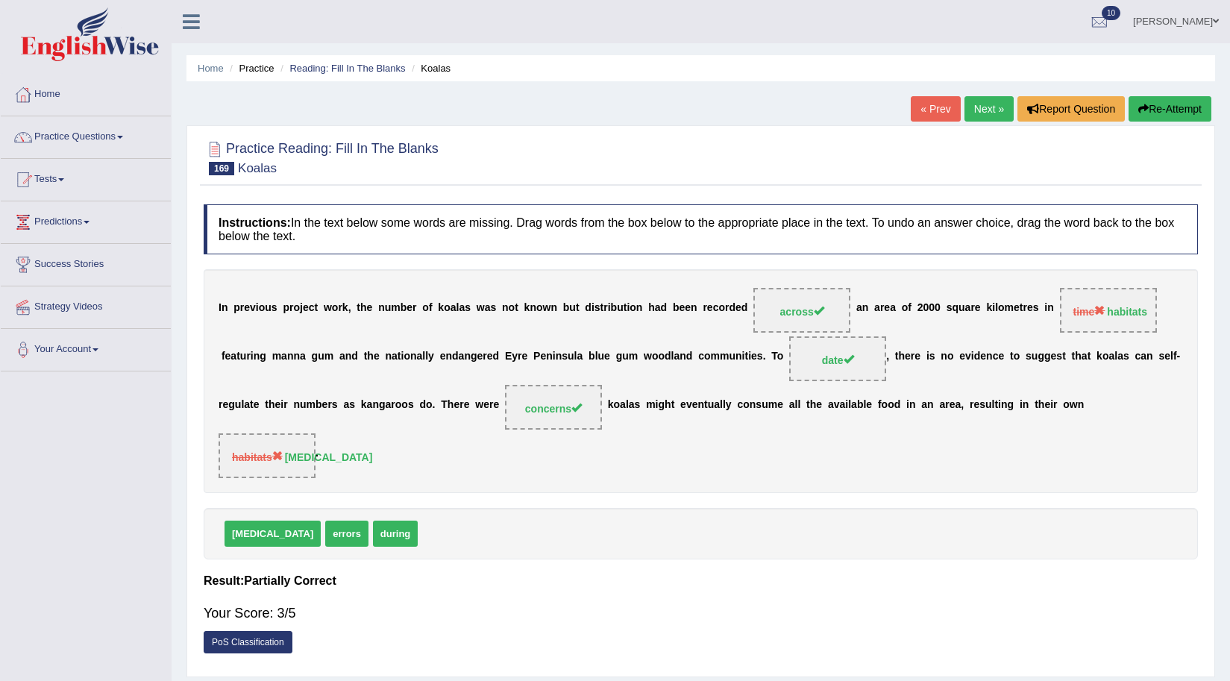
click at [1158, 112] on button "Re-Attempt" at bounding box center [1170, 108] width 83 height 25
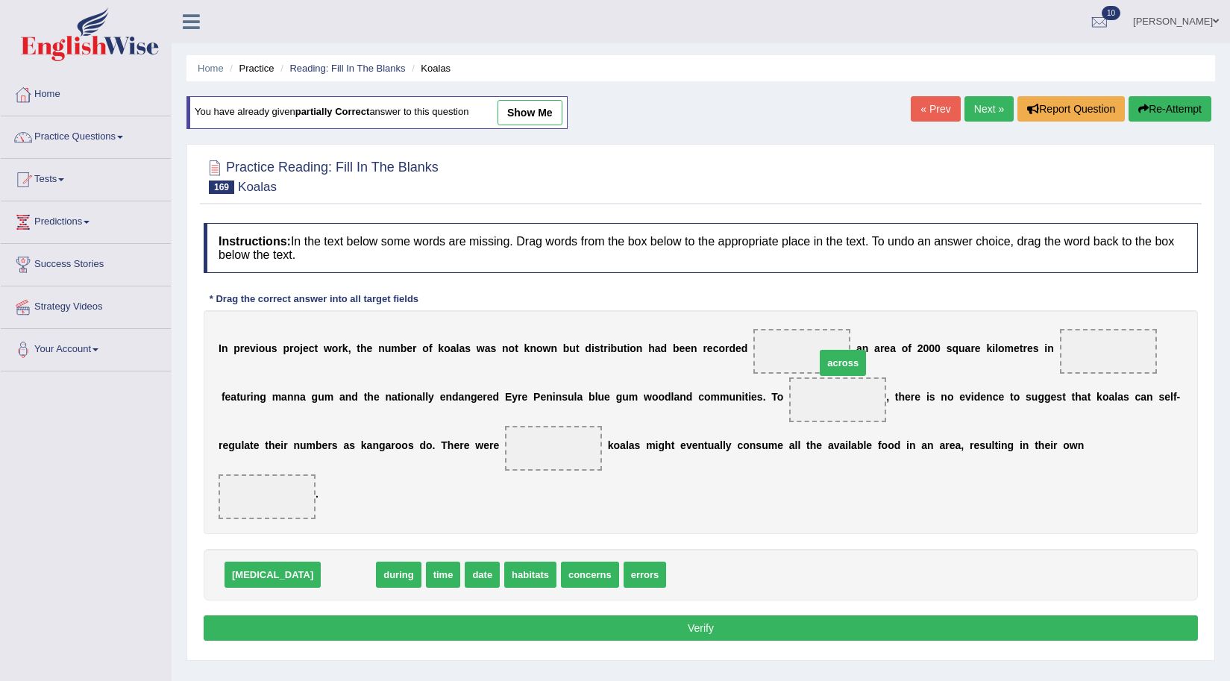
drag, startPoint x: 301, startPoint y: 578, endPoint x: 796, endPoint y: 366, distance: 538.2
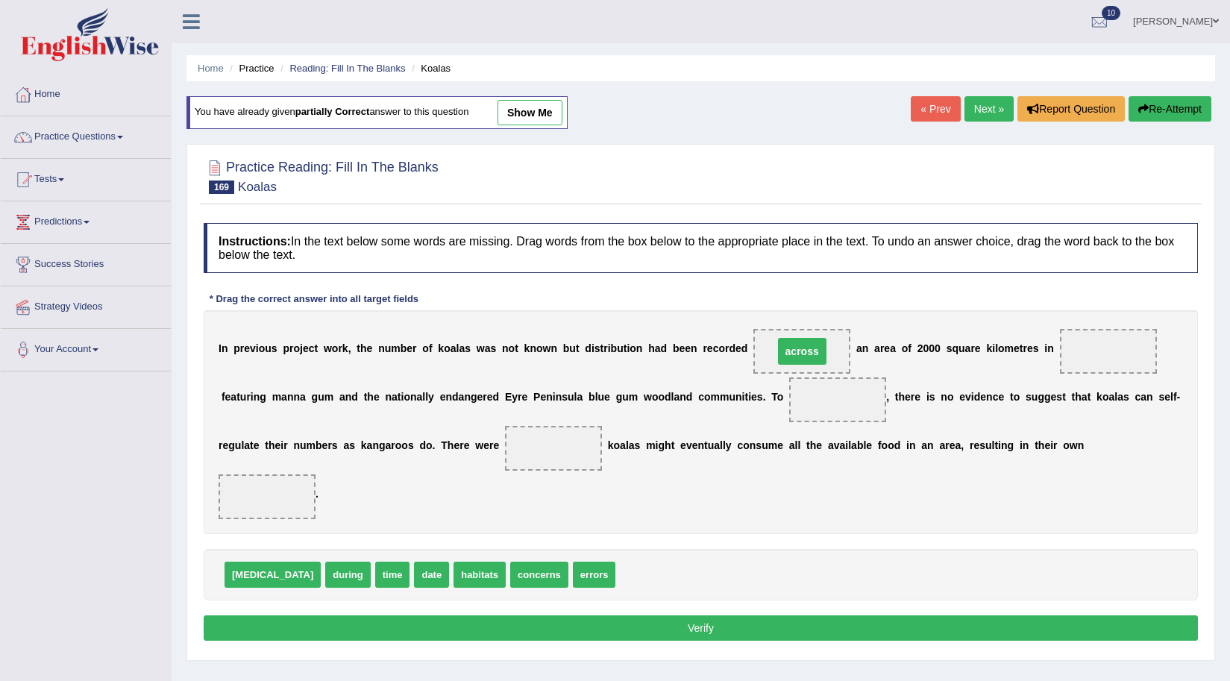
click at [799, 357] on span "across" at bounding box center [802, 351] width 48 height 27
drag, startPoint x: 441, startPoint y: 569, endPoint x: 1090, endPoint y: 331, distance: 691.7
drag, startPoint x: 397, startPoint y: 576, endPoint x: 881, endPoint y: 430, distance: 505.8
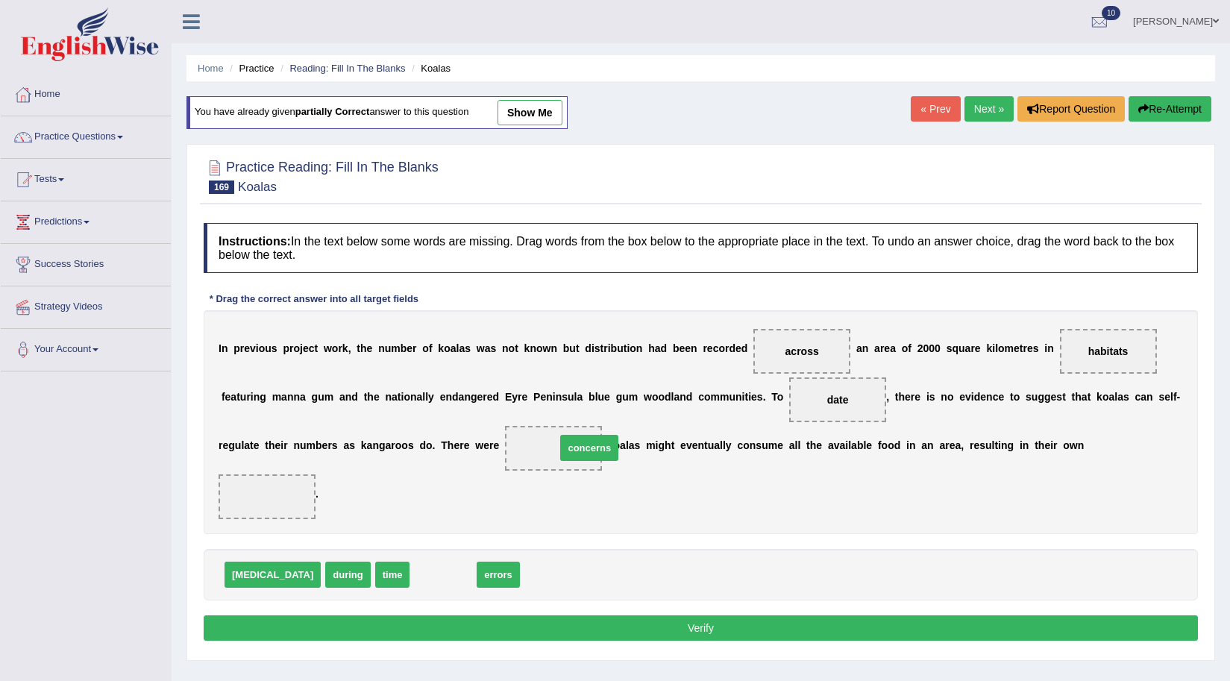
drag, startPoint x: 396, startPoint y: 573, endPoint x: 542, endPoint y: 446, distance: 193.6
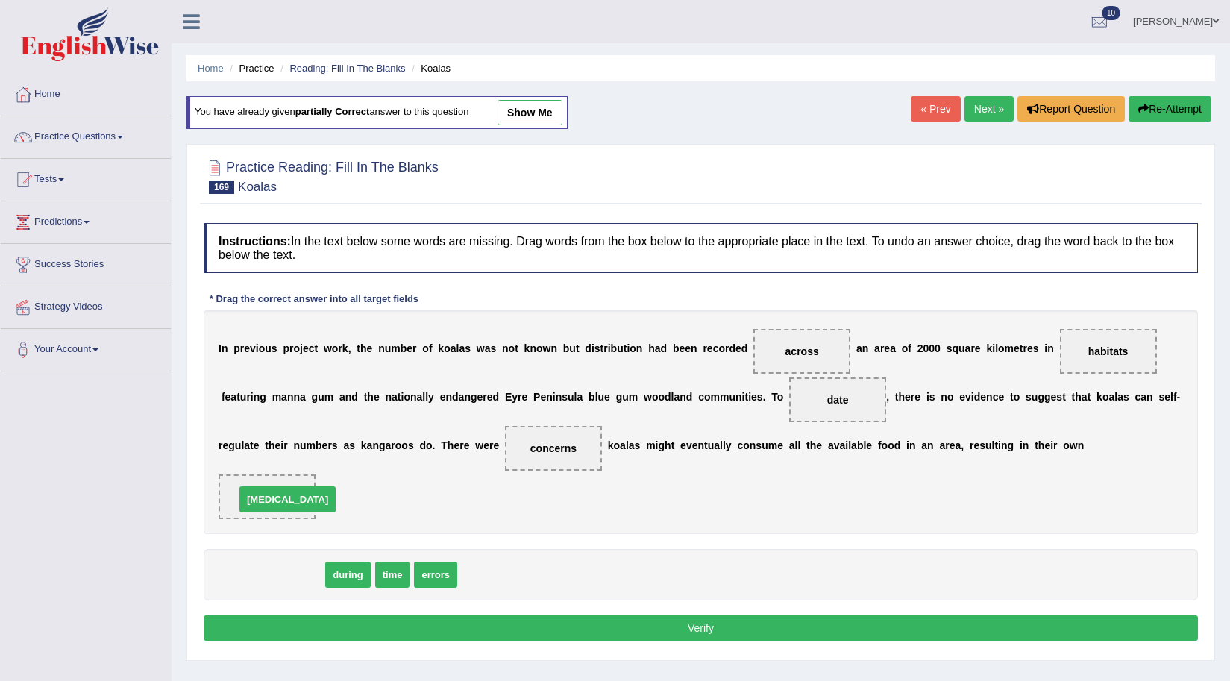
drag, startPoint x: 243, startPoint y: 569, endPoint x: 258, endPoint y: 494, distance: 76.8
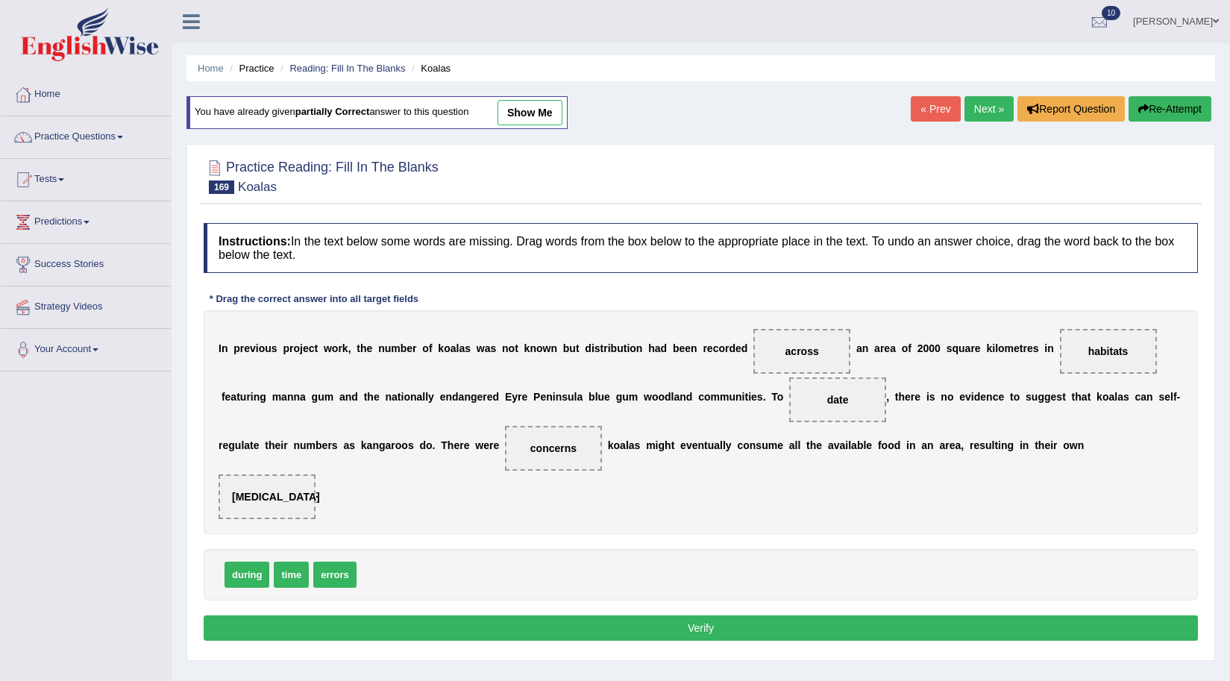
click at [733, 624] on button "Verify" at bounding box center [701, 628] width 995 height 25
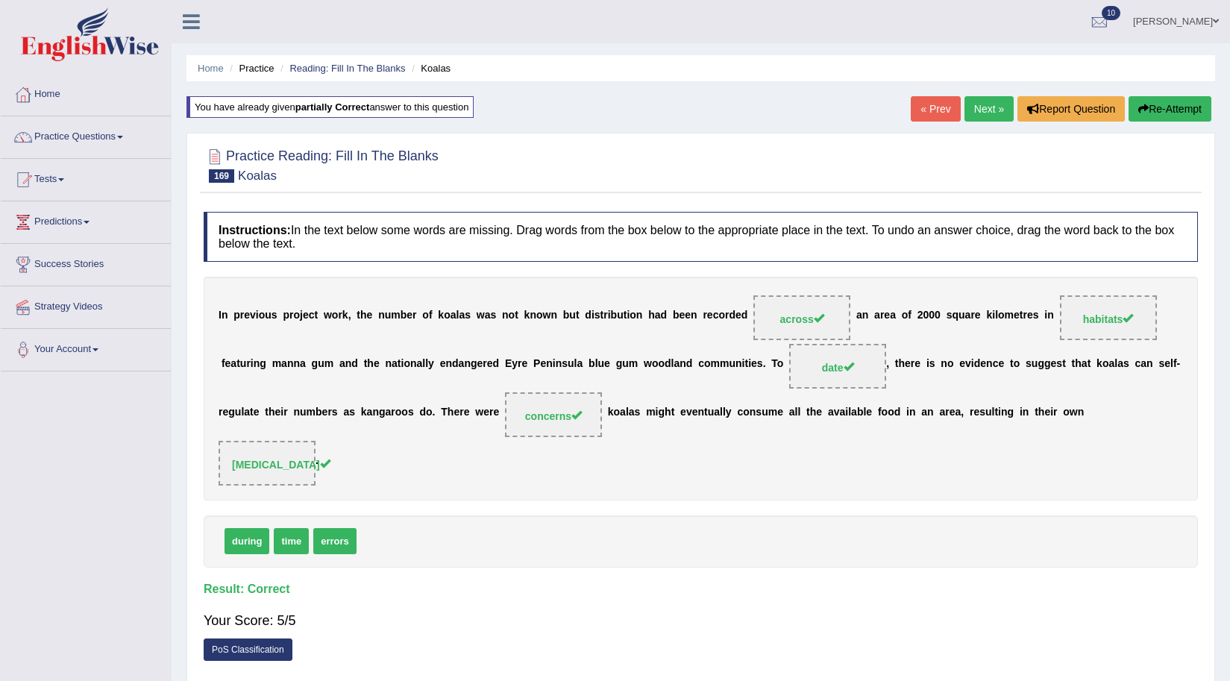
click at [997, 113] on link "Next »" at bounding box center [989, 108] width 49 height 25
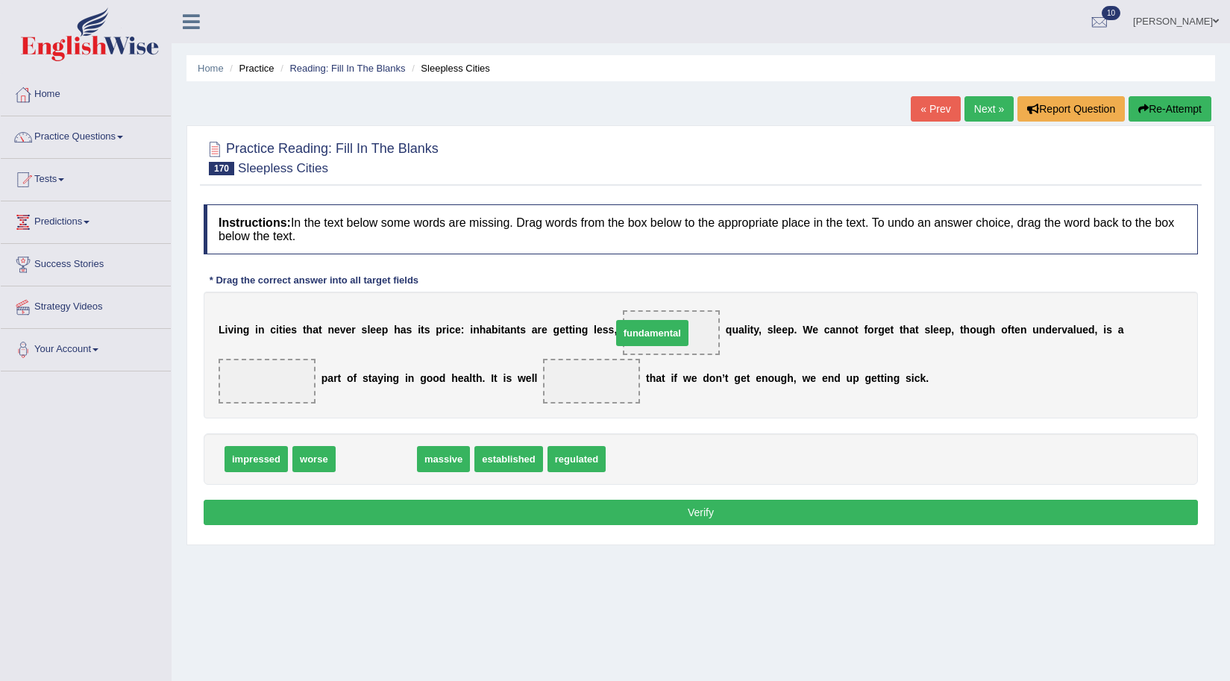
drag, startPoint x: 382, startPoint y: 459, endPoint x: 658, endPoint y: 333, distance: 303.5
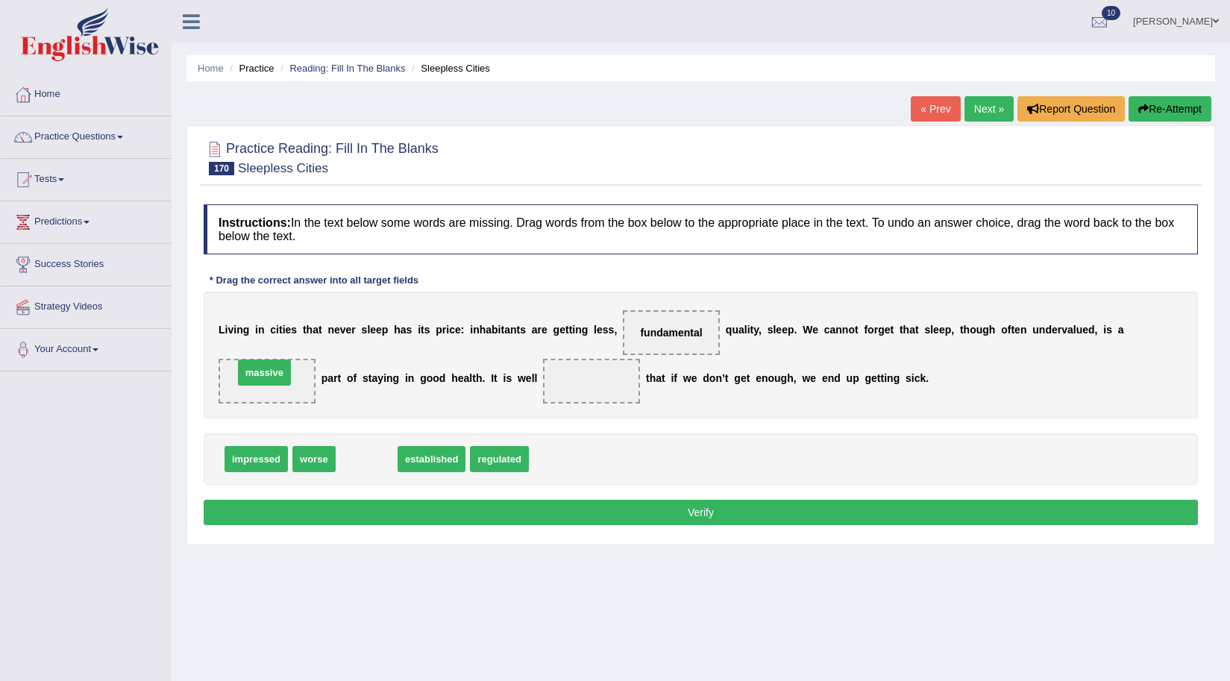
drag, startPoint x: 366, startPoint y: 464, endPoint x: 264, endPoint y: 378, distance: 133.9
drag, startPoint x: 375, startPoint y: 448, endPoint x: 613, endPoint y: 375, distance: 249.0
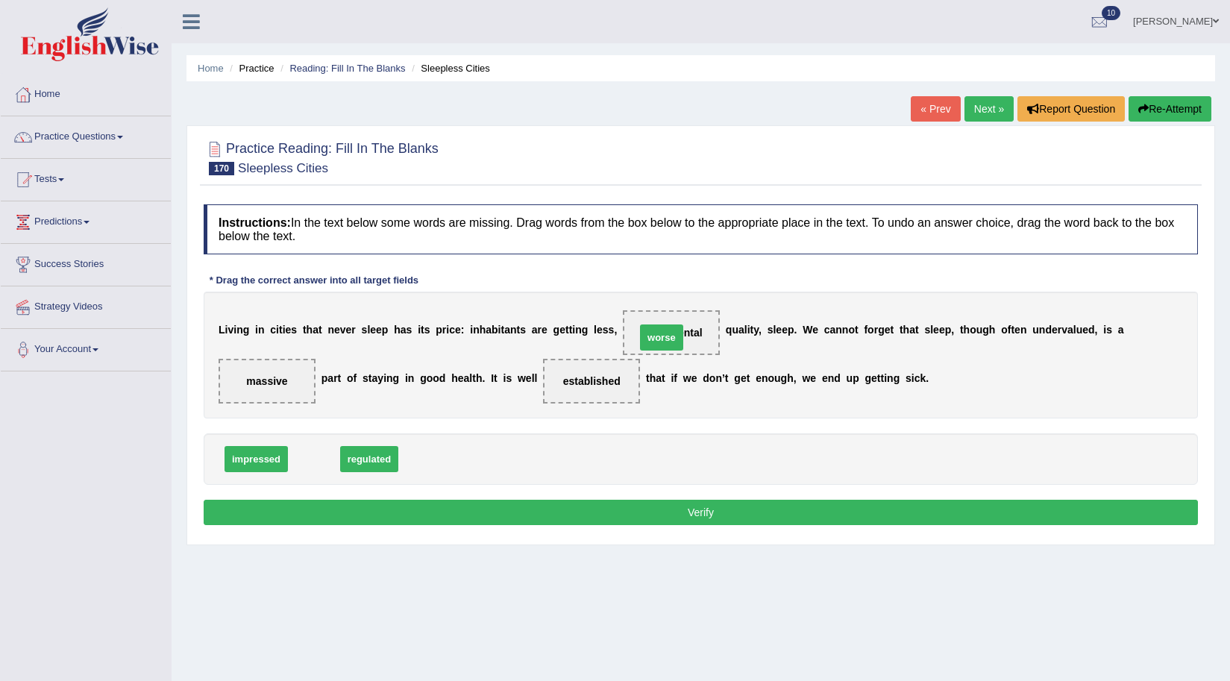
drag, startPoint x: 322, startPoint y: 462, endPoint x: 669, endPoint y: 340, distance: 368.4
click at [676, 520] on button "Verify" at bounding box center [701, 512] width 995 height 25
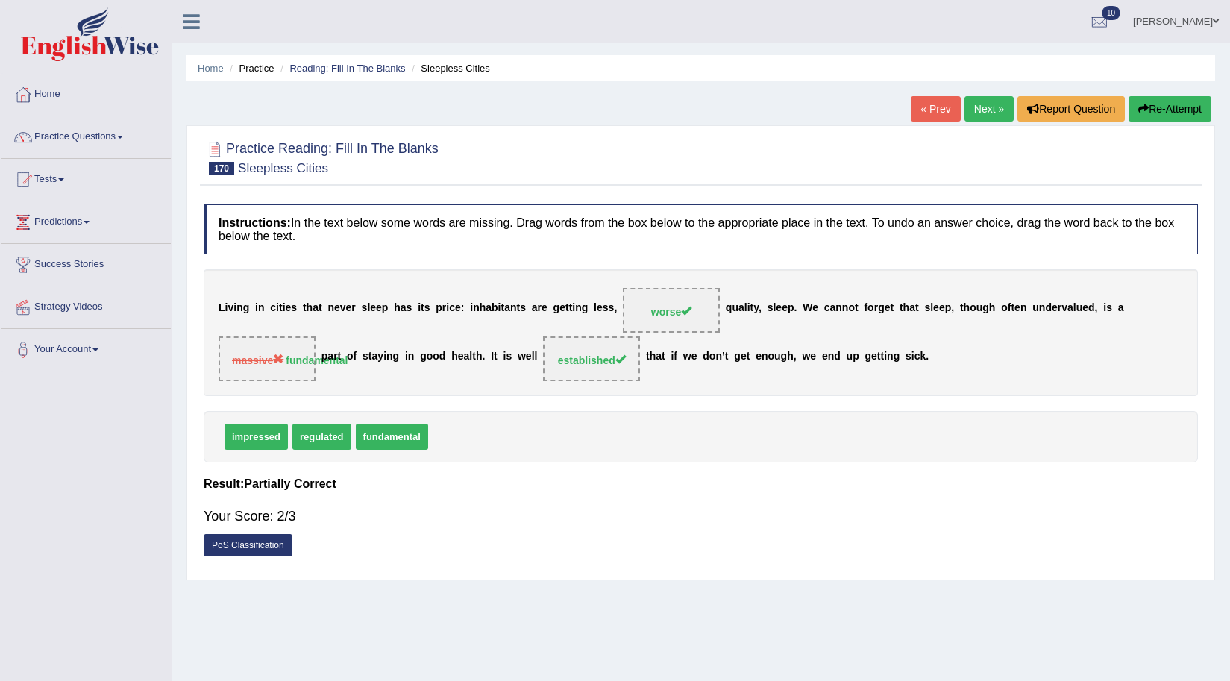
drag, startPoint x: 1180, startPoint y: 111, endPoint x: 1165, endPoint y: 109, distance: 15.1
click at [1178, 111] on button "Re-Attempt" at bounding box center [1170, 108] width 83 height 25
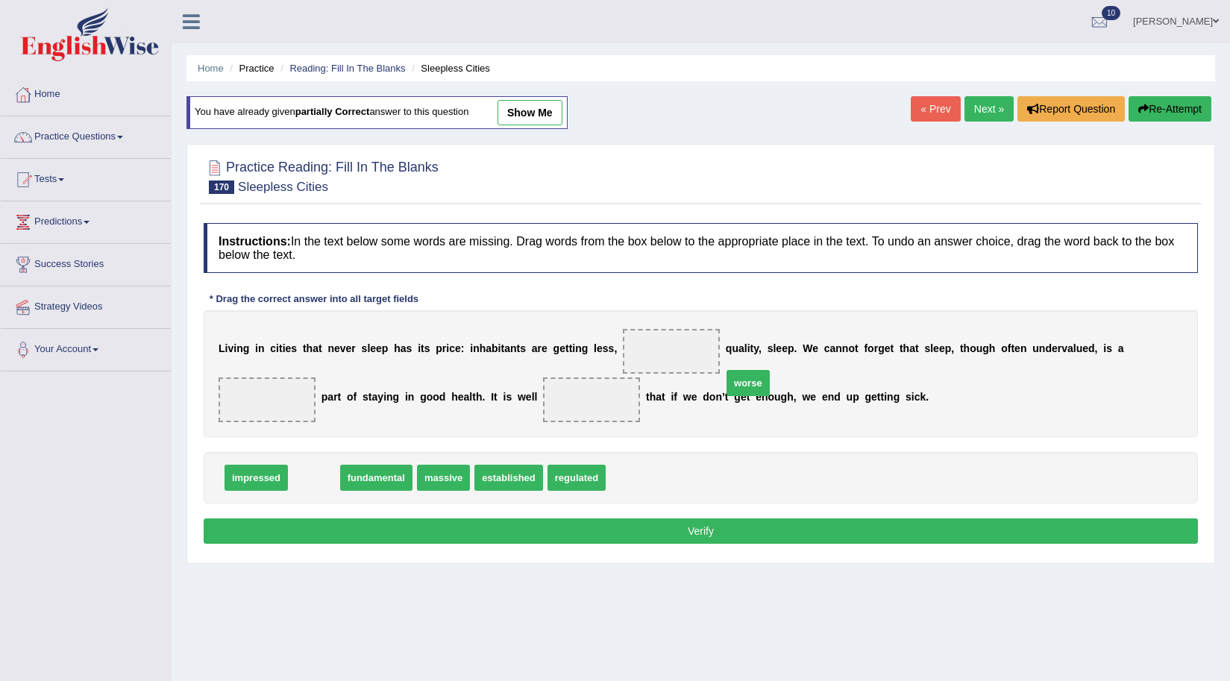
drag, startPoint x: 309, startPoint y: 474, endPoint x: 669, endPoint y: 331, distance: 387.8
click at [741, 378] on span "worse" at bounding box center [748, 383] width 43 height 26
click at [669, 331] on span at bounding box center [671, 351] width 97 height 45
drag, startPoint x: 316, startPoint y: 476, endPoint x: 680, endPoint y: 348, distance: 385.8
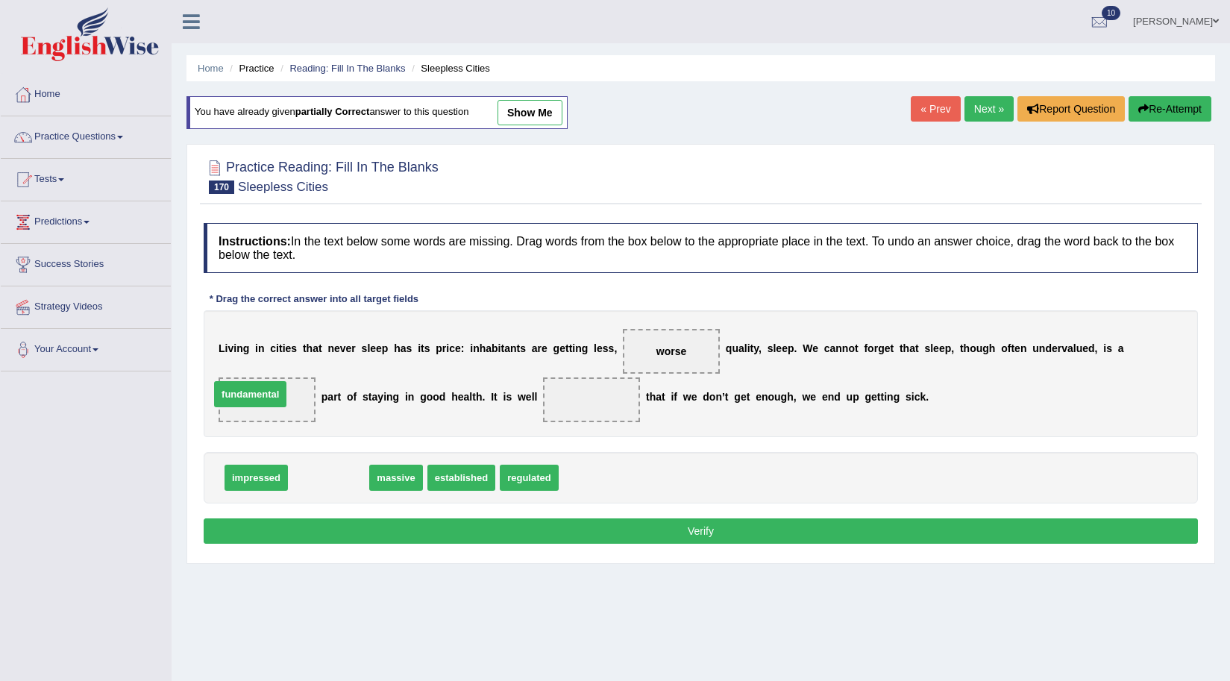
drag, startPoint x: 337, startPoint y: 487, endPoint x: 259, endPoint y: 404, distance: 114.5
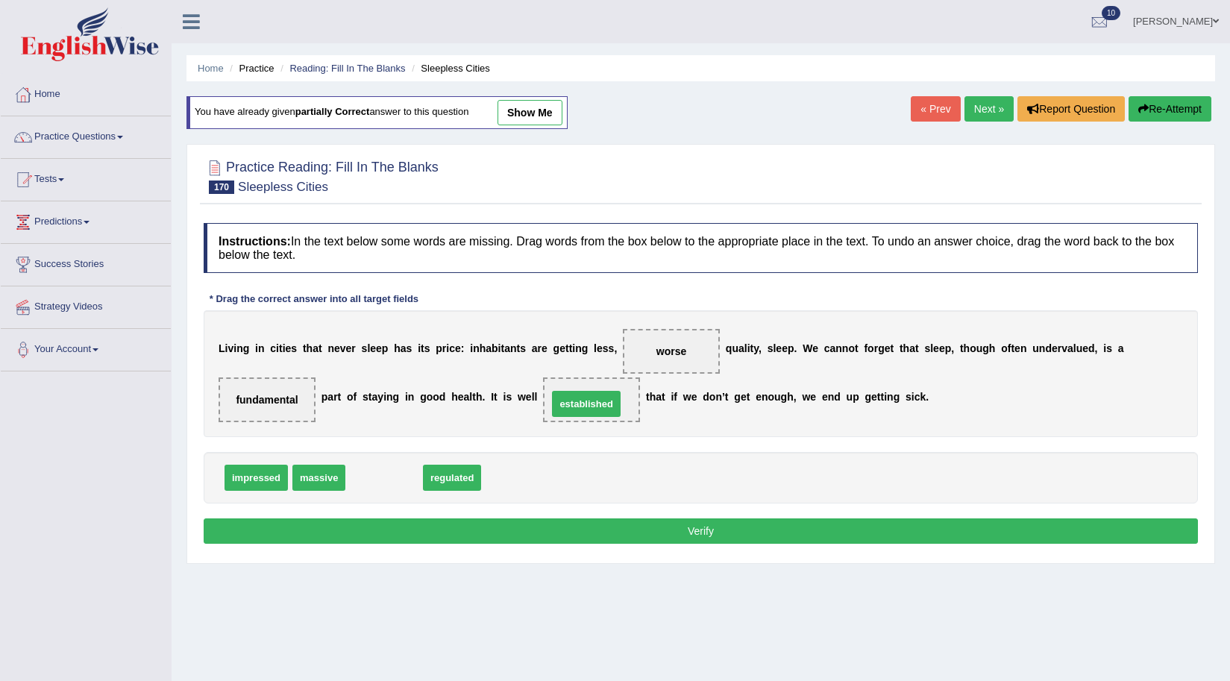
drag, startPoint x: 374, startPoint y: 481, endPoint x: 576, endPoint y: 407, distance: 215.3
click at [690, 537] on button "Verify" at bounding box center [701, 531] width 995 height 25
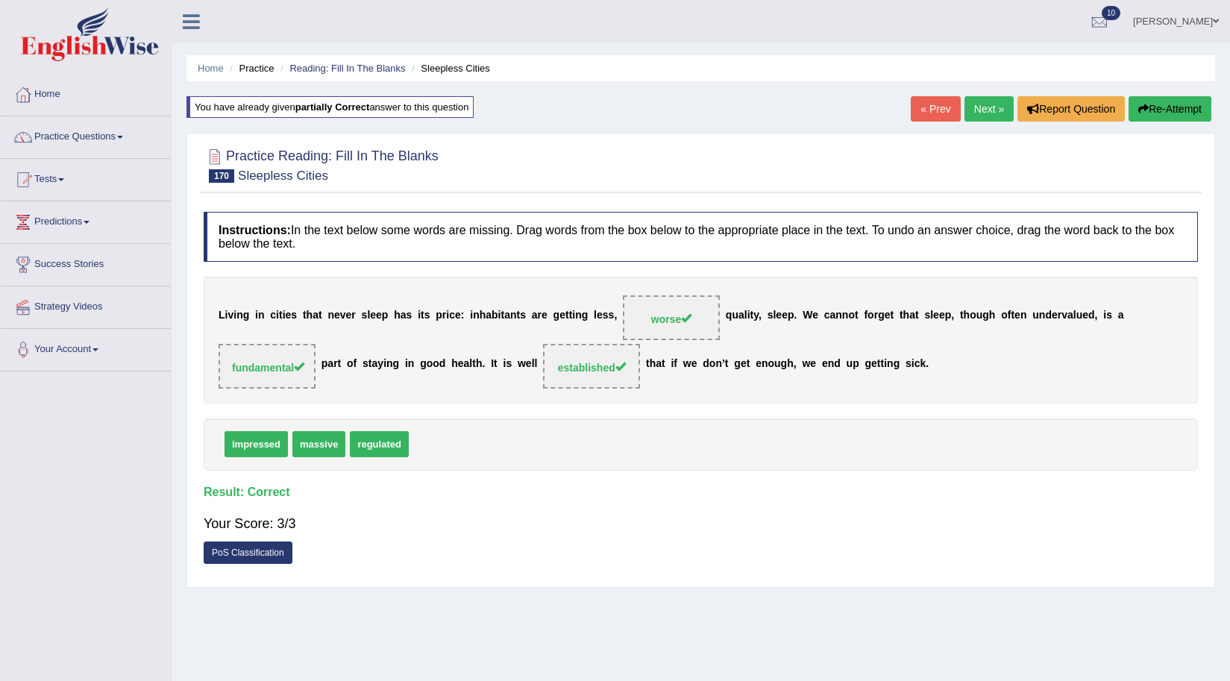
click at [984, 107] on link "Next »" at bounding box center [989, 108] width 49 height 25
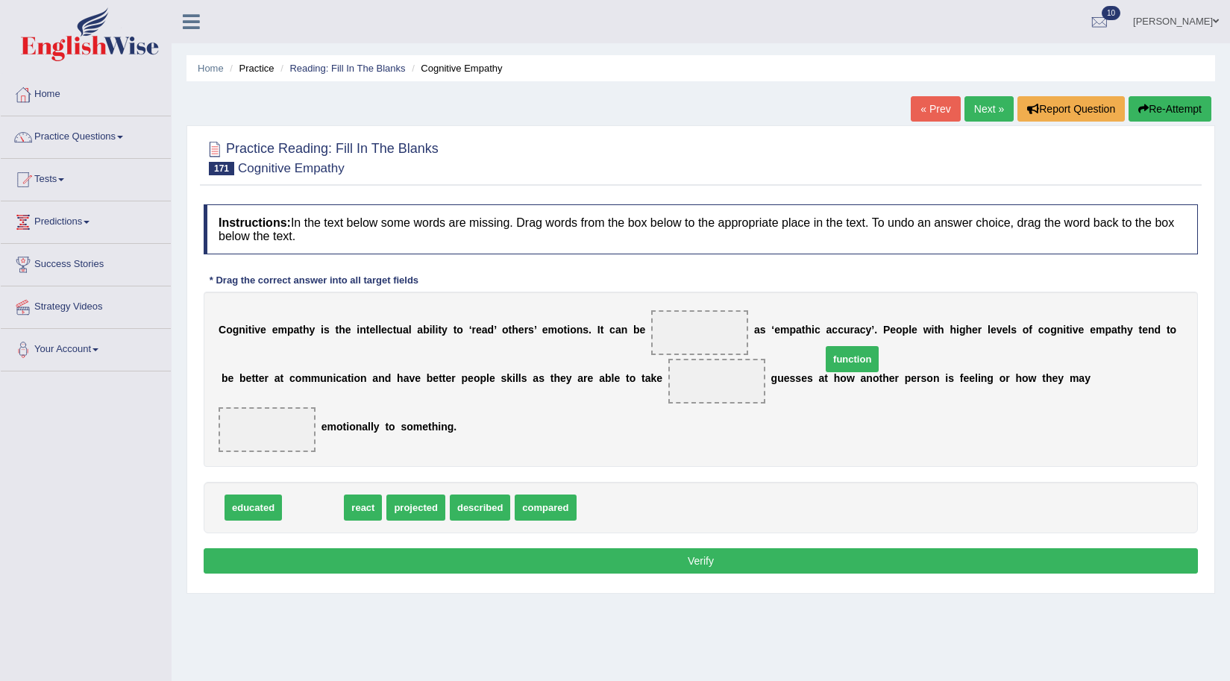
drag, startPoint x: 329, startPoint y: 510, endPoint x: 860, endPoint y: 359, distance: 551.5
click at [862, 360] on span "function" at bounding box center [852, 359] width 53 height 26
drag, startPoint x: 860, startPoint y: 359, endPoint x: 708, endPoint y: 292, distance: 165.7
click at [708, 292] on div "C o g n i t i v e e m p a t h y i s t h e i n t e l l e c t u a l a b i l i t y…" at bounding box center [701, 379] width 995 height 175
drag, startPoint x: 319, startPoint y: 510, endPoint x: 701, endPoint y: 346, distance: 416.5
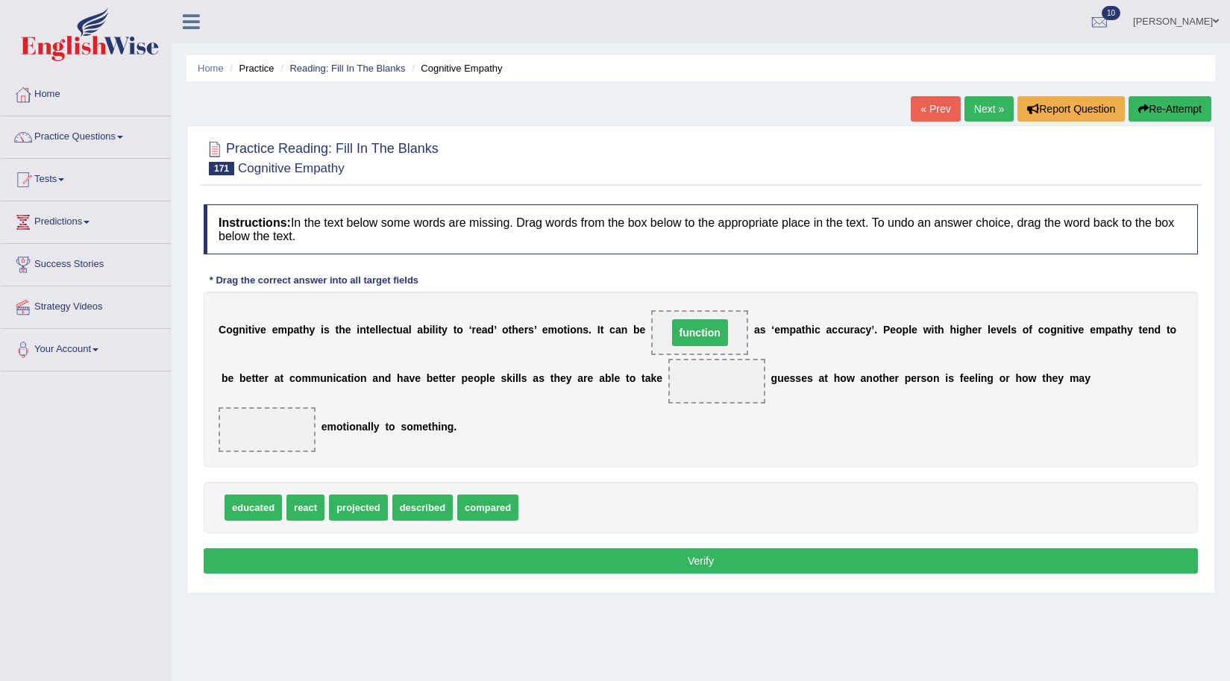
click at [706, 338] on span "function" at bounding box center [700, 332] width 56 height 27
drag, startPoint x: 470, startPoint y: 507, endPoint x: 694, endPoint y: 363, distance: 266.6
click at [694, 363] on span "compared" at bounding box center [717, 381] width 97 height 45
drag, startPoint x: 288, startPoint y: 499, endPoint x: 273, endPoint y: 442, distance: 59.4
click at [709, 565] on button "Verify" at bounding box center [701, 560] width 995 height 25
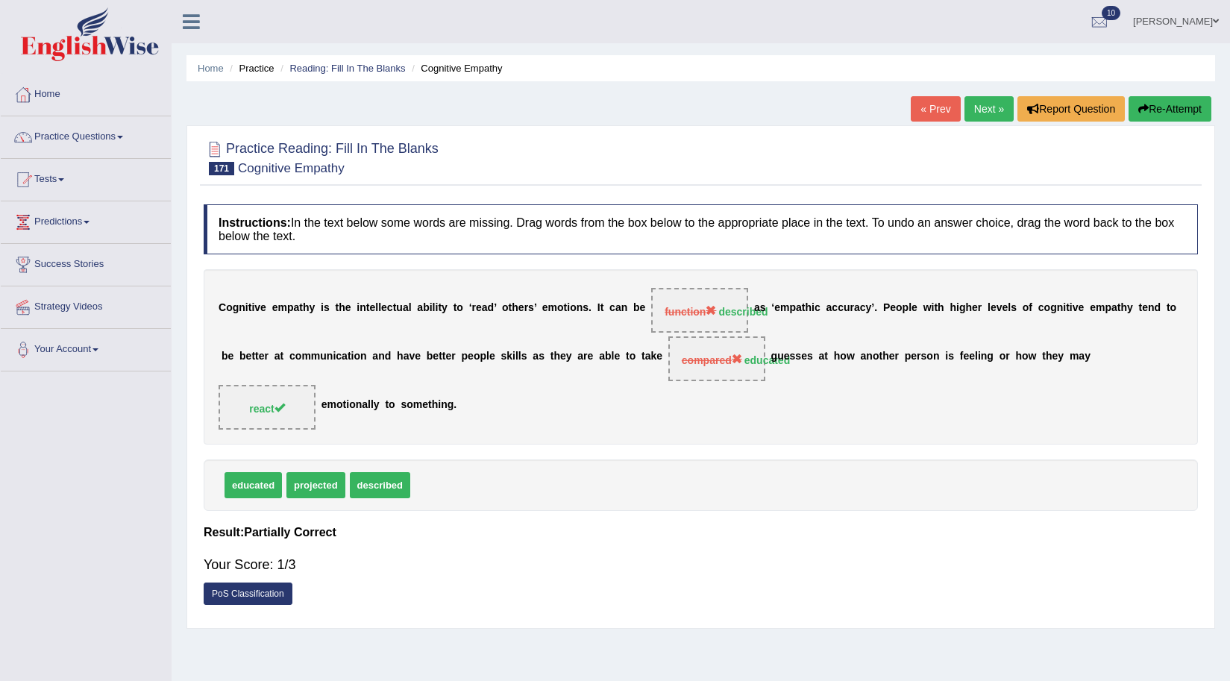
click at [280, 587] on link "PoS Classification" at bounding box center [248, 594] width 89 height 22
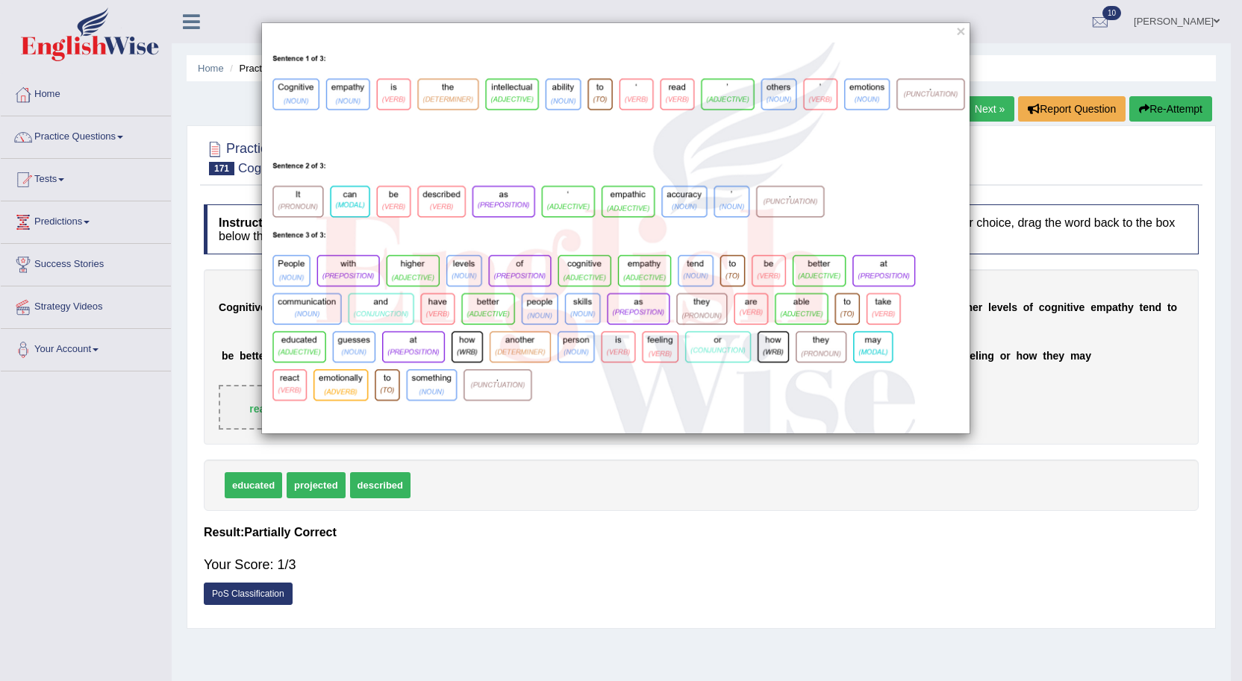
click at [663, 496] on div "×" at bounding box center [621, 340] width 1242 height 681
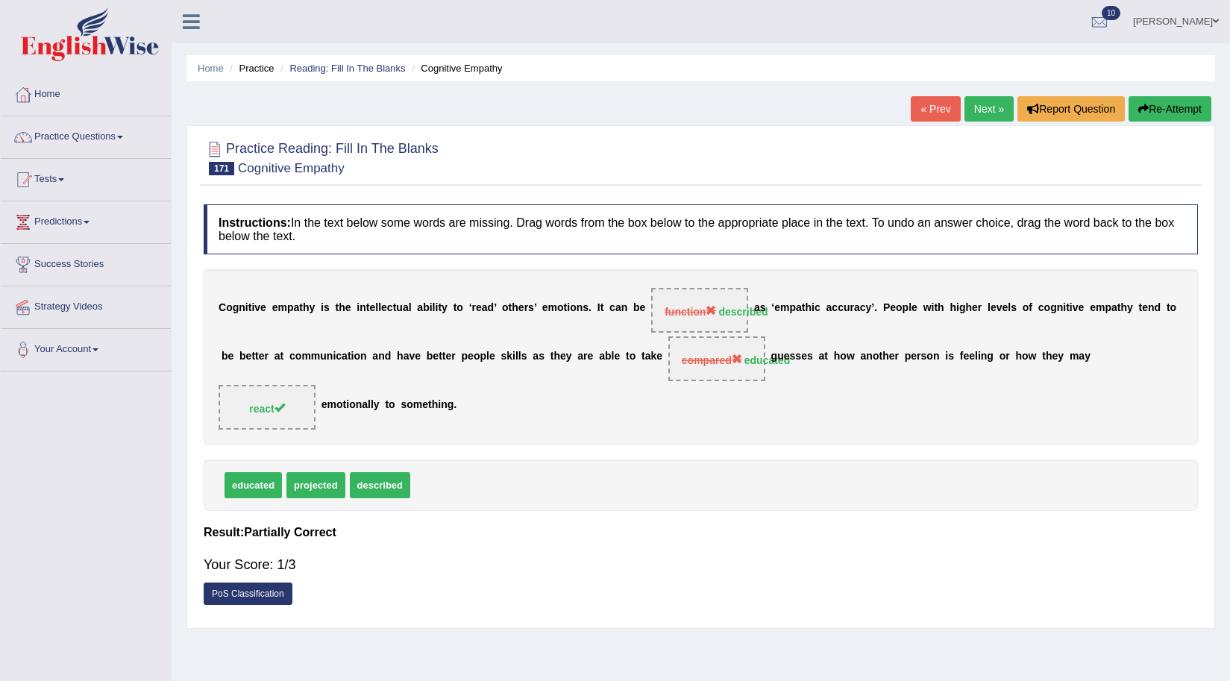
drag, startPoint x: 1149, startPoint y: 105, endPoint x: 1071, endPoint y: 113, distance: 78.7
click at [1148, 105] on button "Re-Attempt" at bounding box center [1170, 108] width 83 height 25
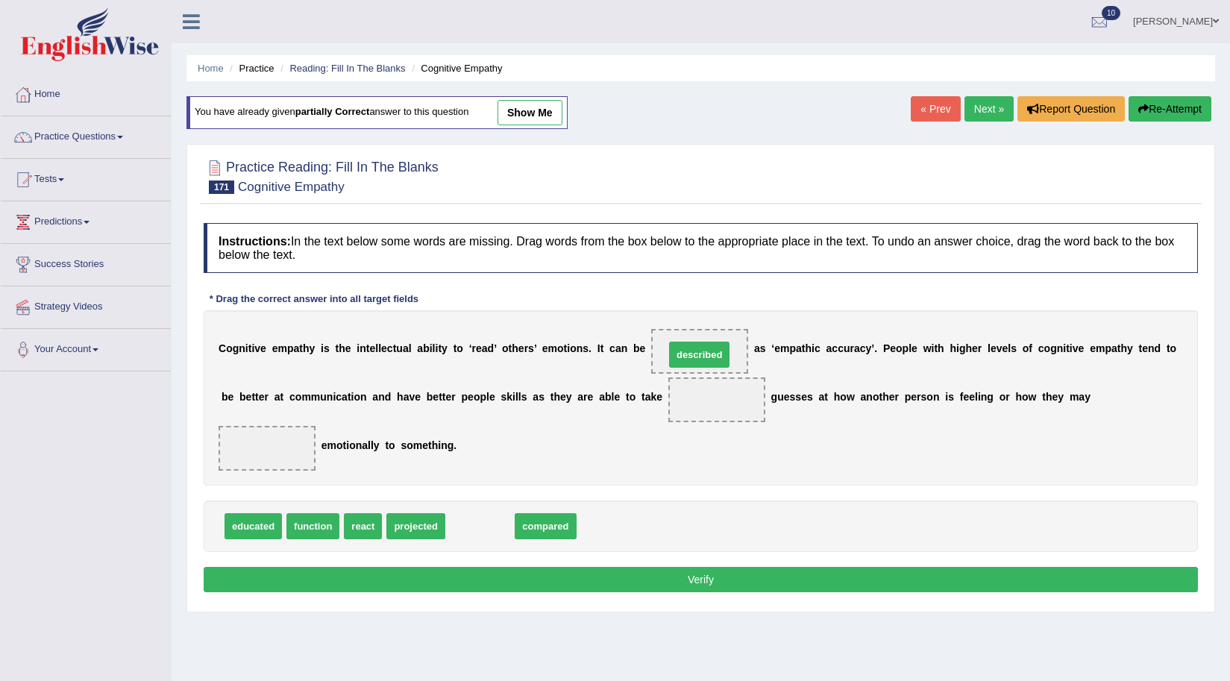
drag, startPoint x: 481, startPoint y: 523, endPoint x: 701, endPoint y: 351, distance: 278.5
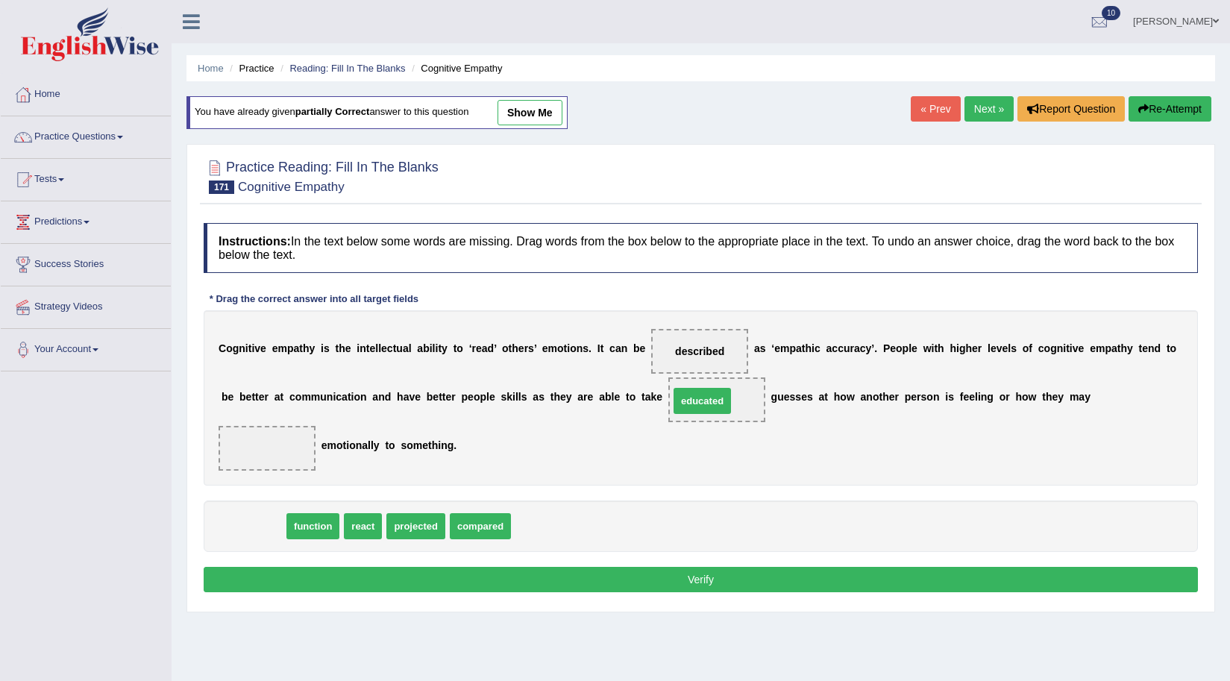
drag, startPoint x: 244, startPoint y: 530, endPoint x: 693, endPoint y: 404, distance: 466.3
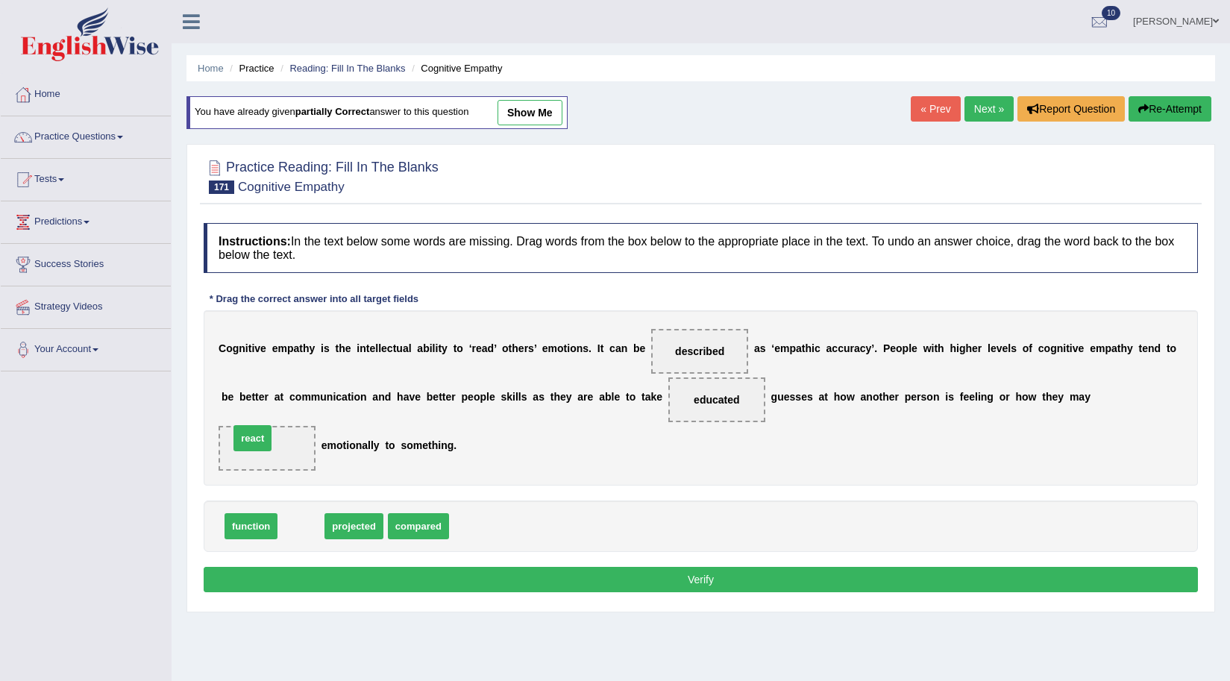
drag, startPoint x: 300, startPoint y: 531, endPoint x: 254, endPoint y: 443, distance: 99.5
click at [645, 578] on button "Verify" at bounding box center [701, 579] width 995 height 25
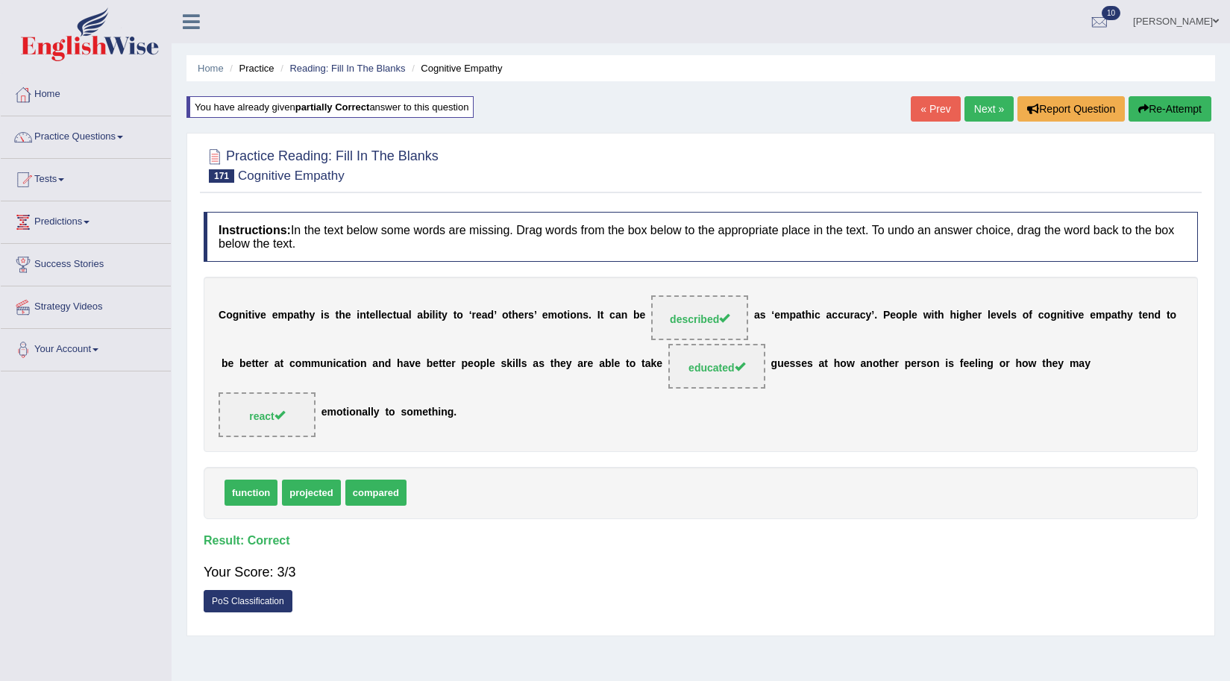
click at [981, 110] on link "Next »" at bounding box center [989, 108] width 49 height 25
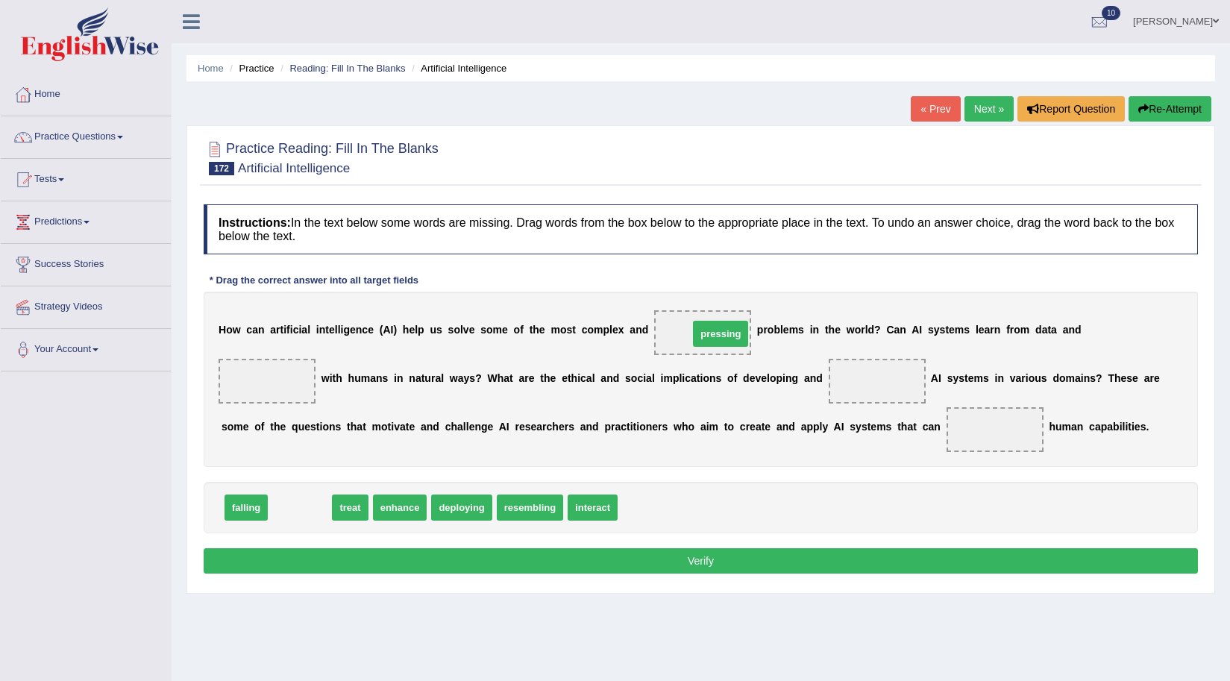
drag, startPoint x: 281, startPoint y: 514, endPoint x: 701, endPoint y: 340, distance: 455.3
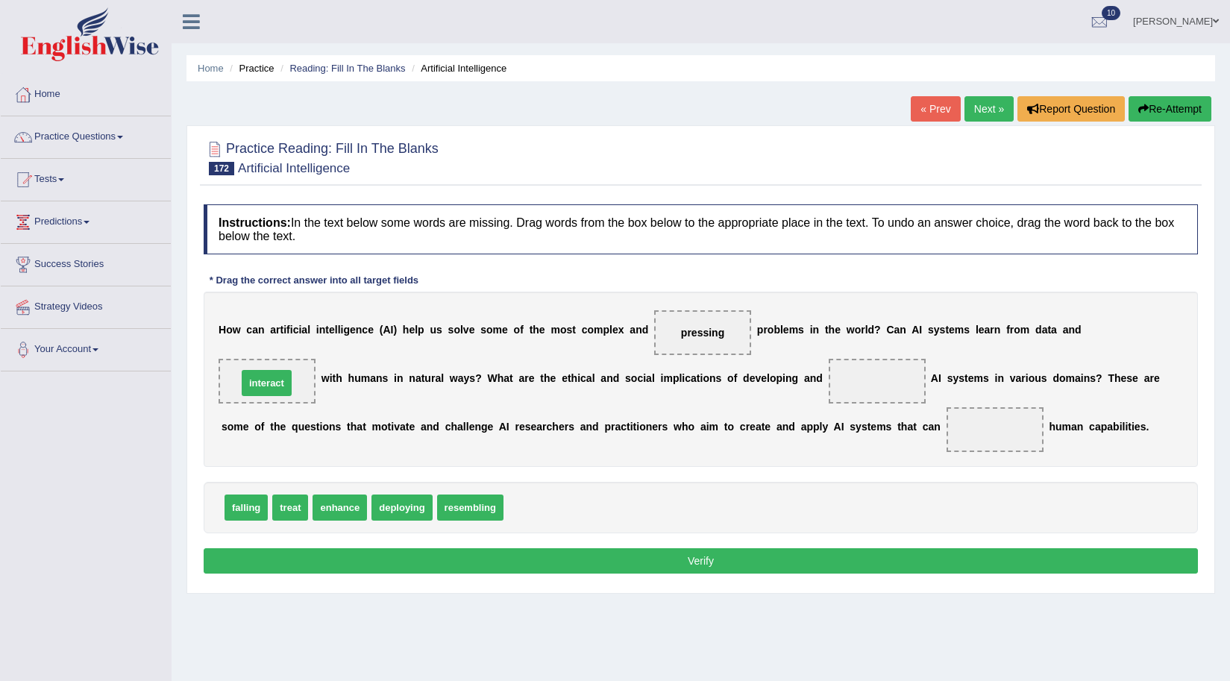
drag, startPoint x: 524, startPoint y: 513, endPoint x: 257, endPoint y: 388, distance: 294.1
drag, startPoint x: 460, startPoint y: 513, endPoint x: 871, endPoint y: 384, distance: 431.8
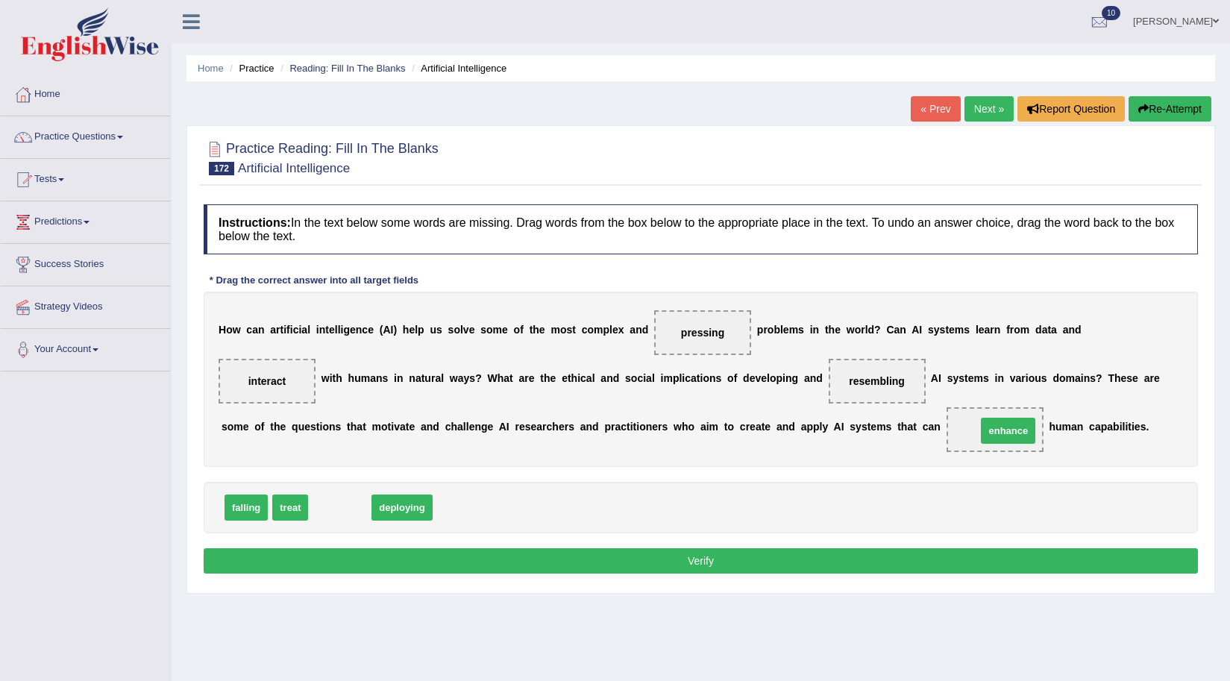
drag, startPoint x: 331, startPoint y: 505, endPoint x: 999, endPoint y: 428, distance: 672.9
click at [836, 563] on button "Verify" at bounding box center [701, 560] width 995 height 25
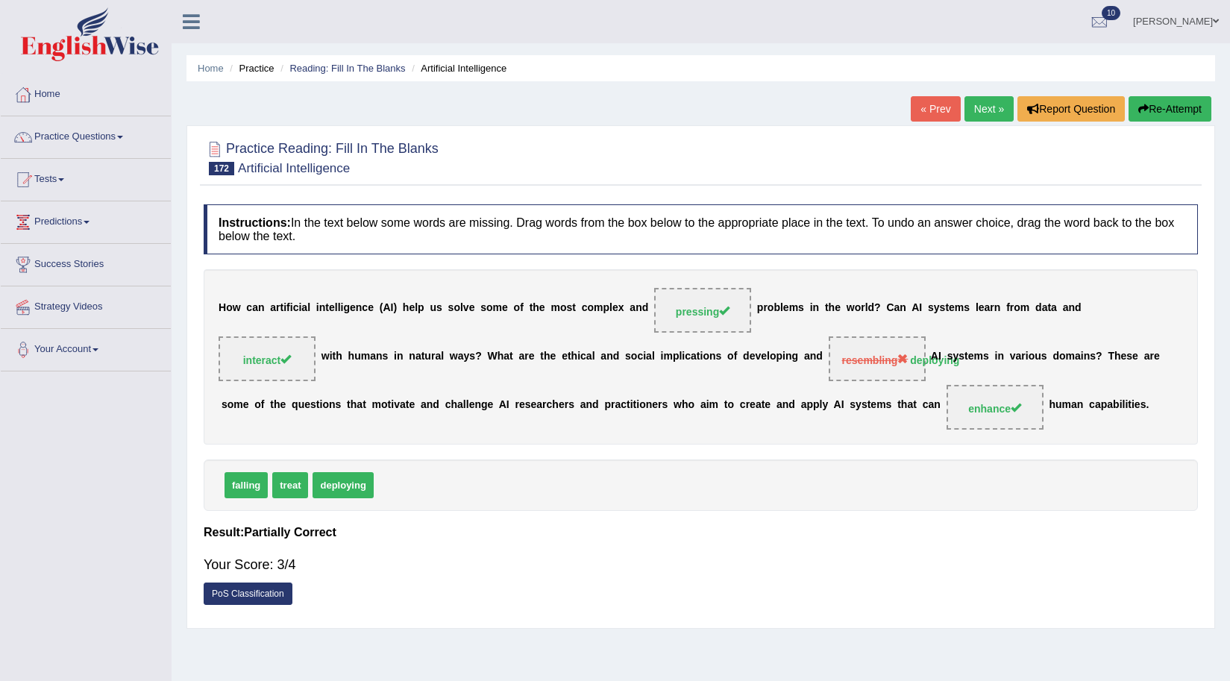
click at [926, 361] on b at bounding box center [928, 357] width 5 height 12
click at [1189, 113] on button "Re-Attempt" at bounding box center [1170, 108] width 83 height 25
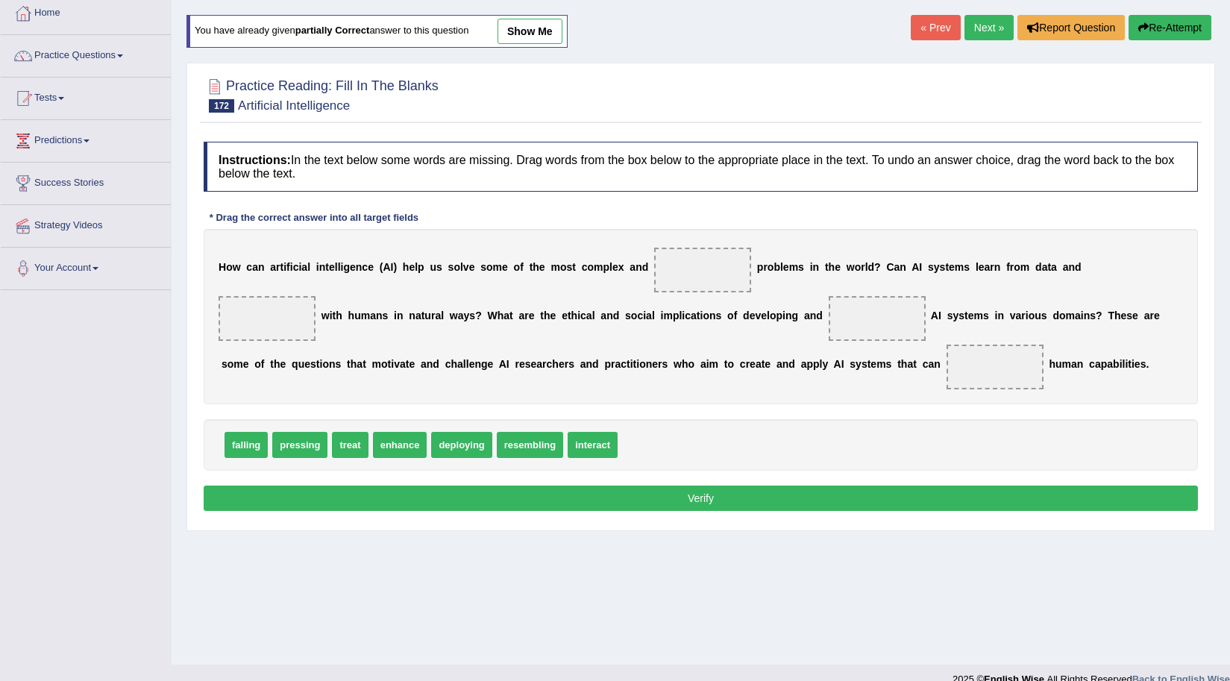
scroll to position [102, 0]
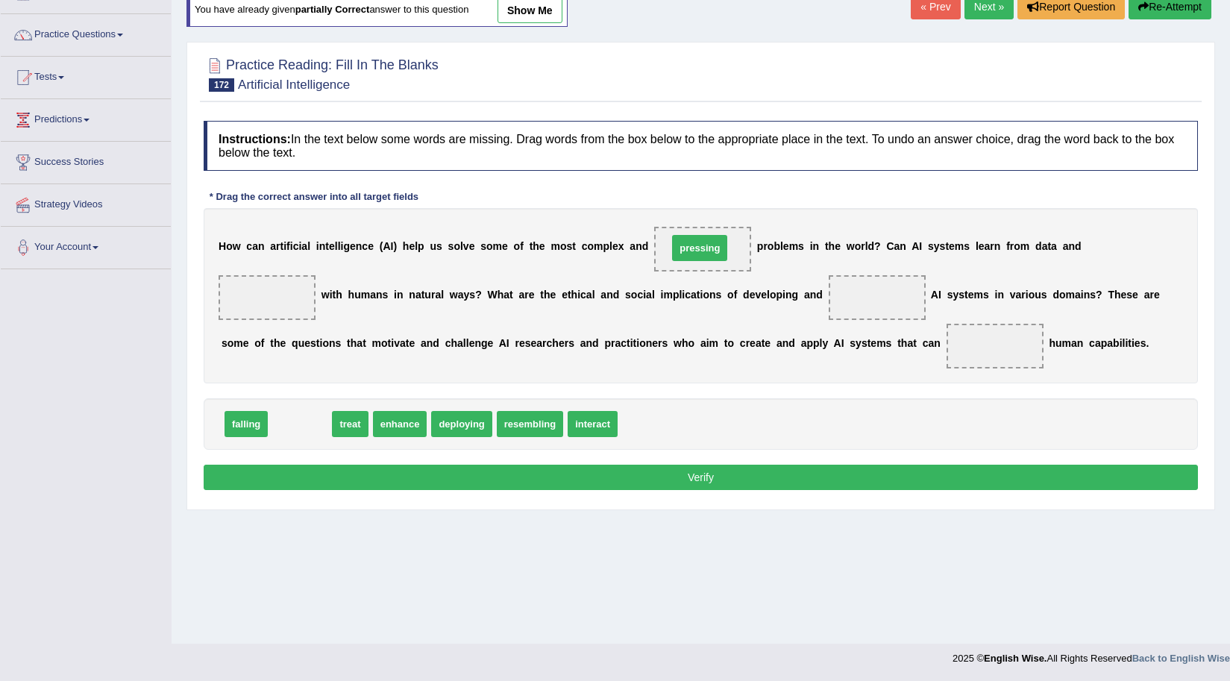
drag, startPoint x: 300, startPoint y: 421, endPoint x: 700, endPoint y: 245, distance: 437.0
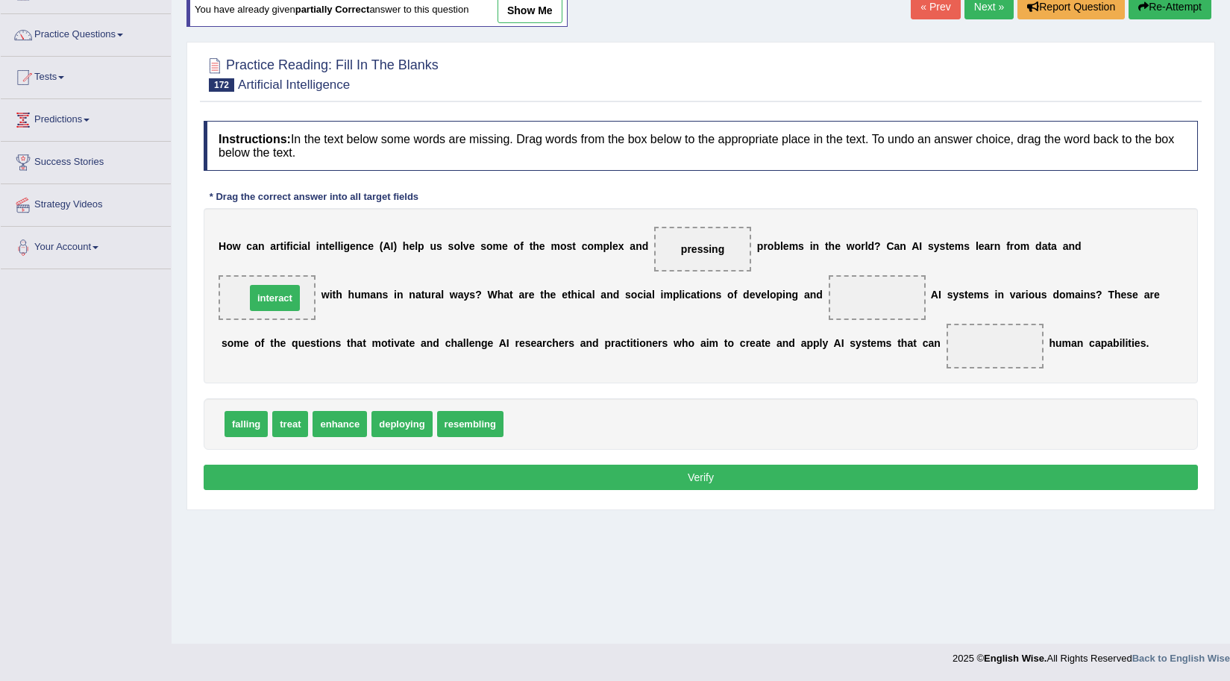
drag, startPoint x: 526, startPoint y: 419, endPoint x: 268, endPoint y: 292, distance: 287.3
drag, startPoint x: 410, startPoint y: 415, endPoint x: 884, endPoint y: 287, distance: 490.7
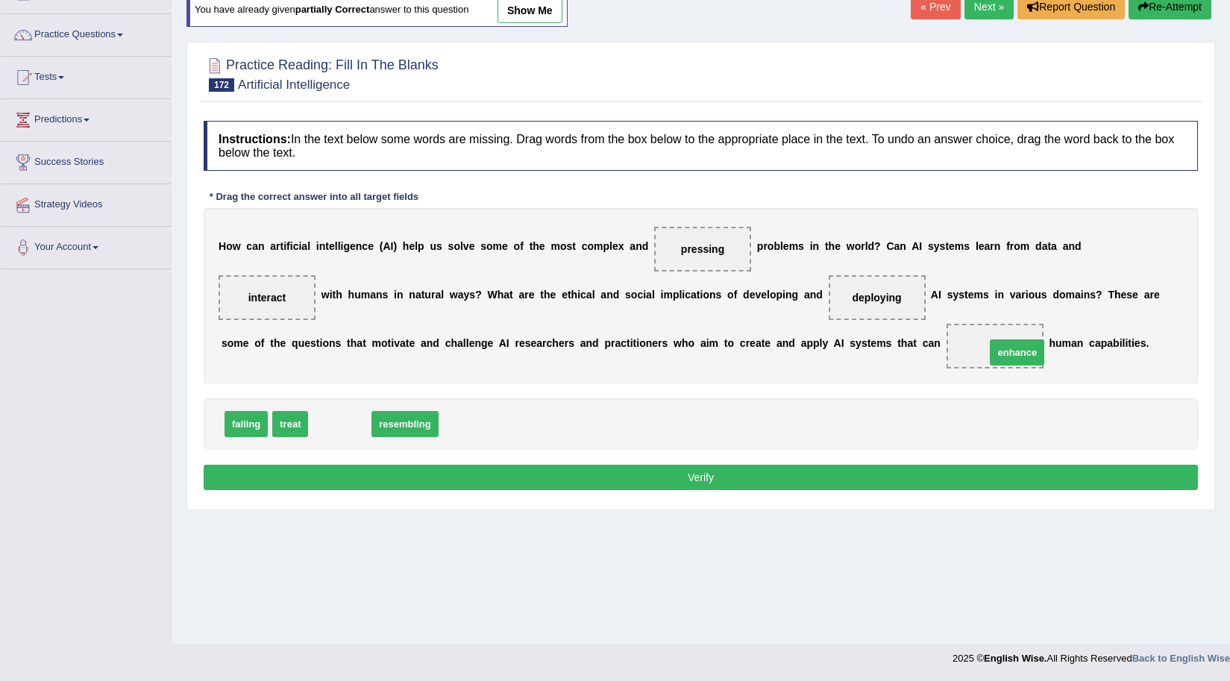
drag, startPoint x: 340, startPoint y: 428, endPoint x: 1018, endPoint y: 356, distance: 681.3
drag, startPoint x: 758, startPoint y: 466, endPoint x: 748, endPoint y: 466, distance: 9.7
click at [753, 466] on button "Verify" at bounding box center [701, 477] width 995 height 25
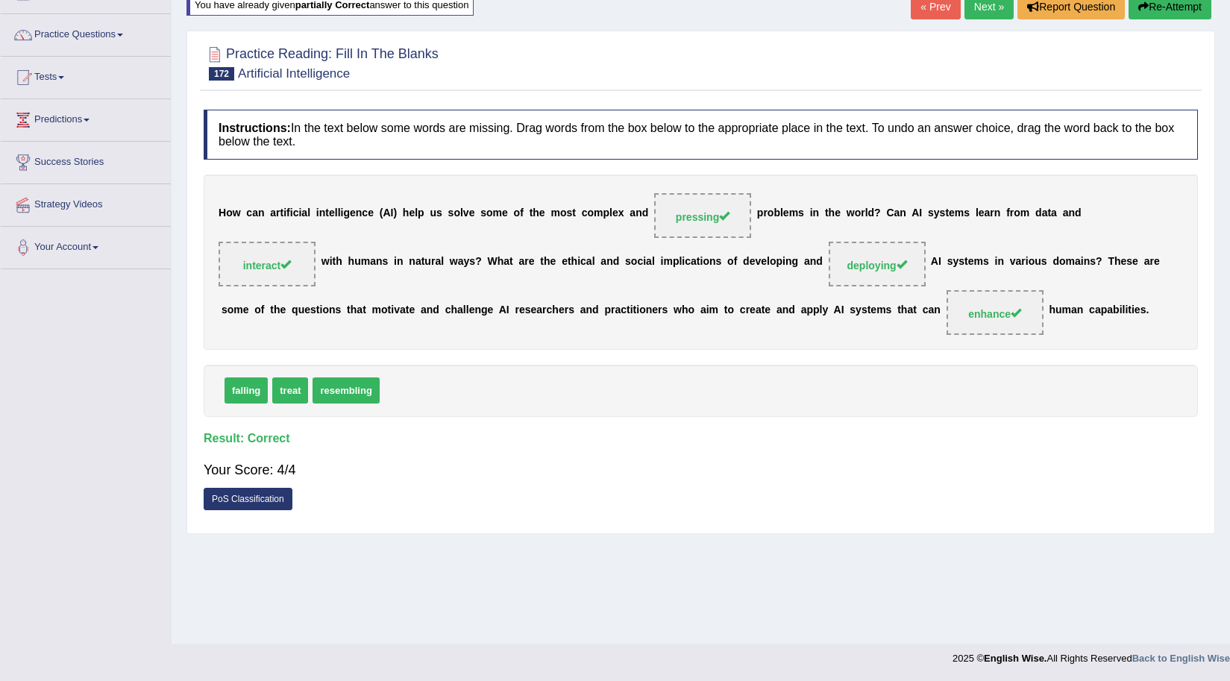
click at [995, 10] on link "Next »" at bounding box center [989, 6] width 49 height 25
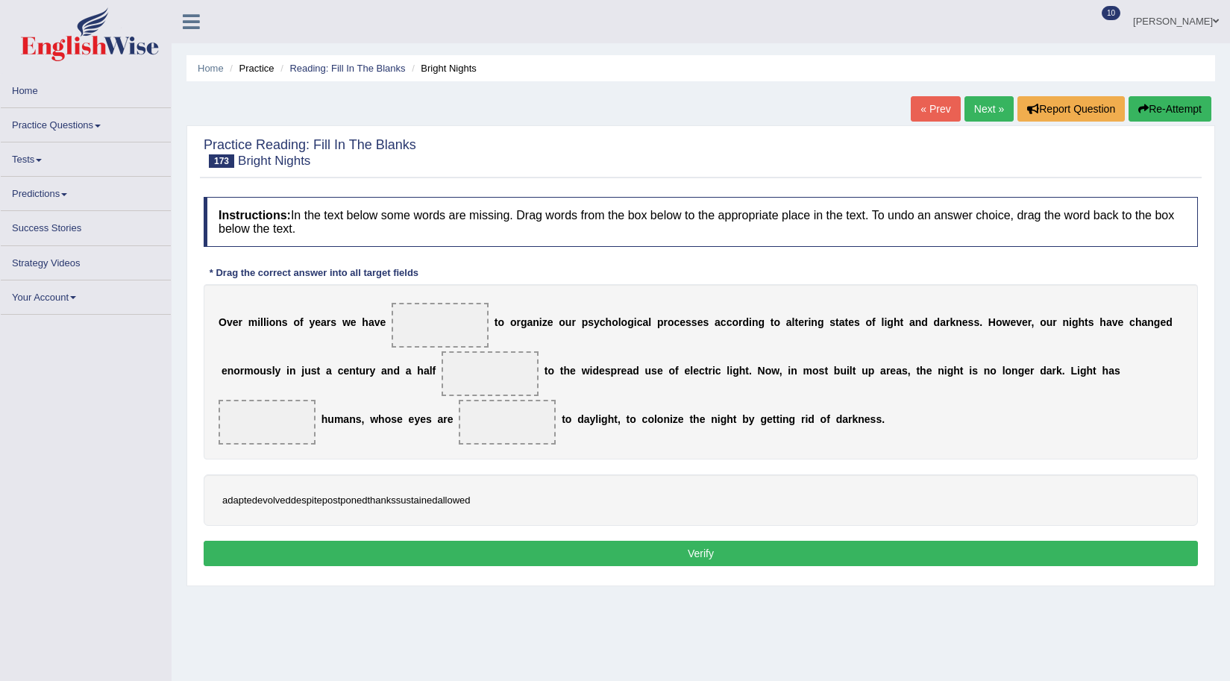
drag, startPoint x: 739, startPoint y: 622, endPoint x: 219, endPoint y: 305, distance: 608.7
click at [738, 622] on div "Home Practice Reading: Fill In The Blanks Bright Nights « Prev Next » Report Qu…" at bounding box center [701, 373] width 1059 height 746
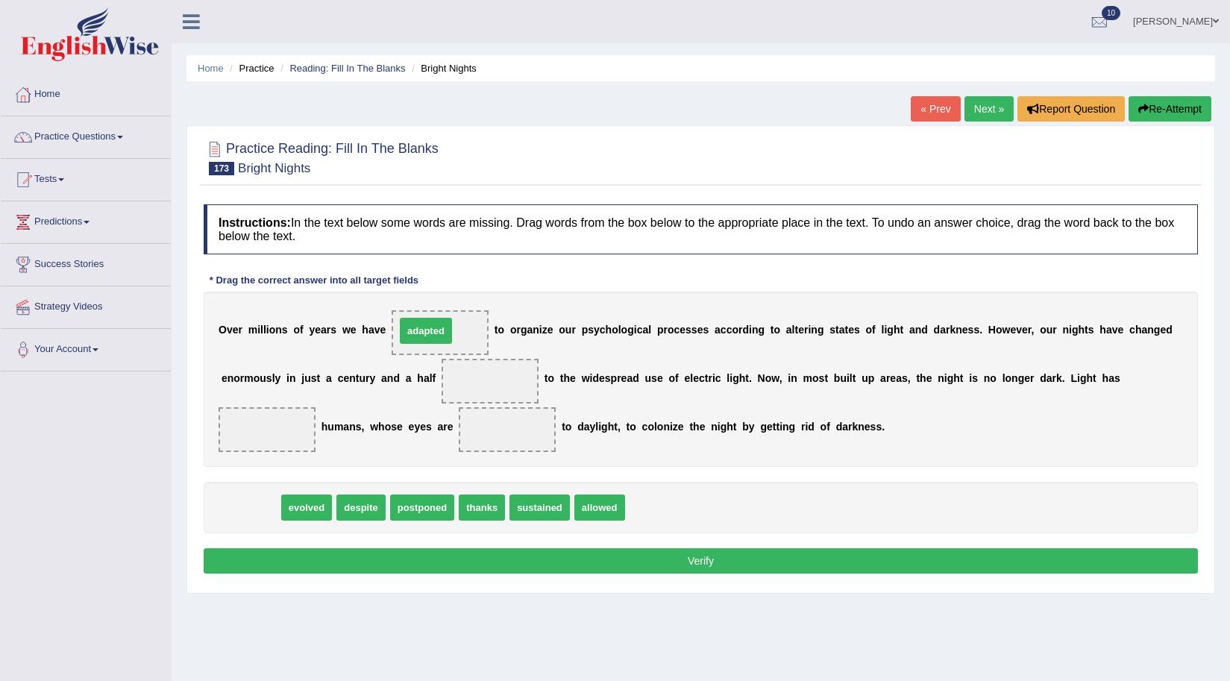
drag, startPoint x: 265, startPoint y: 507, endPoint x: 440, endPoint y: 330, distance: 249.0
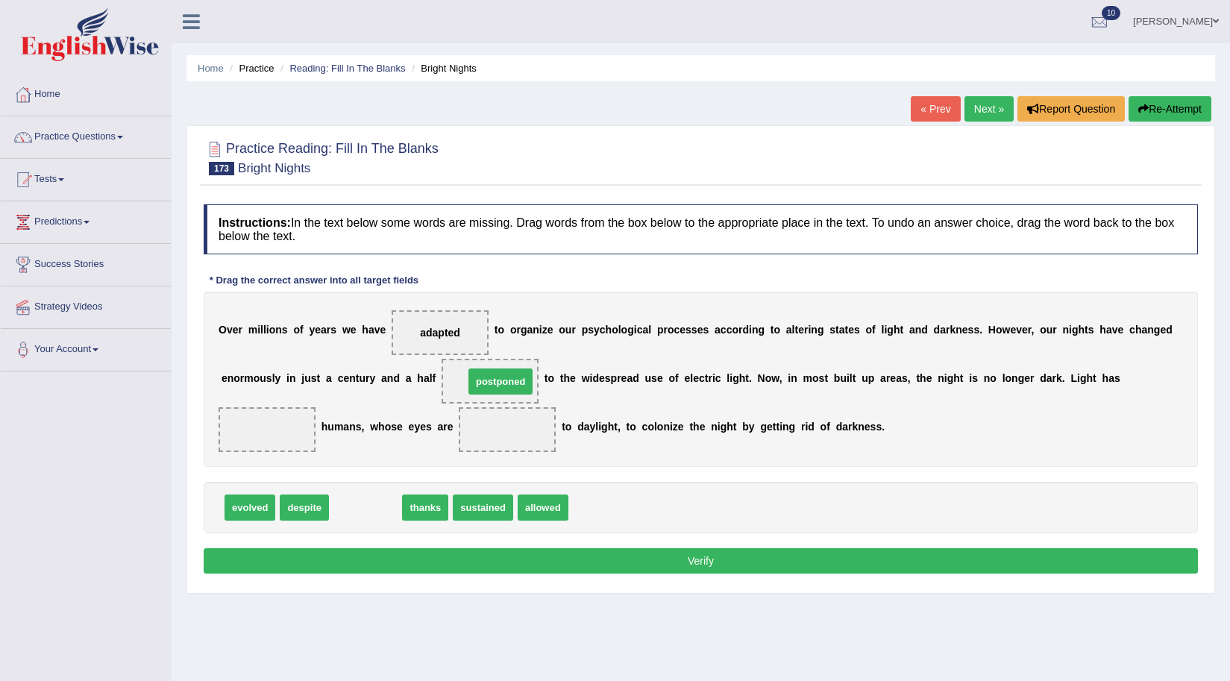
drag, startPoint x: 356, startPoint y: 506, endPoint x: 491, endPoint y: 380, distance: 184.8
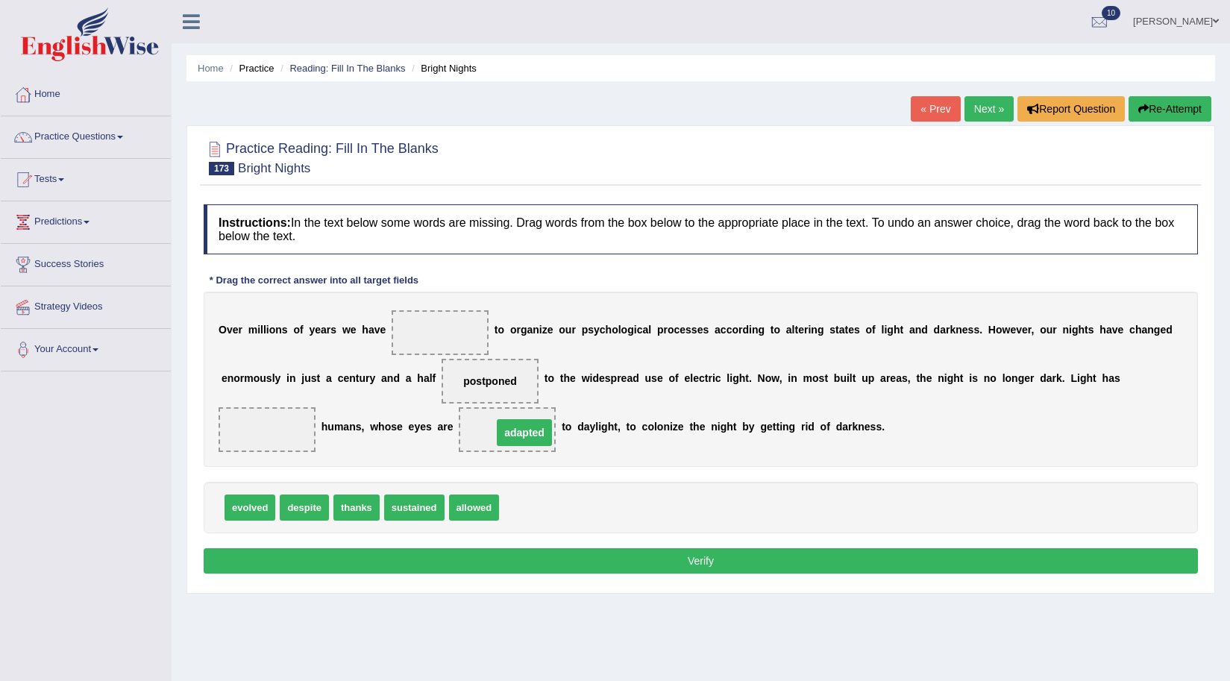
drag, startPoint x: 439, startPoint y: 329, endPoint x: 524, endPoint y: 429, distance: 130.8
drag, startPoint x: 361, startPoint y: 507, endPoint x: 278, endPoint y: 425, distance: 116.1
drag, startPoint x: 234, startPoint y: 507, endPoint x: 221, endPoint y: 508, distance: 13.5
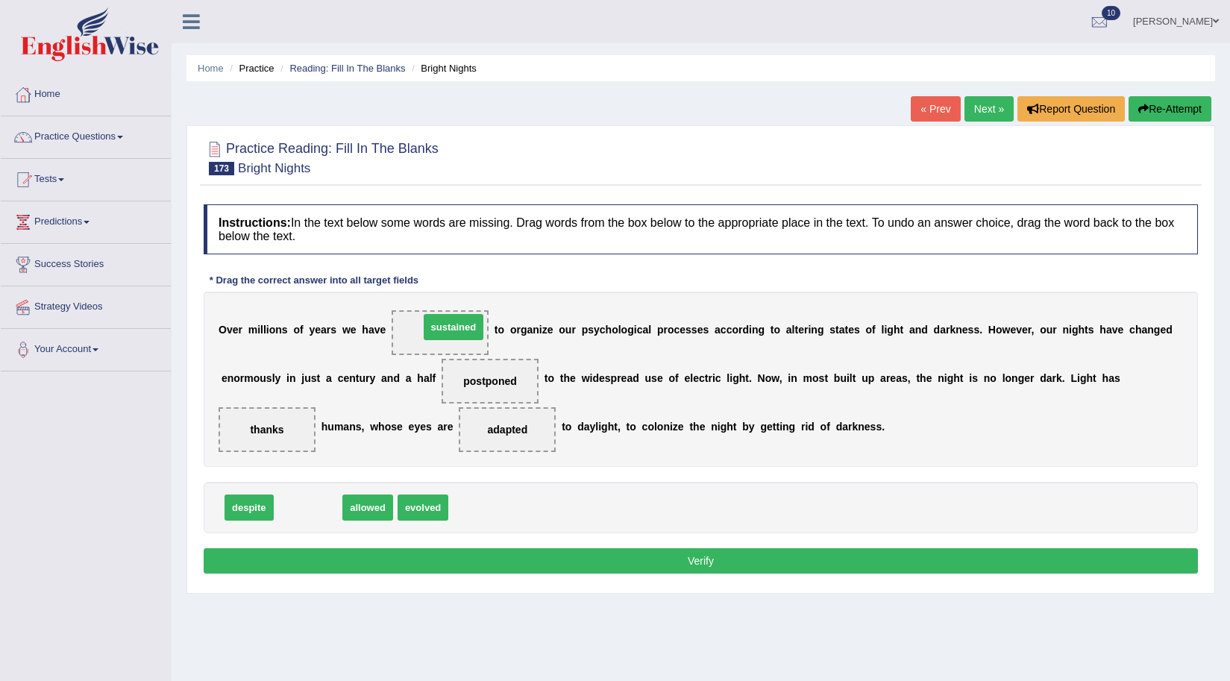
drag, startPoint x: 308, startPoint y: 508, endPoint x: 454, endPoint y: 328, distance: 231.9
click at [389, 554] on button "Verify" at bounding box center [701, 560] width 995 height 25
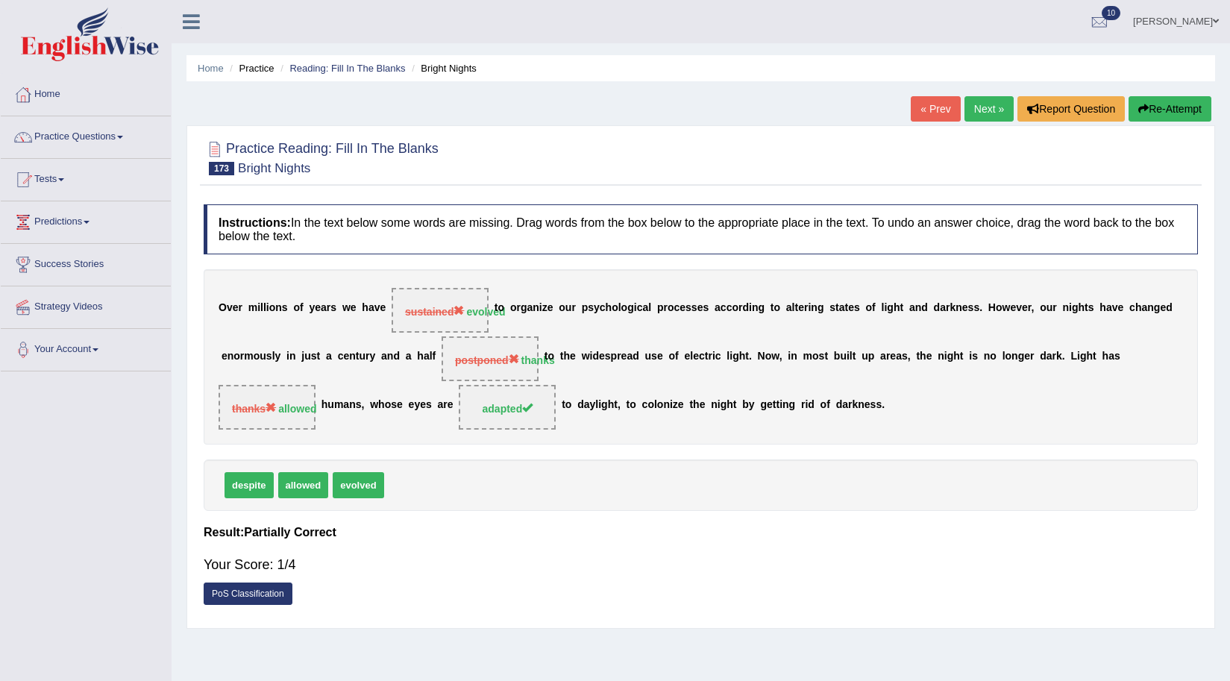
click at [1186, 104] on button "Re-Attempt" at bounding box center [1170, 108] width 83 height 25
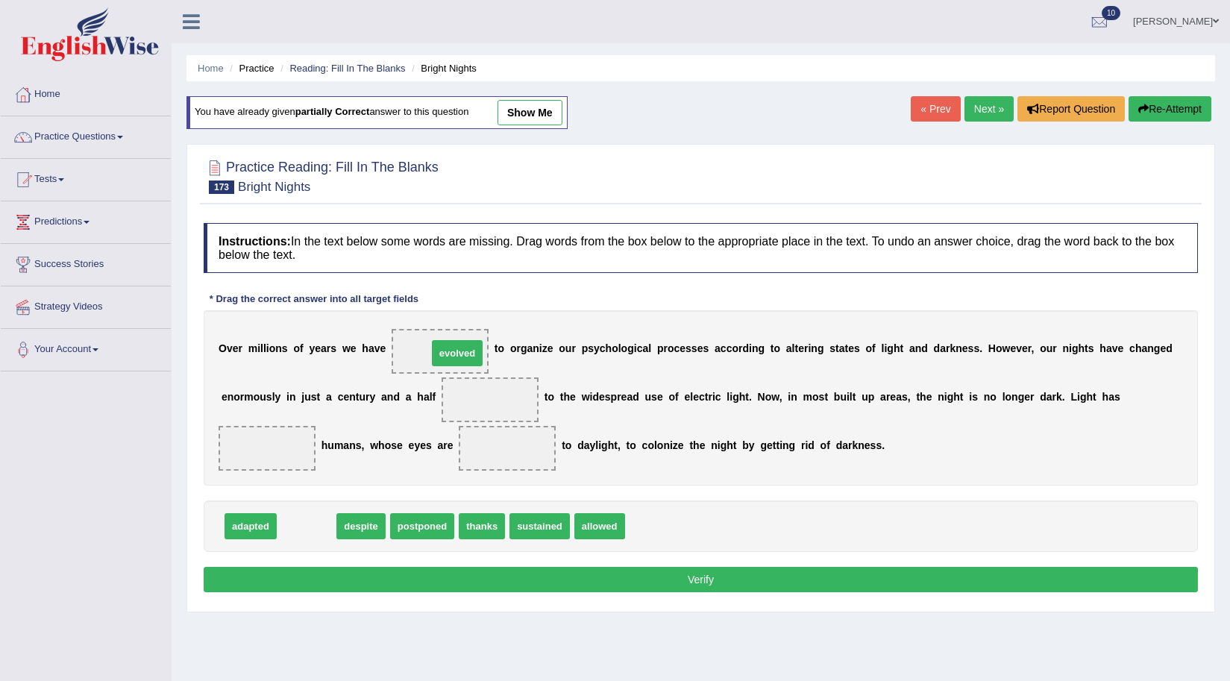
drag, startPoint x: 310, startPoint y: 531, endPoint x: 460, endPoint y: 358, distance: 229.5
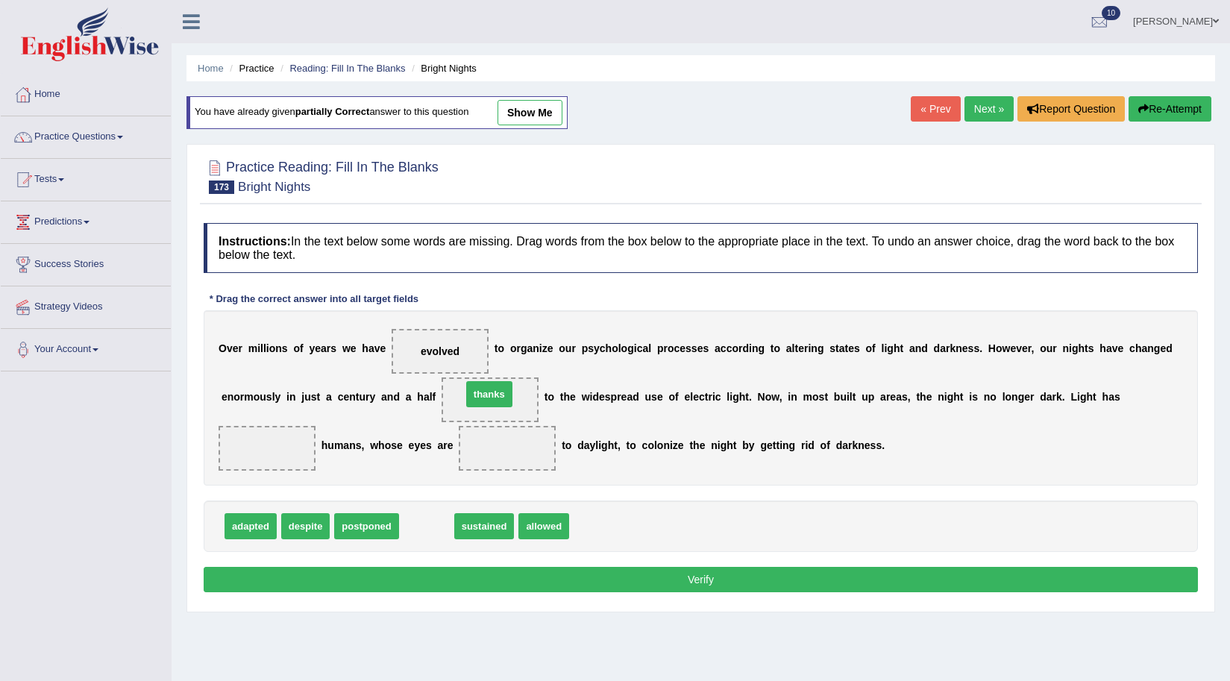
drag, startPoint x: 434, startPoint y: 534, endPoint x: 496, endPoint y: 402, distance: 146.2
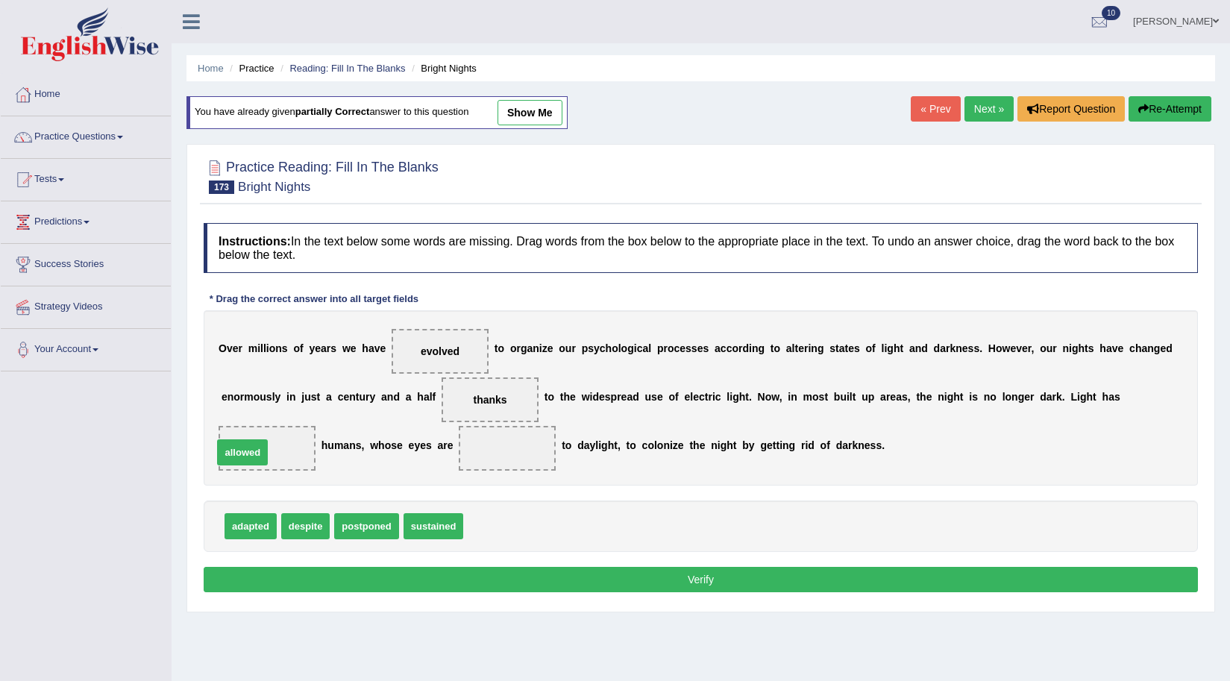
drag, startPoint x: 490, startPoint y: 528, endPoint x: 242, endPoint y: 448, distance: 260.0
drag, startPoint x: 249, startPoint y: 528, endPoint x: 569, endPoint y: 489, distance: 322.4
click at [601, 478] on span "adapted" at bounding box center [627, 464] width 52 height 26
click at [550, 458] on span at bounding box center [507, 448] width 97 height 45
drag, startPoint x: 252, startPoint y: 527, endPoint x: 507, endPoint y: 464, distance: 262.0
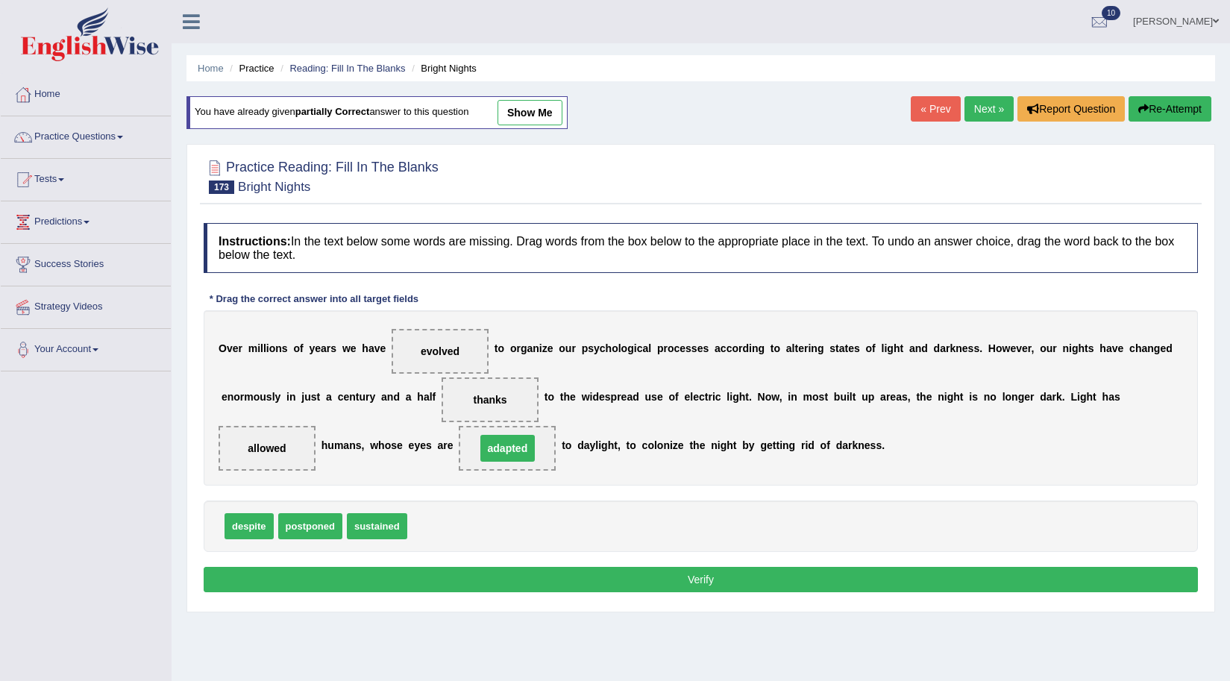
click at [507, 464] on span "adapted" at bounding box center [507, 448] width 97 height 45
click at [728, 577] on button "Verify" at bounding box center [701, 579] width 995 height 25
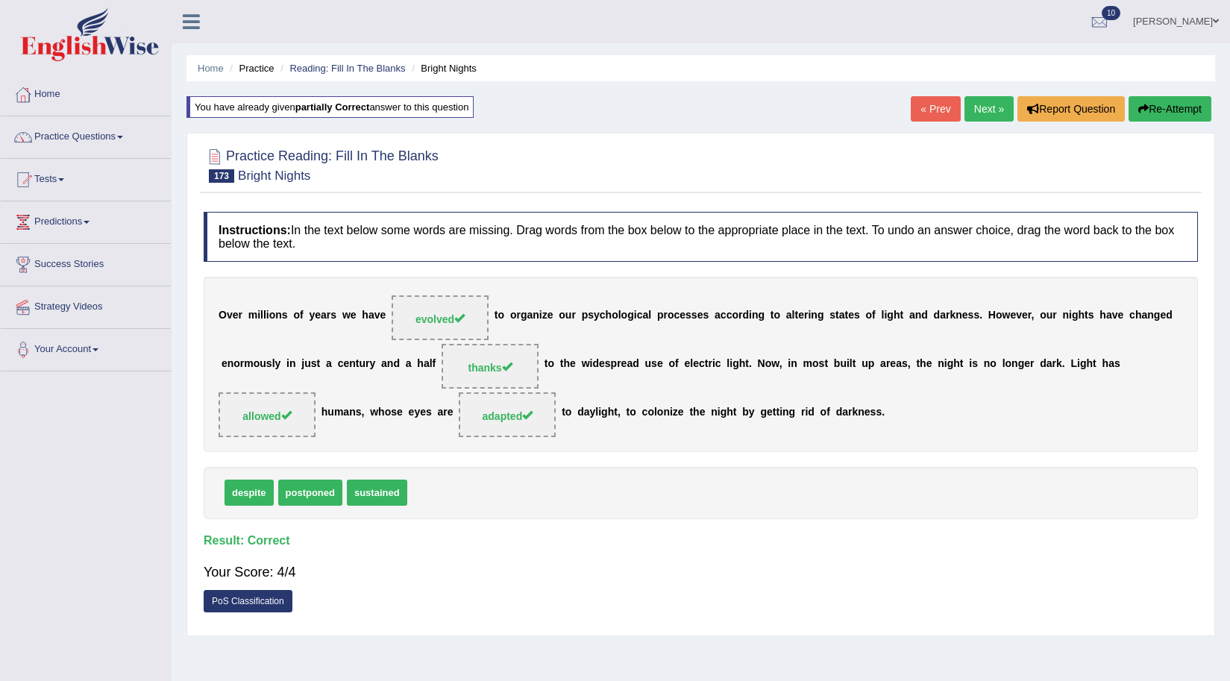
click at [975, 113] on link "Next »" at bounding box center [989, 108] width 49 height 25
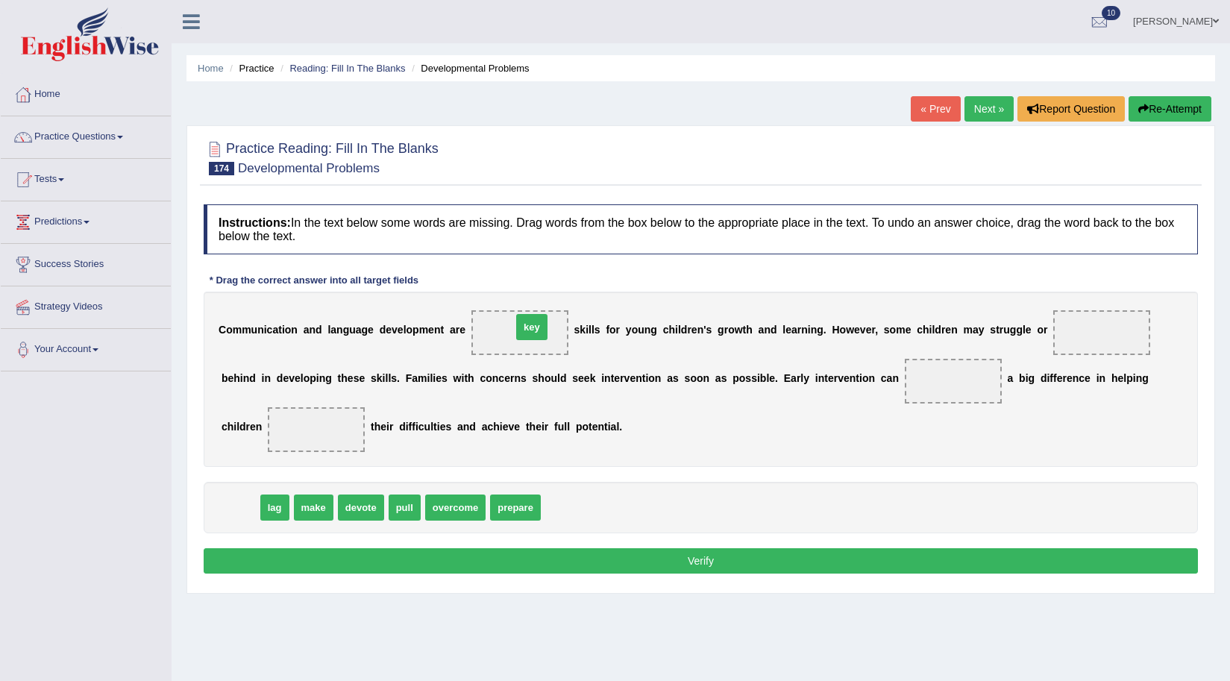
drag, startPoint x: 246, startPoint y: 516, endPoint x: 538, endPoint y: 336, distance: 343.1
drag, startPoint x: 244, startPoint y: 507, endPoint x: 1048, endPoint y: 316, distance: 826.9
click at [1189, 345] on span "lag" at bounding box center [1201, 358] width 29 height 26
drag, startPoint x: 949, startPoint y: 294, endPoint x: 1035, endPoint y: 242, distance: 100.1
click at [1035, 242] on div "Instructions: In the text below some words are missing. Drag words from the box…" at bounding box center [701, 391] width 1002 height 389
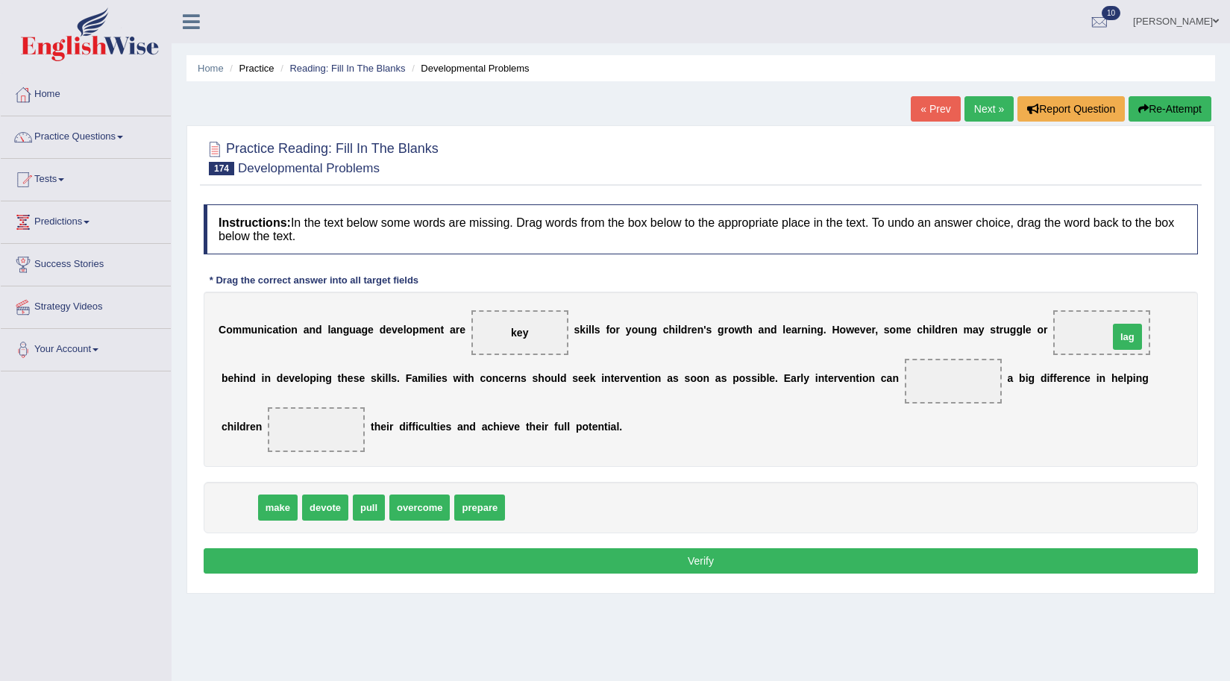
drag, startPoint x: 237, startPoint y: 507, endPoint x: 1124, endPoint y: 336, distance: 904.2
drag, startPoint x: 245, startPoint y: 498, endPoint x: 966, endPoint y: 357, distance: 734.4
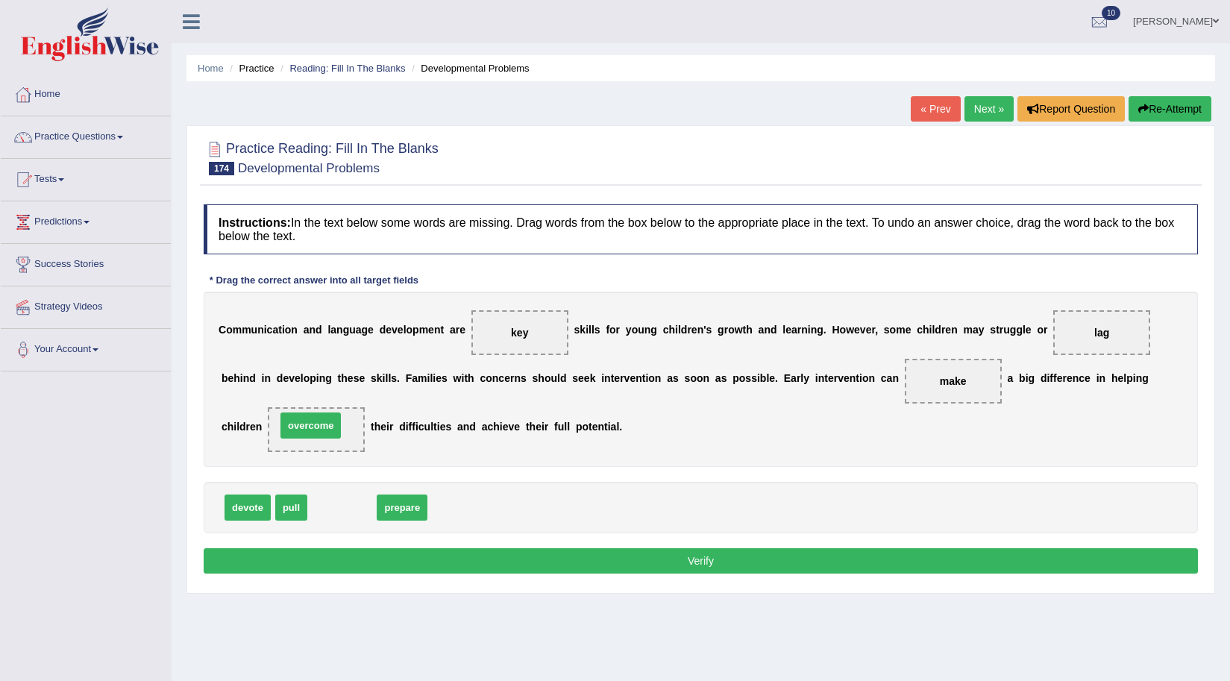
drag, startPoint x: 330, startPoint y: 510, endPoint x: 298, endPoint y: 428, distance: 87.9
click at [722, 551] on button "Verify" at bounding box center [701, 560] width 995 height 25
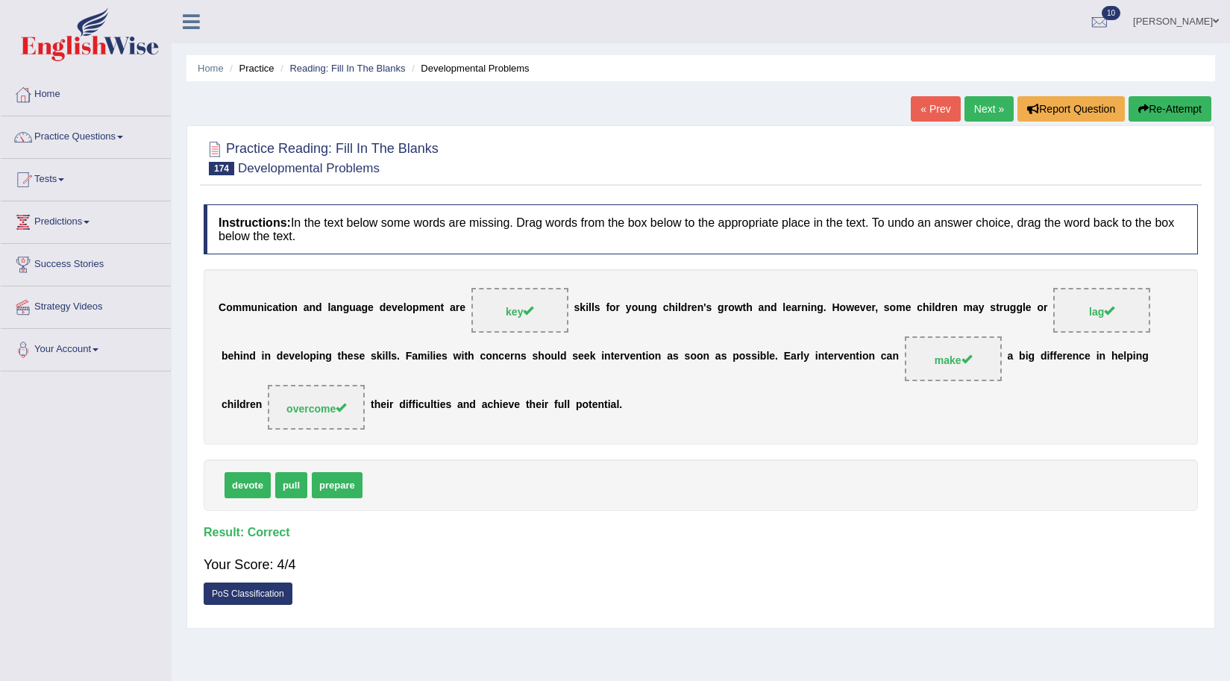
click at [996, 103] on link "Next »" at bounding box center [989, 108] width 49 height 25
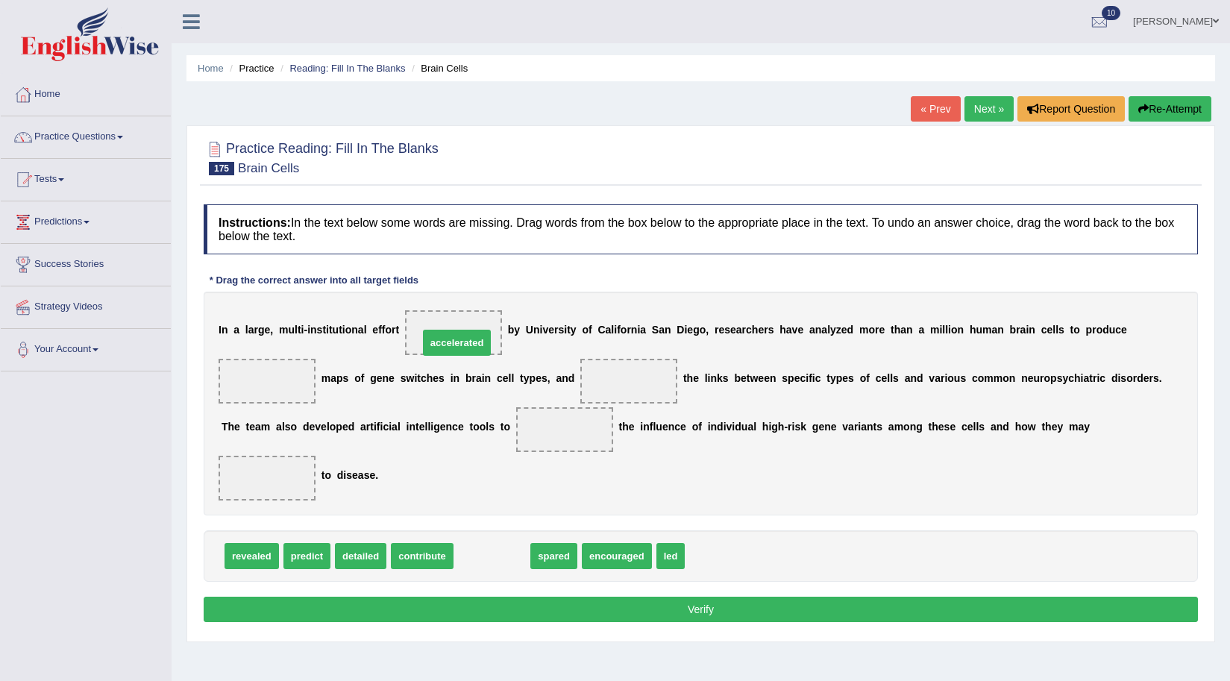
drag, startPoint x: 469, startPoint y: 557, endPoint x: 434, endPoint y: 343, distance: 216.3
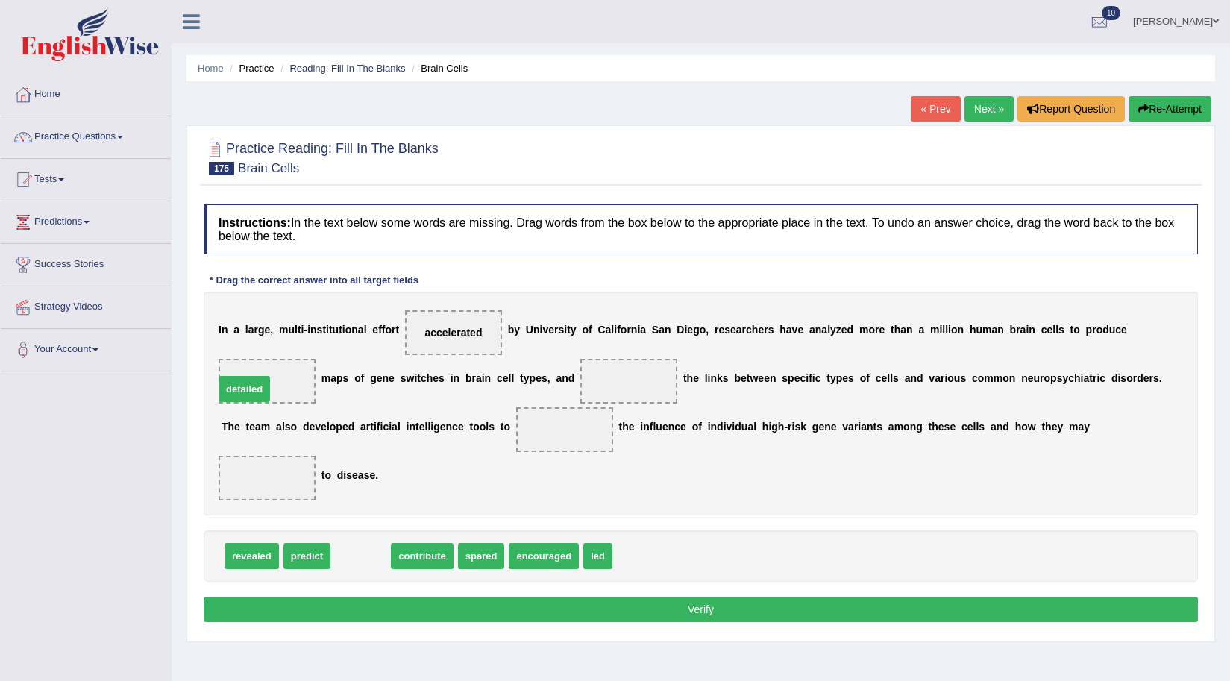
drag, startPoint x: 369, startPoint y: 557, endPoint x: 252, endPoint y: 390, distance: 203.7
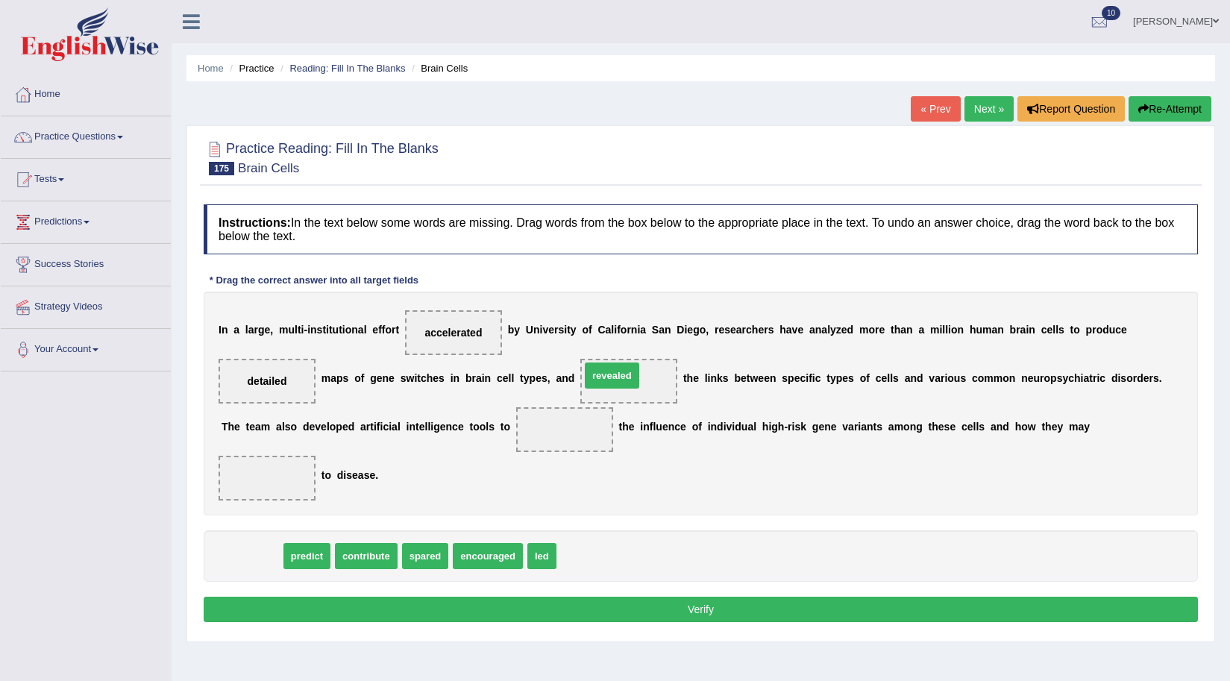
drag, startPoint x: 257, startPoint y: 553, endPoint x: 633, endPoint y: 388, distance: 409.9
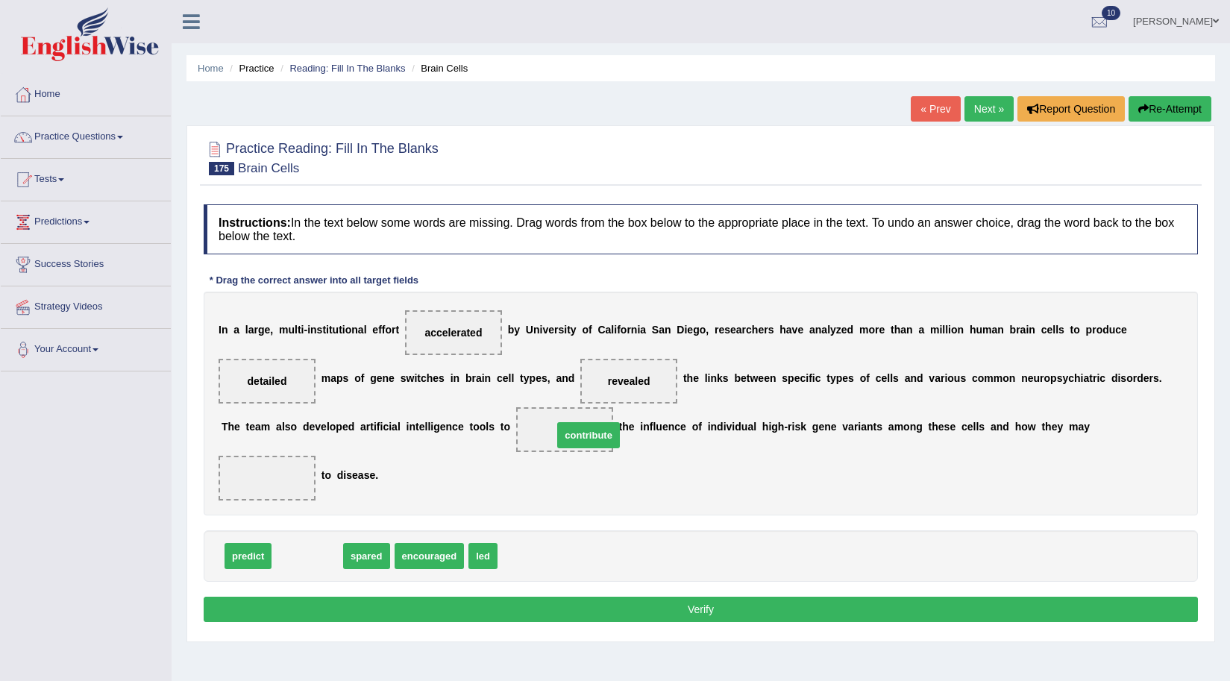
drag, startPoint x: 308, startPoint y: 559, endPoint x: 589, endPoint y: 438, distance: 306.2
drag, startPoint x: 412, startPoint y: 561, endPoint x: 560, endPoint y: 425, distance: 201.2
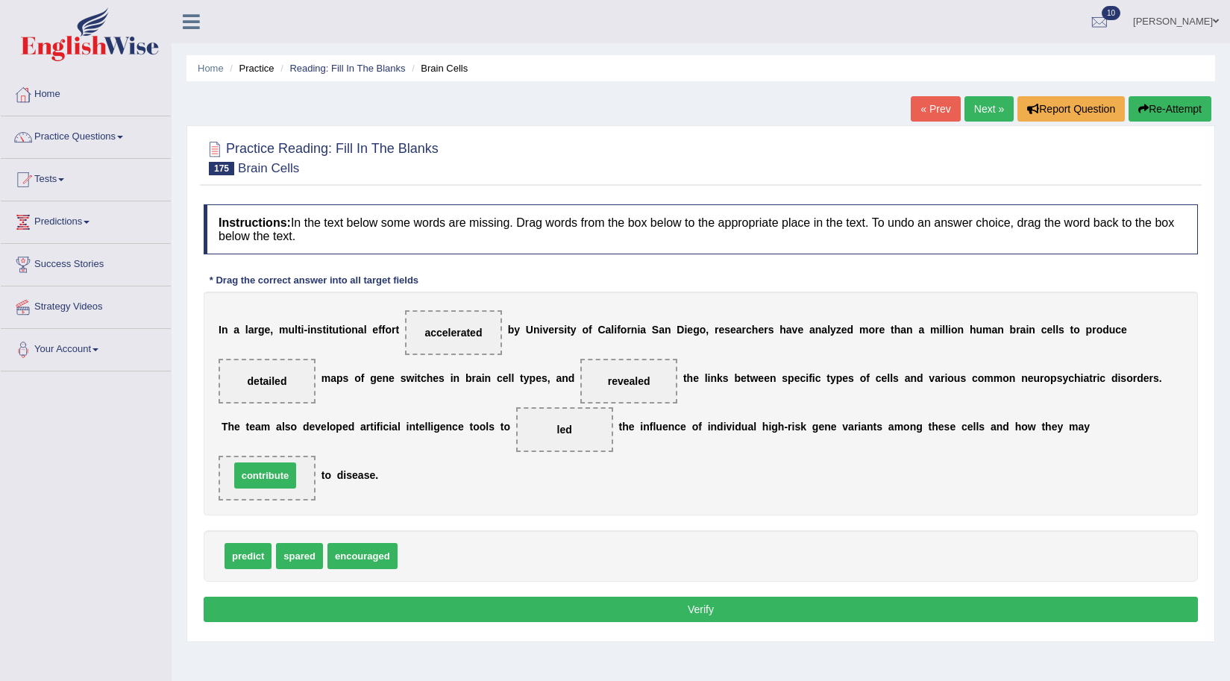
drag, startPoint x: 439, startPoint y: 554, endPoint x: 272, endPoint y: 474, distance: 186.2
click at [470, 608] on button "Verify" at bounding box center [701, 609] width 995 height 25
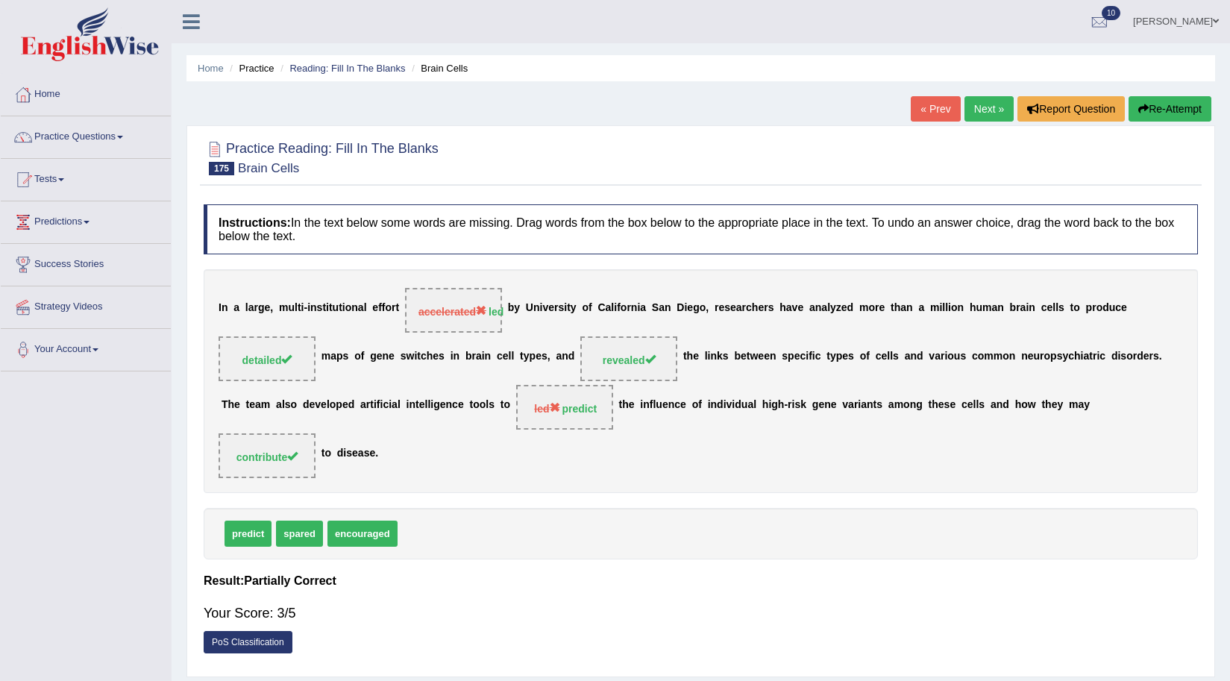
click at [1140, 105] on icon "button" at bounding box center [1144, 109] width 10 height 10
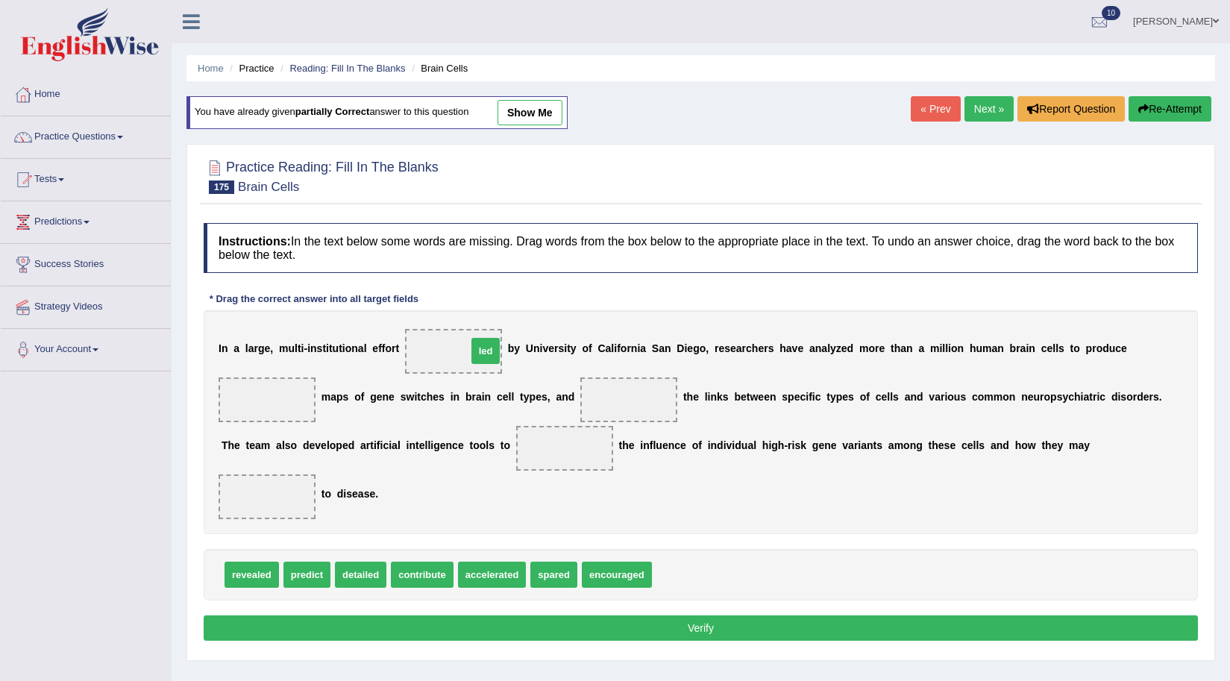
drag, startPoint x: 666, startPoint y: 572, endPoint x: 481, endPoint y: 348, distance: 290.4
drag, startPoint x: 348, startPoint y: 574, endPoint x: 389, endPoint y: 636, distance: 74.5
click at [389, 661] on span "detailed" at bounding box center [396, 674] width 51 height 26
drag, startPoint x: 373, startPoint y: 572, endPoint x: 283, endPoint y: 405, distance: 190.0
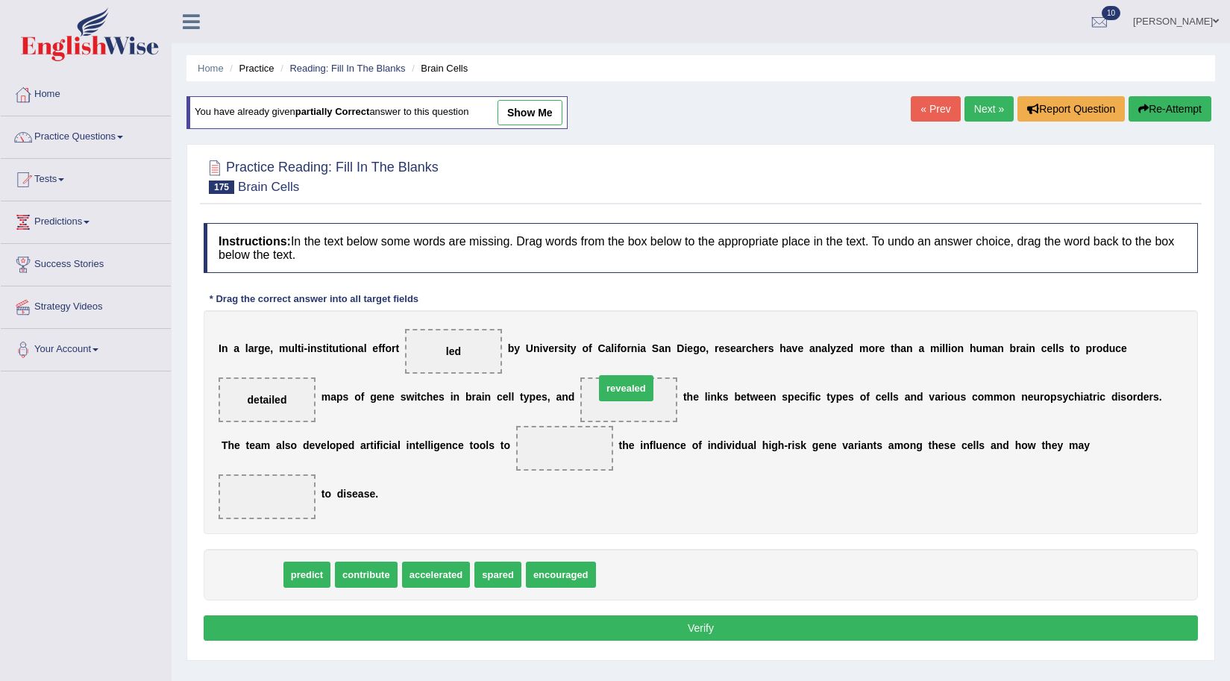
drag, startPoint x: 254, startPoint y: 572, endPoint x: 628, endPoint y: 385, distance: 418.4
drag, startPoint x: 244, startPoint y: 571, endPoint x: 569, endPoint y: 442, distance: 349.7
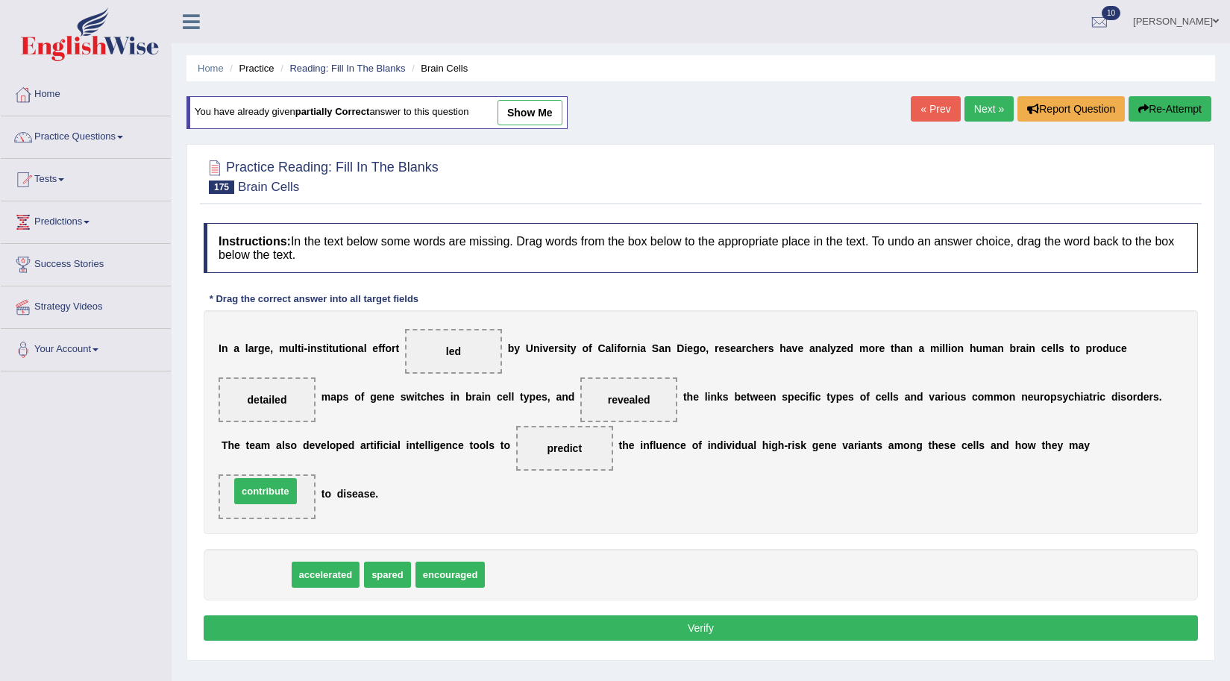
drag, startPoint x: 262, startPoint y: 577, endPoint x: 277, endPoint y: 494, distance: 84.2
click at [700, 636] on button "Verify" at bounding box center [701, 628] width 995 height 25
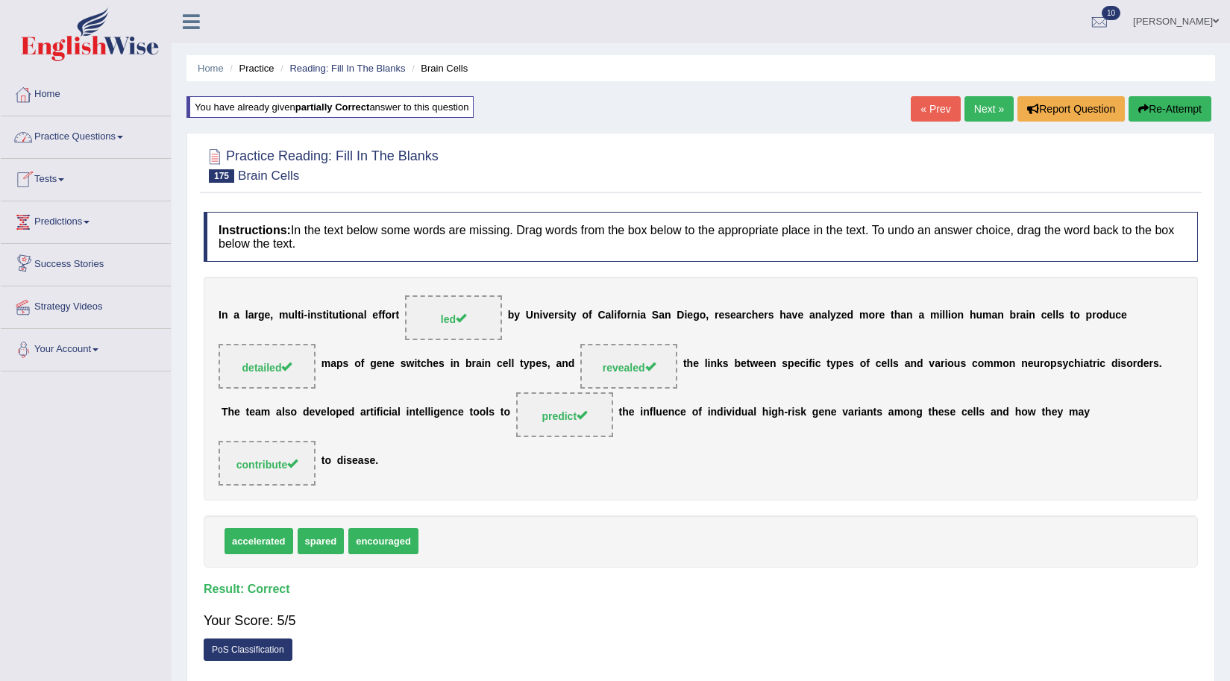
click at [976, 115] on link "Next »" at bounding box center [989, 108] width 49 height 25
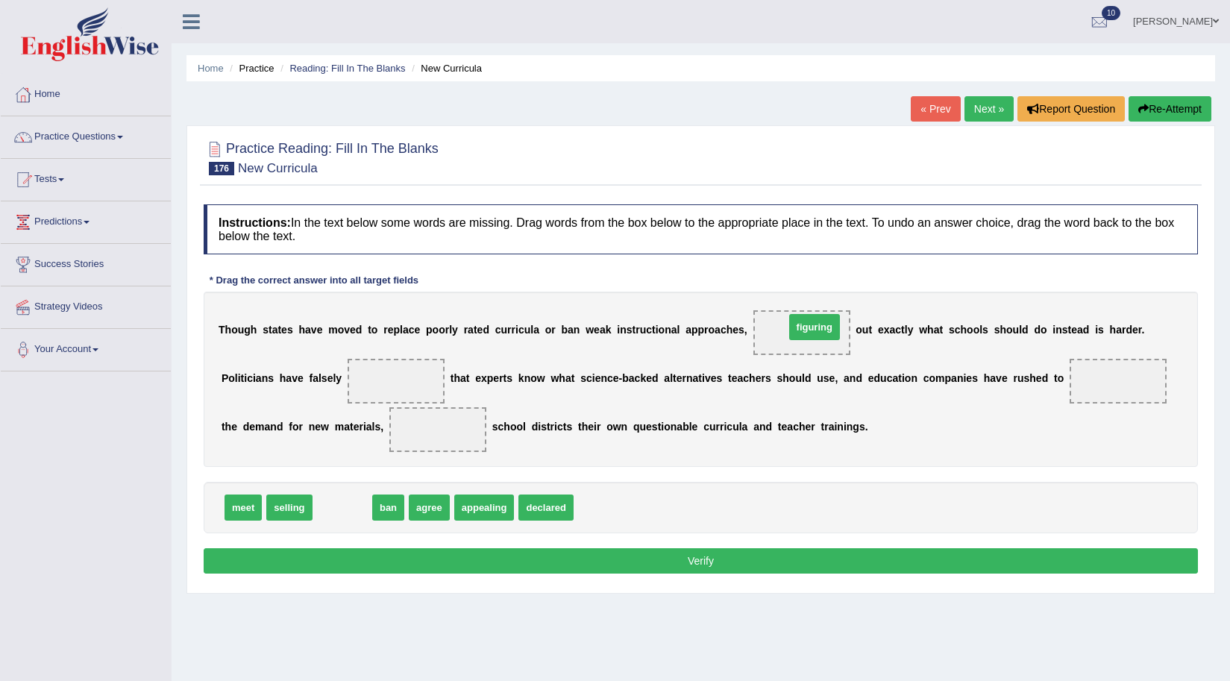
drag, startPoint x: 351, startPoint y: 510, endPoint x: 823, endPoint y: 329, distance: 505.6
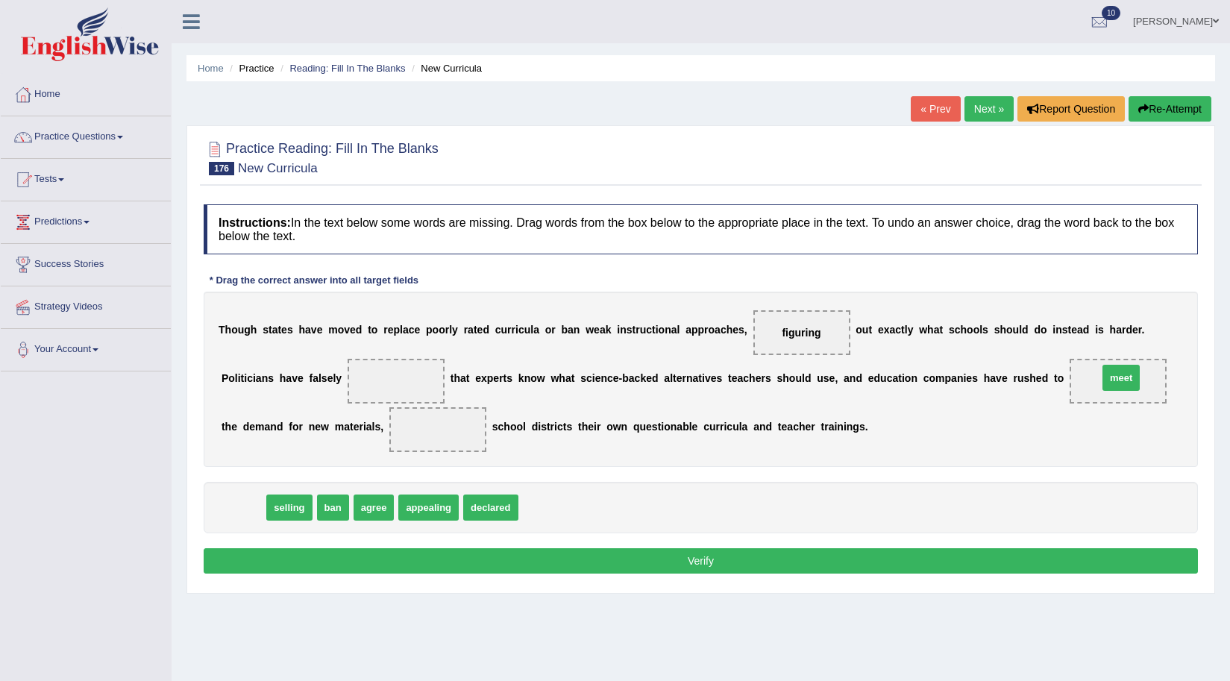
drag, startPoint x: 237, startPoint y: 503, endPoint x: 1115, endPoint y: 373, distance: 887.7
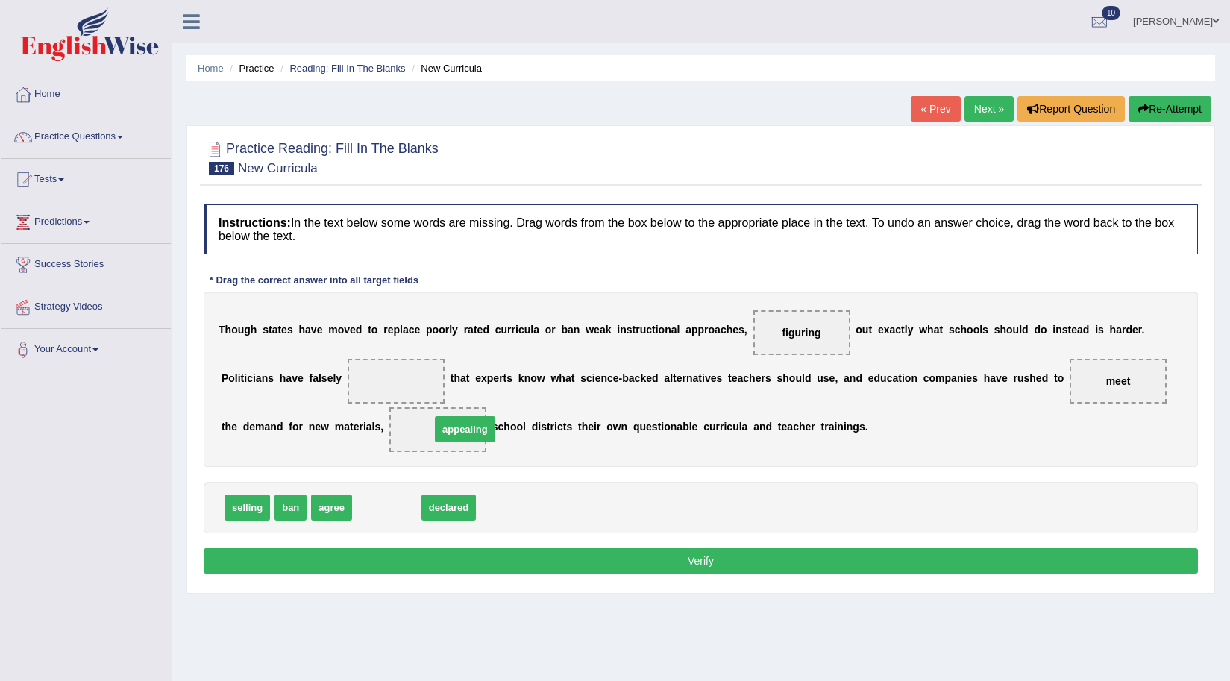
drag, startPoint x: 403, startPoint y: 508, endPoint x: 481, endPoint y: 430, distance: 110.8
drag, startPoint x: 339, startPoint y: 507, endPoint x: 401, endPoint y: 375, distance: 146.9
drag, startPoint x: 338, startPoint y: 502, endPoint x: 396, endPoint y: 370, distance: 144.3
click at [869, 569] on button "Verify" at bounding box center [701, 560] width 995 height 25
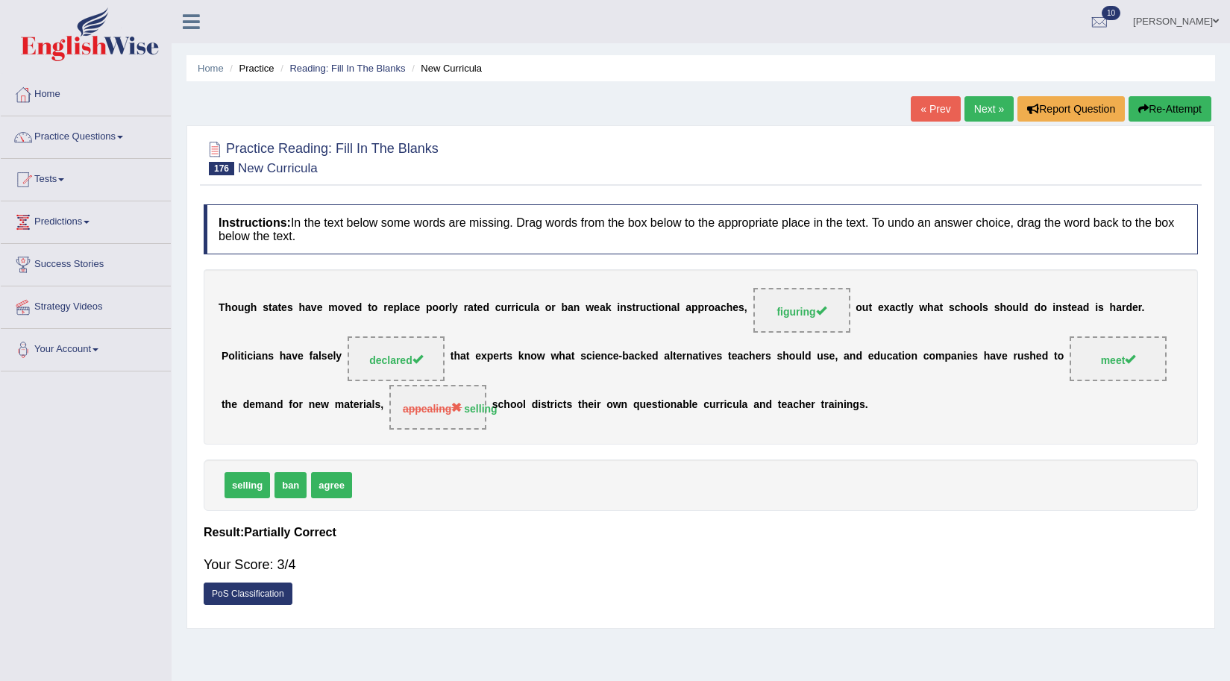
click at [1183, 113] on button "Re-Attempt" at bounding box center [1170, 108] width 83 height 25
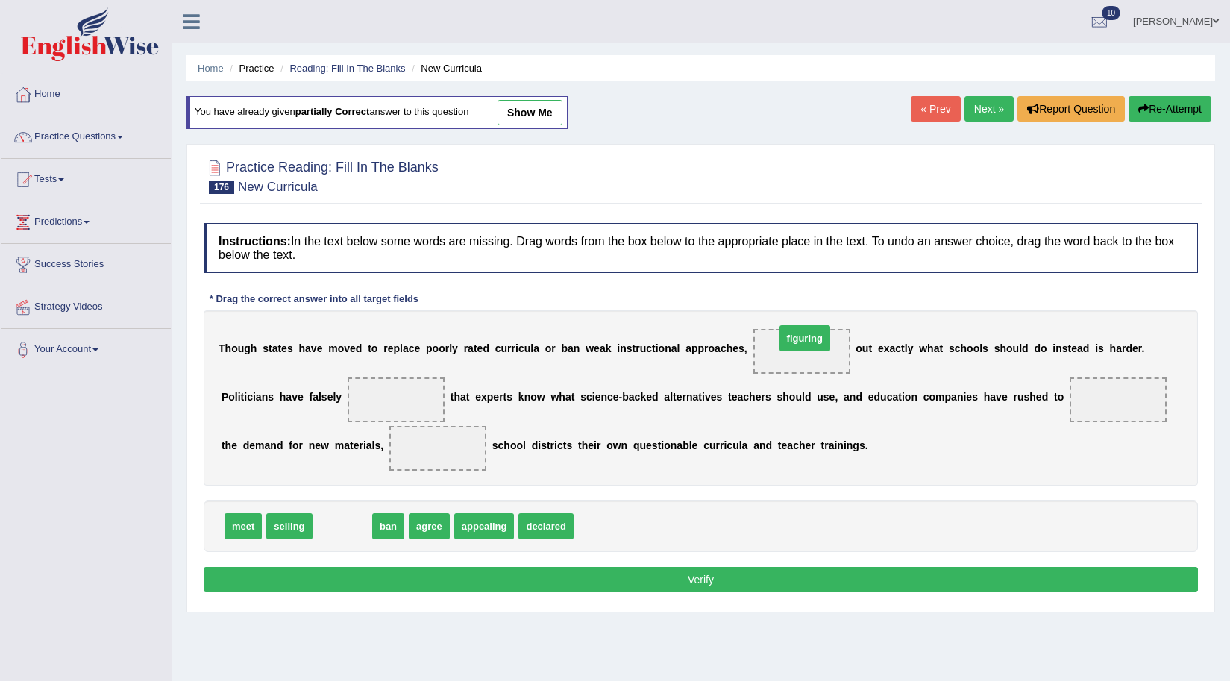
drag, startPoint x: 336, startPoint y: 530, endPoint x: 798, endPoint y: 342, distance: 499.4
click at [416, 534] on span "declared" at bounding box center [425, 526] width 54 height 26
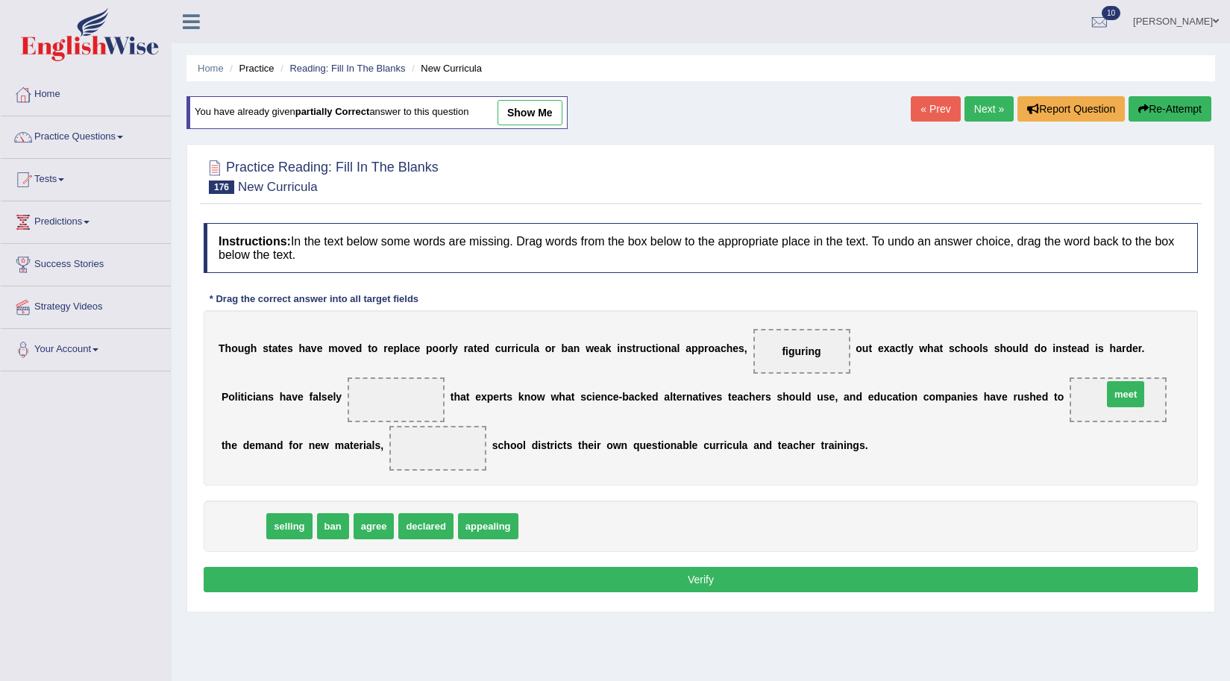
drag, startPoint x: 240, startPoint y: 523, endPoint x: 1123, endPoint y: 391, distance: 892.5
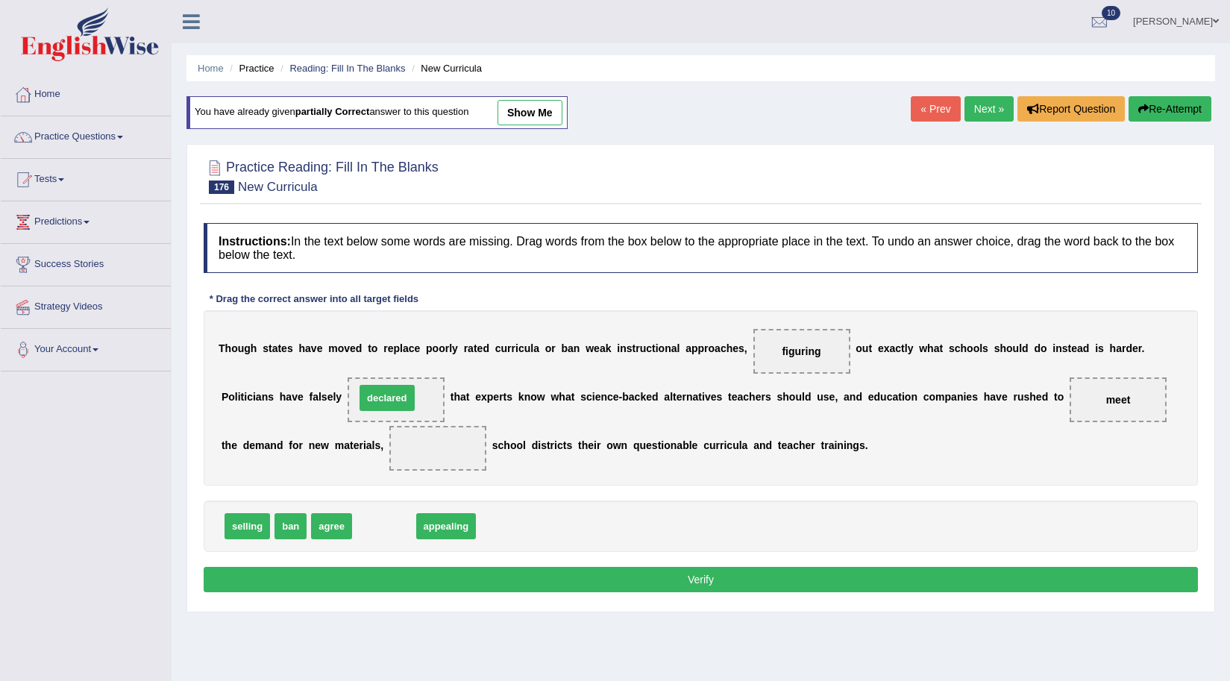
drag, startPoint x: 374, startPoint y: 522, endPoint x: 377, endPoint y: 394, distance: 128.4
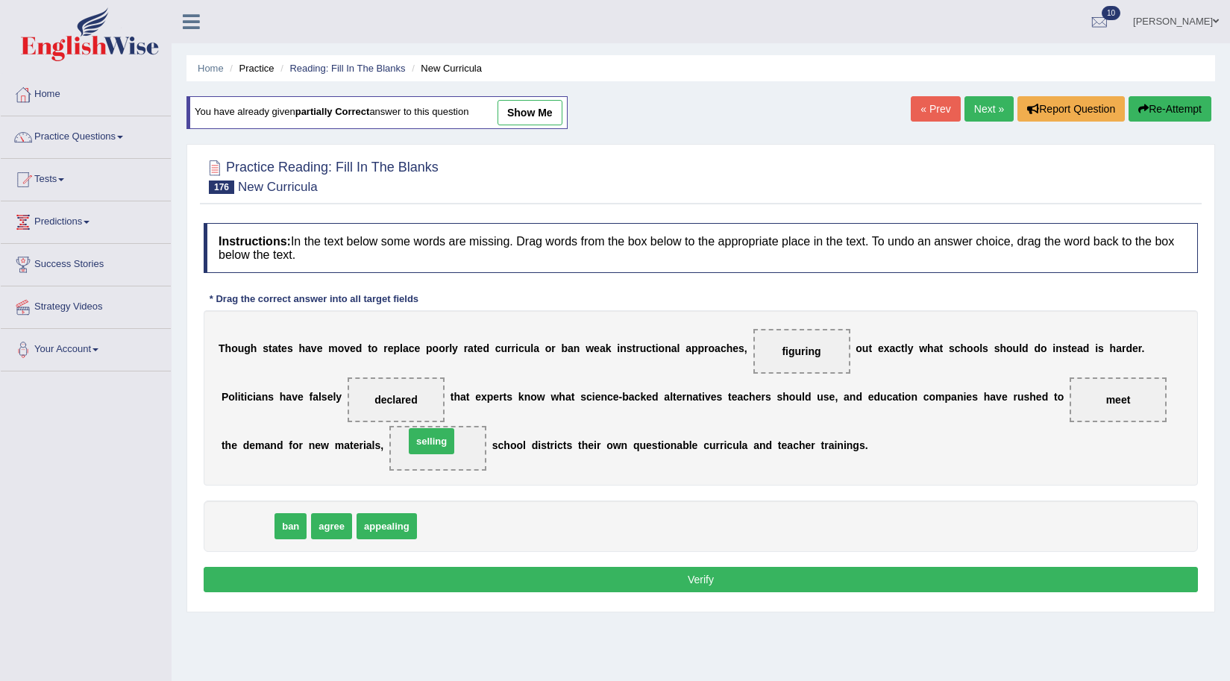
drag, startPoint x: 243, startPoint y: 531, endPoint x: 428, endPoint y: 446, distance: 203.0
click at [700, 585] on button "Verify" at bounding box center [701, 579] width 995 height 25
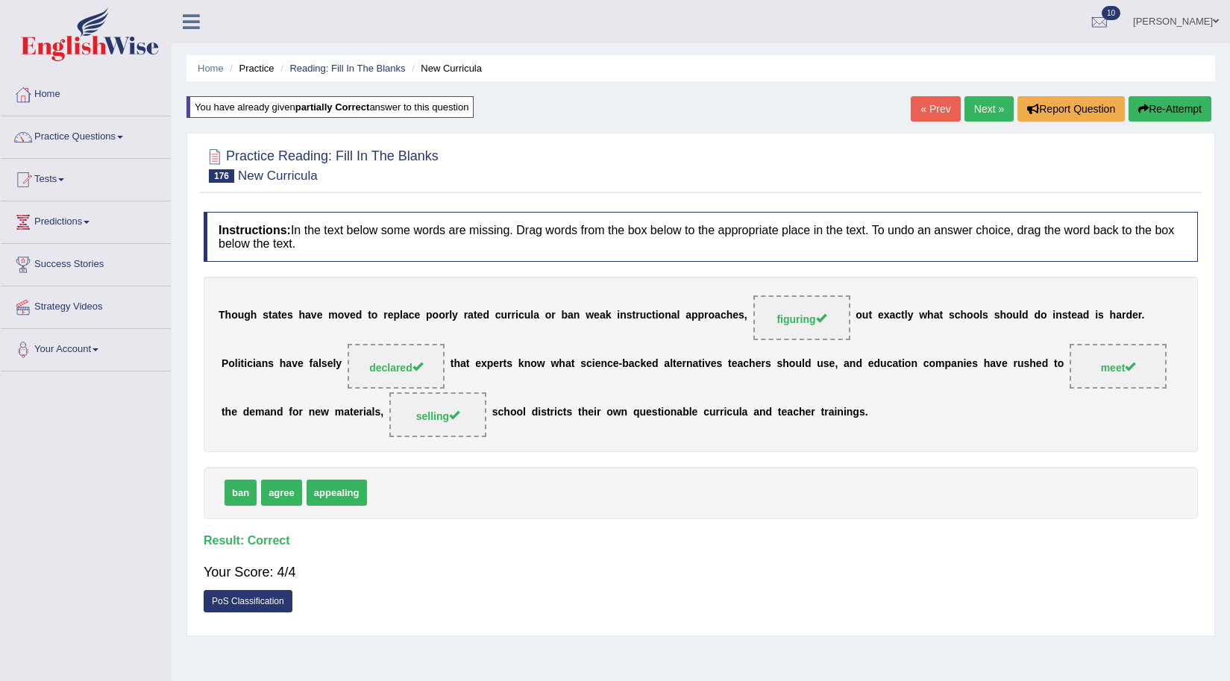
click at [991, 112] on link "Next »" at bounding box center [989, 108] width 49 height 25
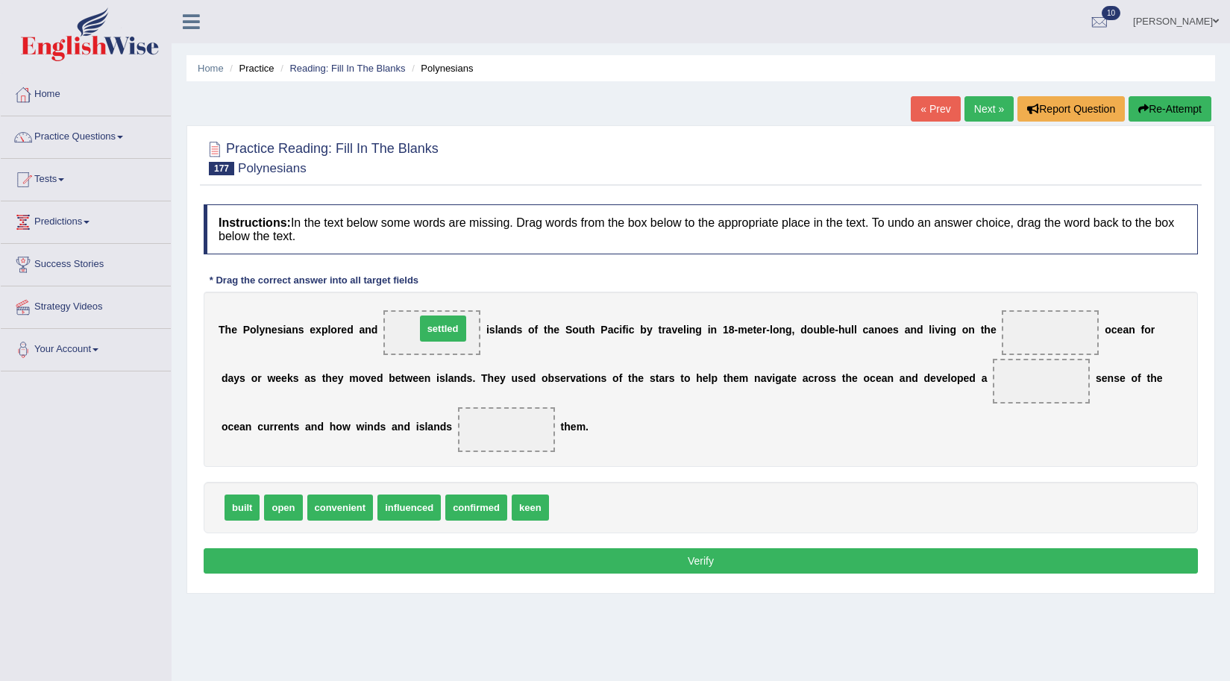
drag, startPoint x: 576, startPoint y: 509, endPoint x: 442, endPoint y: 330, distance: 223.4
drag, startPoint x: 287, startPoint y: 508, endPoint x: 1042, endPoint y: 328, distance: 776.2
click at [493, 511] on span "keen" at bounding box center [487, 508] width 37 height 26
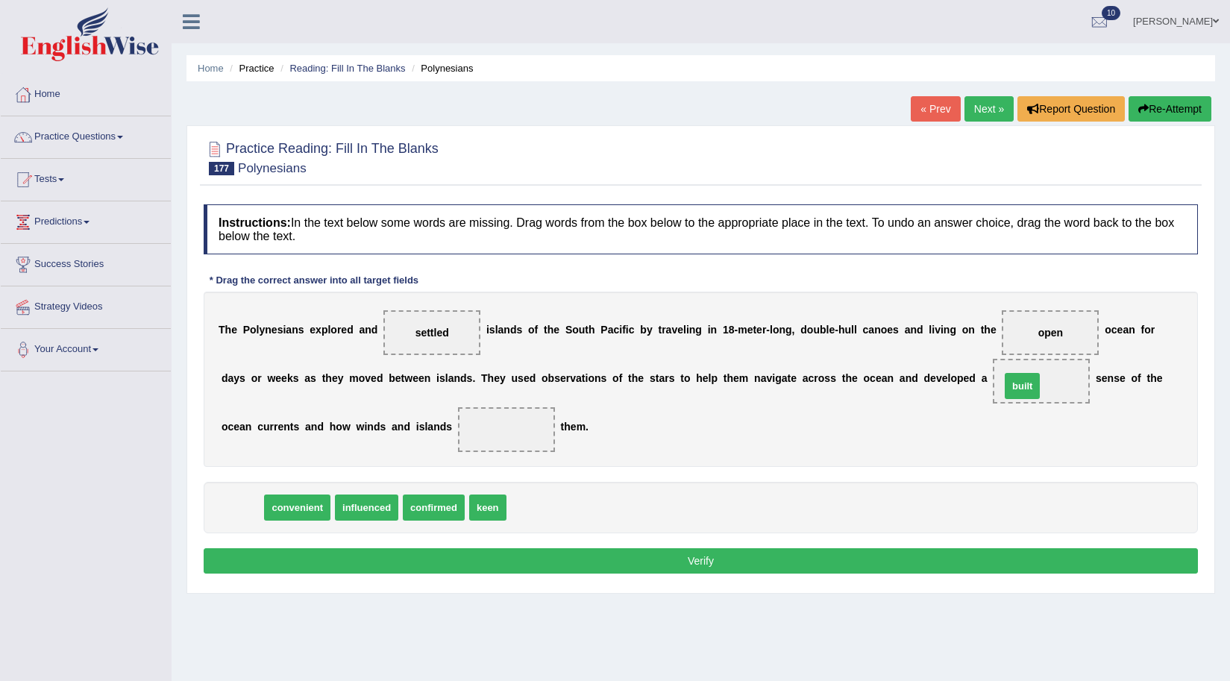
drag, startPoint x: 248, startPoint y: 504, endPoint x: 1028, endPoint y: 383, distance: 789.9
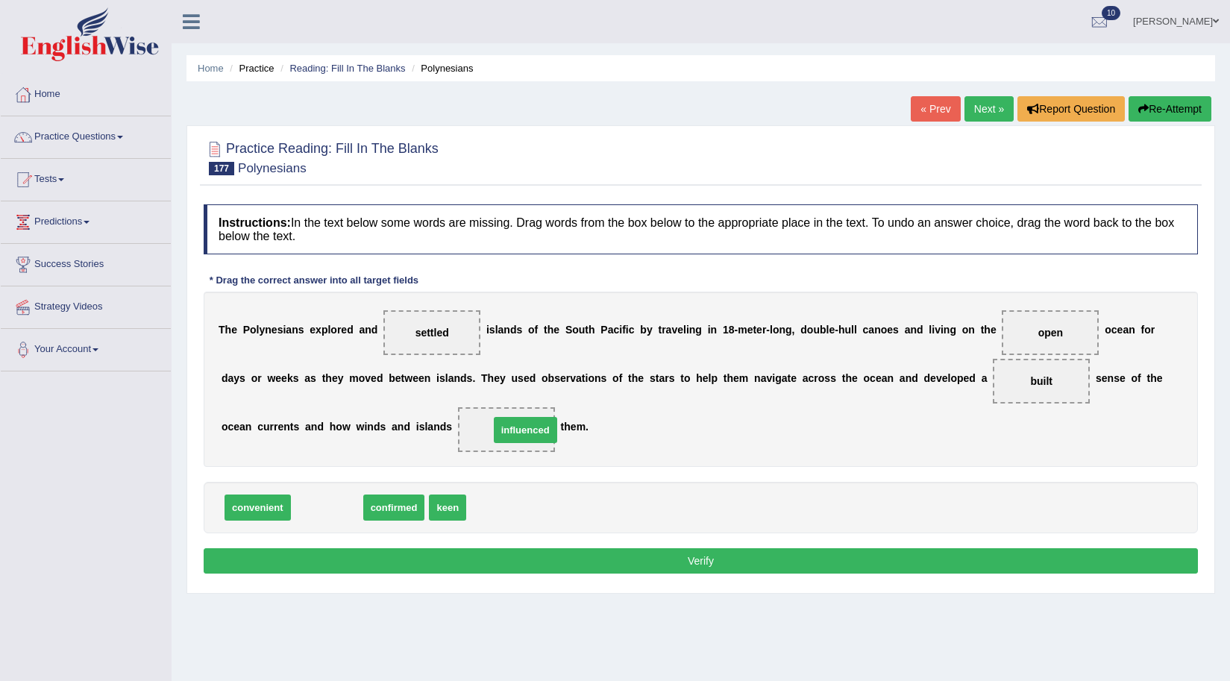
drag, startPoint x: 321, startPoint y: 508, endPoint x: 519, endPoint y: 431, distance: 213.1
click at [640, 555] on button "Verify" at bounding box center [701, 560] width 995 height 25
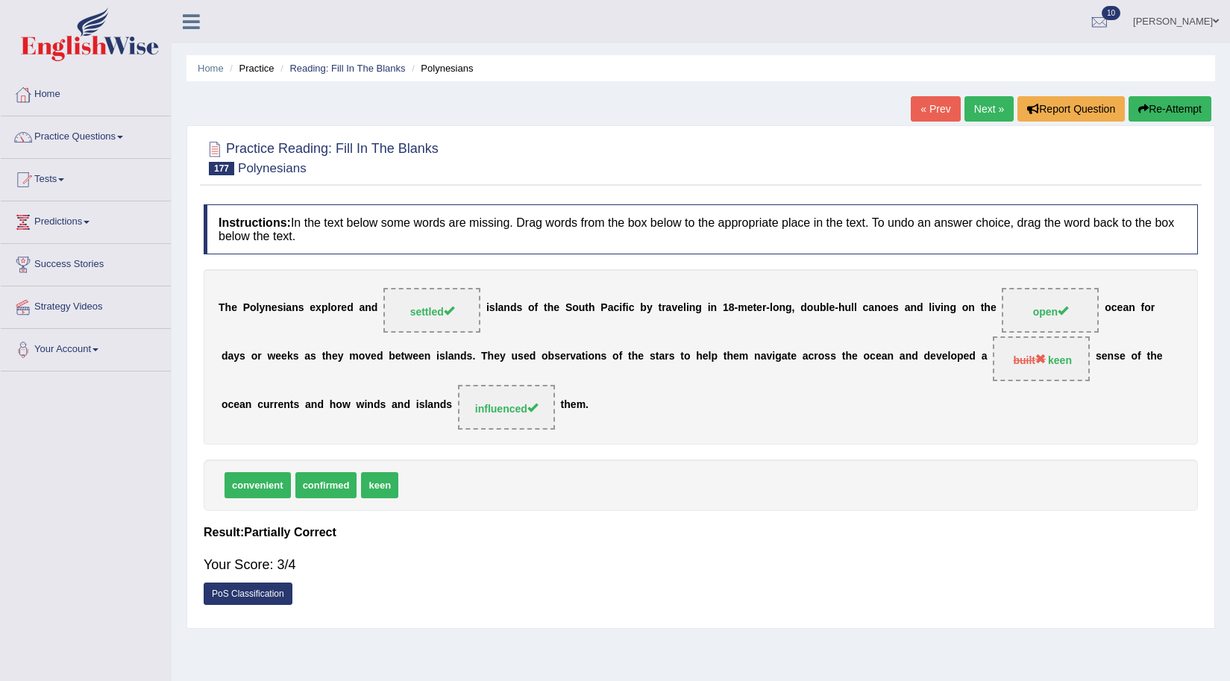
click at [1157, 99] on button "Re-Attempt" at bounding box center [1170, 108] width 83 height 25
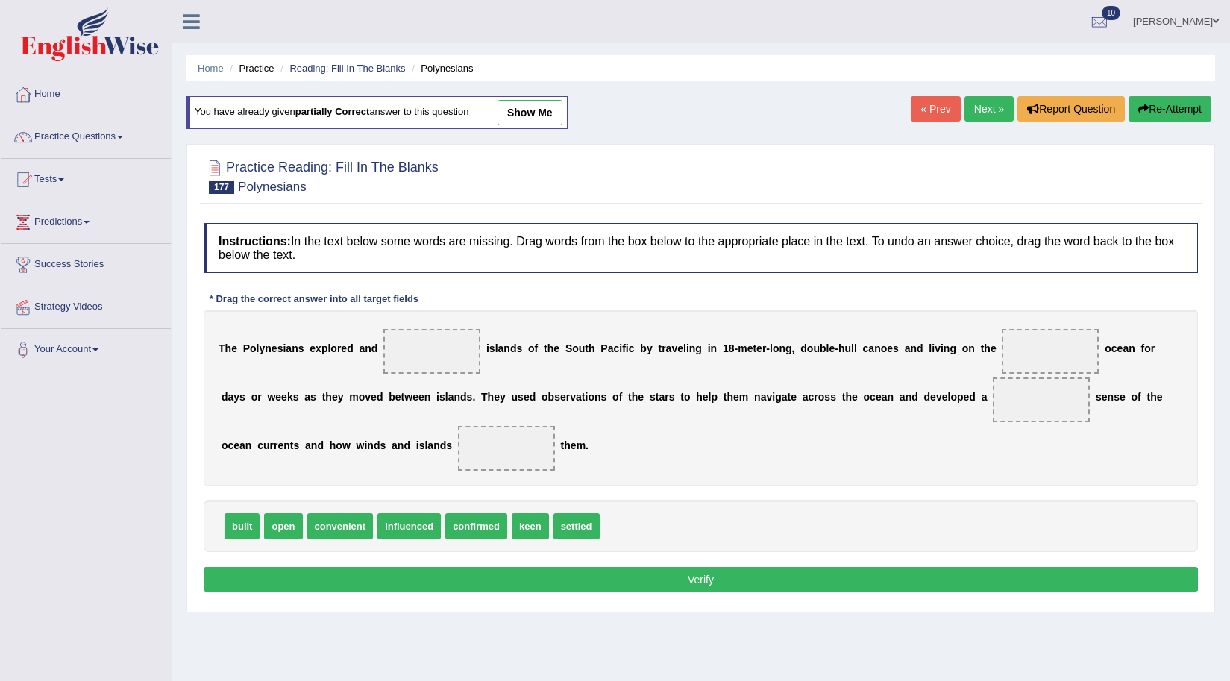
click at [278, 532] on span "open" at bounding box center [283, 526] width 38 height 26
drag, startPoint x: 586, startPoint y: 525, endPoint x: 490, endPoint y: 367, distance: 184.1
drag, startPoint x: 272, startPoint y: 533, endPoint x: 1057, endPoint y: 366, distance: 802.0
drag, startPoint x: 467, startPoint y: 533, endPoint x: 1007, endPoint y: 390, distance: 558.2
click at [1039, 398] on div "Instructions: In the text below some words are missing. Drag words from the box…" at bounding box center [701, 410] width 1002 height 389
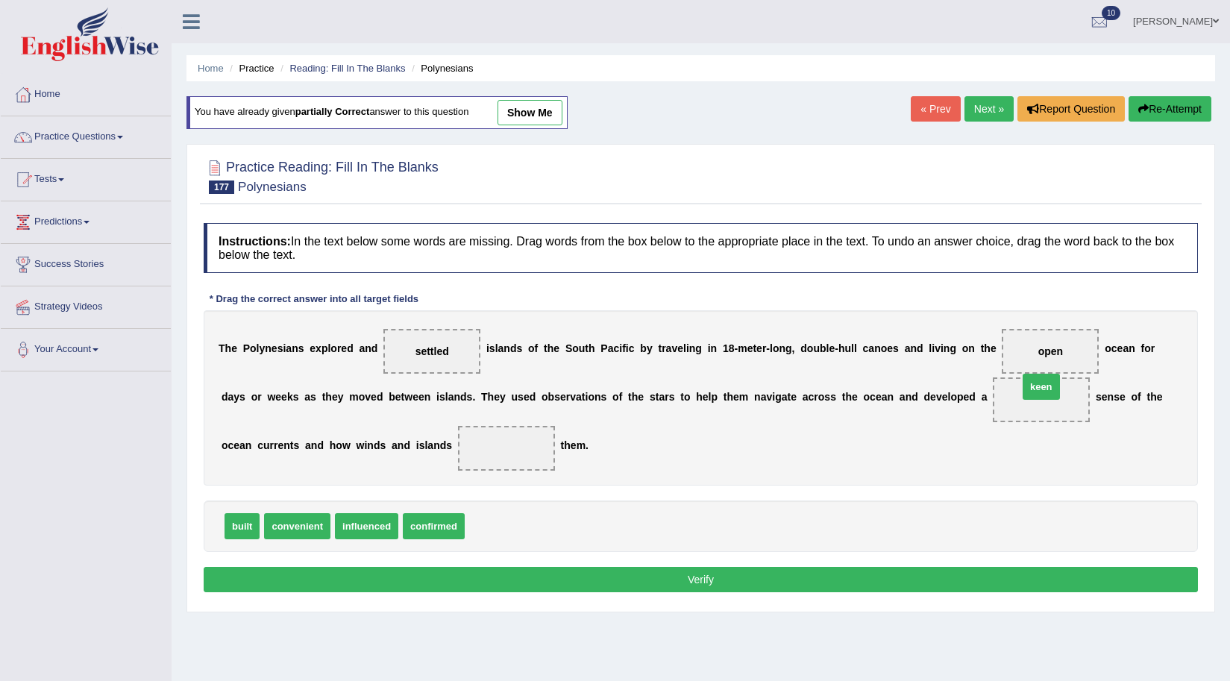
drag, startPoint x: 486, startPoint y: 526, endPoint x: 1040, endPoint y: 386, distance: 570.9
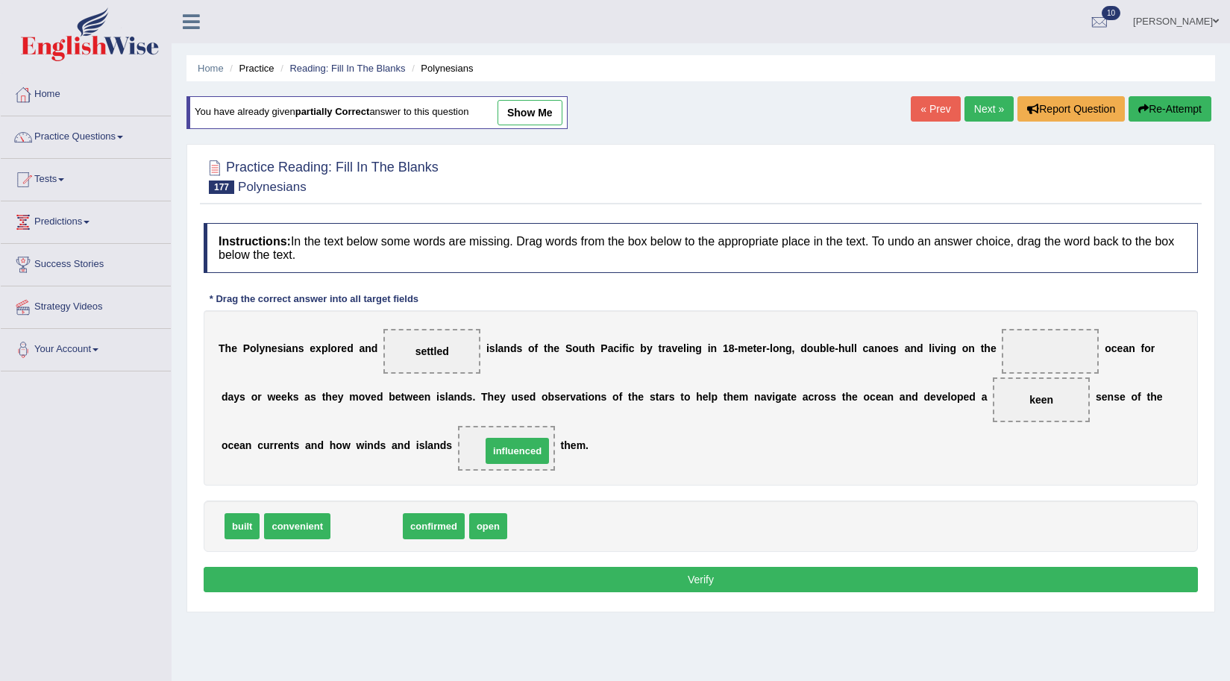
drag, startPoint x: 357, startPoint y: 529, endPoint x: 507, endPoint y: 454, distance: 168.5
click at [692, 584] on button "Verify" at bounding box center [701, 579] width 995 height 25
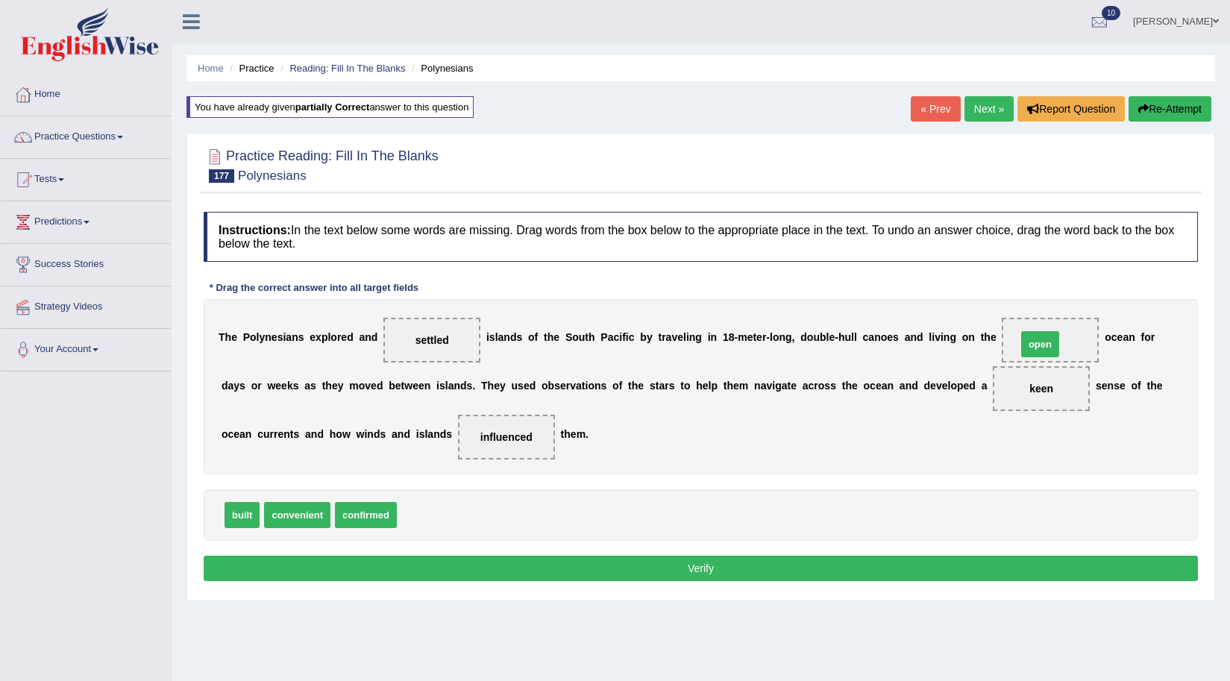
drag, startPoint x: 415, startPoint y: 514, endPoint x: 1035, endPoint y: 343, distance: 643.2
click at [868, 564] on button "Verify" at bounding box center [701, 568] width 995 height 25
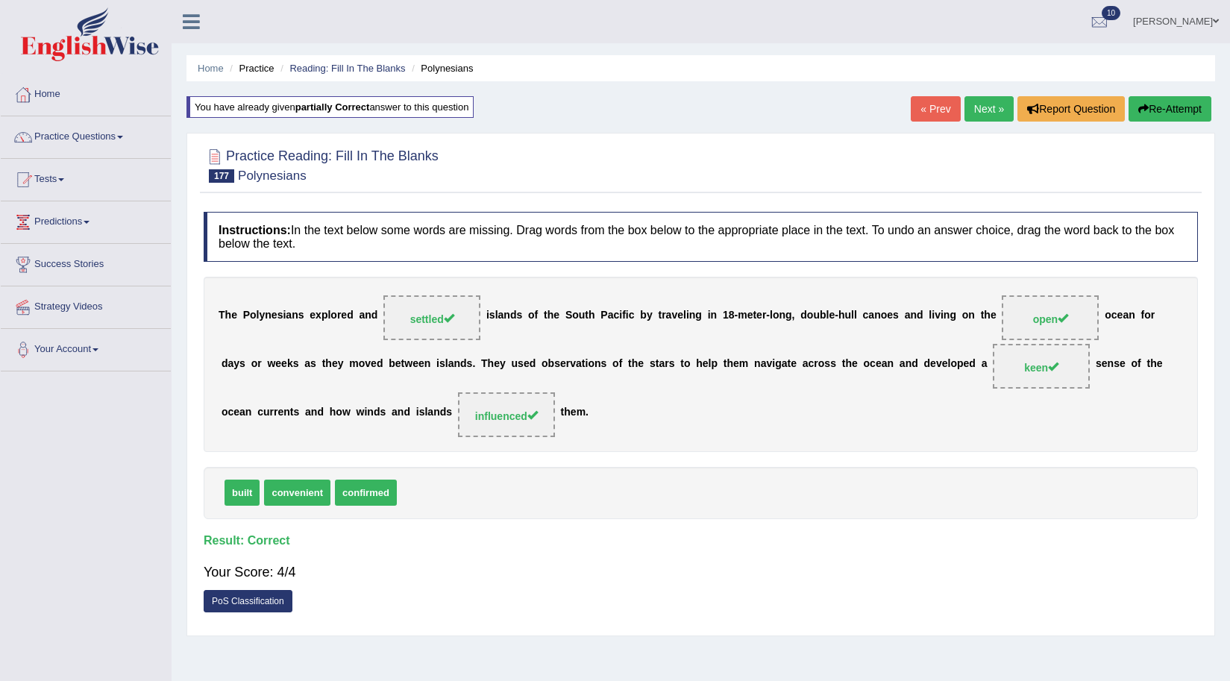
drag, startPoint x: 977, startPoint y: 112, endPoint x: 865, endPoint y: 168, distance: 125.1
click at [976, 112] on link "Next »" at bounding box center [989, 108] width 49 height 25
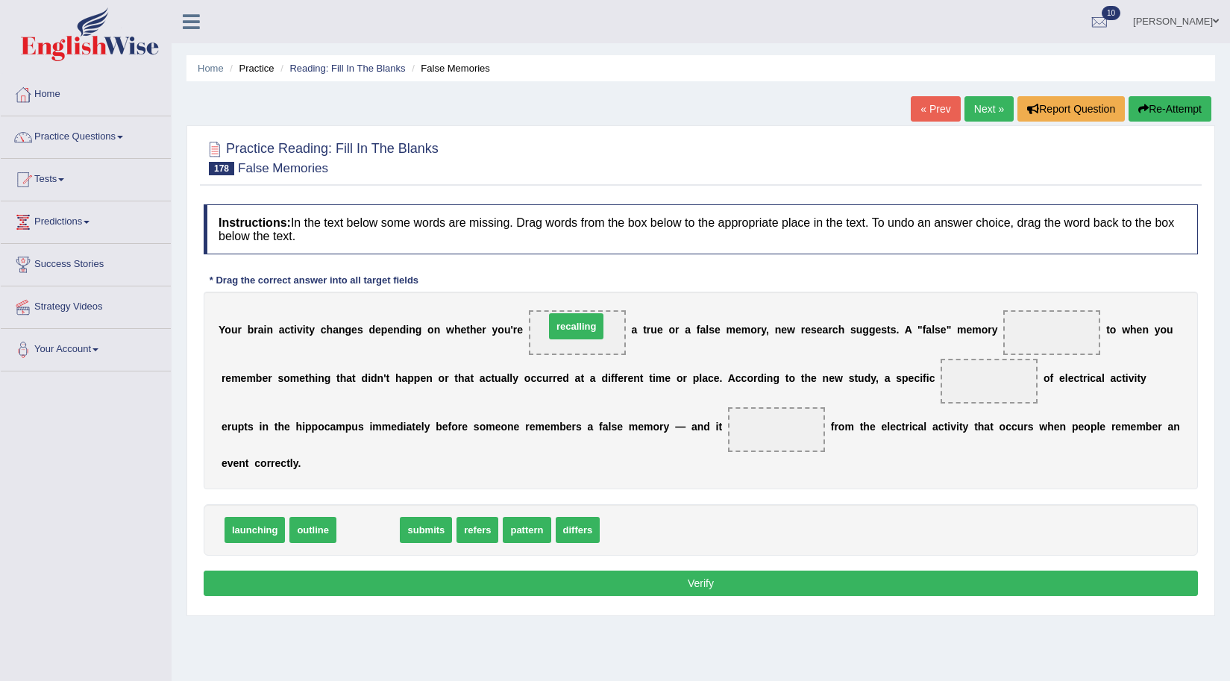
drag, startPoint x: 370, startPoint y: 531, endPoint x: 578, endPoint y: 327, distance: 291.3
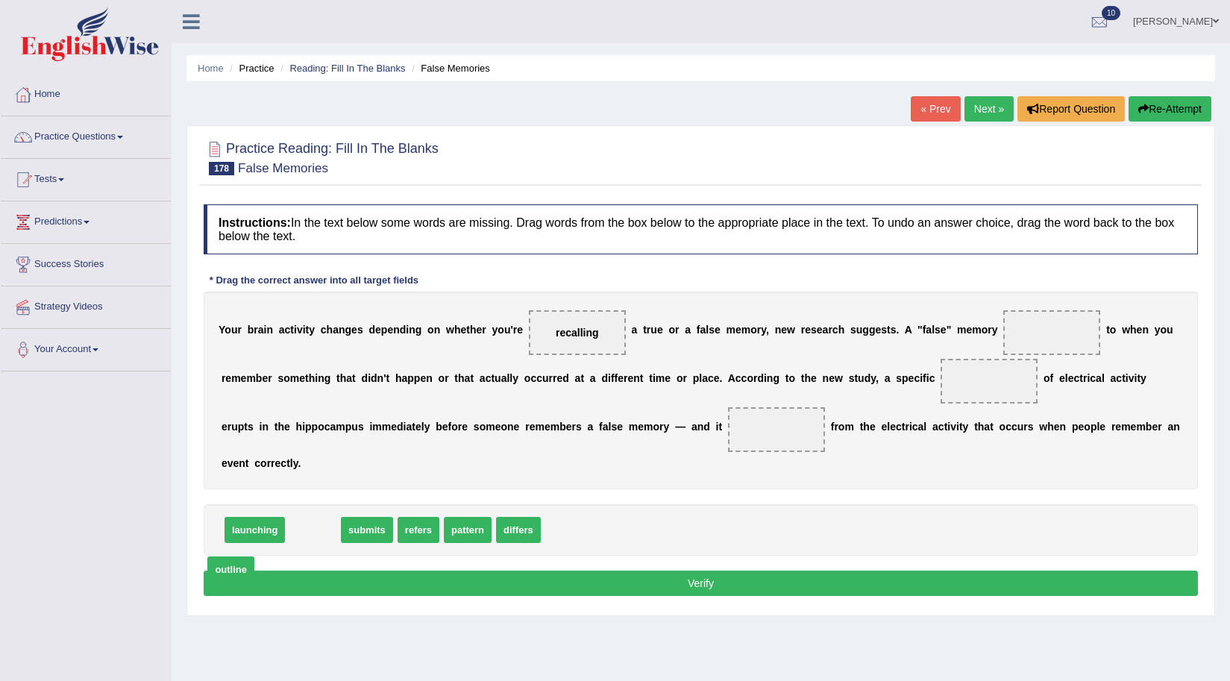
drag, startPoint x: 319, startPoint y: 531, endPoint x: 269, endPoint y: 541, distance: 51.1
click at [235, 570] on span "outline" at bounding box center [230, 570] width 47 height 26
click at [314, 519] on div "launching outline submits refers pattern differs" at bounding box center [701, 529] width 995 height 51
drag, startPoint x: 429, startPoint y: 529, endPoint x: 1089, endPoint y: 329, distance: 689.2
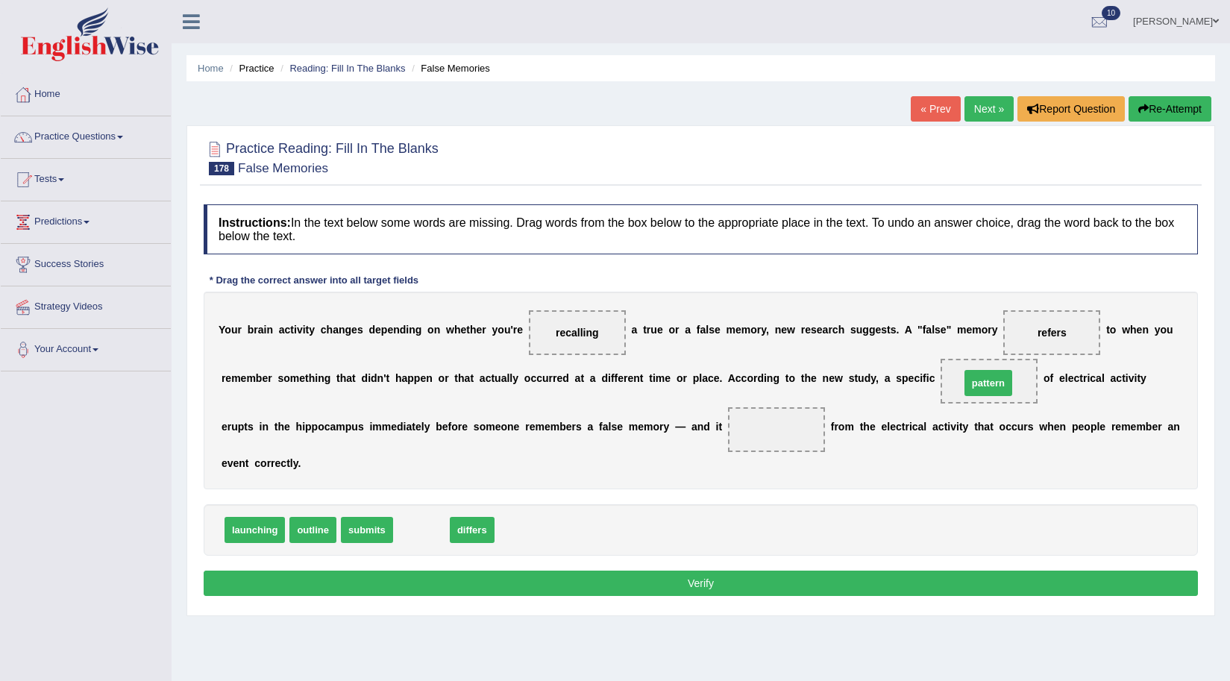
drag, startPoint x: 419, startPoint y: 531, endPoint x: 986, endPoint y: 384, distance: 585.8
drag, startPoint x: 421, startPoint y: 529, endPoint x: 781, endPoint y: 456, distance: 367.7
click at [776, 437] on span "differs" at bounding box center [777, 429] width 47 height 27
click at [558, 578] on button "Verify" at bounding box center [701, 583] width 995 height 25
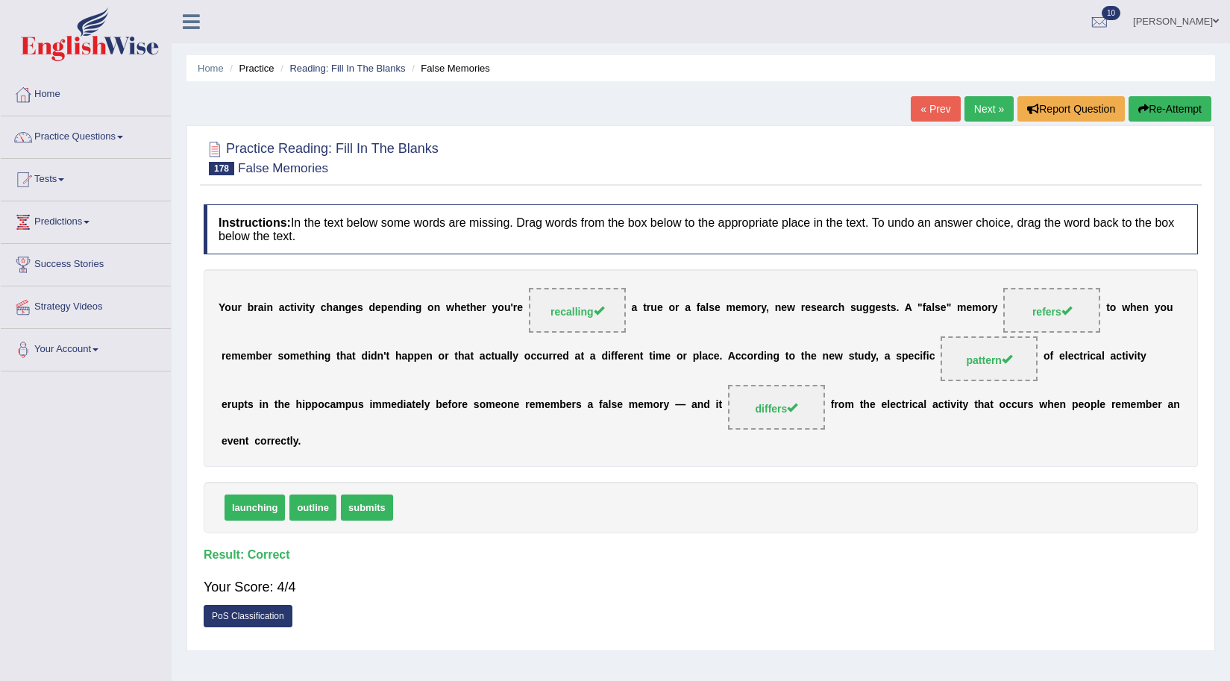
click at [997, 106] on link "Next »" at bounding box center [989, 108] width 49 height 25
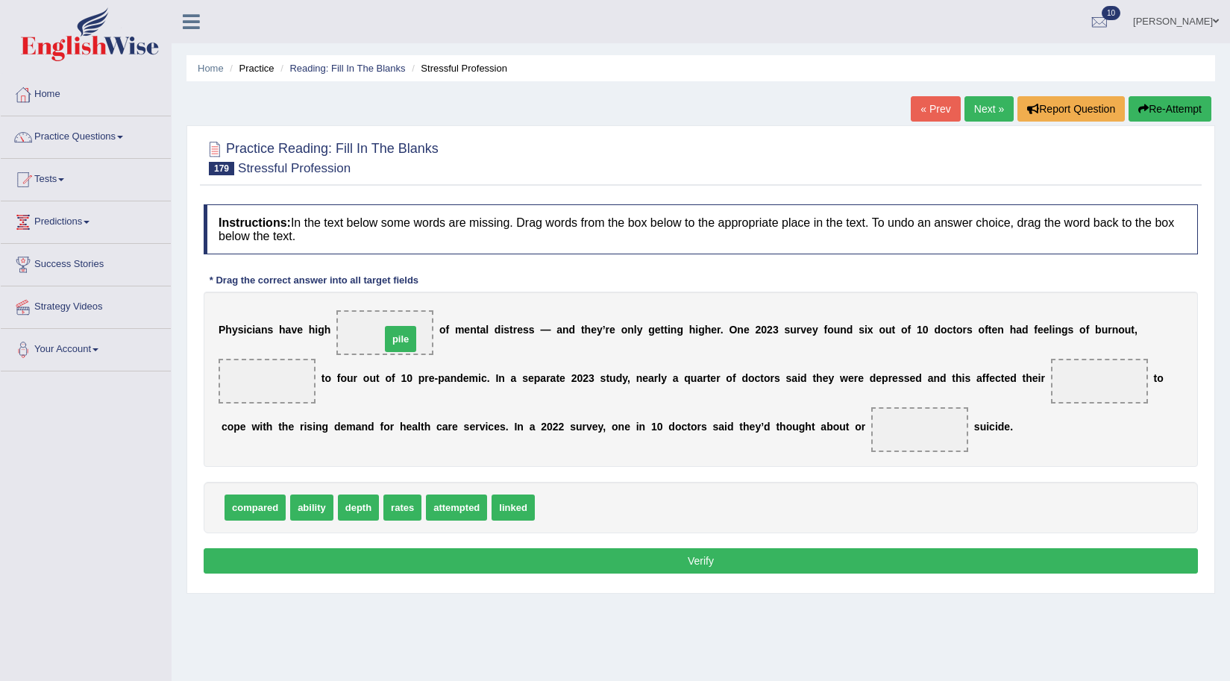
drag, startPoint x: 559, startPoint y: 510, endPoint x: 404, endPoint y: 341, distance: 228.7
drag, startPoint x: 256, startPoint y: 508, endPoint x: 263, endPoint y: 380, distance: 128.5
drag, startPoint x: 247, startPoint y: 496, endPoint x: 1236, endPoint y: 414, distance: 992.0
click at [1230, 415] on html "Toggle navigation Home Practice Questions Speaking Practice Read Aloud Repeat S…" at bounding box center [615, 340] width 1230 height 681
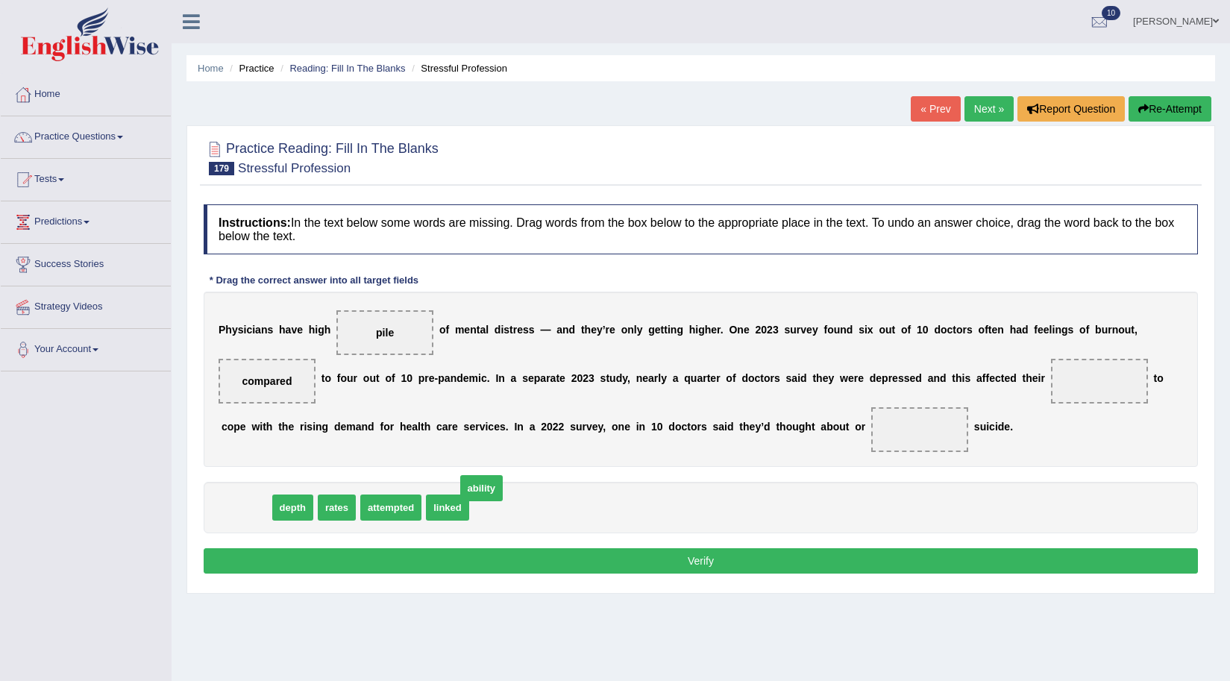
click at [431, 332] on div "P h y s i c i a n s h a v e h i g h pile o f m e n t a l d i s t r e s s — a n …" at bounding box center [701, 379] width 995 height 175
drag, startPoint x: 227, startPoint y: 513, endPoint x: 1062, endPoint y: 386, distance: 844.6
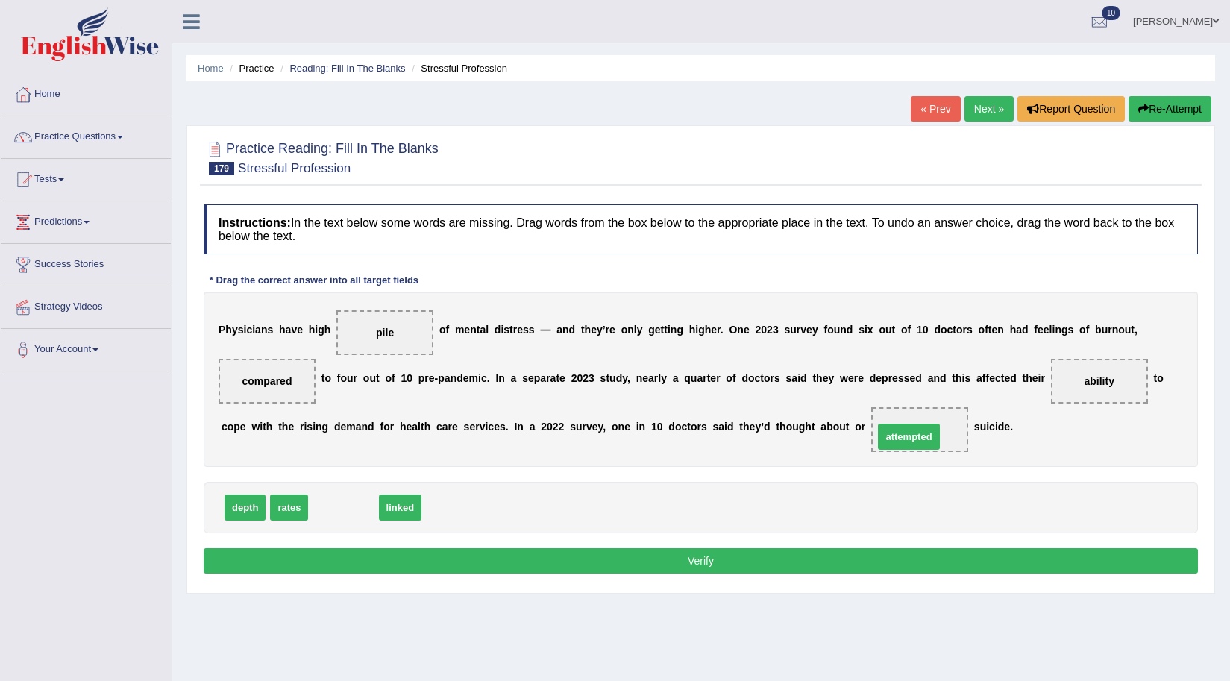
drag, startPoint x: 350, startPoint y: 507, endPoint x: 916, endPoint y: 434, distance: 570.2
click at [787, 566] on button "Verify" at bounding box center [701, 560] width 995 height 25
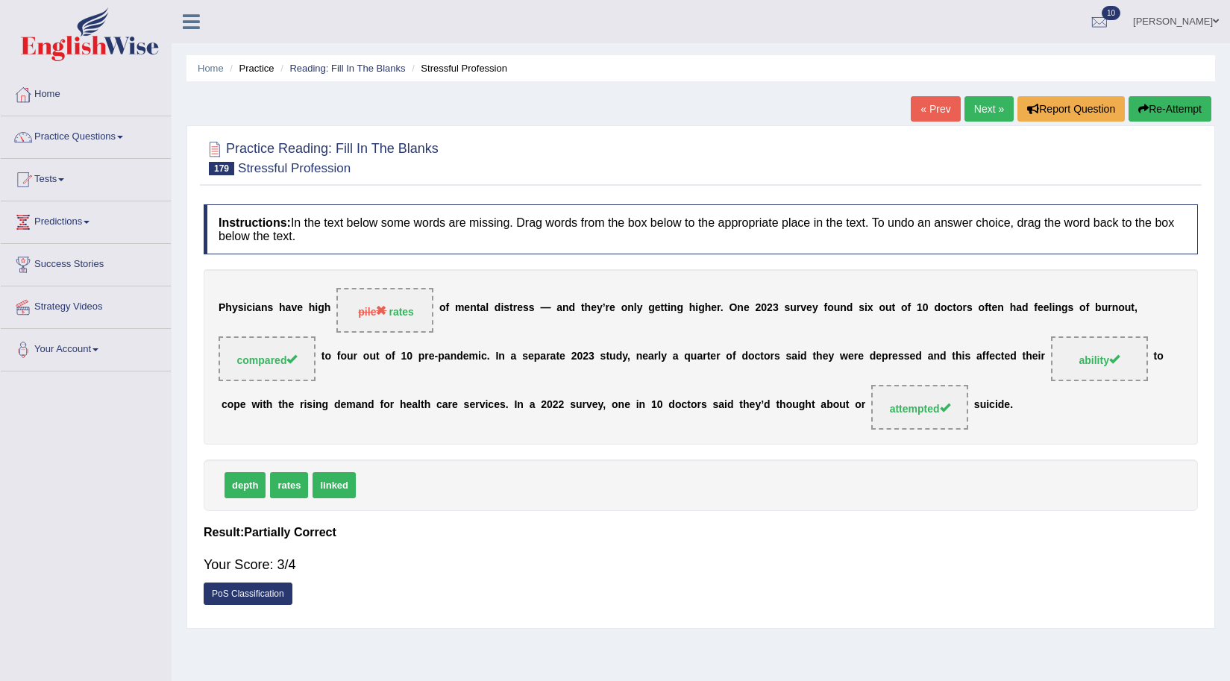
click at [1179, 96] on button "Re-Attempt" at bounding box center [1170, 108] width 83 height 25
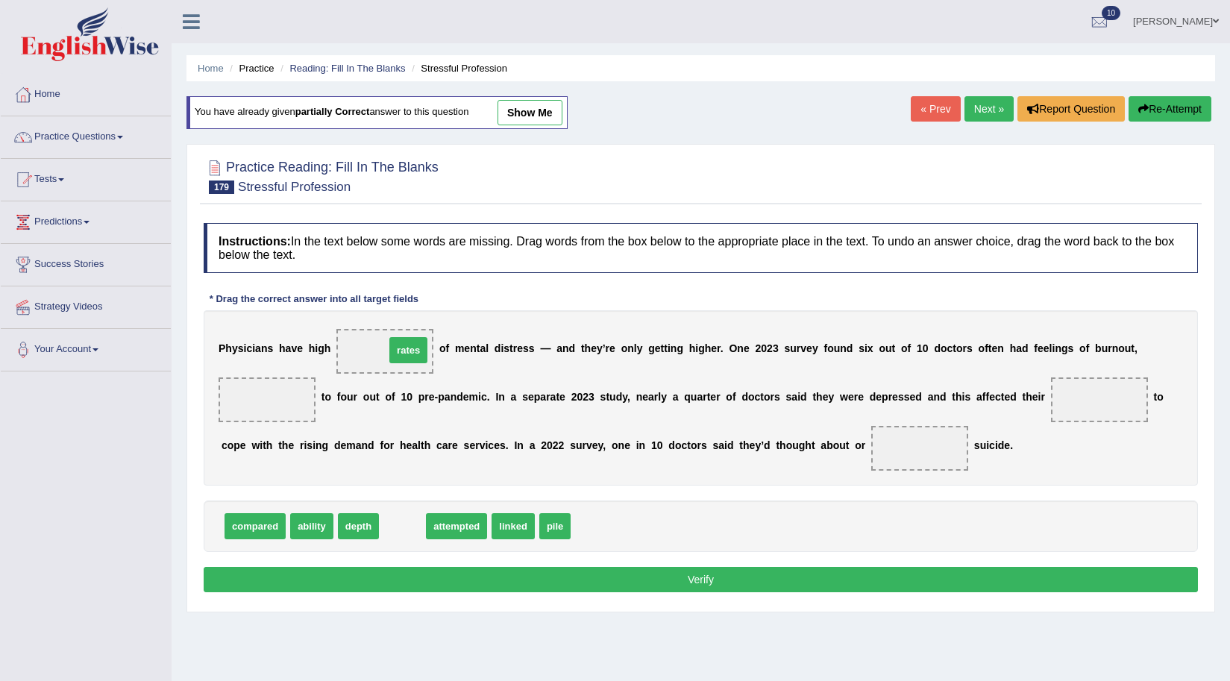
drag, startPoint x: 399, startPoint y: 526, endPoint x: 405, endPoint y: 350, distance: 176.2
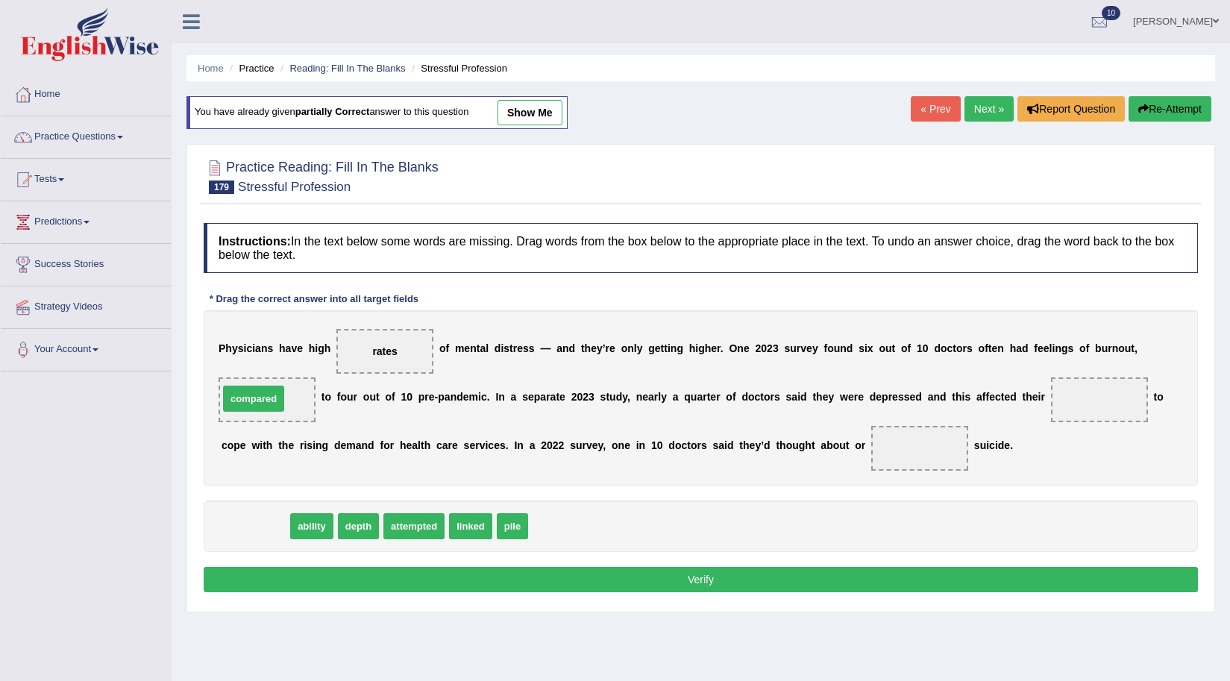
drag, startPoint x: 259, startPoint y: 525, endPoint x: 257, endPoint y: 398, distance: 127.6
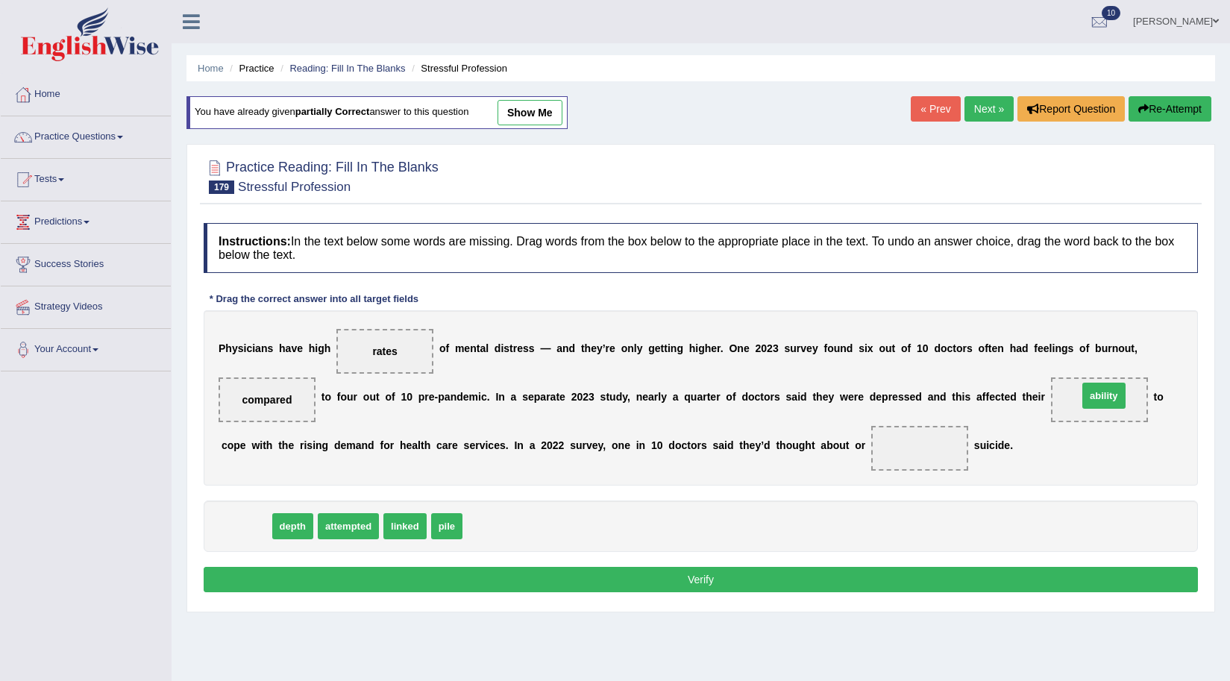
drag, startPoint x: 245, startPoint y: 522, endPoint x: 1104, endPoint y: 391, distance: 867.9
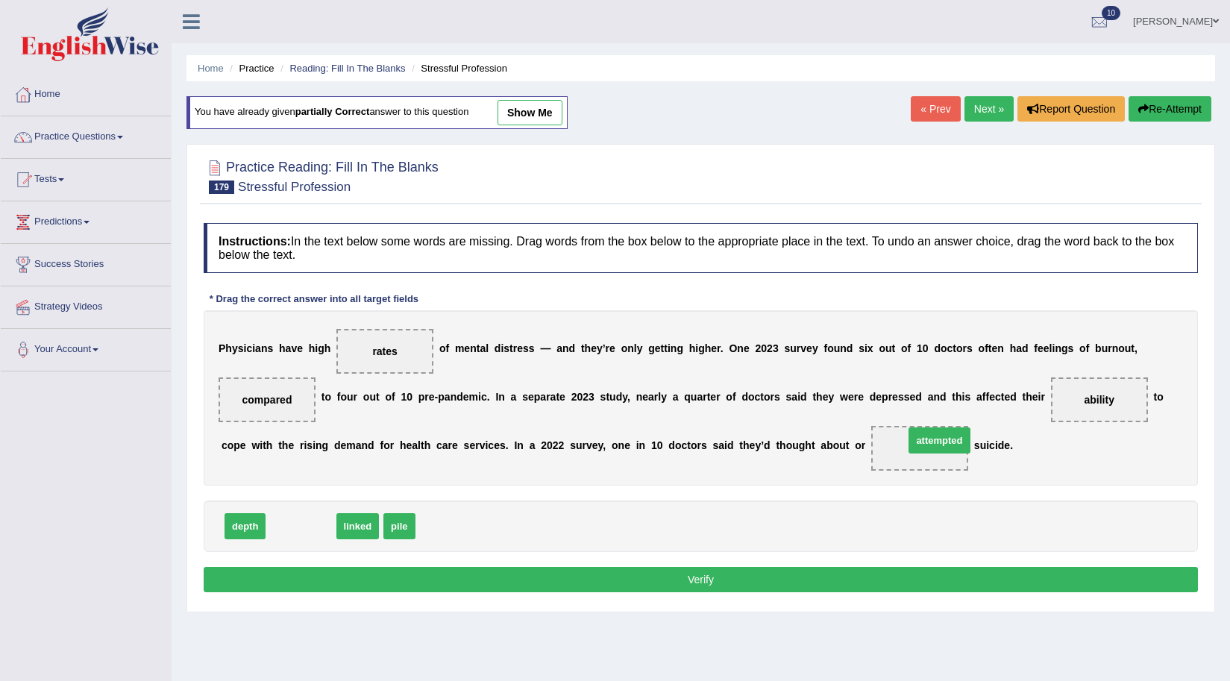
drag, startPoint x: 292, startPoint y: 530, endPoint x: 931, endPoint y: 444, distance: 644.4
click at [636, 571] on button "Verify" at bounding box center [701, 579] width 995 height 25
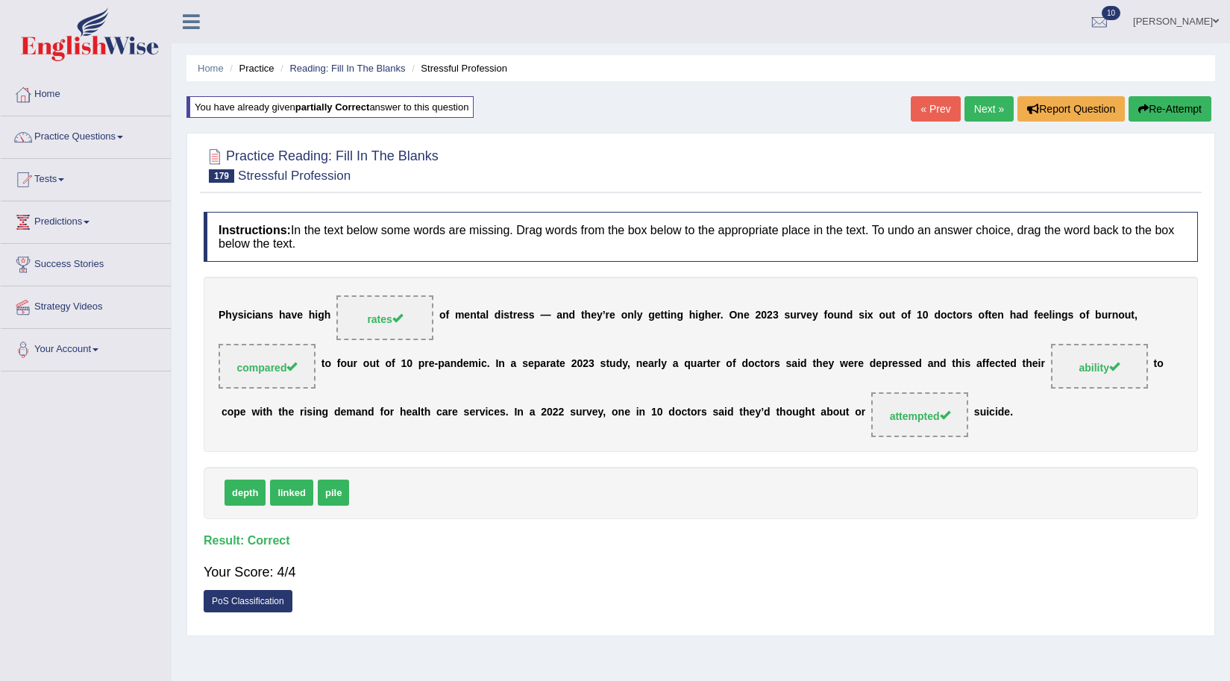
click at [977, 110] on link "Next »" at bounding box center [989, 108] width 49 height 25
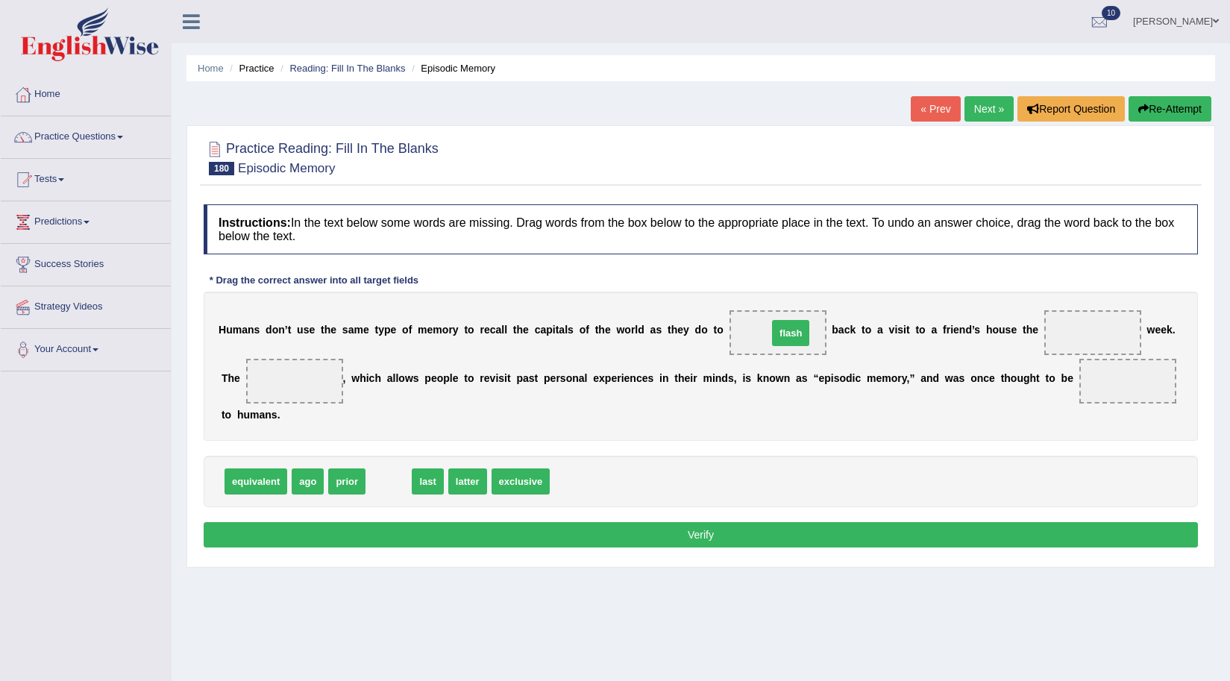
drag, startPoint x: 392, startPoint y: 483, endPoint x: 794, endPoint y: 334, distance: 428.7
drag, startPoint x: 386, startPoint y: 485, endPoint x: 1098, endPoint y: 345, distance: 725.5
click at [386, 484] on span "latter" at bounding box center [389, 482] width 39 height 26
drag, startPoint x: 386, startPoint y: 480, endPoint x: 298, endPoint y: 367, distance: 142.5
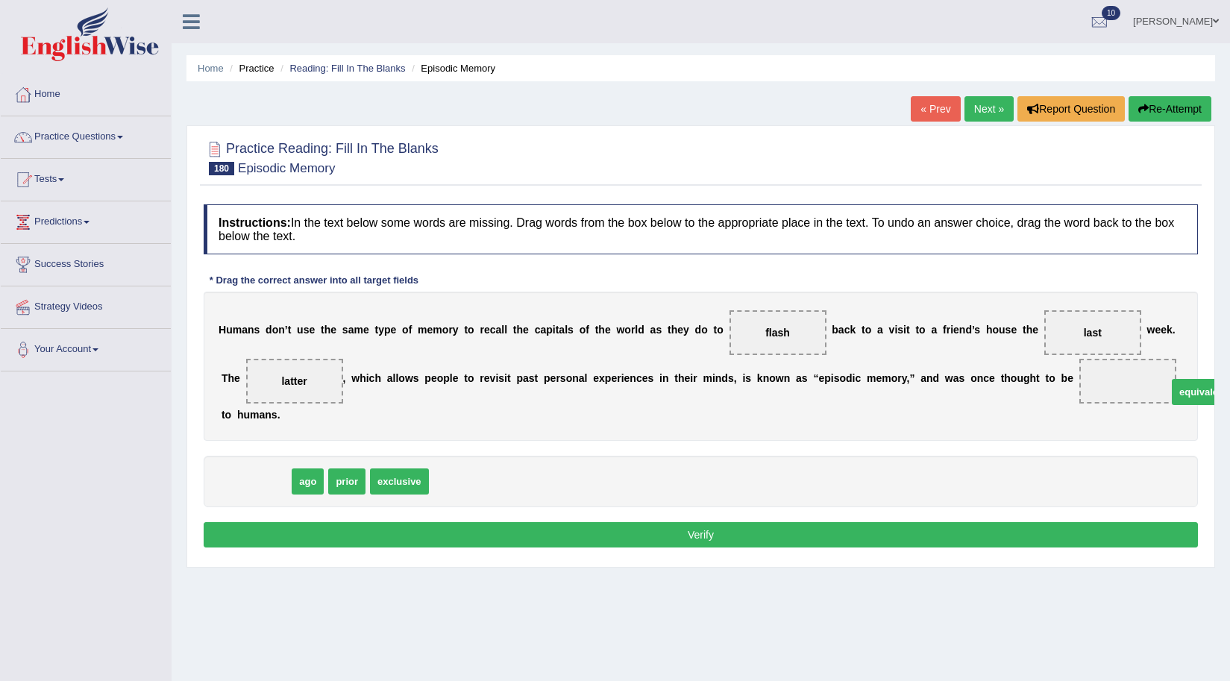
drag, startPoint x: 251, startPoint y: 482, endPoint x: 1197, endPoint y: 392, distance: 949.6
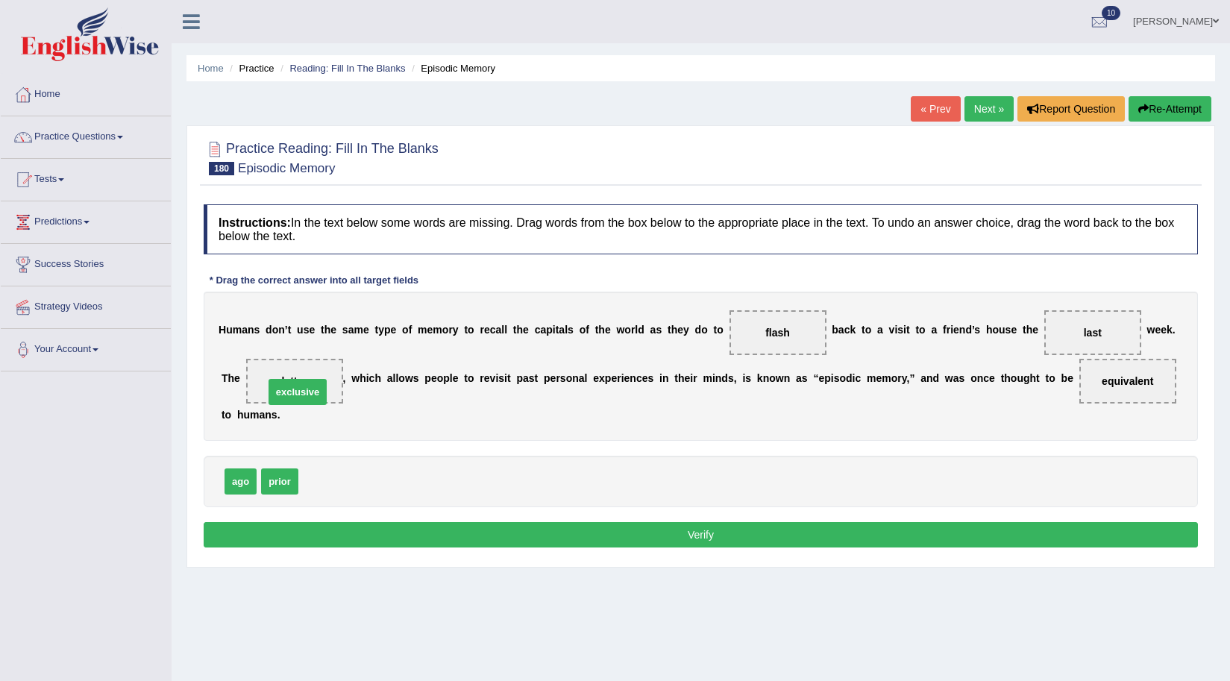
drag, startPoint x: 336, startPoint y: 490, endPoint x: 301, endPoint y: 401, distance: 95.9
click at [541, 531] on button "Verify" at bounding box center [701, 534] width 995 height 25
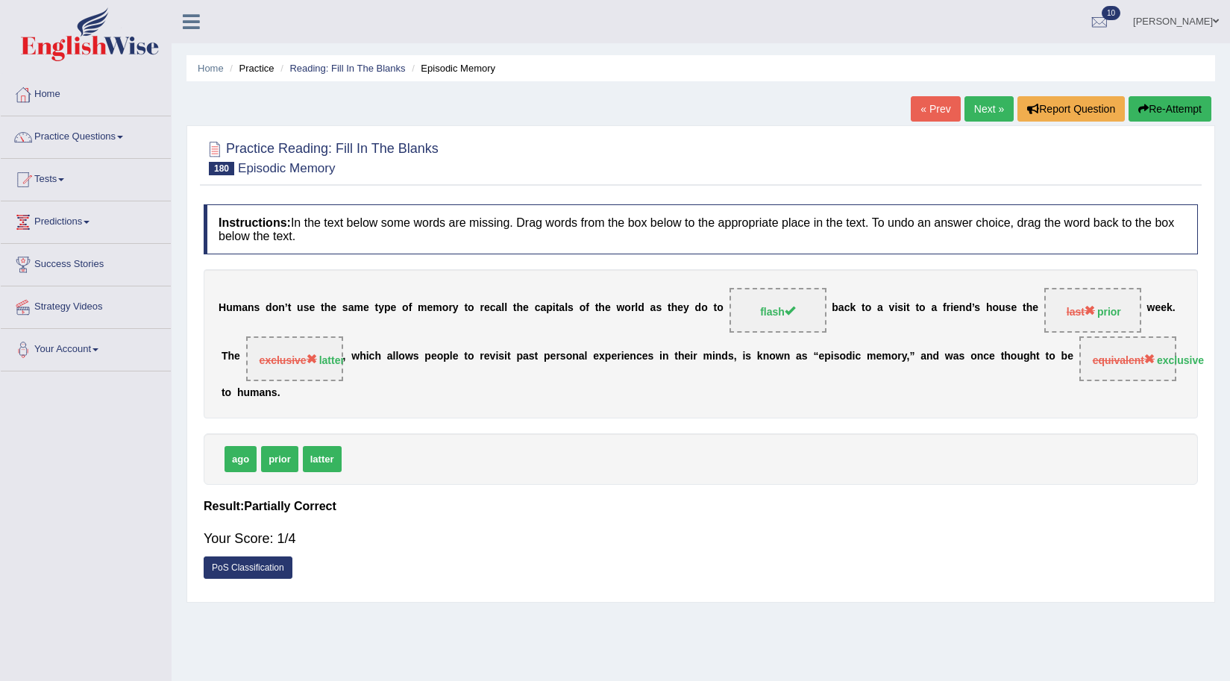
click at [1184, 104] on button "Re-Attempt" at bounding box center [1170, 108] width 83 height 25
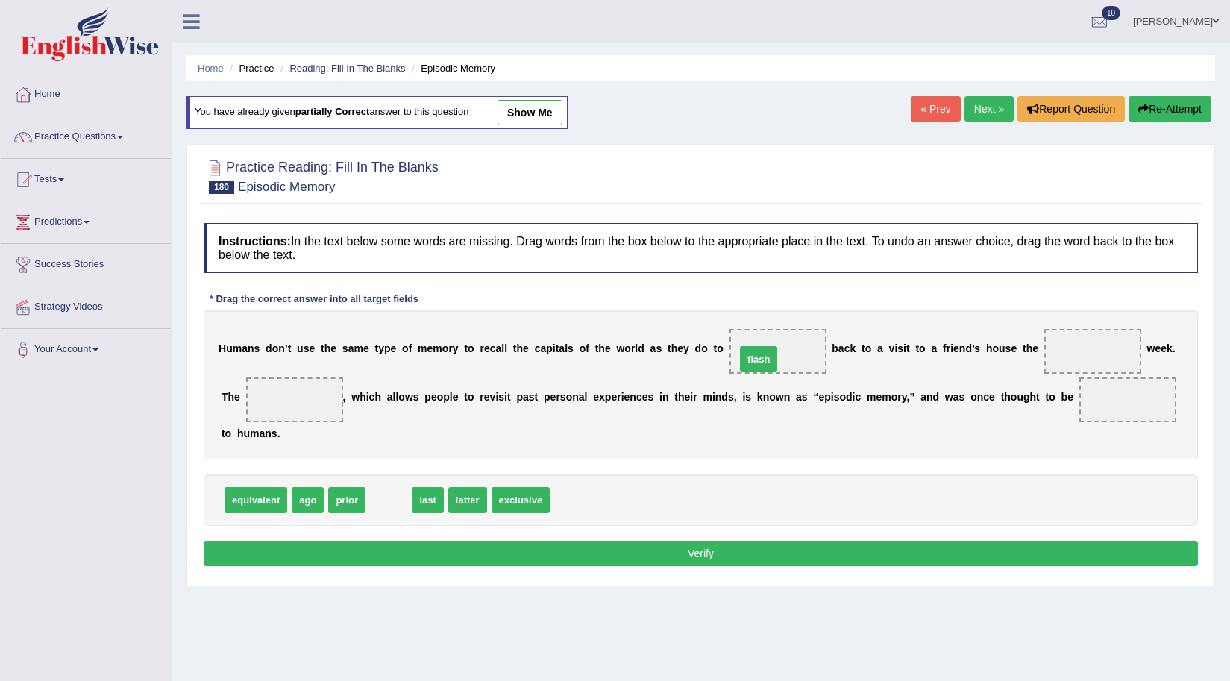
drag, startPoint x: 386, startPoint y: 504, endPoint x: 757, endPoint y: 363, distance: 396.0
drag, startPoint x: 337, startPoint y: 501, endPoint x: 1094, endPoint y: 368, distance: 769.0
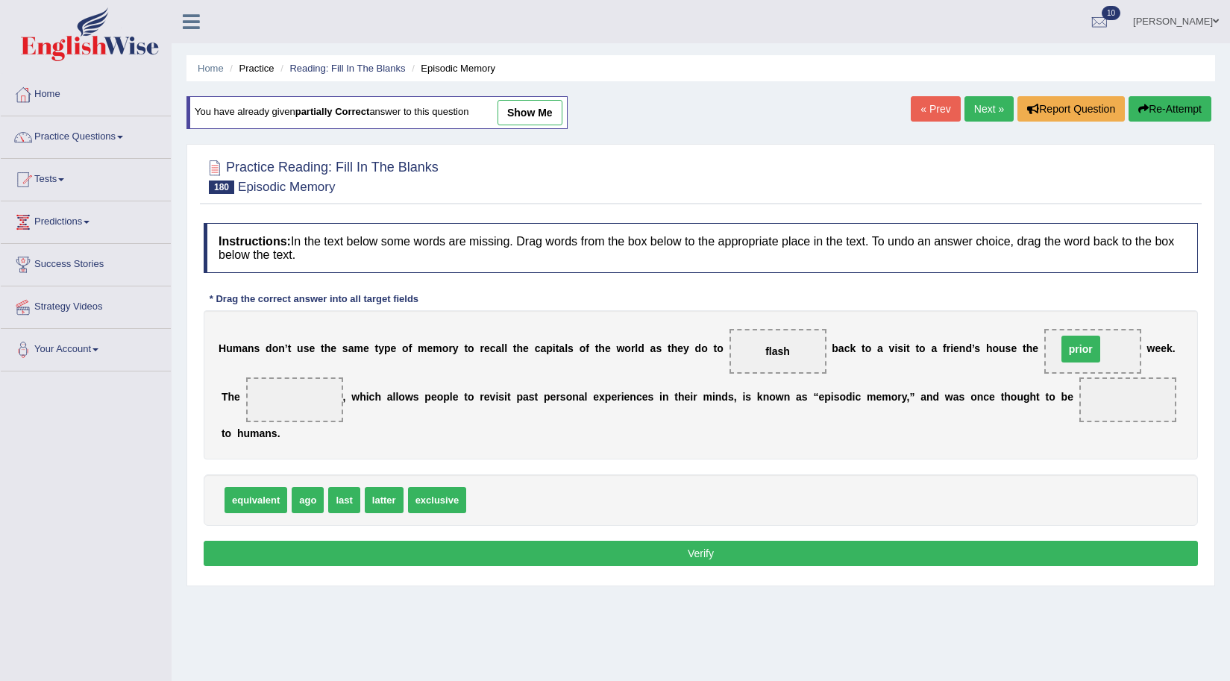
drag, startPoint x: 1127, startPoint y: 398, endPoint x: 1080, endPoint y: 348, distance: 69.2
drag, startPoint x: 390, startPoint y: 494, endPoint x: 280, endPoint y: 386, distance: 154.6
drag, startPoint x: 386, startPoint y: 510, endPoint x: 1124, endPoint y: 411, distance: 744.5
click at [856, 548] on button "Verify" at bounding box center [701, 553] width 995 height 25
